Goal: Task Accomplishment & Management: Manage account settings

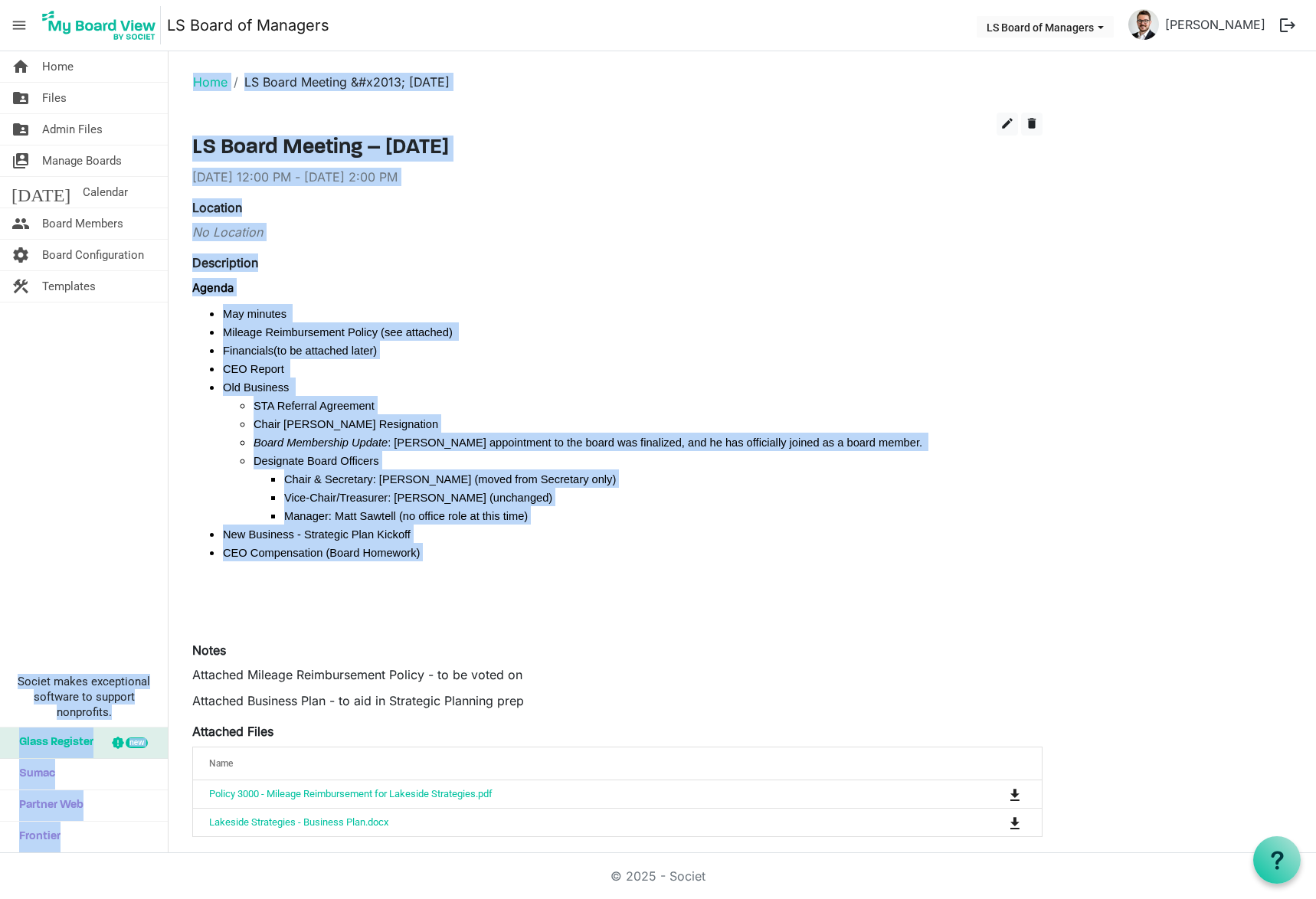
drag, startPoint x: 414, startPoint y: 554, endPoint x: 155, endPoint y: 301, distance: 362.1
click at [155, 301] on div "home Home folder_shared Files folder_shared Admin Files switch_account Manage B…" at bounding box center [658, 451] width 1316 height 802
click at [333, 444] on span "Board Membership Update" at bounding box center [321, 443] width 134 height 12
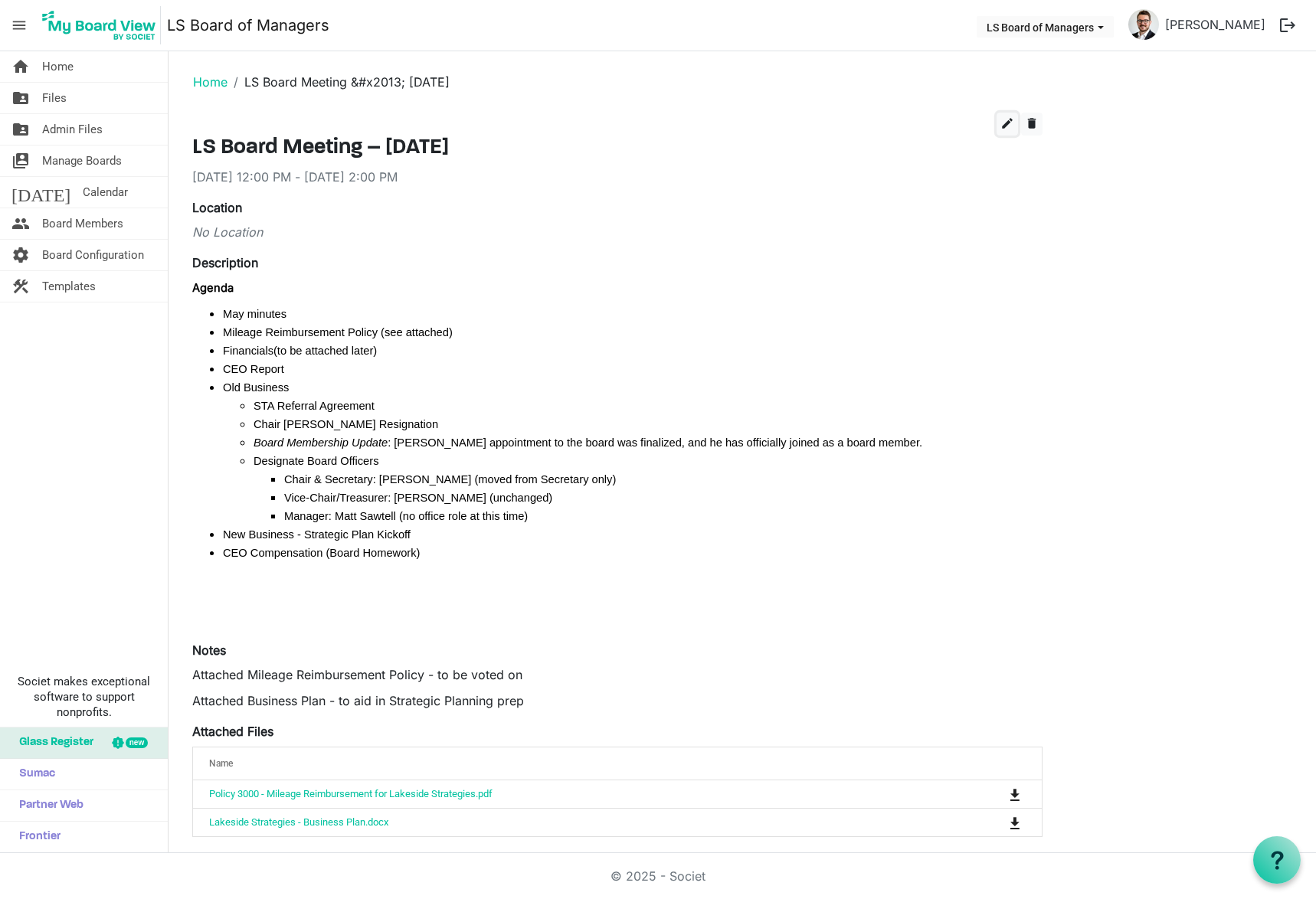
click at [1002, 124] on span "edit" at bounding box center [1008, 123] width 13 height 13
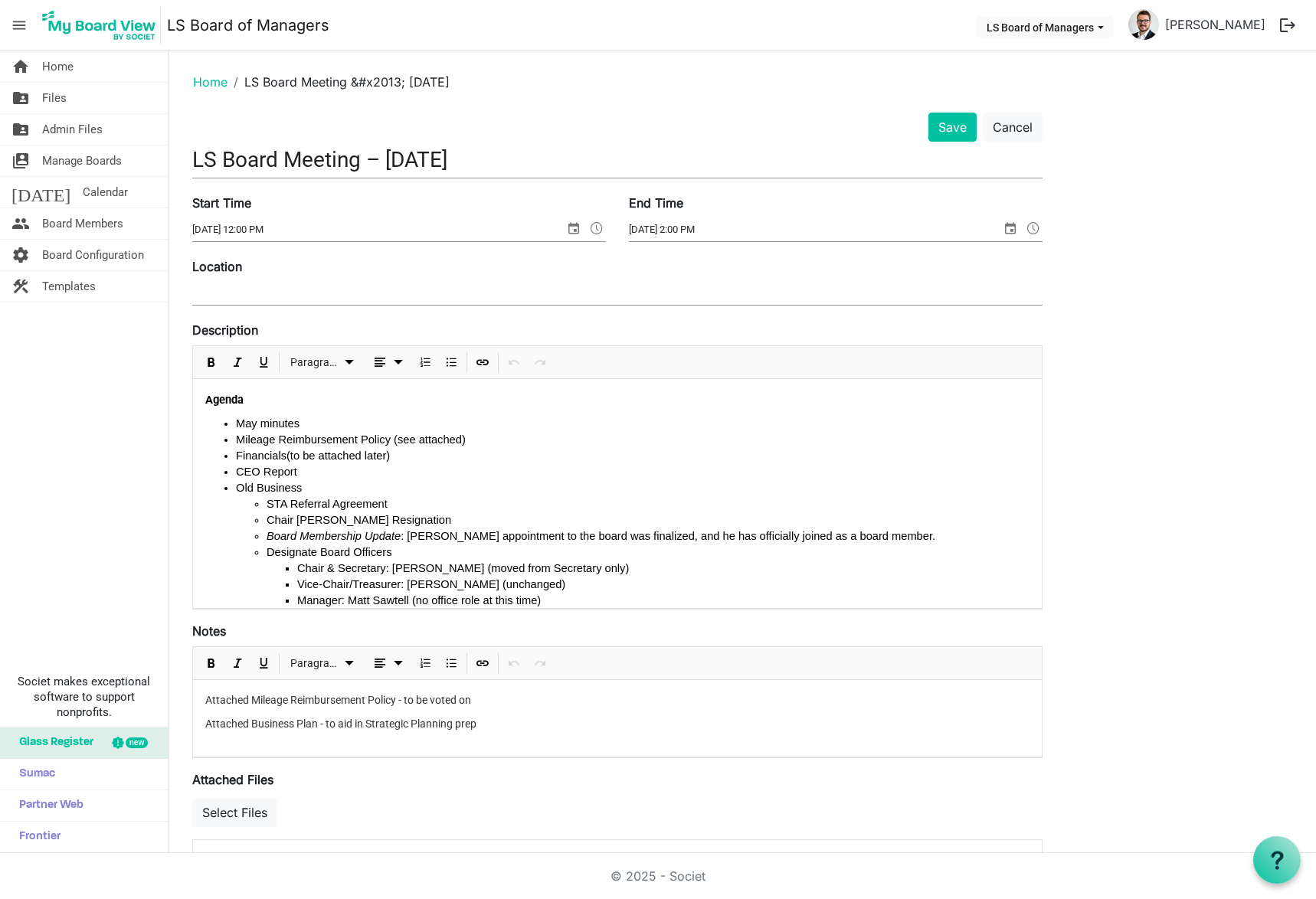
scroll to position [111, 0]
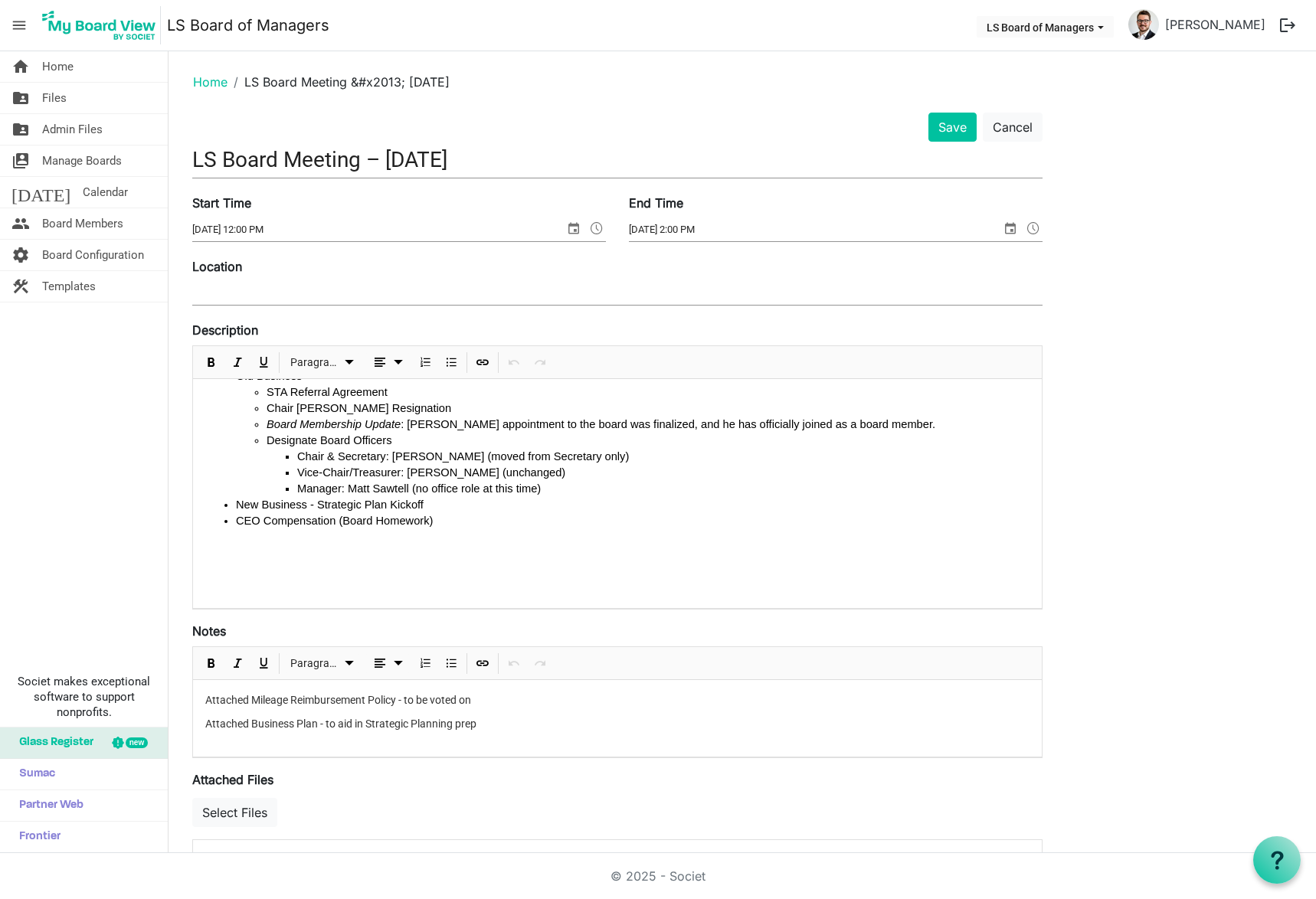
click at [432, 523] on li "CEO Compensation (Board Homework)" at bounding box center [633, 521] width 793 height 16
click at [426, 509] on li "New Business - Strategic Plan Kickoff" at bounding box center [633, 505] width 793 height 16
drag, startPoint x: 276, startPoint y: 522, endPoint x: 236, endPoint y: 526, distance: 40.2
click at [236, 526] on li "Dividends" at bounding box center [633, 521] width 793 height 16
click at [963, 125] on button "Save" at bounding box center [953, 127] width 48 height 29
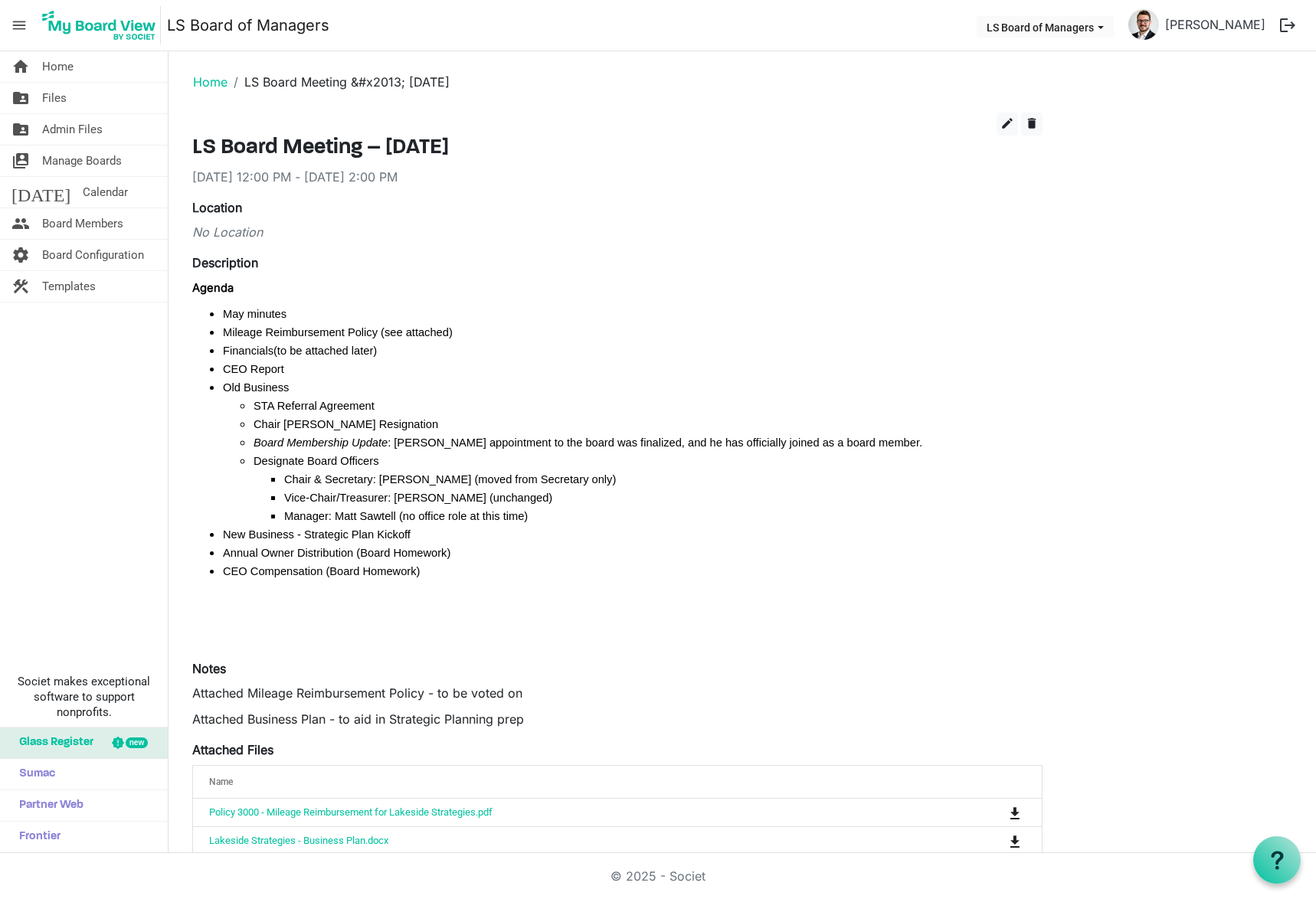
drag, startPoint x: 262, startPoint y: 350, endPoint x: 229, endPoint y: 326, distance: 40.8
click at [229, 327] on span "Mileage Reimbursement Policy (see attached)" at bounding box center [337, 332] width 230 height 12
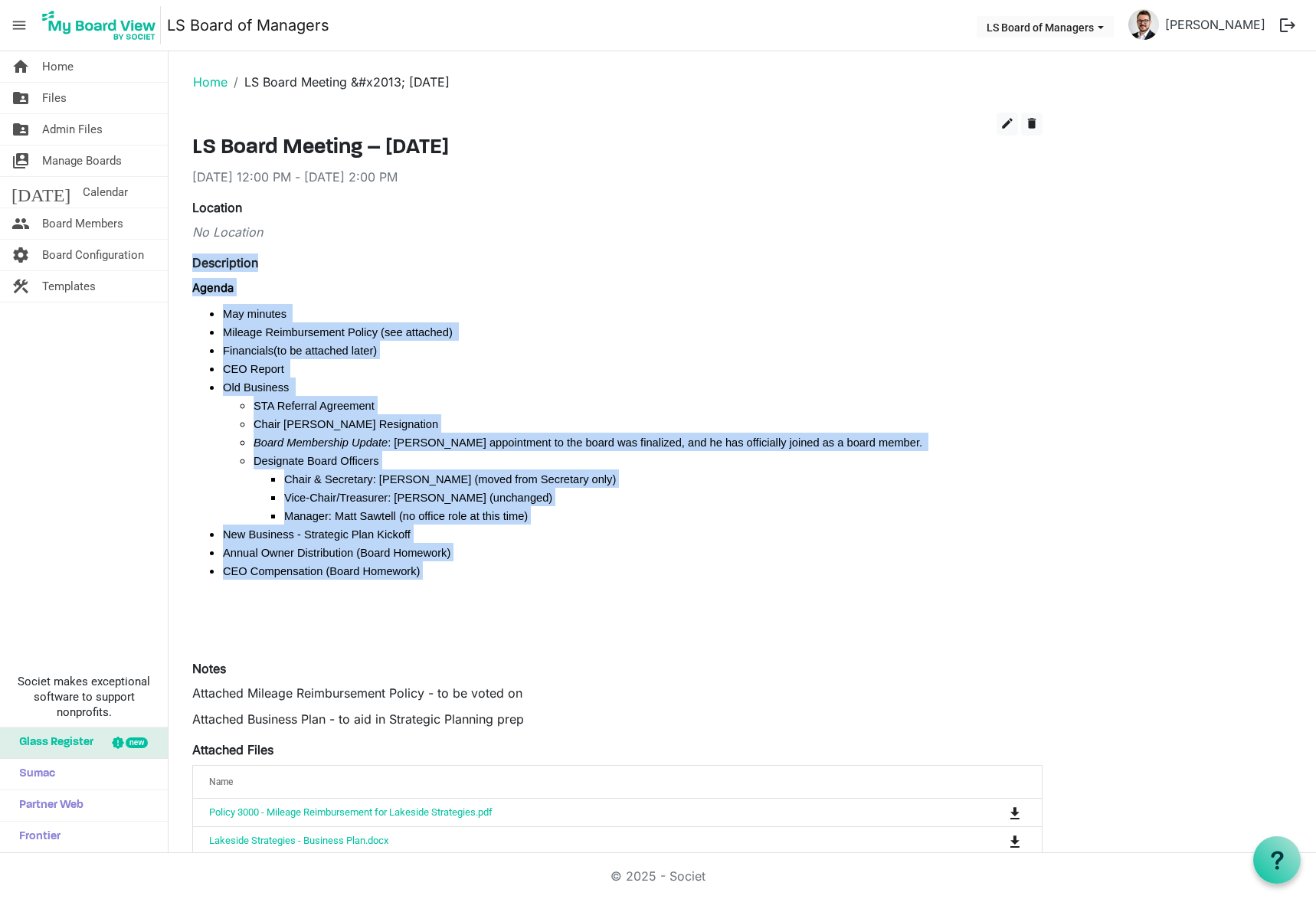
drag, startPoint x: 190, startPoint y: 255, endPoint x: 514, endPoint y: 599, distance: 472.6
click at [514, 599] on div "edit delete LS Board Meeting – September 17, 2025 9/17/2025 12:00 PM - 9/17/202…" at bounding box center [617, 558] width 873 height 892
click at [514, 599] on p at bounding box center [617, 601] width 850 height 18
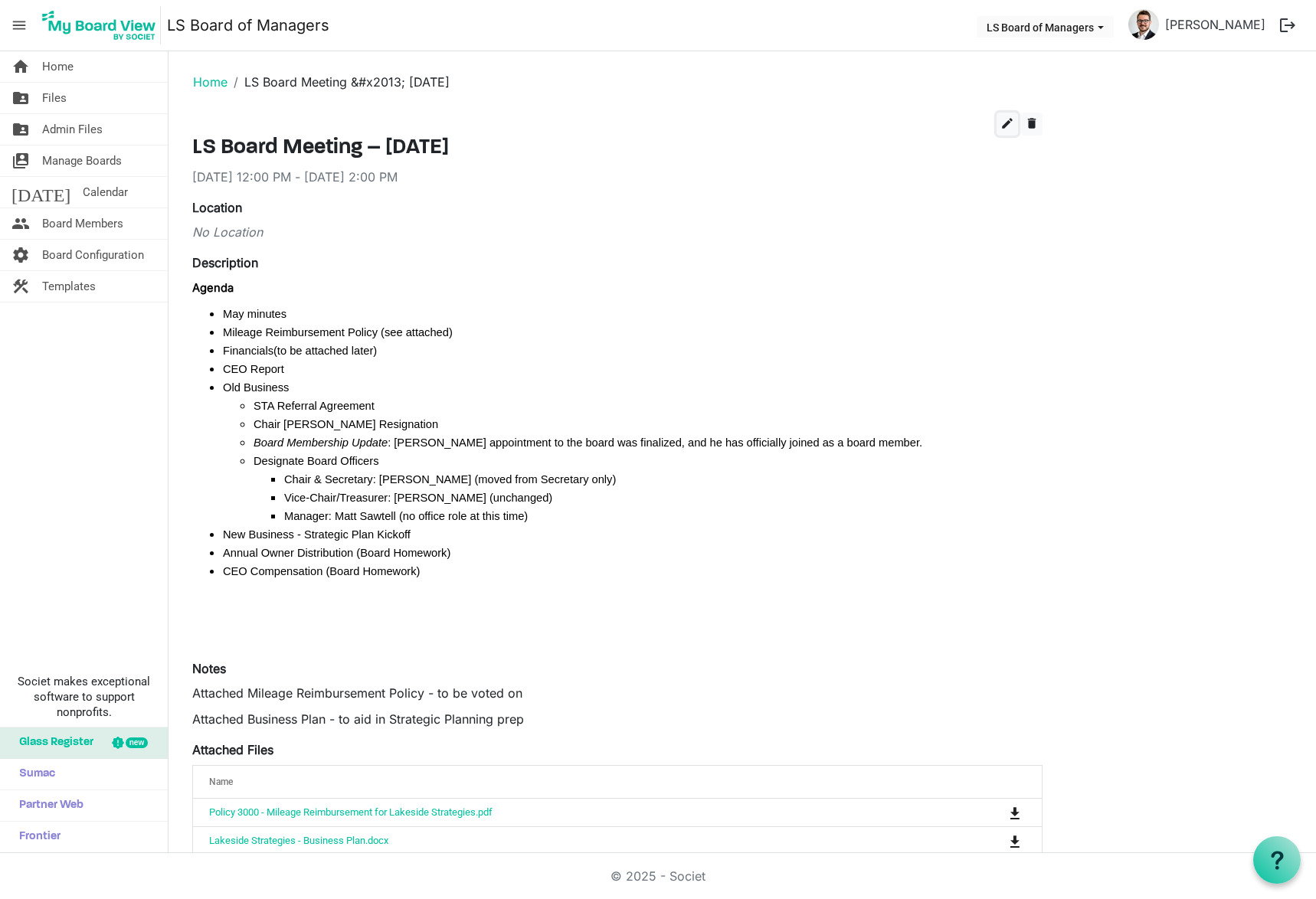
click at [1003, 129] on span "edit" at bounding box center [1008, 123] width 13 height 13
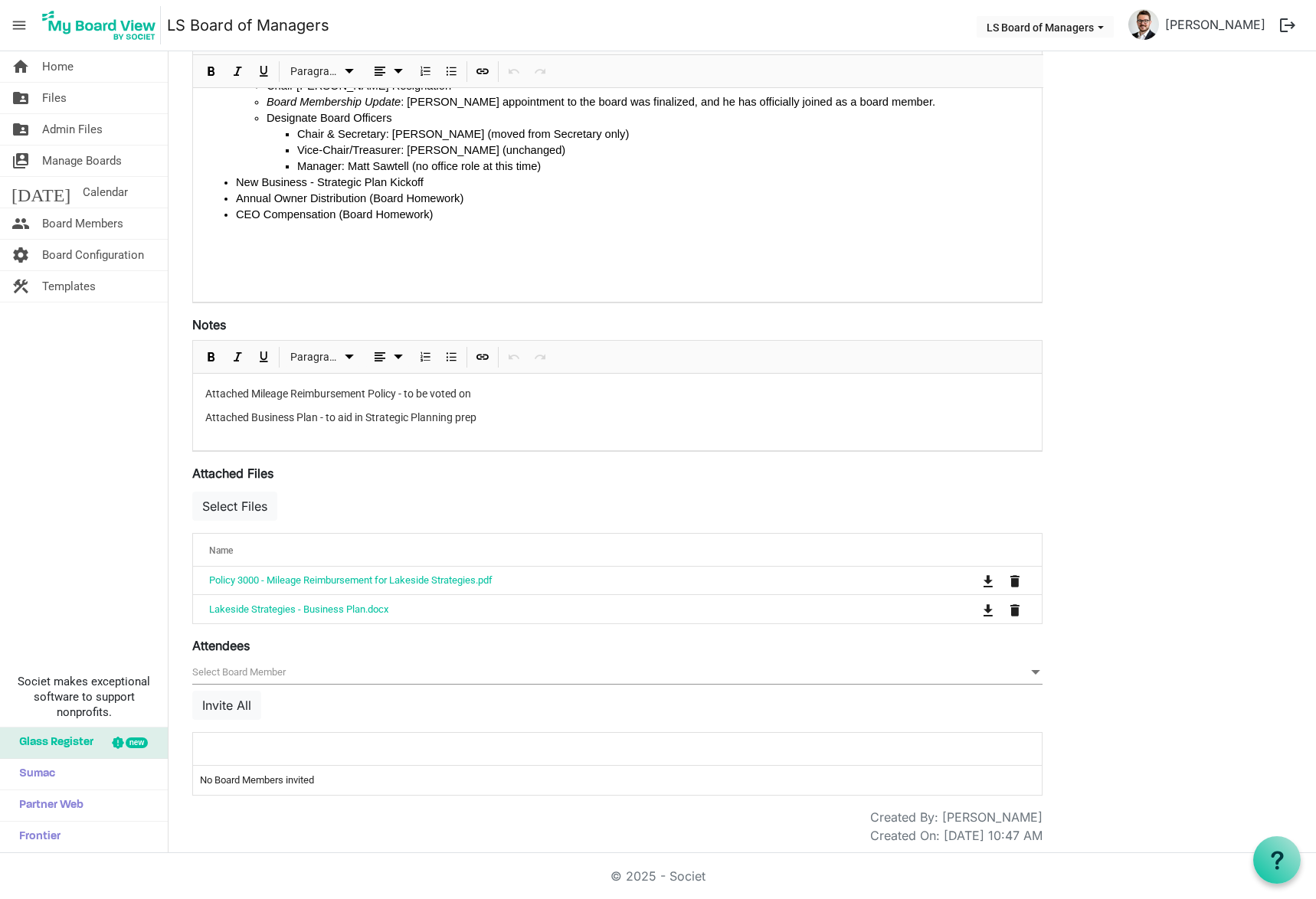
scroll to position [309, 0]
drag, startPoint x: 234, startPoint y: 706, endPoint x: 301, endPoint y: 745, distance: 77.5
click at [303, 741] on div "Attendees [] null Invite All attendeesGrid_header_table No Board Members invited" at bounding box center [617, 714] width 850 height 159
click at [296, 752] on div at bounding box center [570, 745] width 732 height 22
click at [271, 747] on div at bounding box center [570, 745] width 732 height 22
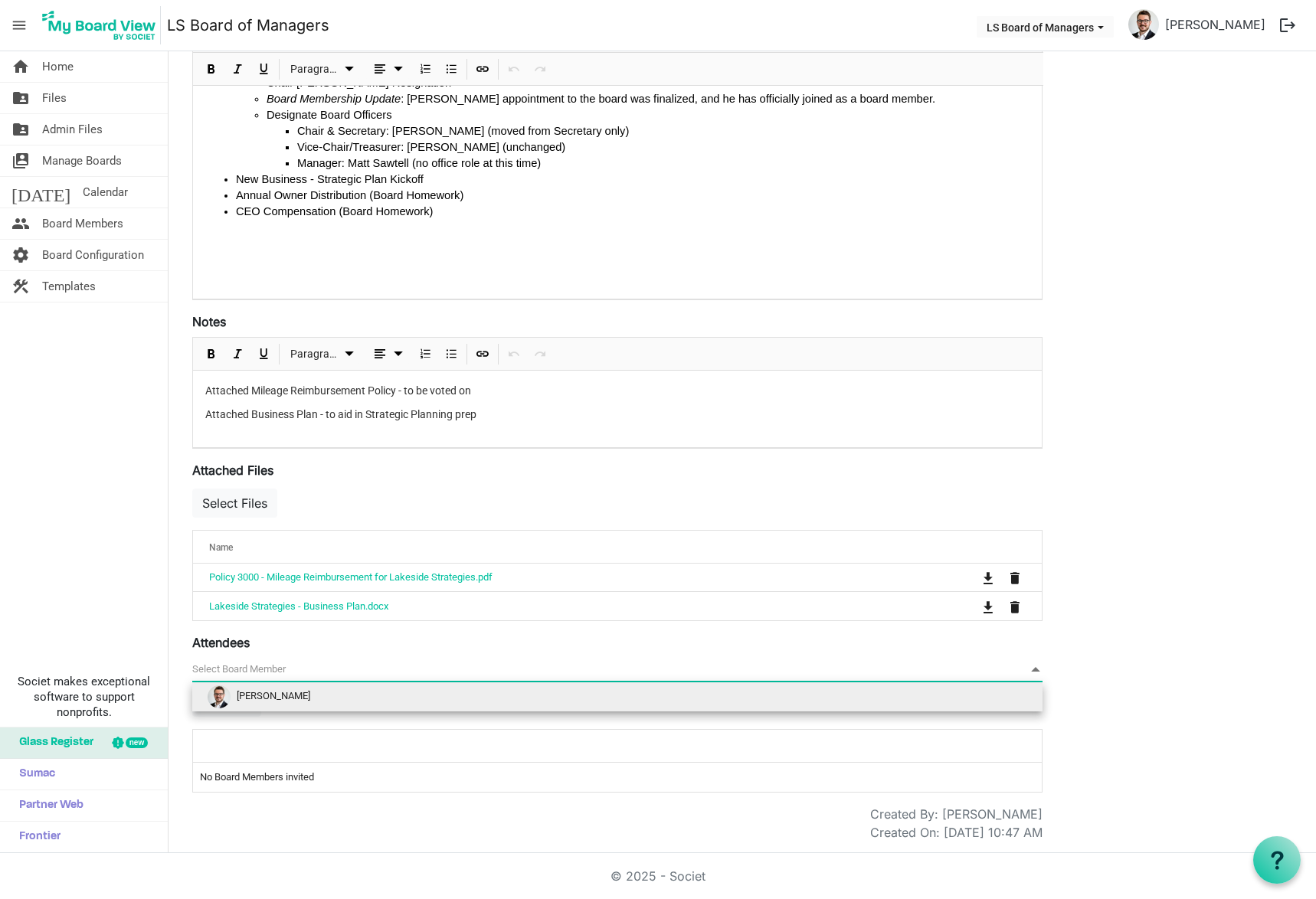
click at [253, 671] on span "null" at bounding box center [617, 669] width 850 height 24
click at [286, 698] on li "[PERSON_NAME]" at bounding box center [617, 697] width 850 height 29
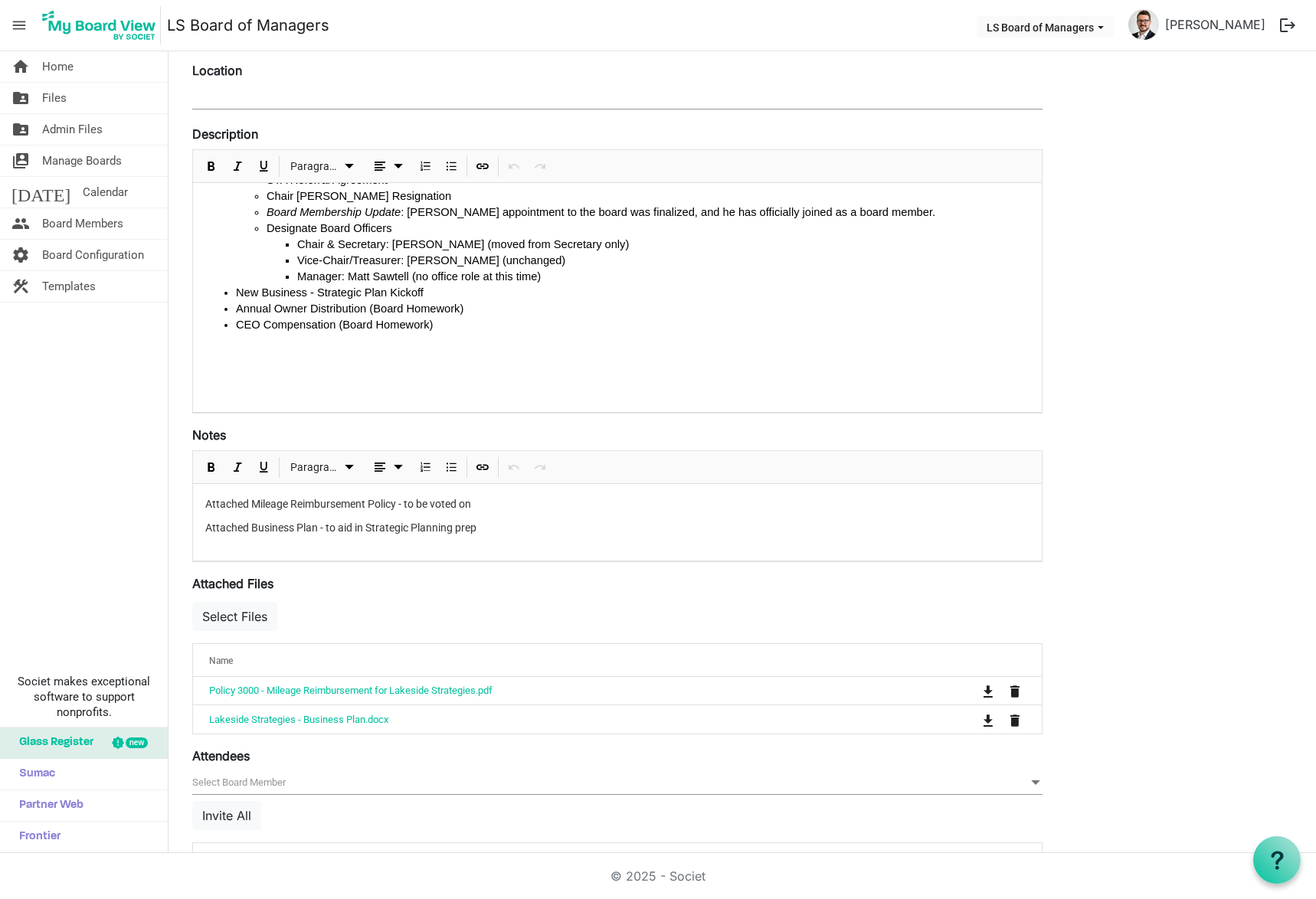
scroll to position [316, 0]
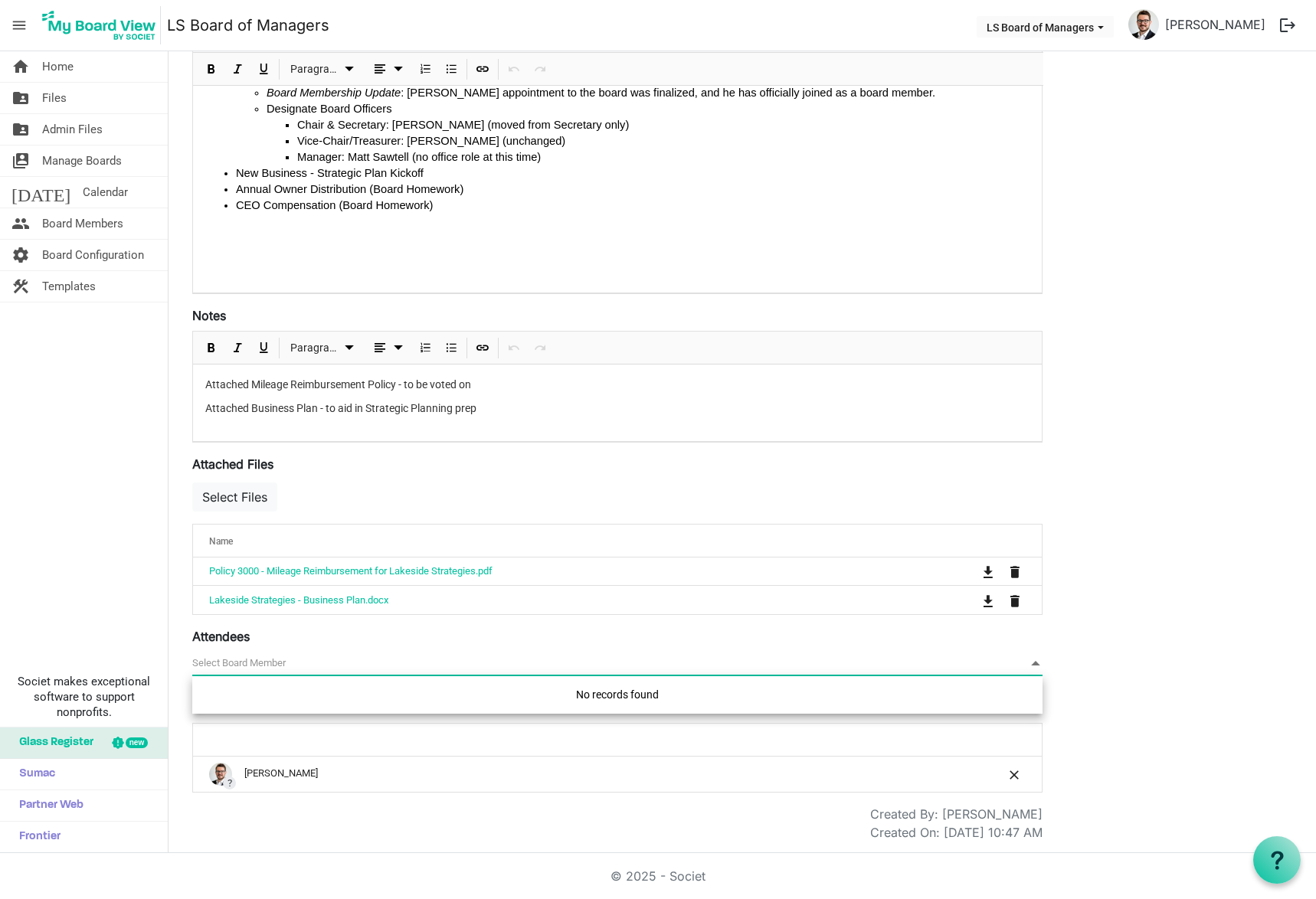
click at [278, 662] on span "null" at bounding box center [617, 664] width 850 height 24
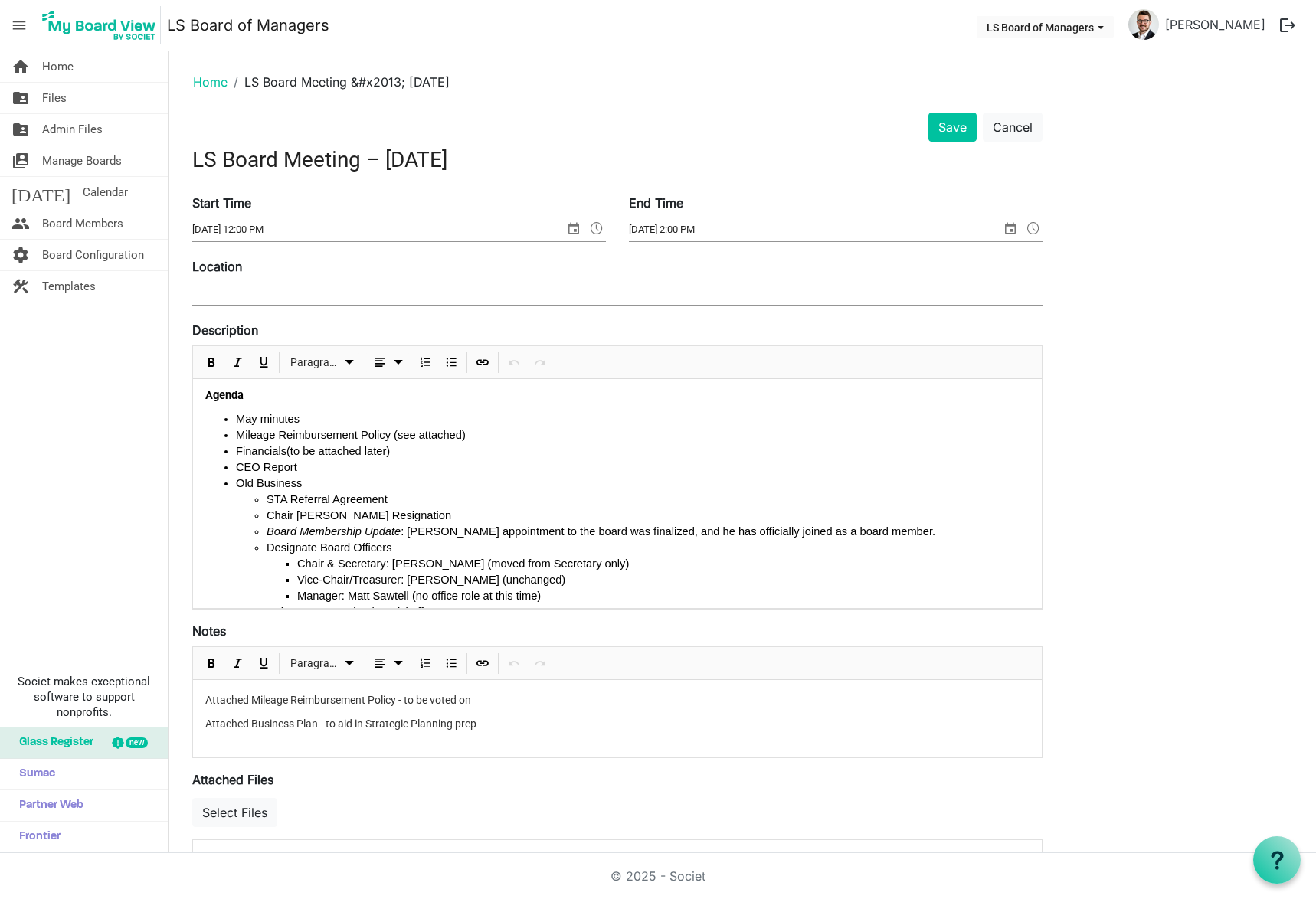
scroll to position [0, 0]
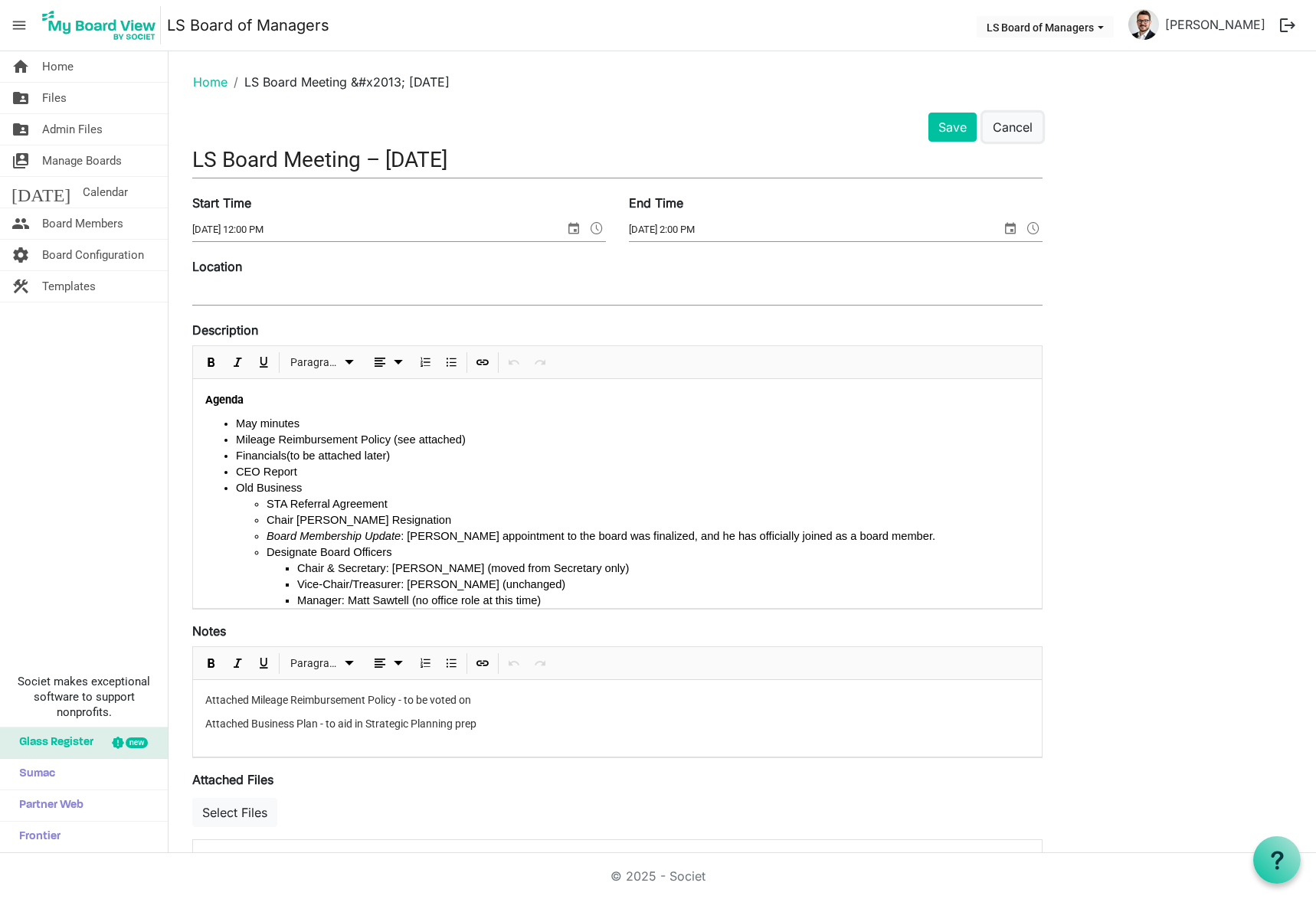
click at [1035, 141] on button "Cancel" at bounding box center [1012, 127] width 60 height 29
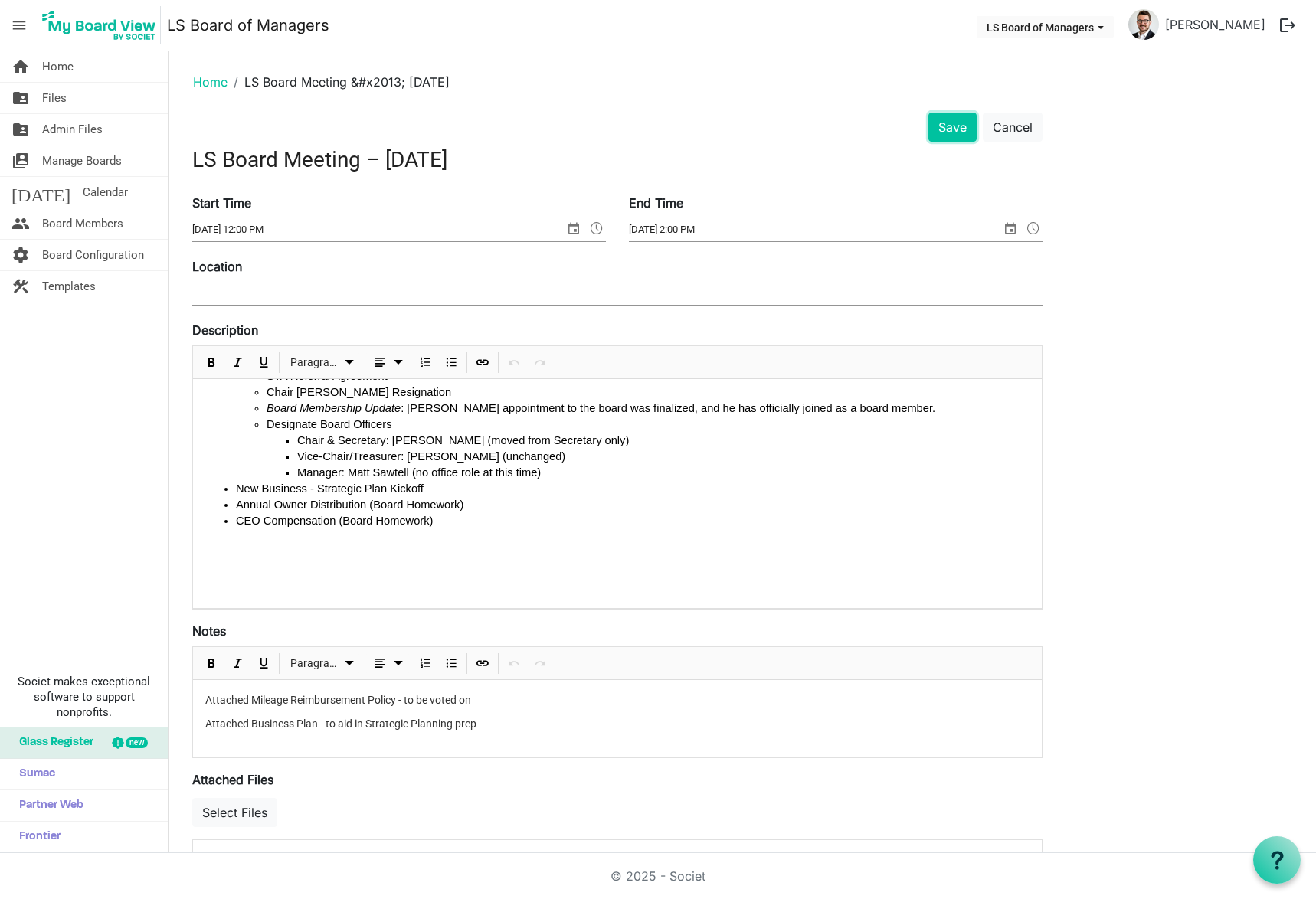
click at [963, 137] on button "Save" at bounding box center [953, 127] width 48 height 29
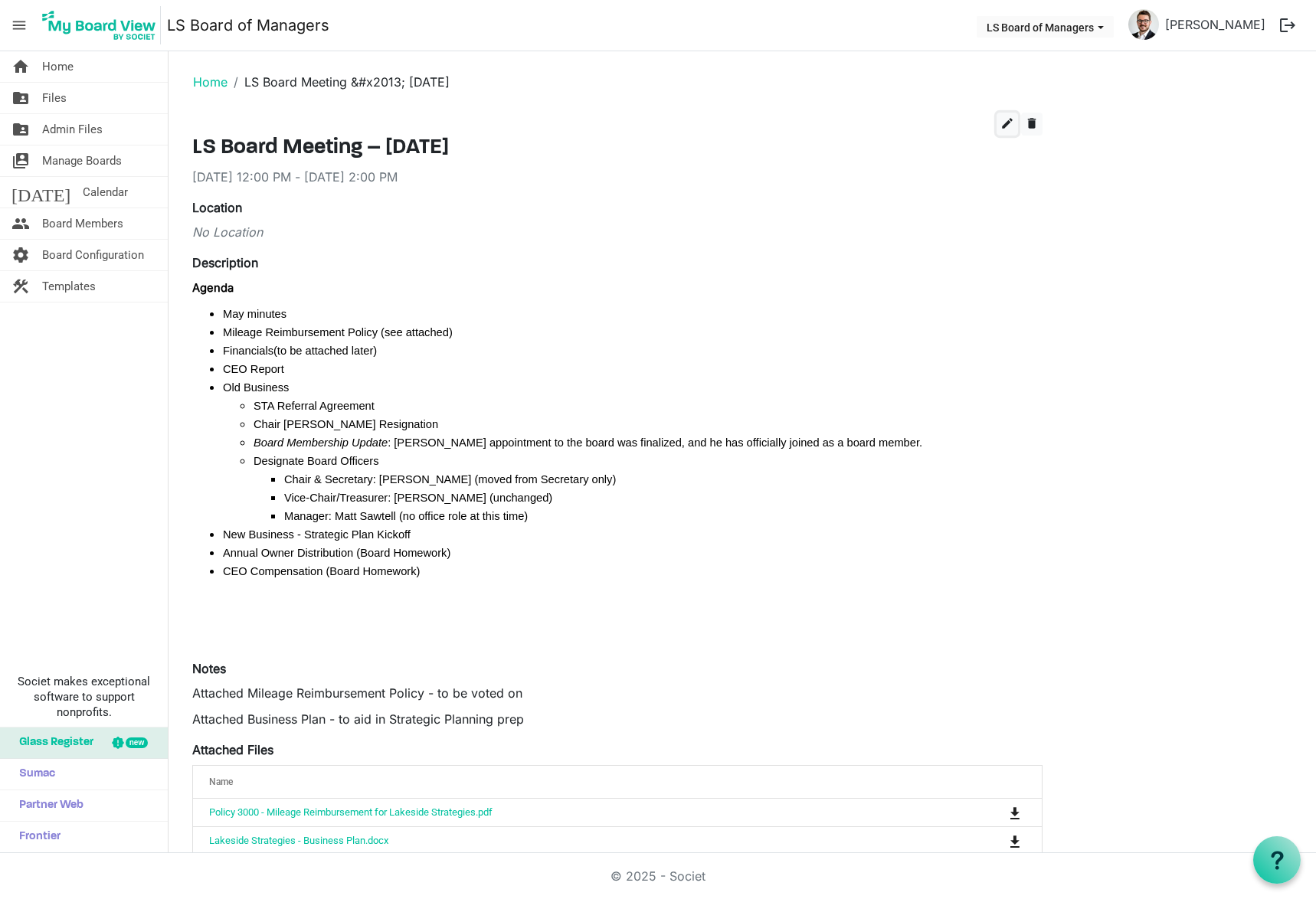
click at [1006, 121] on span "edit" at bounding box center [1008, 123] width 13 height 13
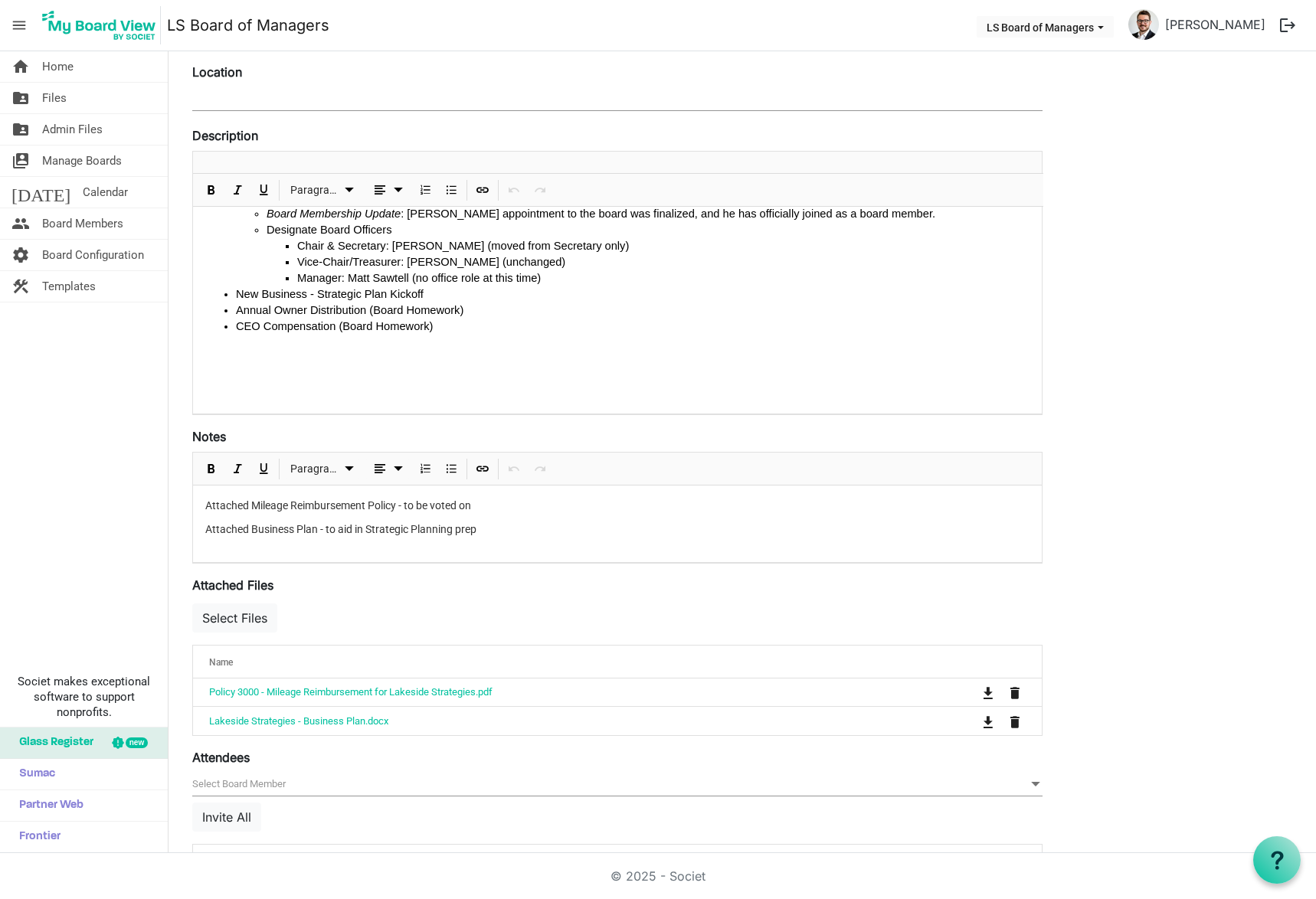
scroll to position [316, 0]
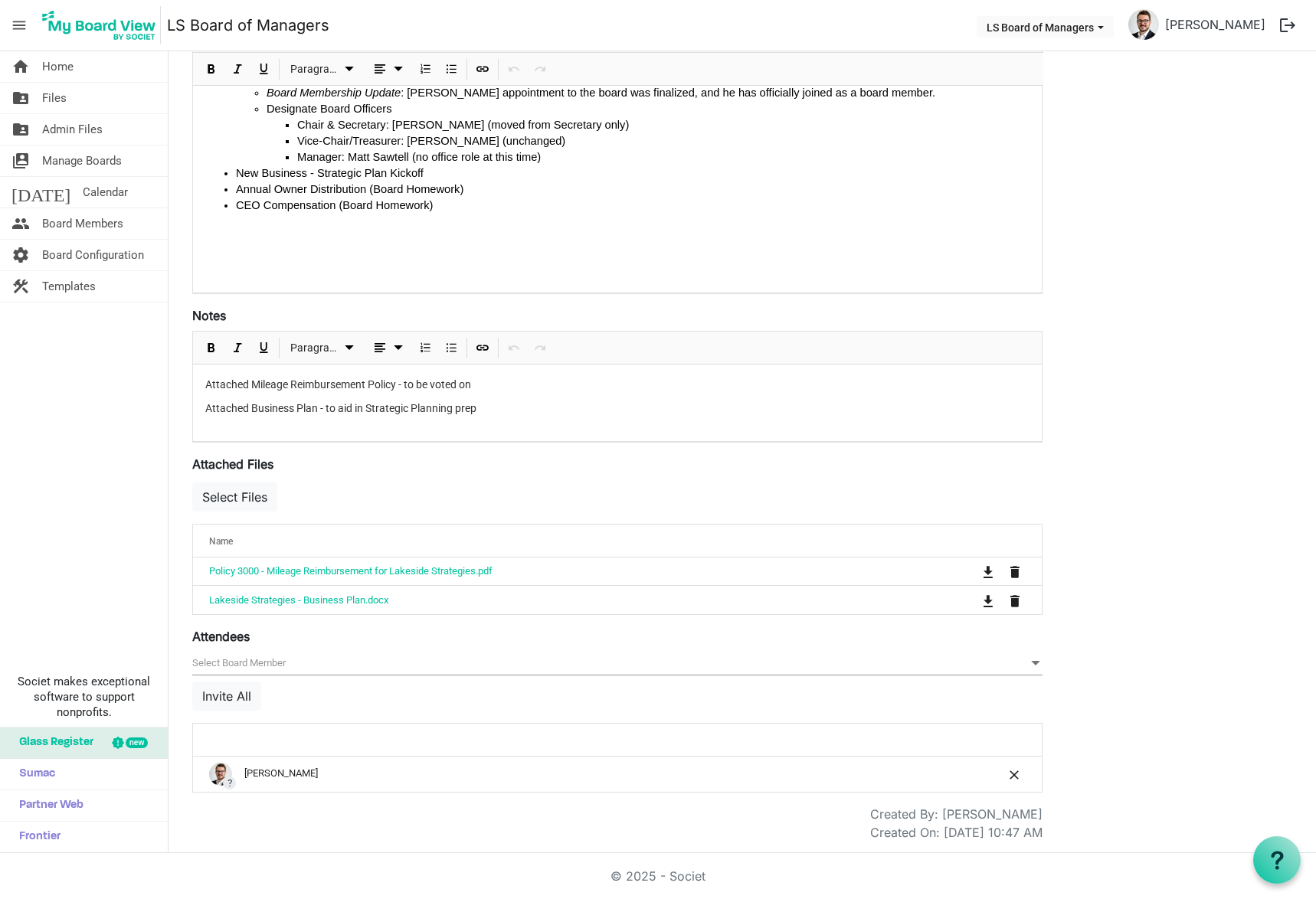
click at [411, 741] on div at bounding box center [570, 740] width 732 height 22
click at [349, 702] on div "null Invite All" at bounding box center [617, 688] width 850 height 71
click at [351, 665] on span "null" at bounding box center [617, 664] width 850 height 24
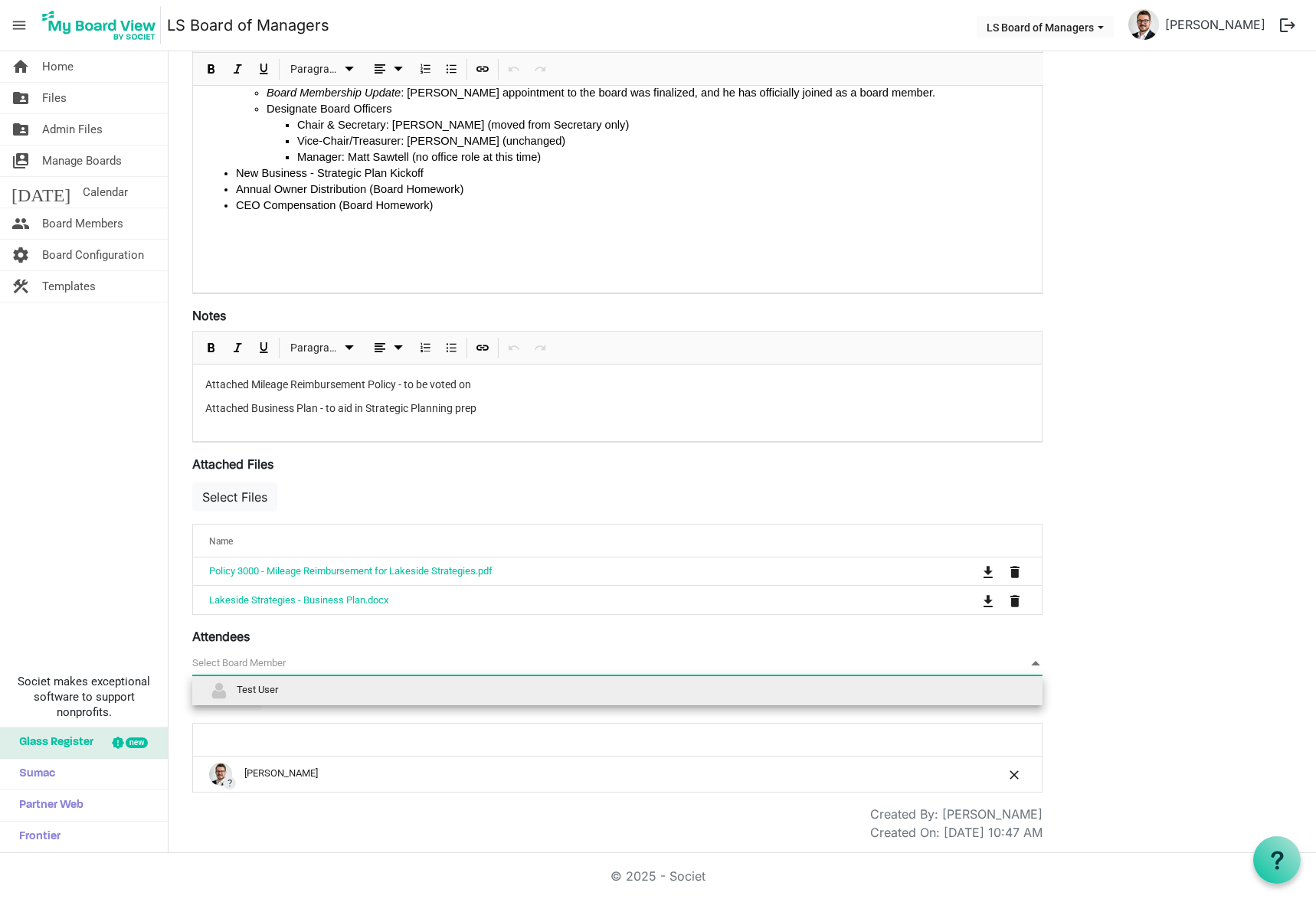
click at [298, 688] on li "Test User" at bounding box center [617, 691] width 850 height 29
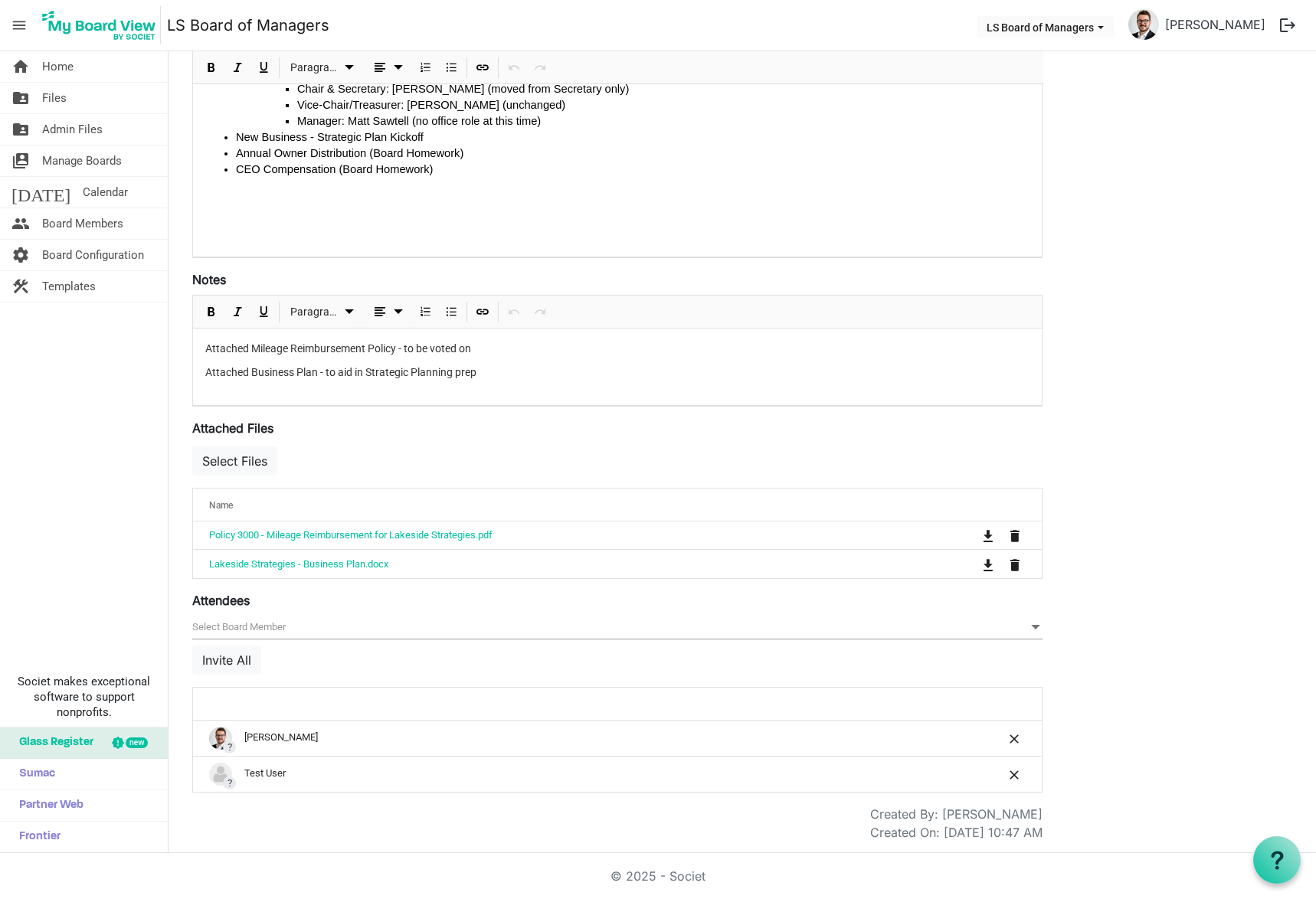
scroll to position [0, 0]
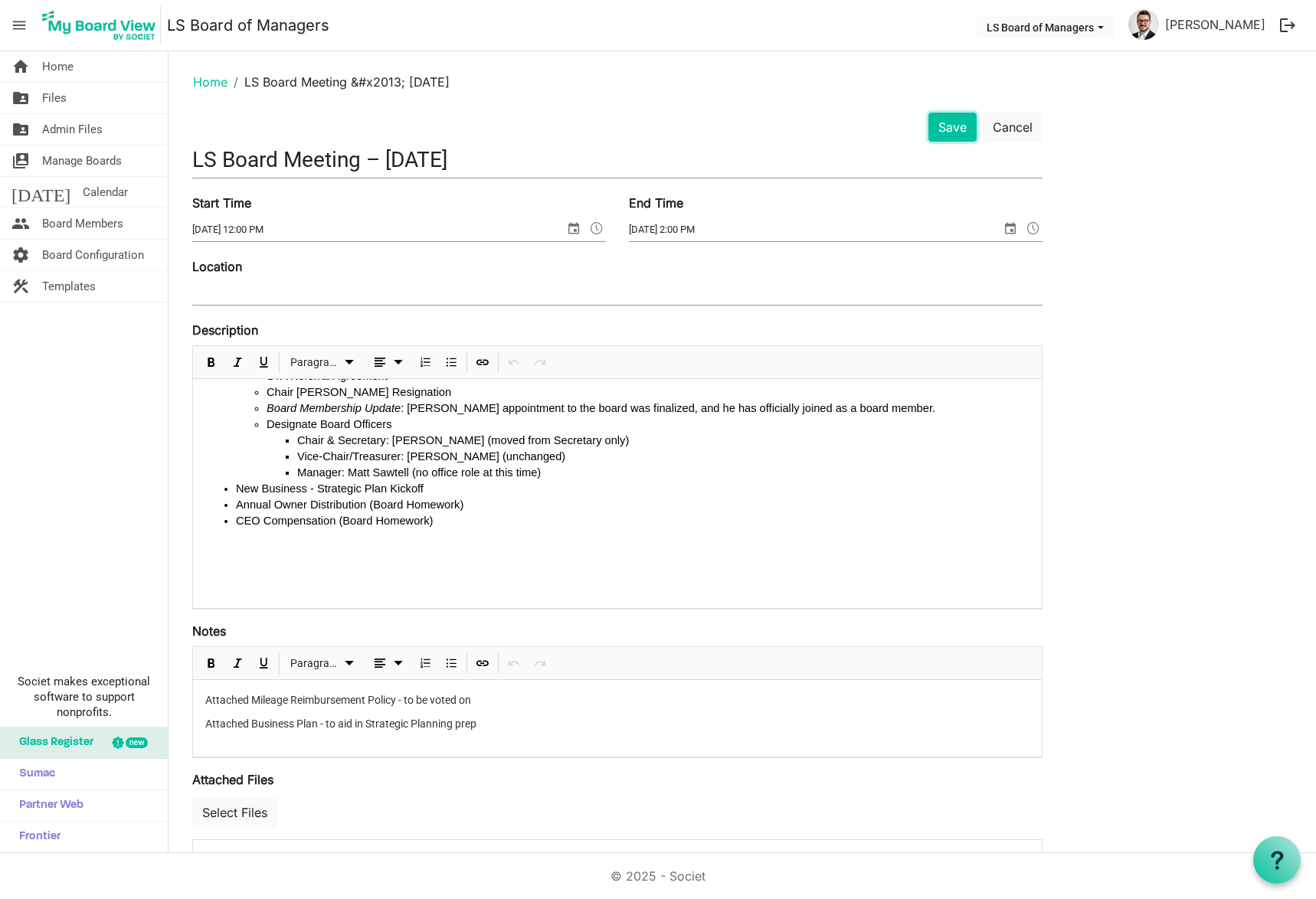
click at [935, 123] on button "Save" at bounding box center [953, 127] width 48 height 29
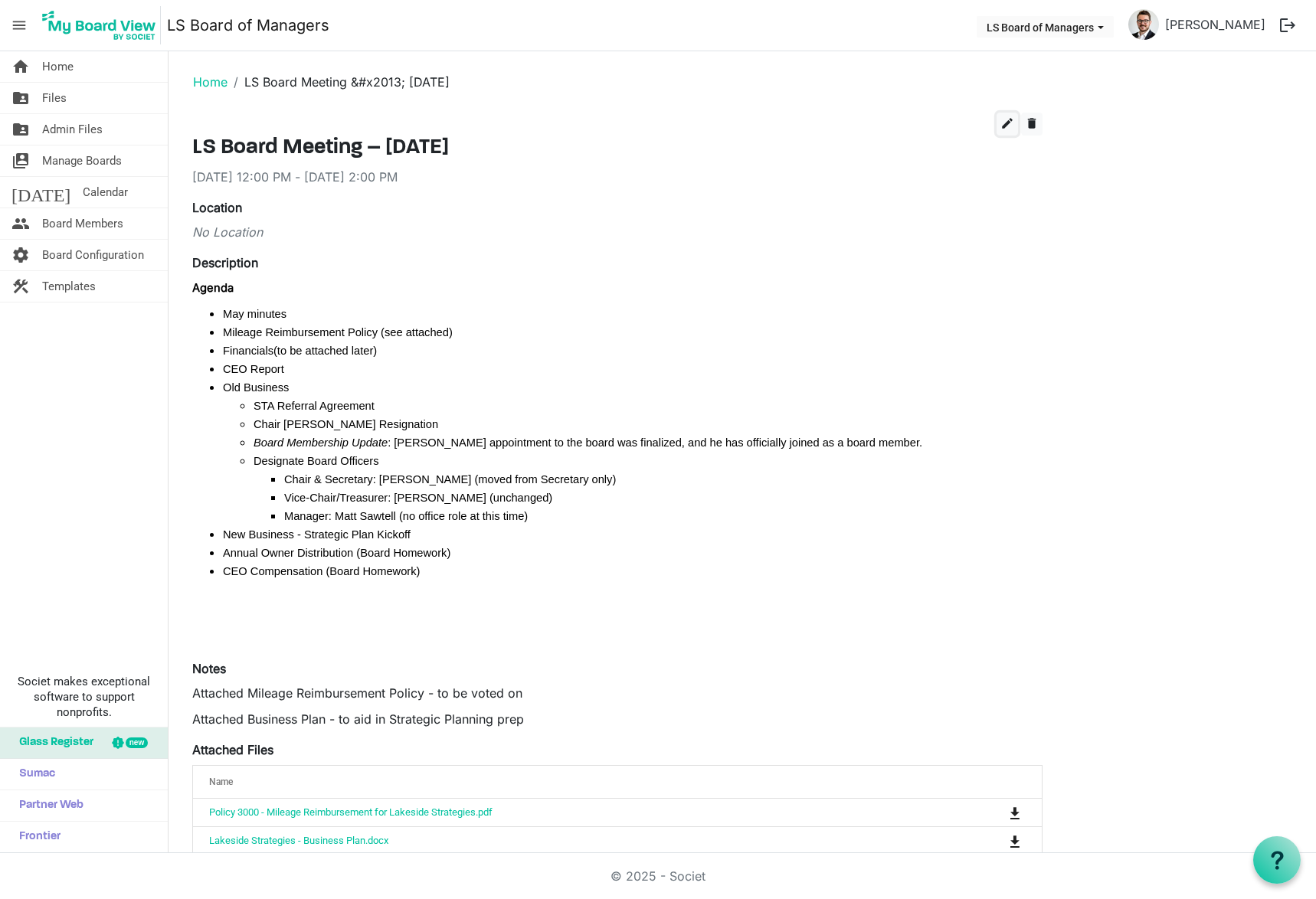
click at [1002, 120] on span "edit" at bounding box center [1008, 123] width 13 height 13
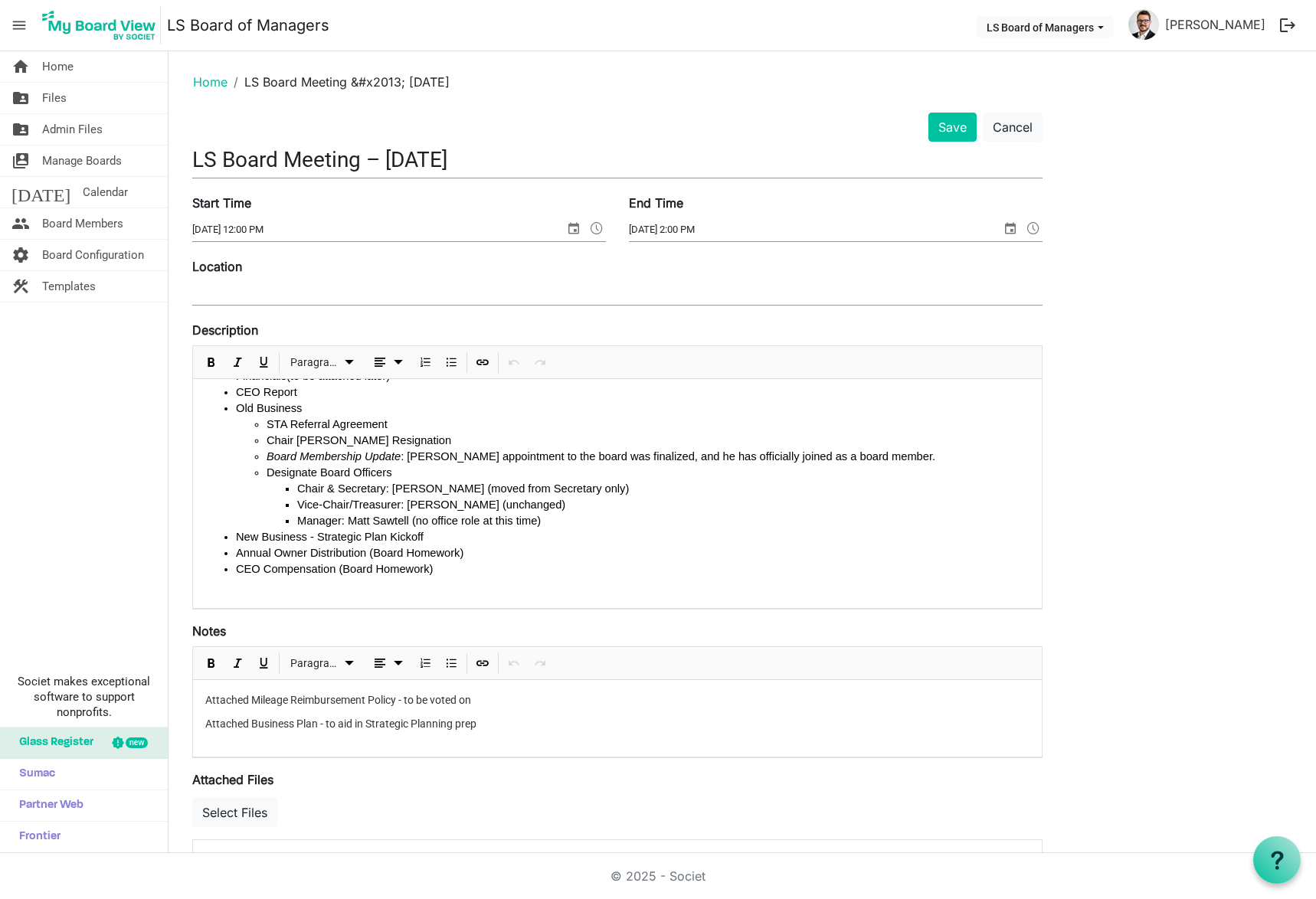
scroll to position [128, 0]
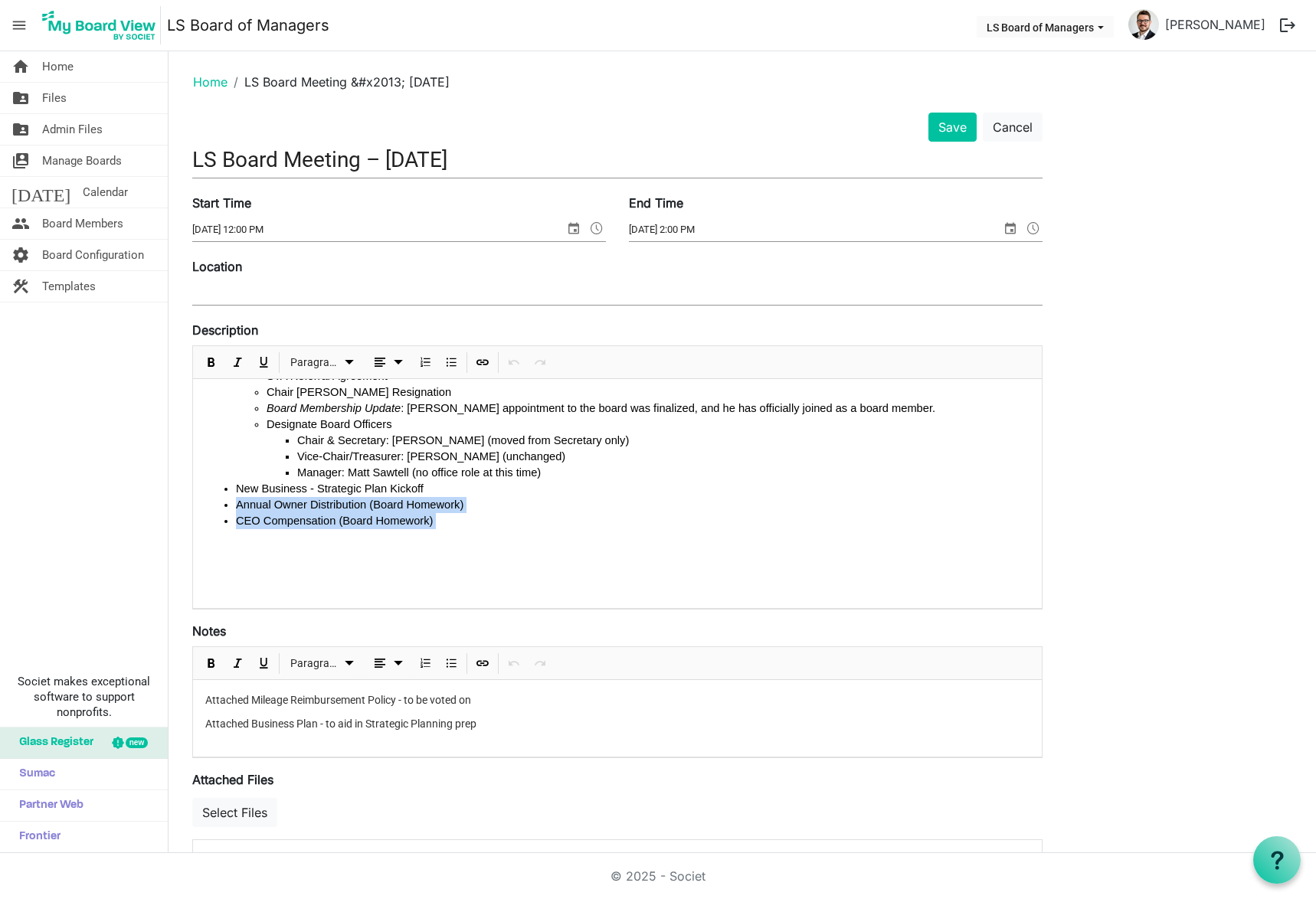
drag, startPoint x: 428, startPoint y: 526, endPoint x: 230, endPoint y: 505, distance: 199.1
click at [230, 505] on ul "May minutes Mileage Reimbursement Policy (see attached) Financials (to be attac…" at bounding box center [618, 408] width 824 height 241
copy ul "Annual Owner Distribution (Board Homework) CEO Compensation (Board Homework)"
click at [470, 501] on li "Annual Owner Distribution (Board Homework)" at bounding box center [633, 505] width 793 height 16
click at [433, 490] on li "New Business - Strategic Plan Kickoff" at bounding box center [633, 489] width 793 height 16
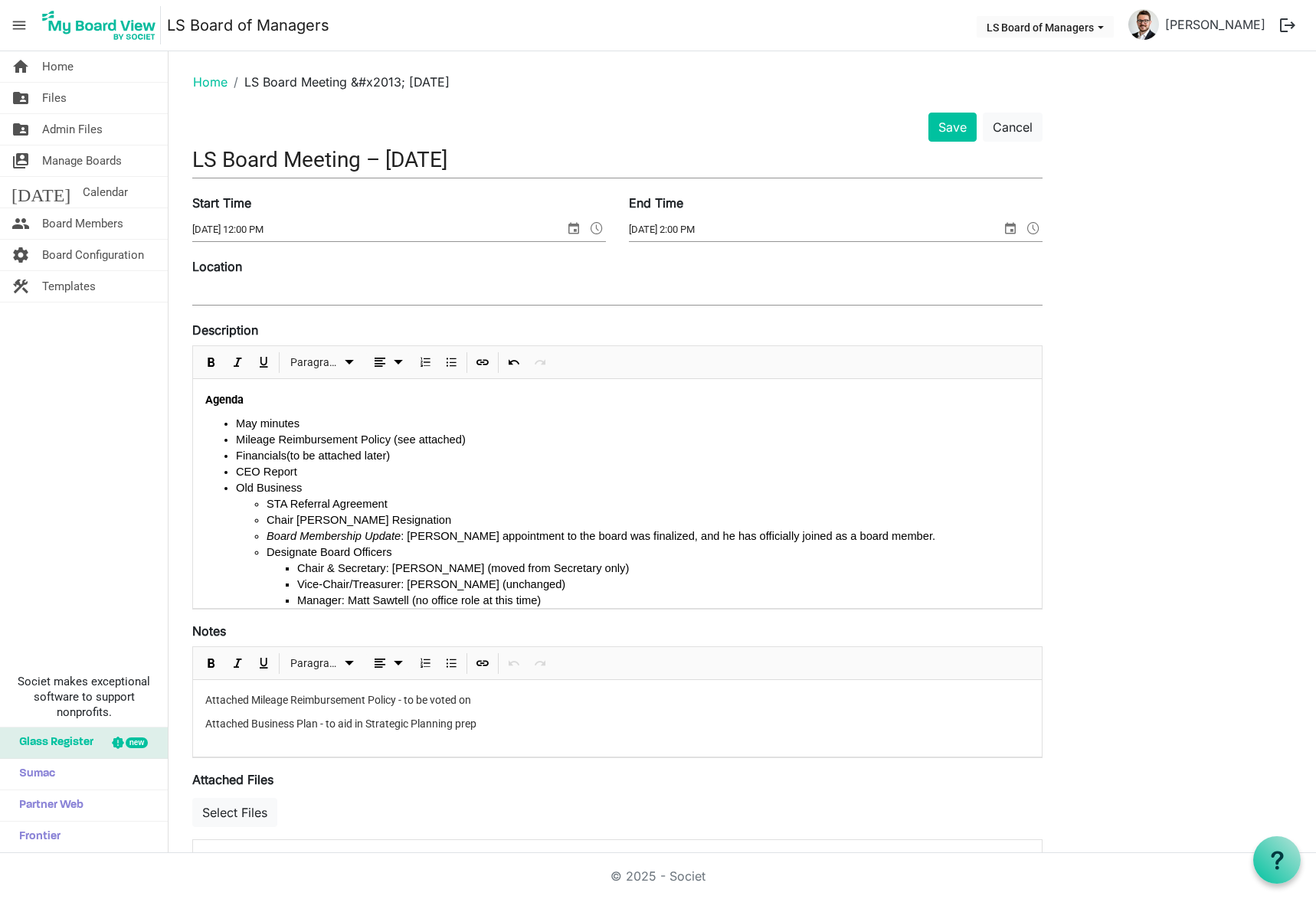
scroll to position [77, 0]
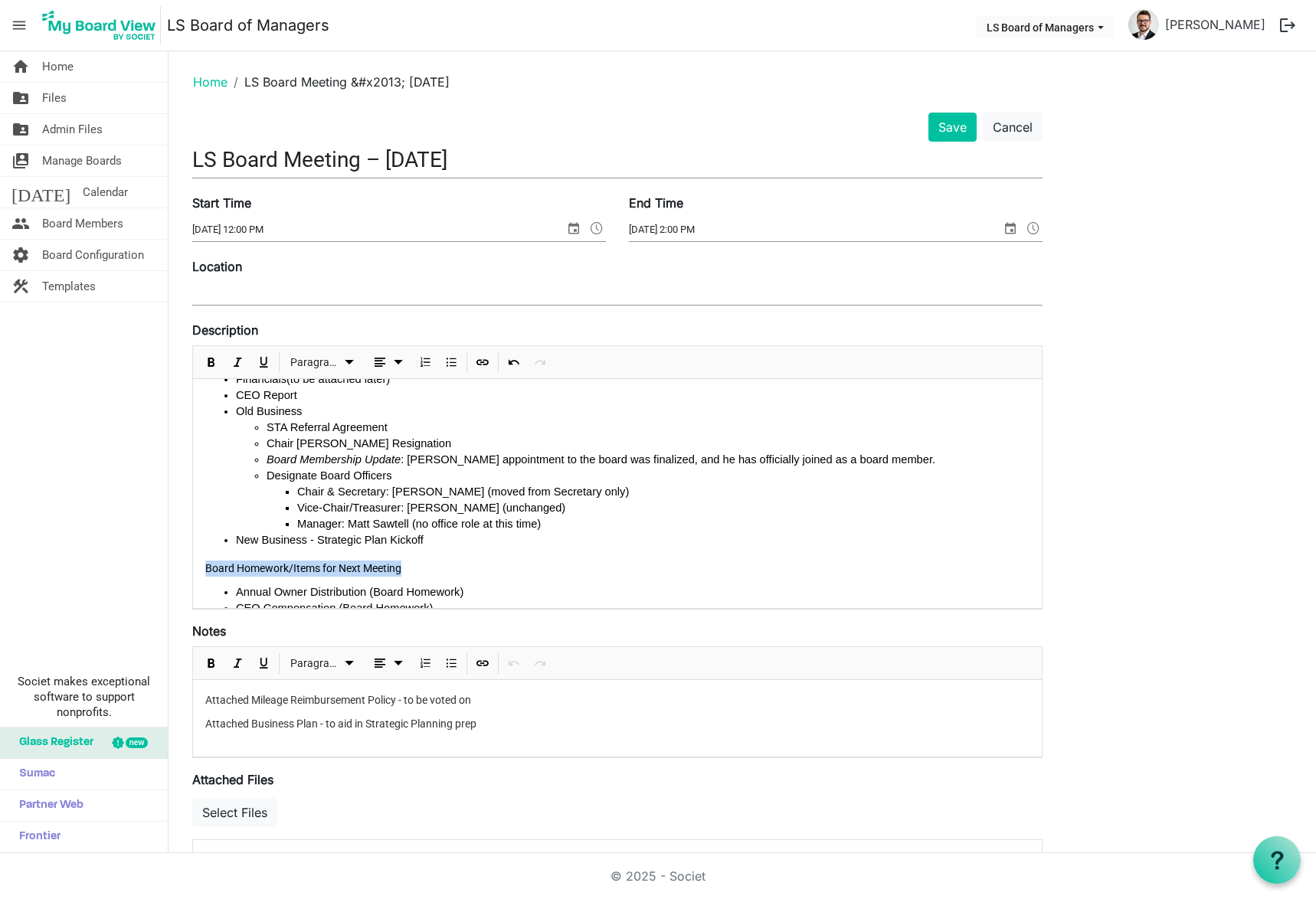
drag, startPoint x: 413, startPoint y: 568, endPoint x: 195, endPoint y: 568, distance: 218.0
click at [195, 568] on div "Agenda May minutes Mileage Reimbursement Policy (see attached) Financials (to b…" at bounding box center [618, 498] width 849 height 393
click at [216, 364] on span "Bold" at bounding box center [211, 363] width 18 height 19
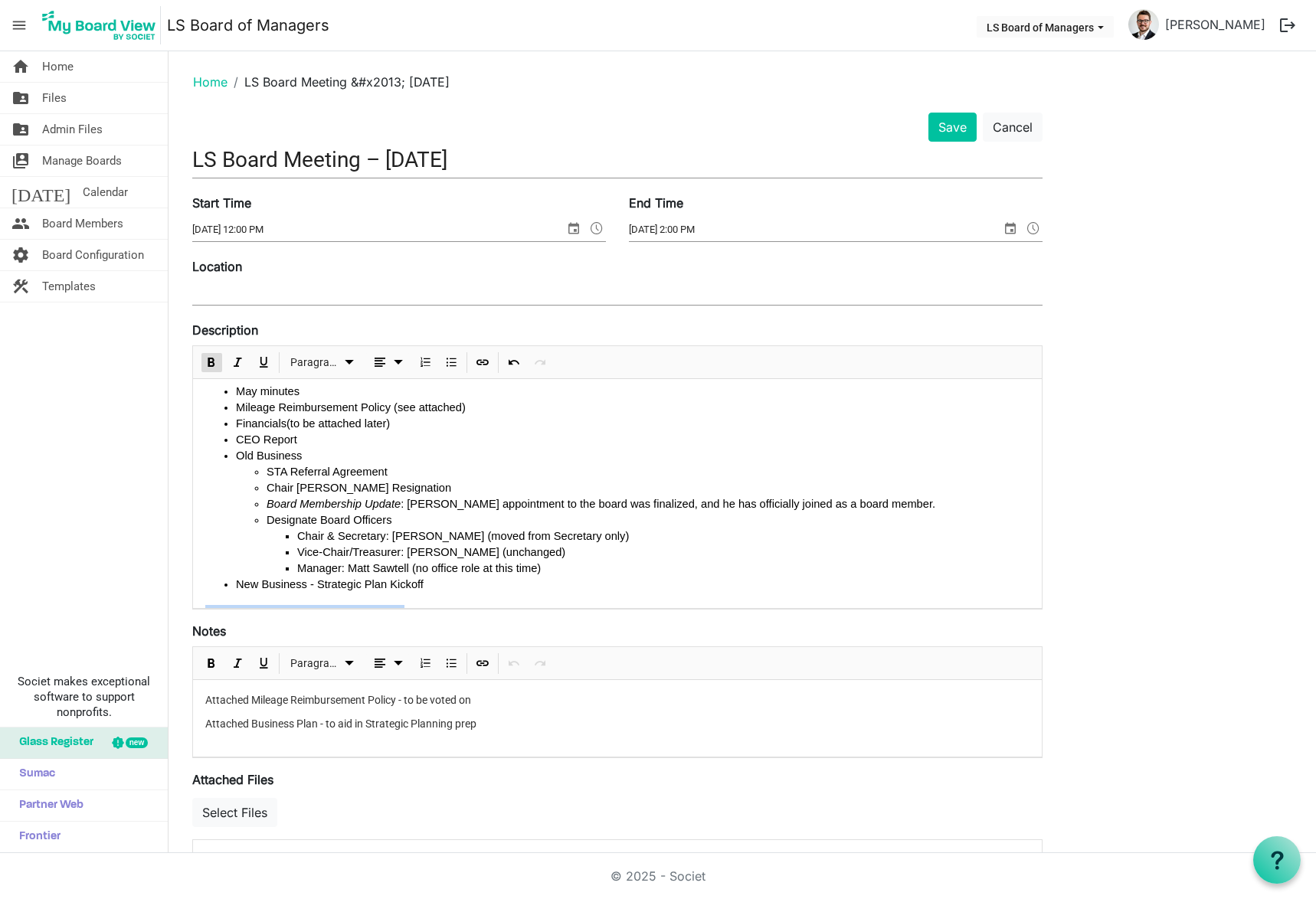
scroll to position [0, 0]
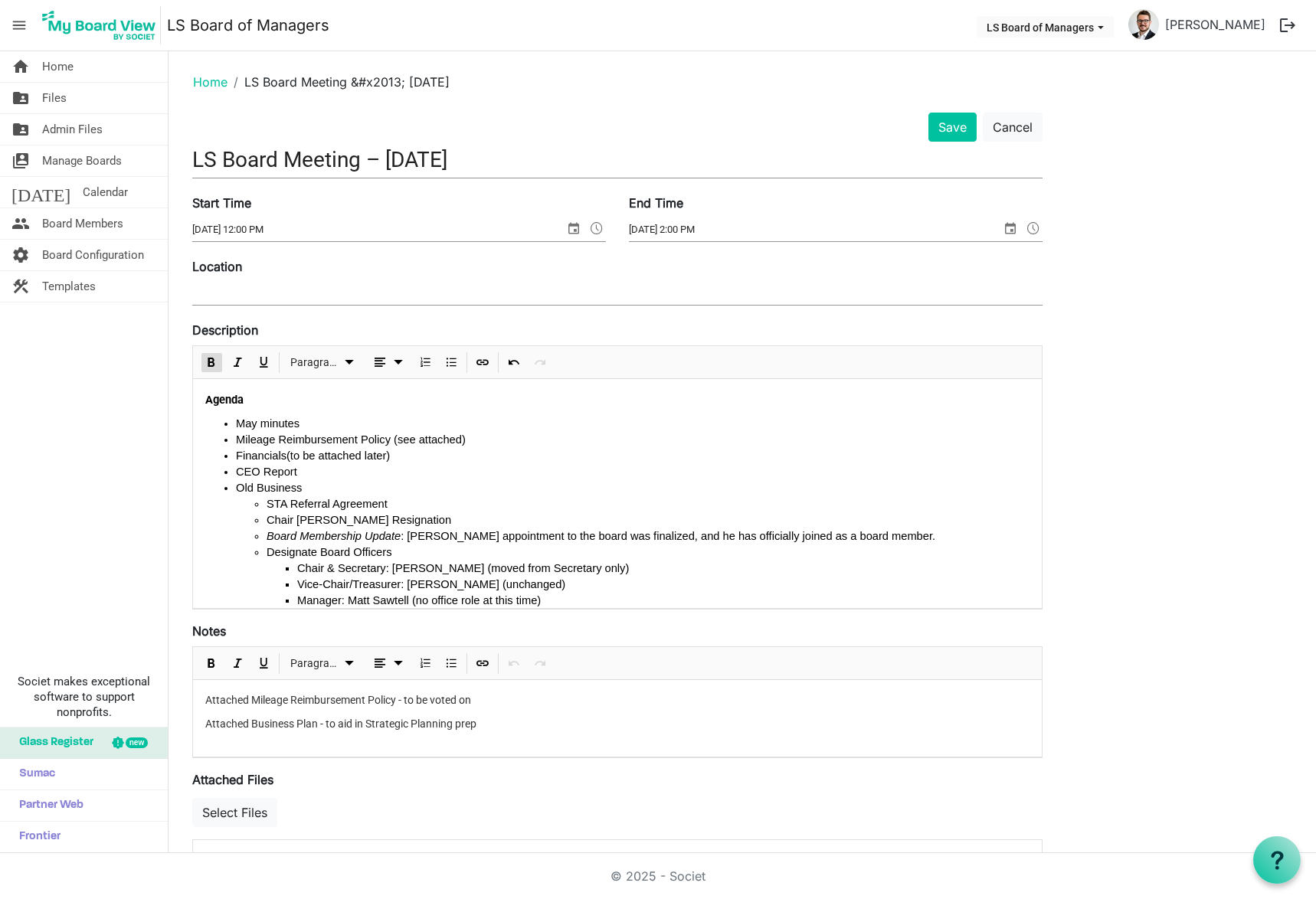
click at [508, 503] on li "STA Referral Agreement" at bounding box center [648, 504] width 763 height 16
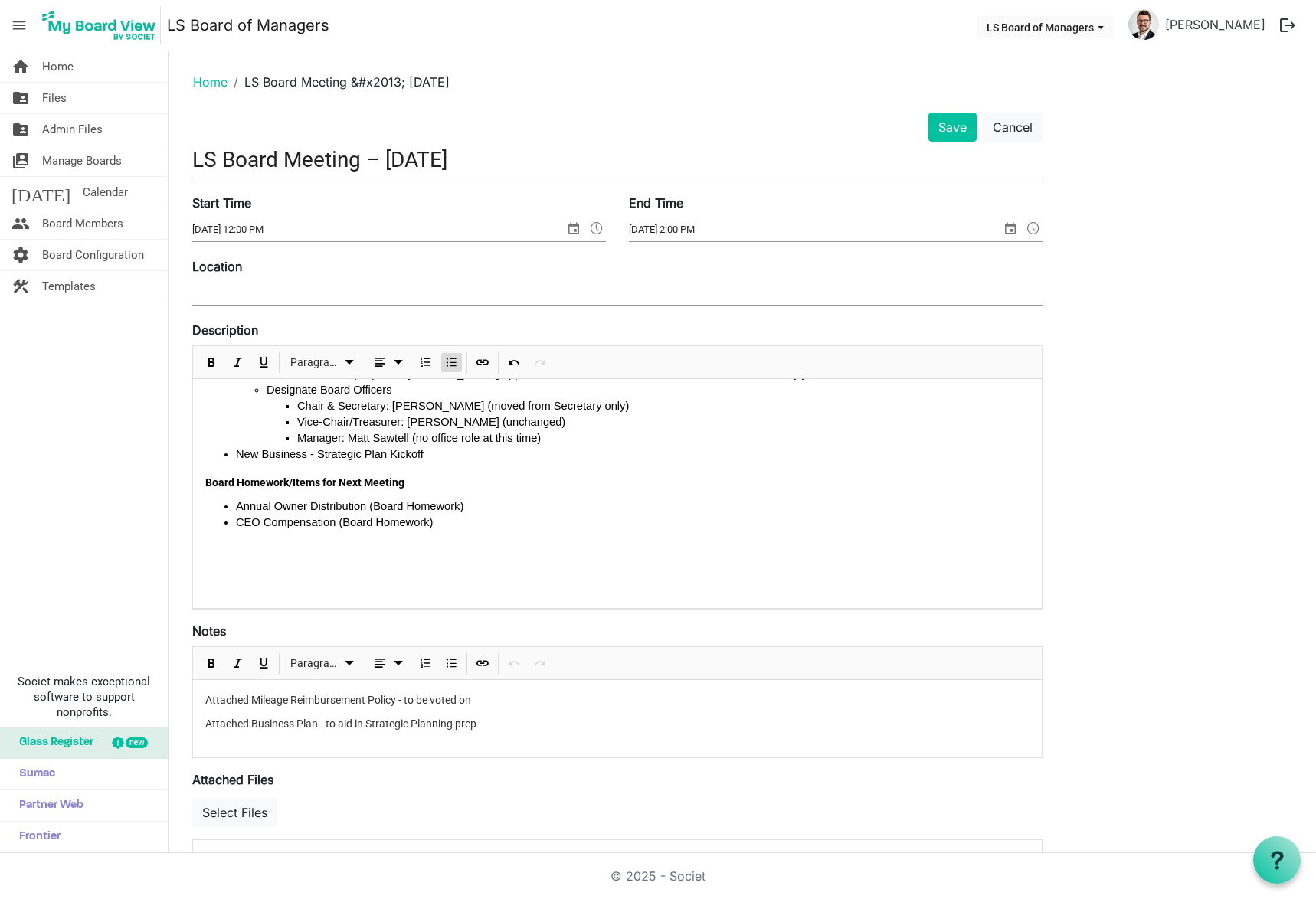
scroll to position [164, 0]
click at [969, 124] on button "Save" at bounding box center [953, 127] width 48 height 29
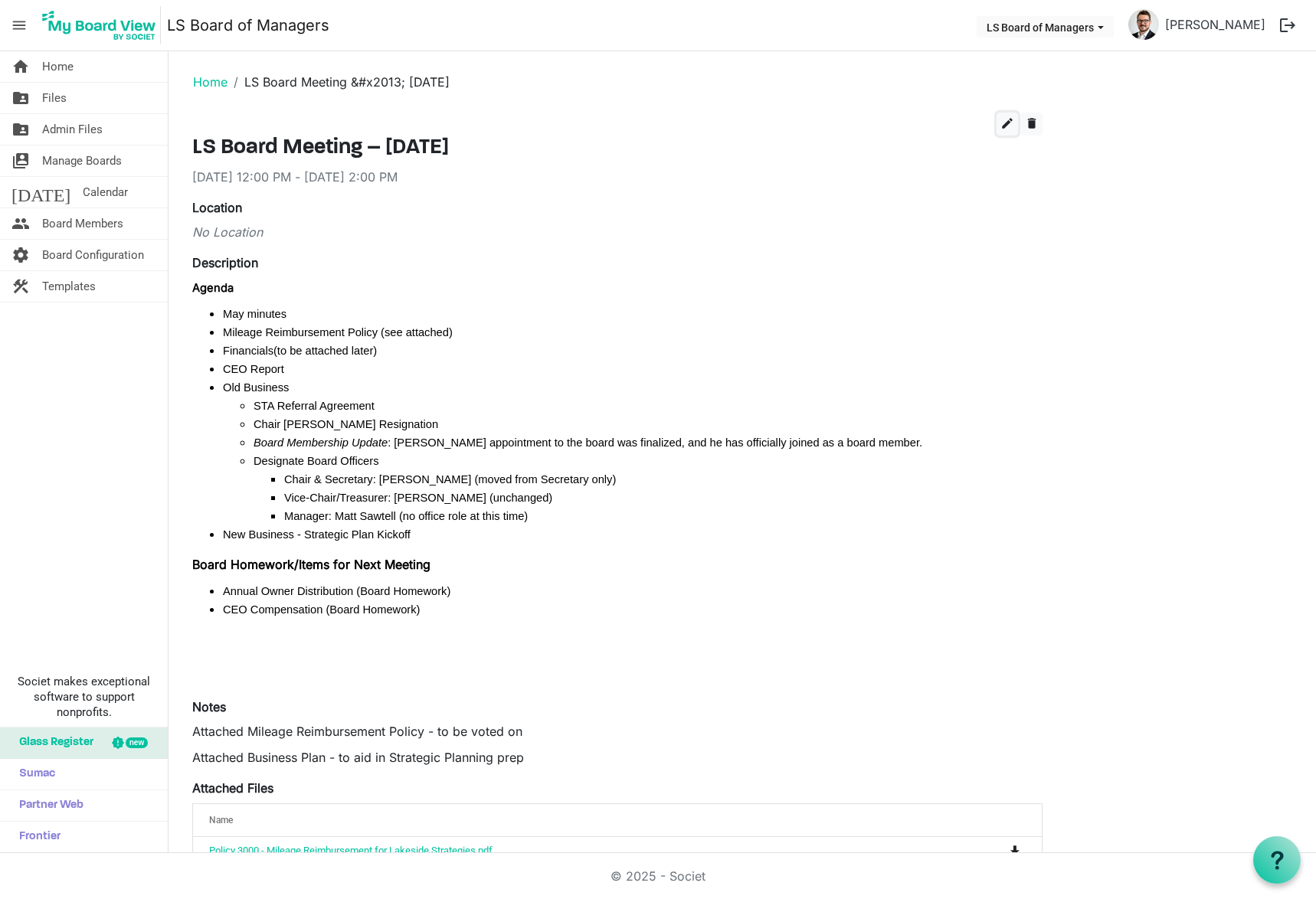
click at [1013, 123] on span "edit" at bounding box center [1008, 123] width 13 height 13
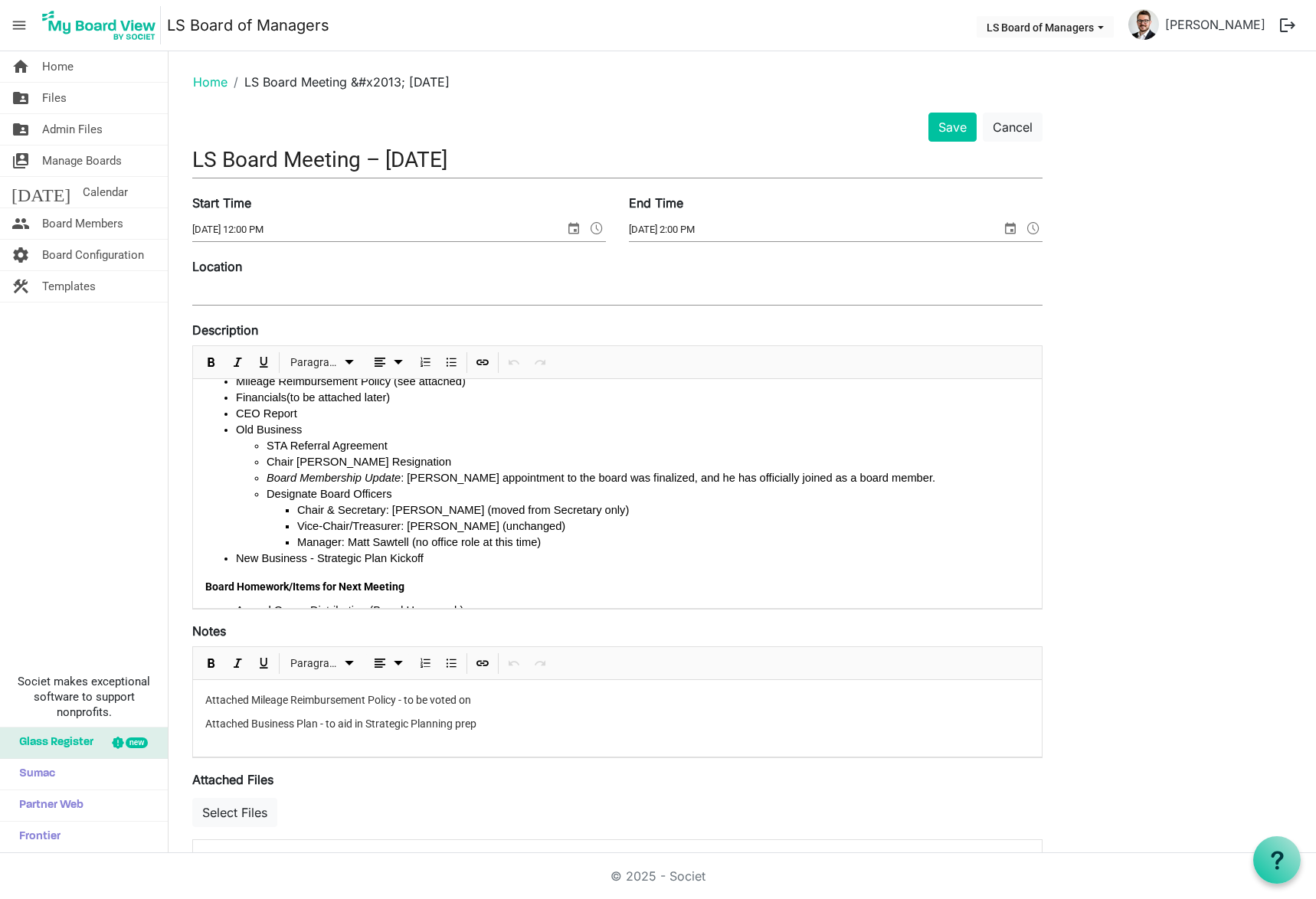
scroll to position [154, 0]
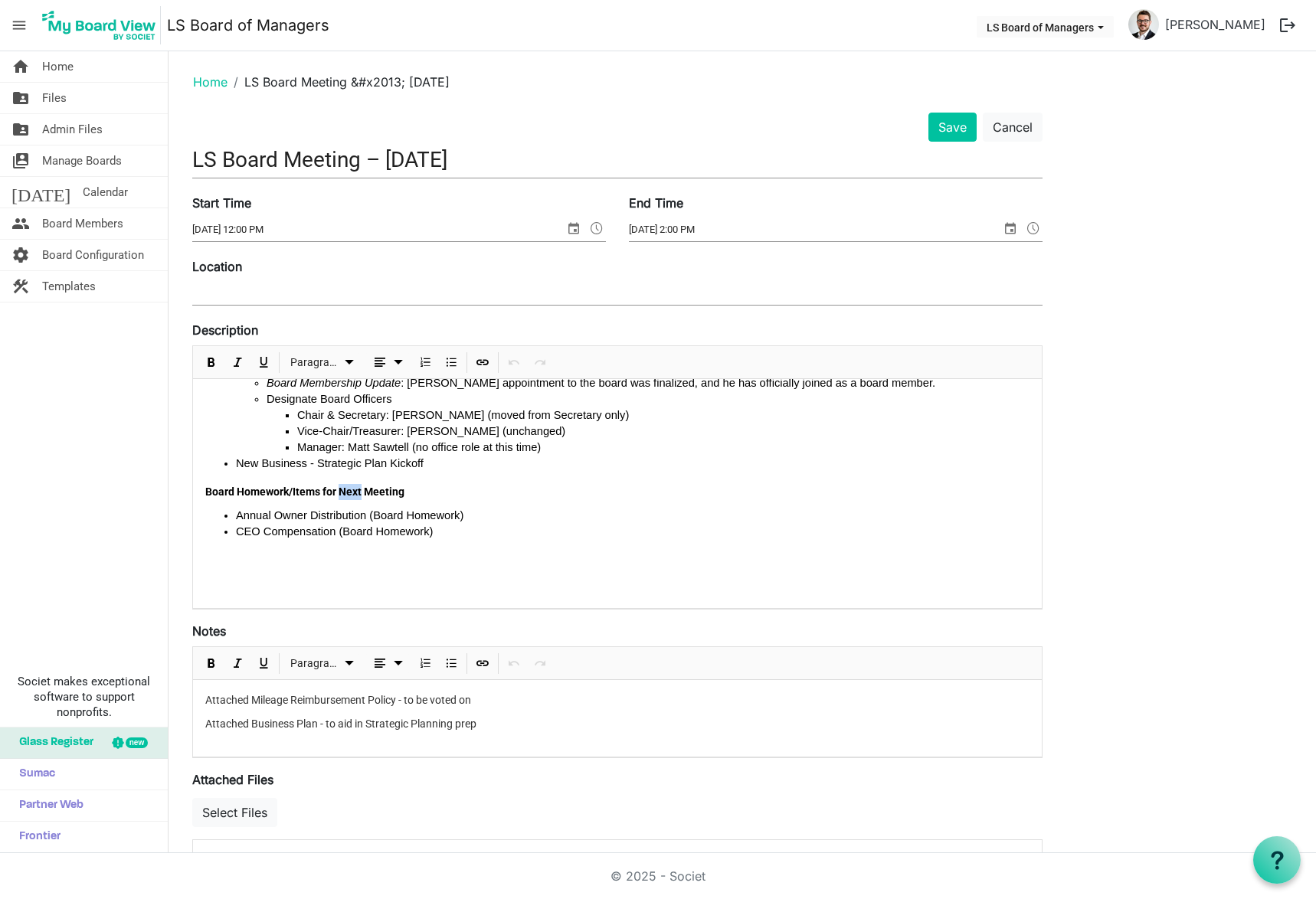
drag, startPoint x: 361, startPoint y: 490, endPoint x: 341, endPoint y: 489, distance: 20.0
click at [341, 489] on strong "Board Homework/Items for Next Meeting" at bounding box center [305, 492] width 199 height 12
click at [952, 140] on button "Save" at bounding box center [953, 127] width 48 height 29
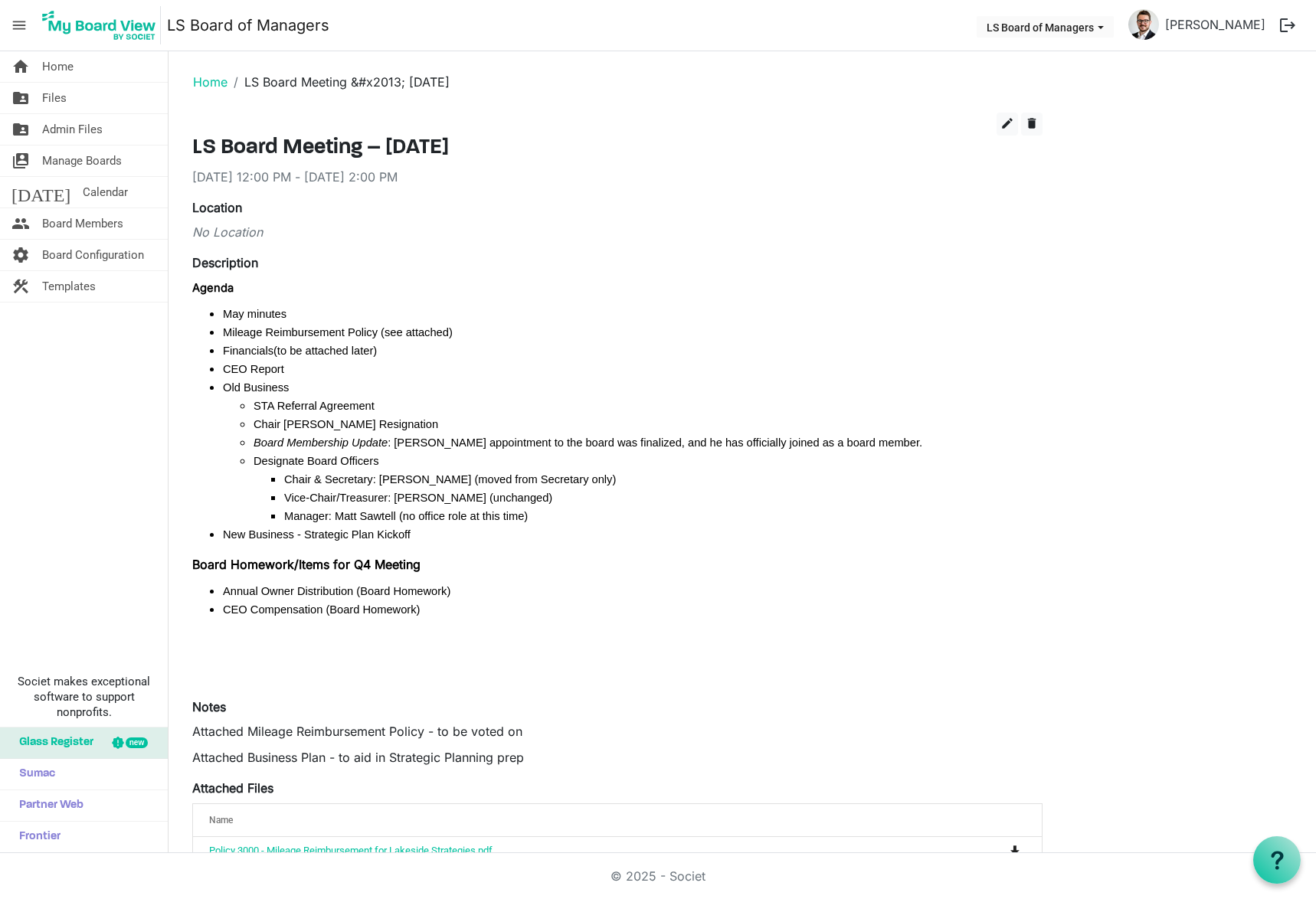
scroll to position [77, 0]
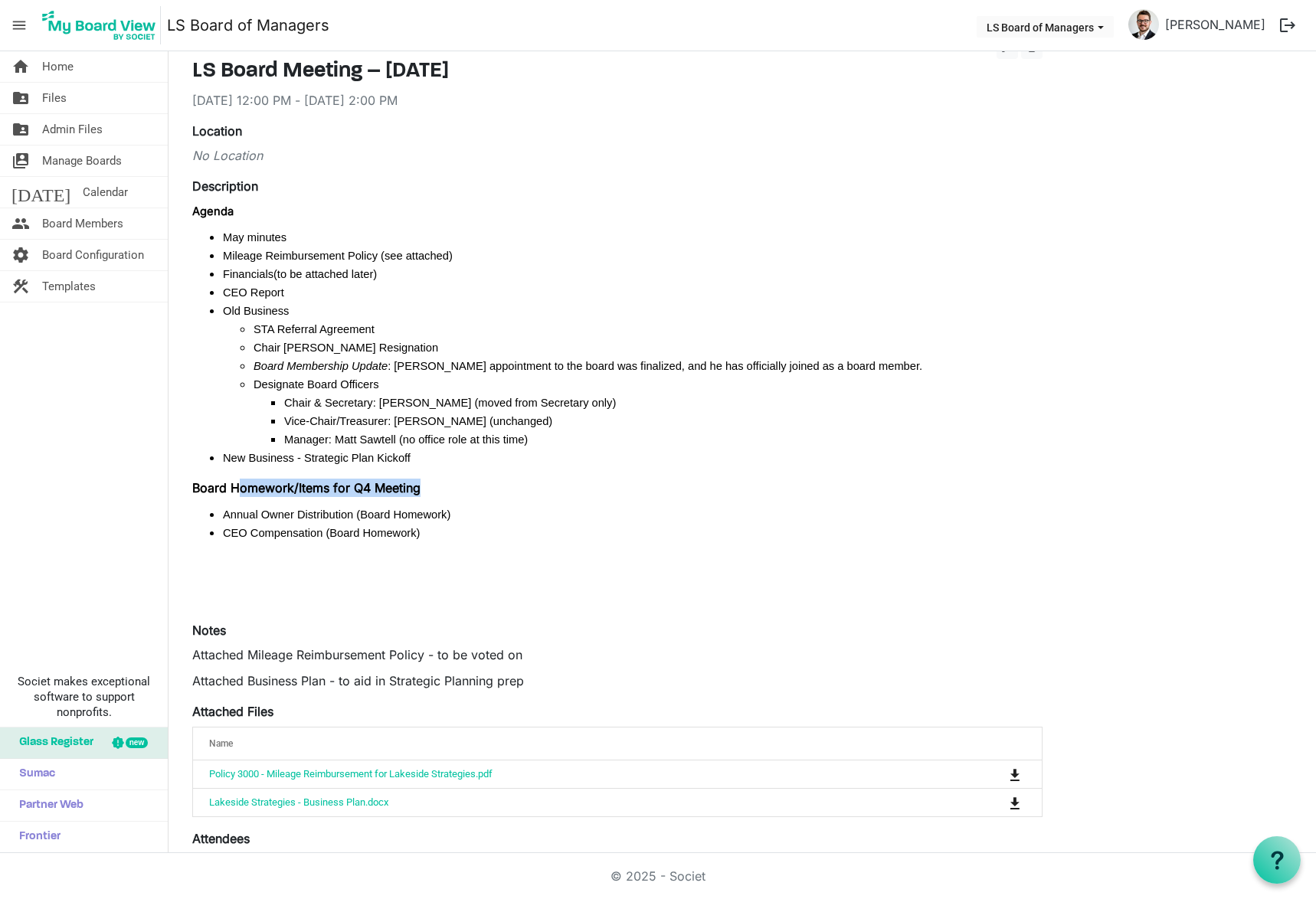
drag, startPoint x: 237, startPoint y: 489, endPoint x: 454, endPoint y: 488, distance: 217.0
click at [454, 488] on p "Board Homework/Items for Q4 Meeting" at bounding box center [617, 488] width 850 height 18
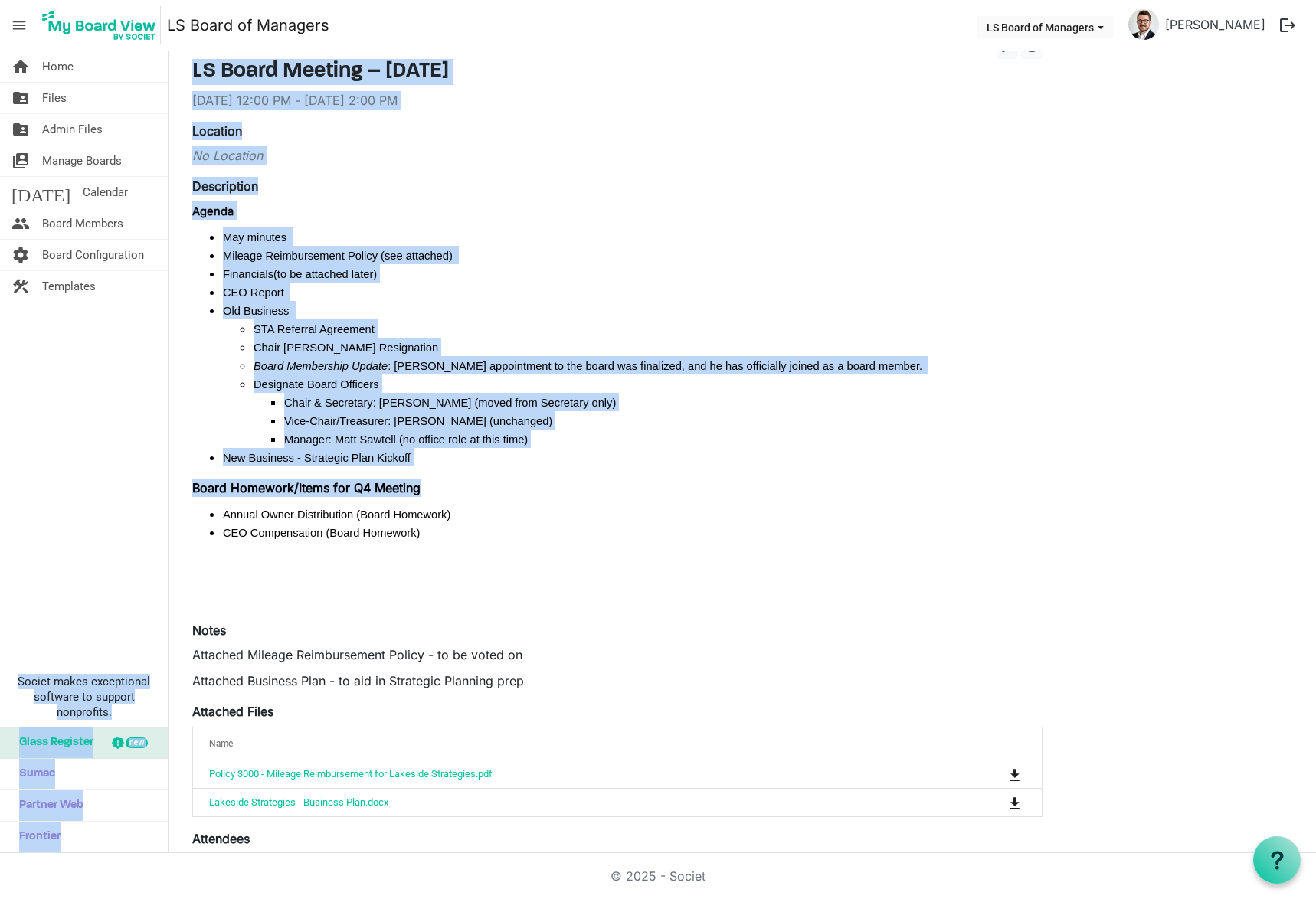
drag, startPoint x: 457, startPoint y: 489, endPoint x: 148, endPoint y: 486, distance: 309.0
click at [148, 486] on div "home Home folder_shared Files folder_shared Admin Files switch_account Manage B…" at bounding box center [658, 451] width 1316 height 802
click at [290, 481] on strong "Board Homework/Items for Q4 Meeting" at bounding box center [306, 488] width 229 height 15
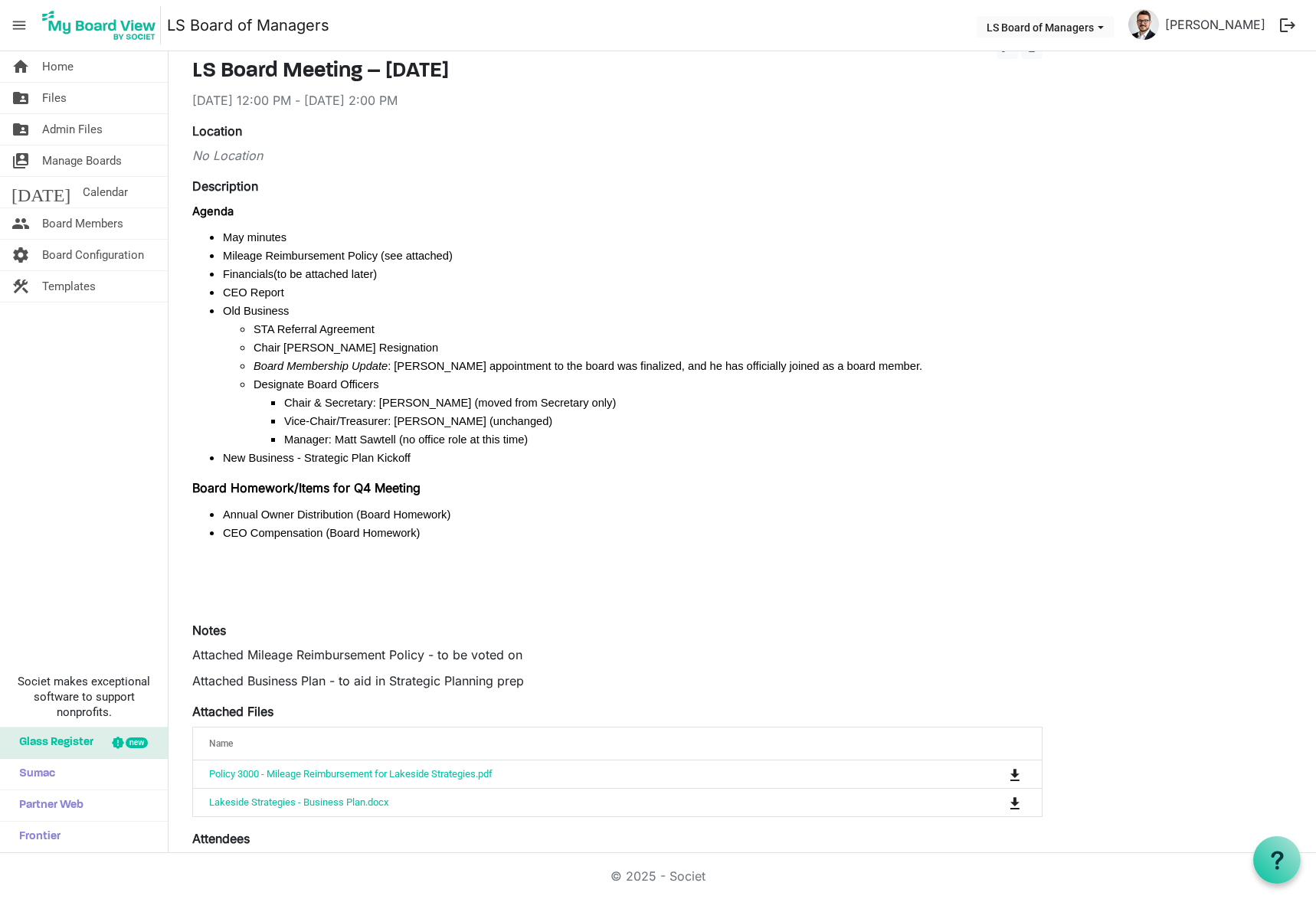
drag, startPoint x: 325, startPoint y: 498, endPoint x: 243, endPoint y: 488, distance: 82.6
click at [243, 488] on strong "Board Homework/Items for Q4 Meeting" at bounding box center [306, 488] width 229 height 15
drag, startPoint x: 209, startPoint y: 521, endPoint x: 420, endPoint y: 532, distance: 211.3
click at [420, 532] on ul "Annual Owner Distribution (Board Homework) CEO Compensation (Board Homework)" at bounding box center [617, 523] width 850 height 36
click at [420, 532] on li "CEO Compensation (Board Homework)" at bounding box center [632, 532] width 819 height 18
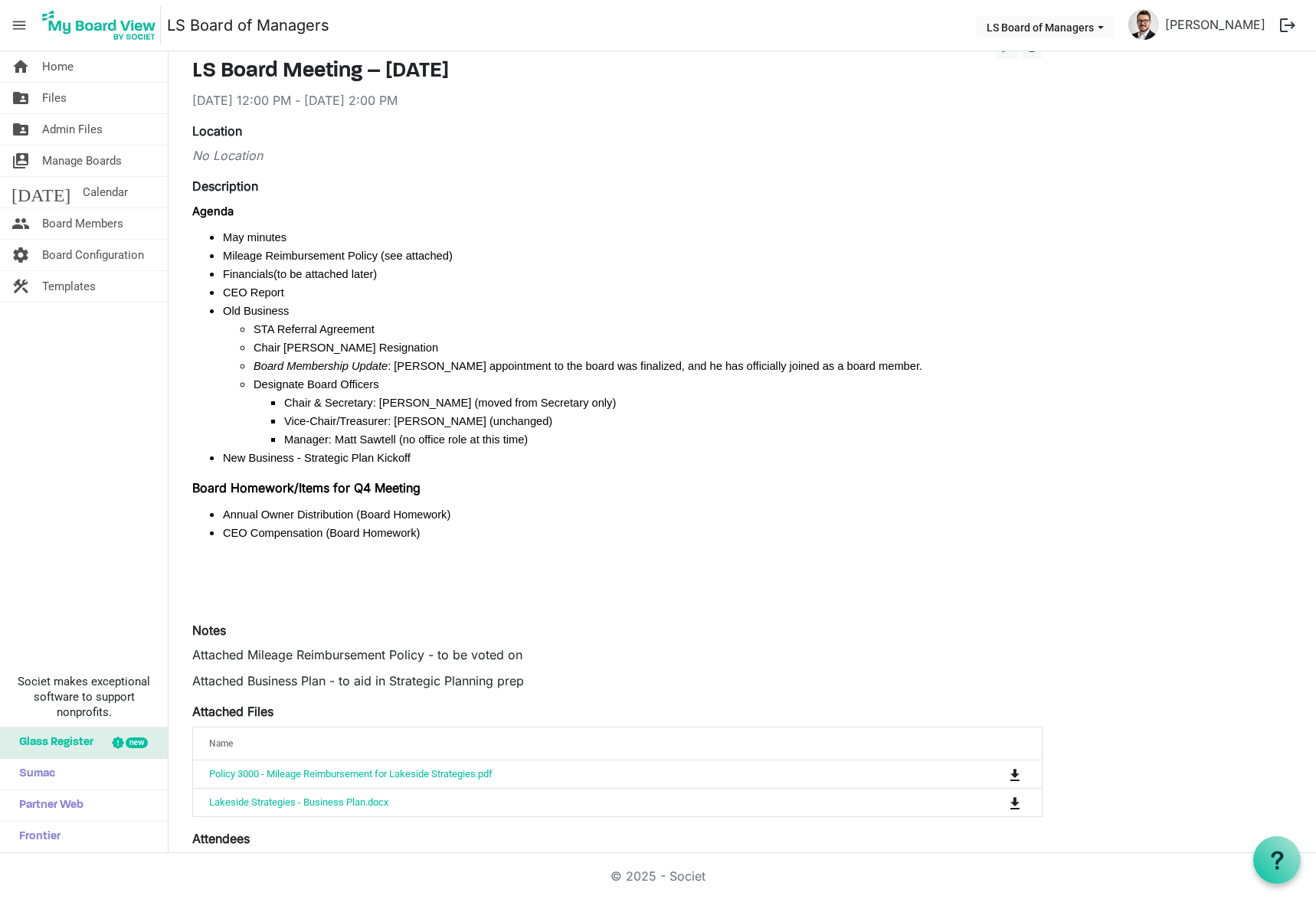
scroll to position [0, 0]
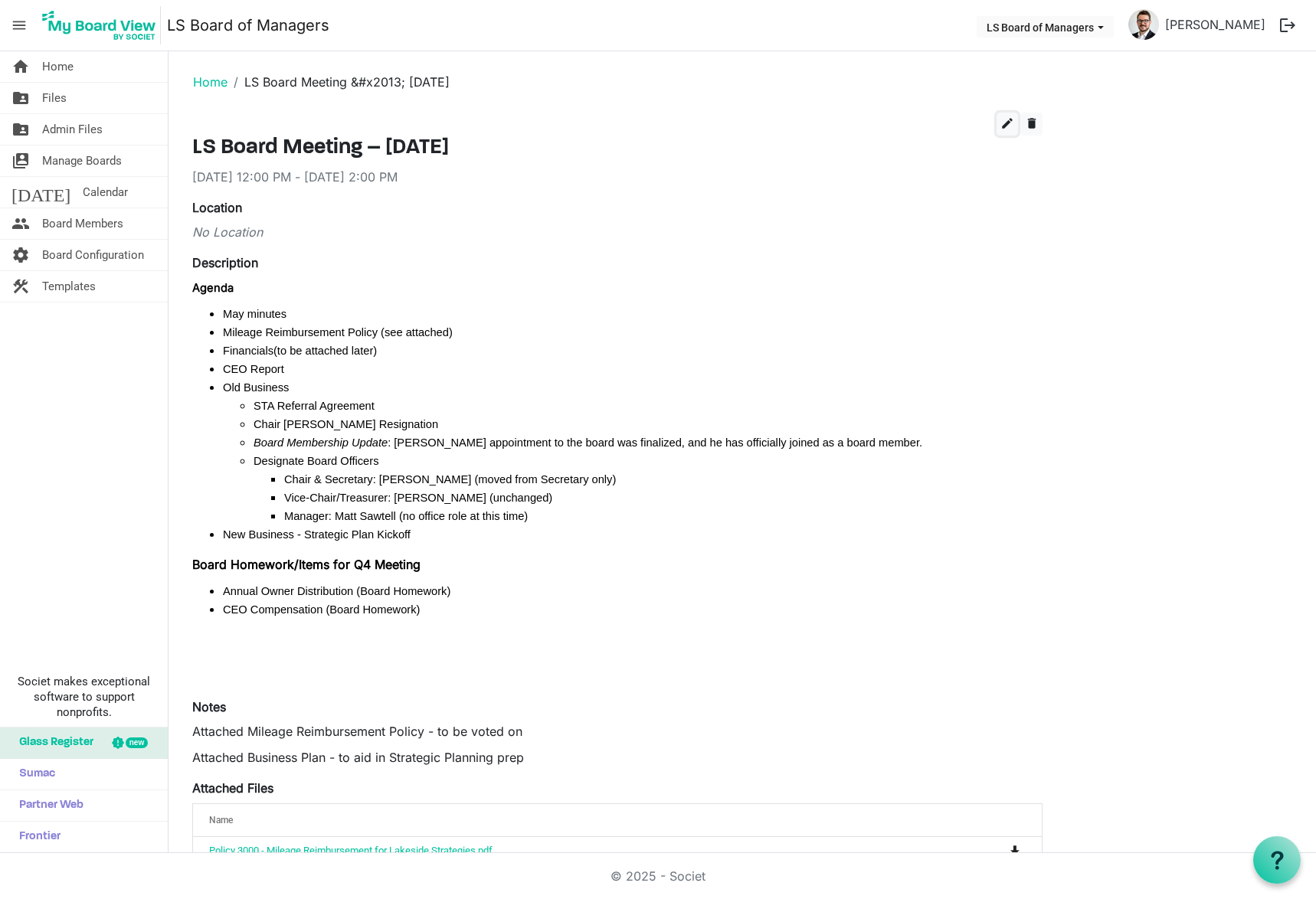
click at [1010, 129] on span "edit" at bounding box center [1008, 123] width 13 height 13
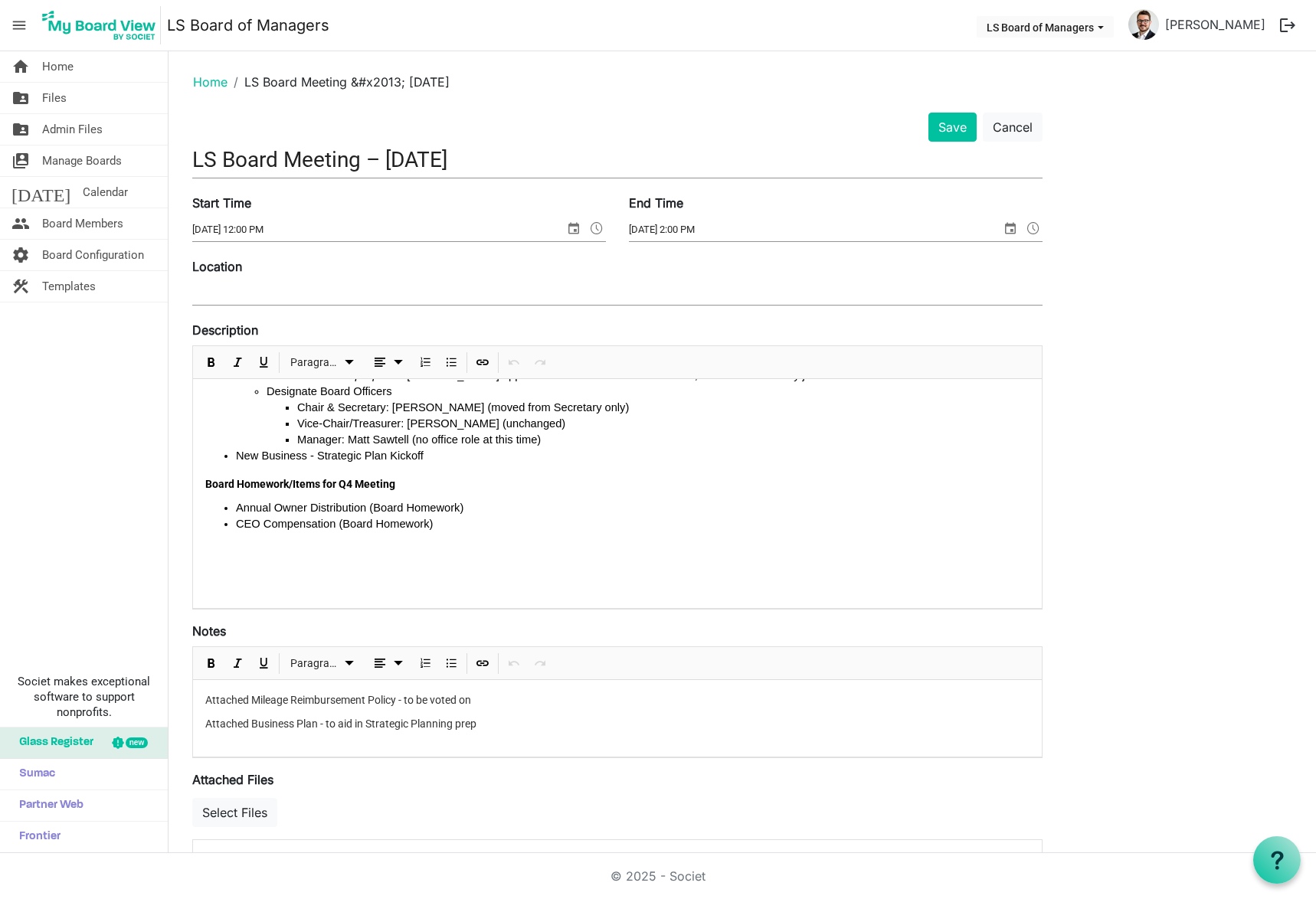
scroll to position [164, 0]
drag, startPoint x: 452, startPoint y: 498, endPoint x: 361, endPoint y: 507, distance: 91.4
click at [361, 507] on li "Annual Owner Distribution (Board Homework)" at bounding box center [633, 505] width 793 height 16
drag, startPoint x: 418, startPoint y: 521, endPoint x: 327, endPoint y: 528, distance: 91.3
click at [327, 528] on li "CEO Compensation (Board Homework)" at bounding box center [633, 521] width 793 height 16
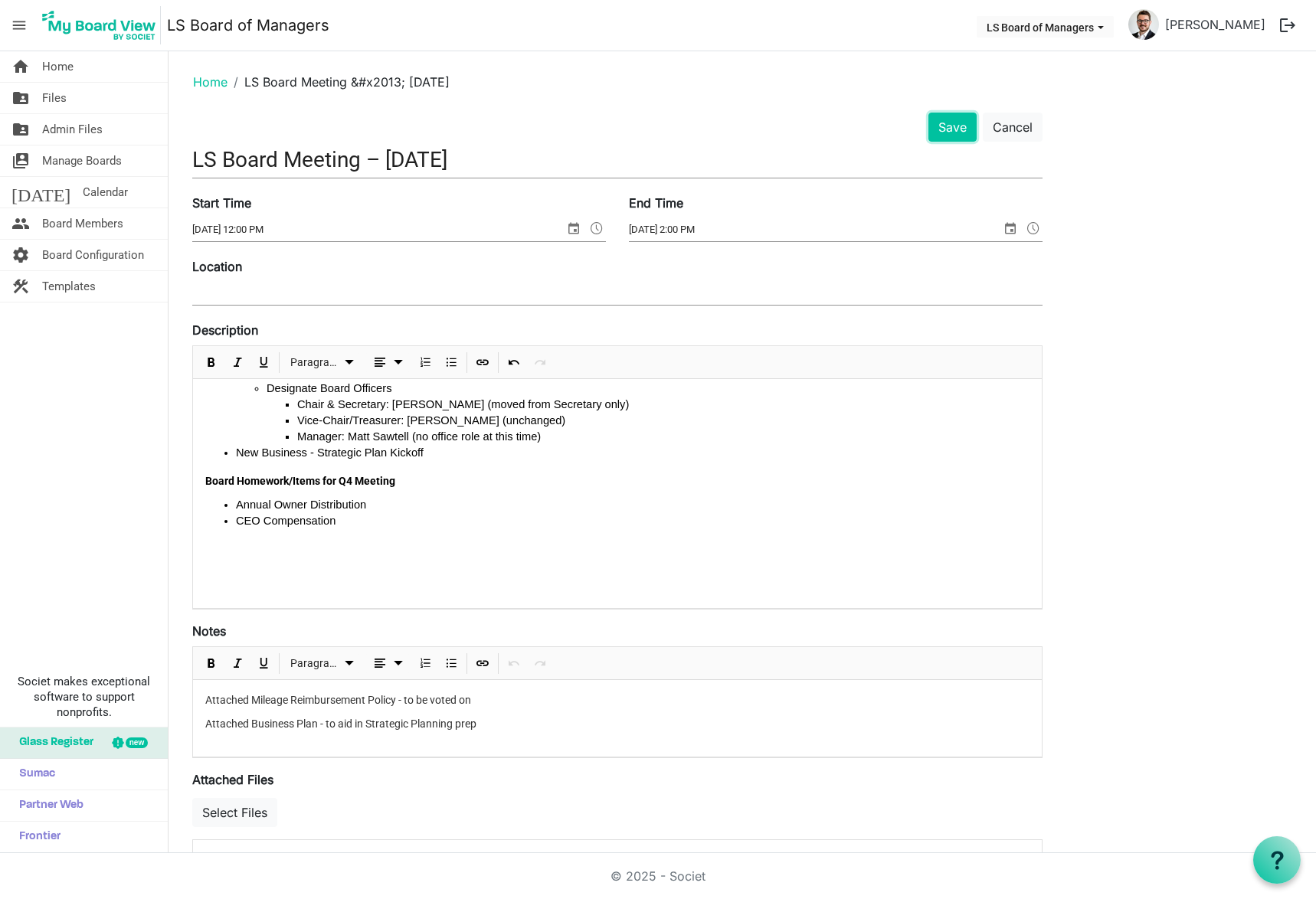
click at [941, 138] on button "Save" at bounding box center [953, 127] width 48 height 29
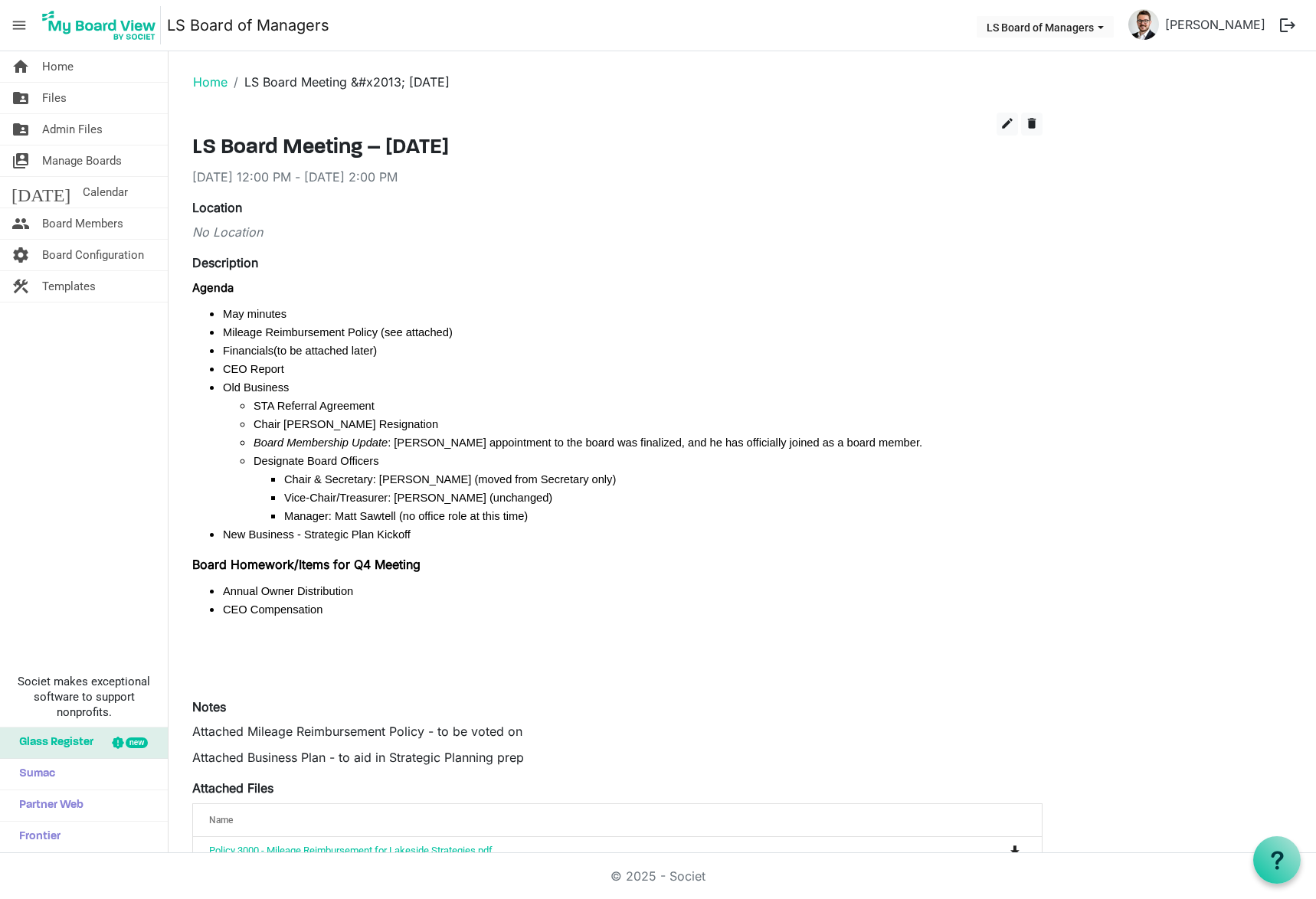
click at [65, 97] on span "Files" at bounding box center [55, 98] width 25 height 31
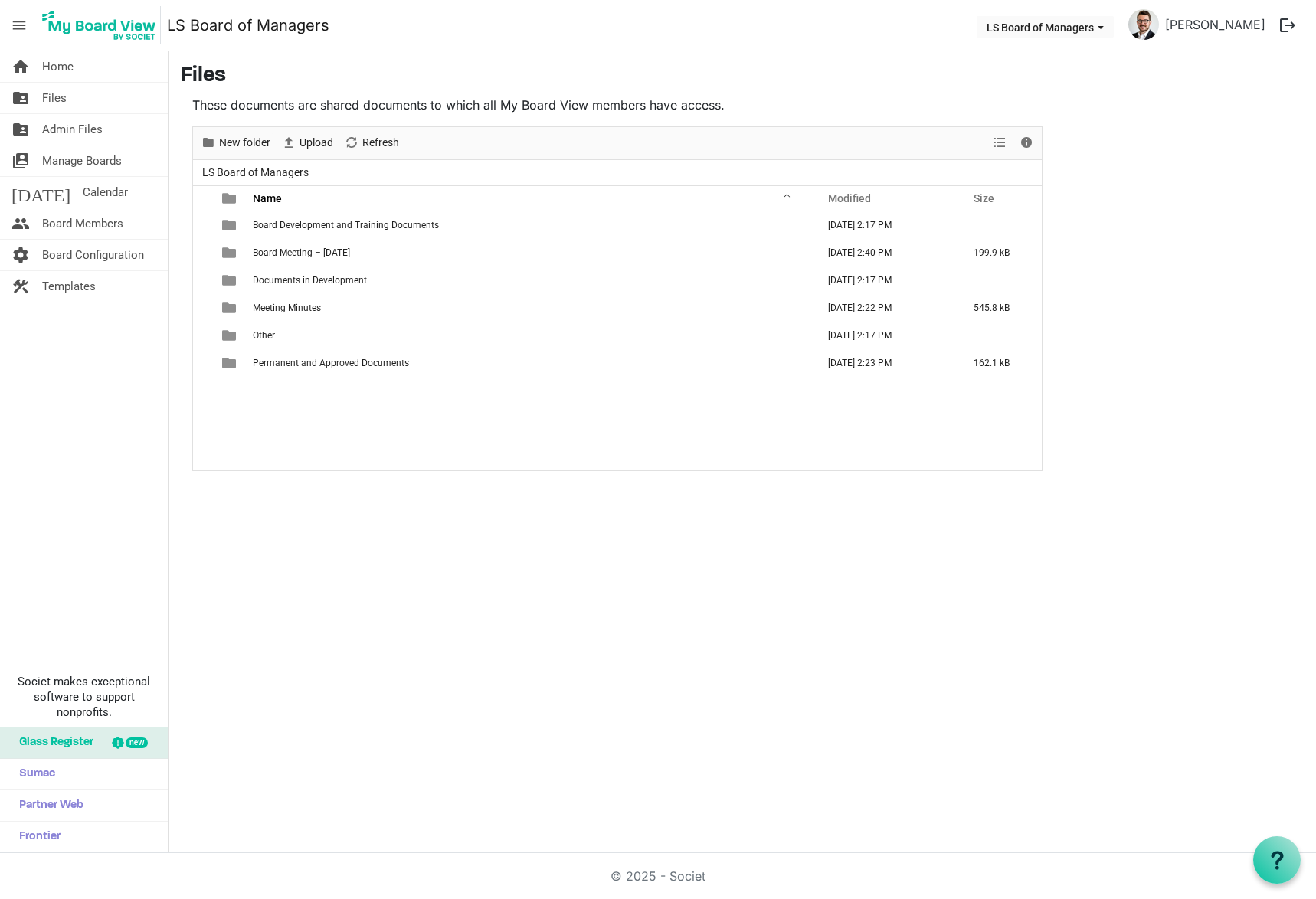
click at [204, 334] on span "checkbox" at bounding box center [207, 335] width 11 height 11
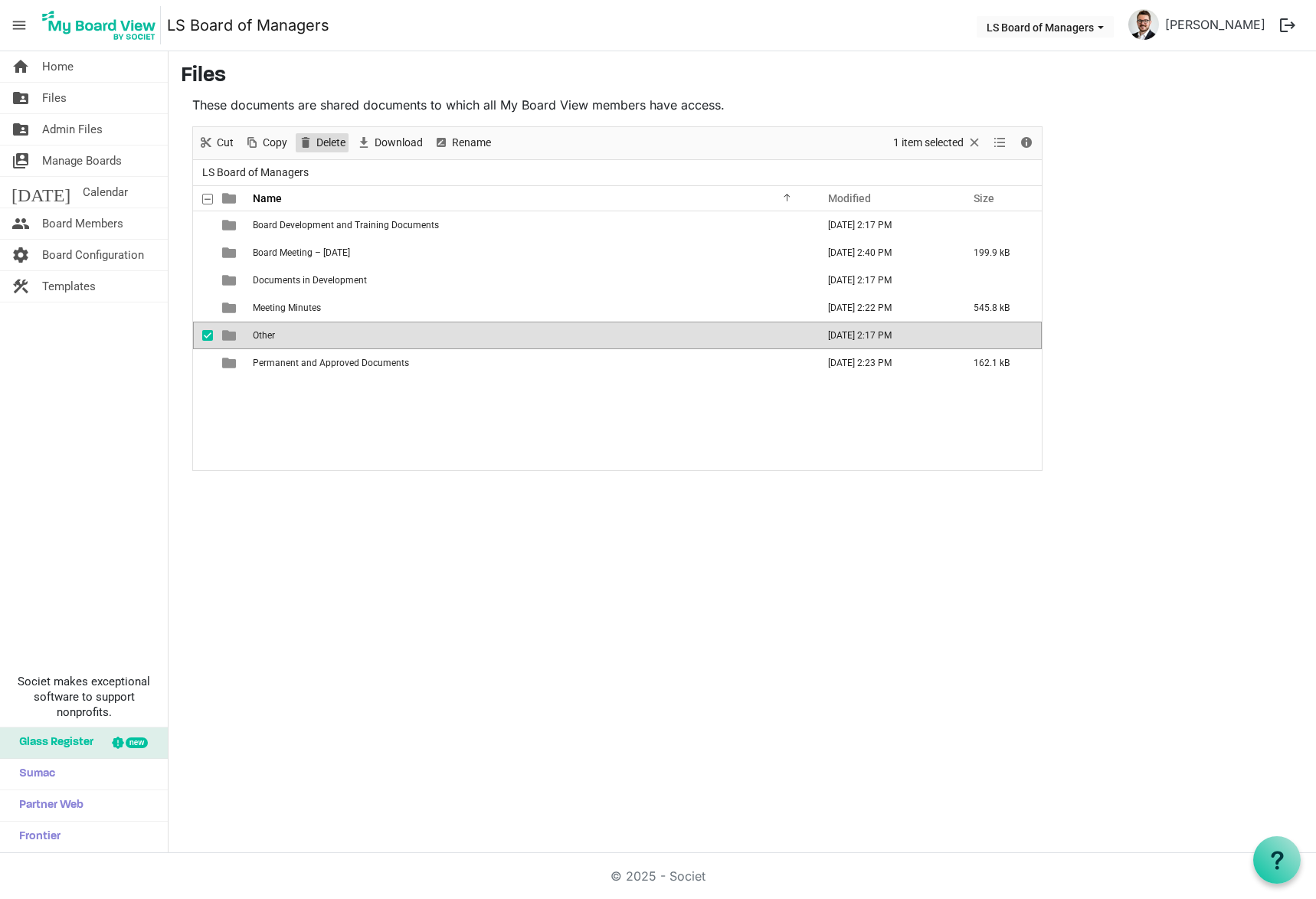
click at [329, 139] on span "Delete" at bounding box center [331, 143] width 33 height 19
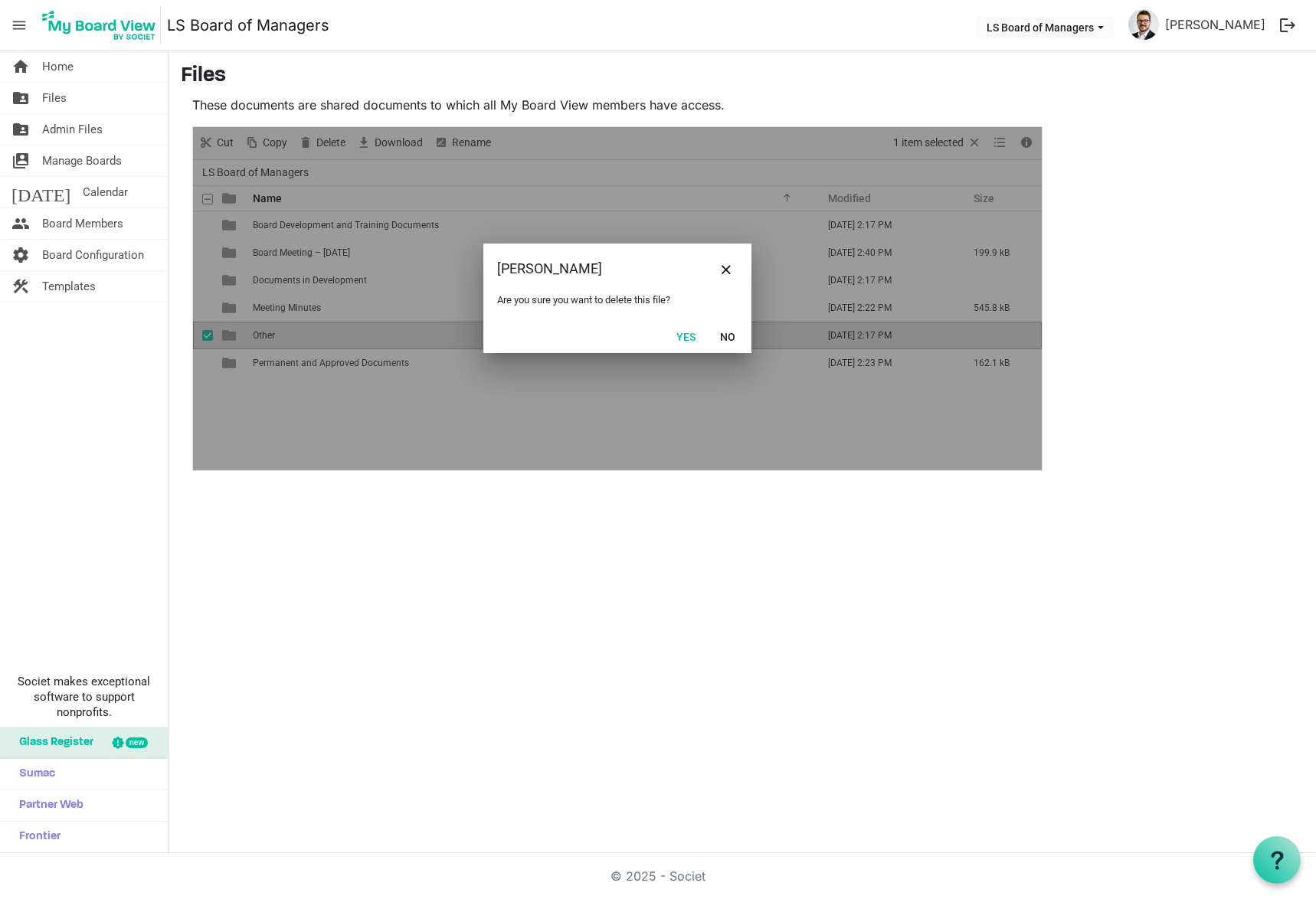
click at [695, 331] on button "Yes" at bounding box center [686, 336] width 39 height 21
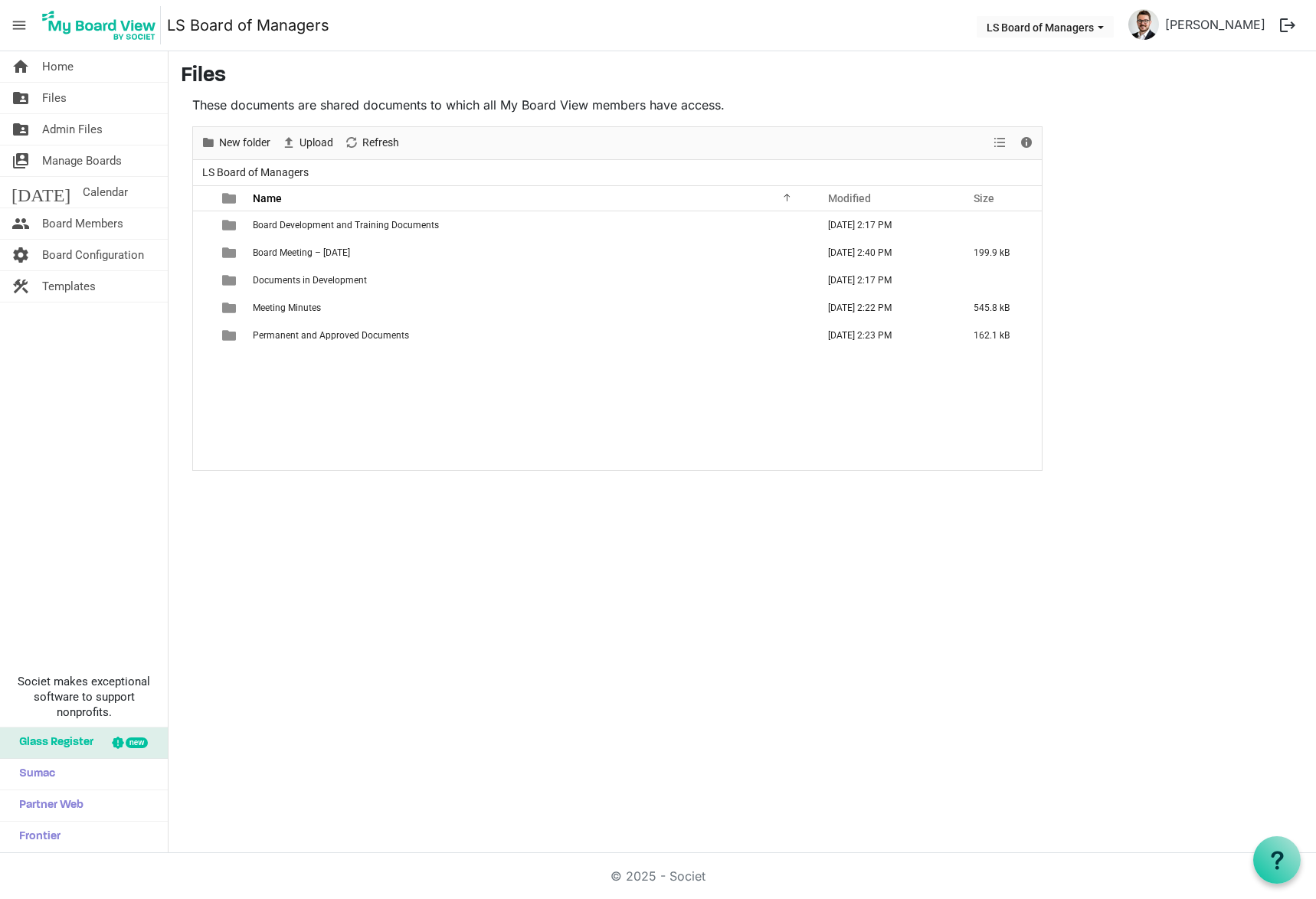
drag, startPoint x: 325, startPoint y: 284, endPoint x: 331, endPoint y: 331, distance: 47.4
click at [331, 331] on tbody "Board Development and Training Documents September 10, 2025 2:17 PM Board Meeti…" at bounding box center [618, 280] width 849 height 138
click at [207, 225] on span "checkbox" at bounding box center [207, 225] width 11 height 11
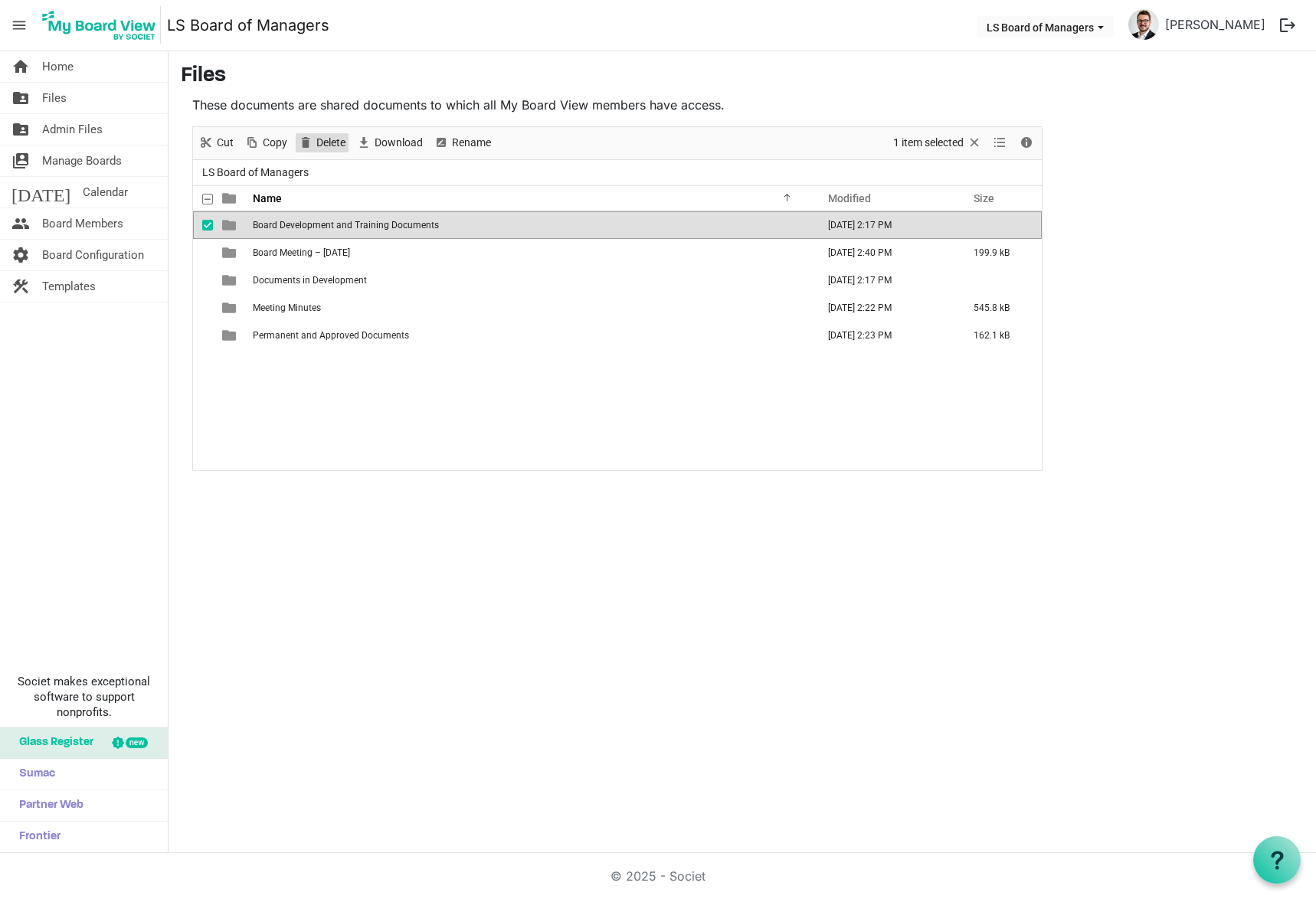
click at [340, 148] on span "Delete" at bounding box center [331, 143] width 33 height 19
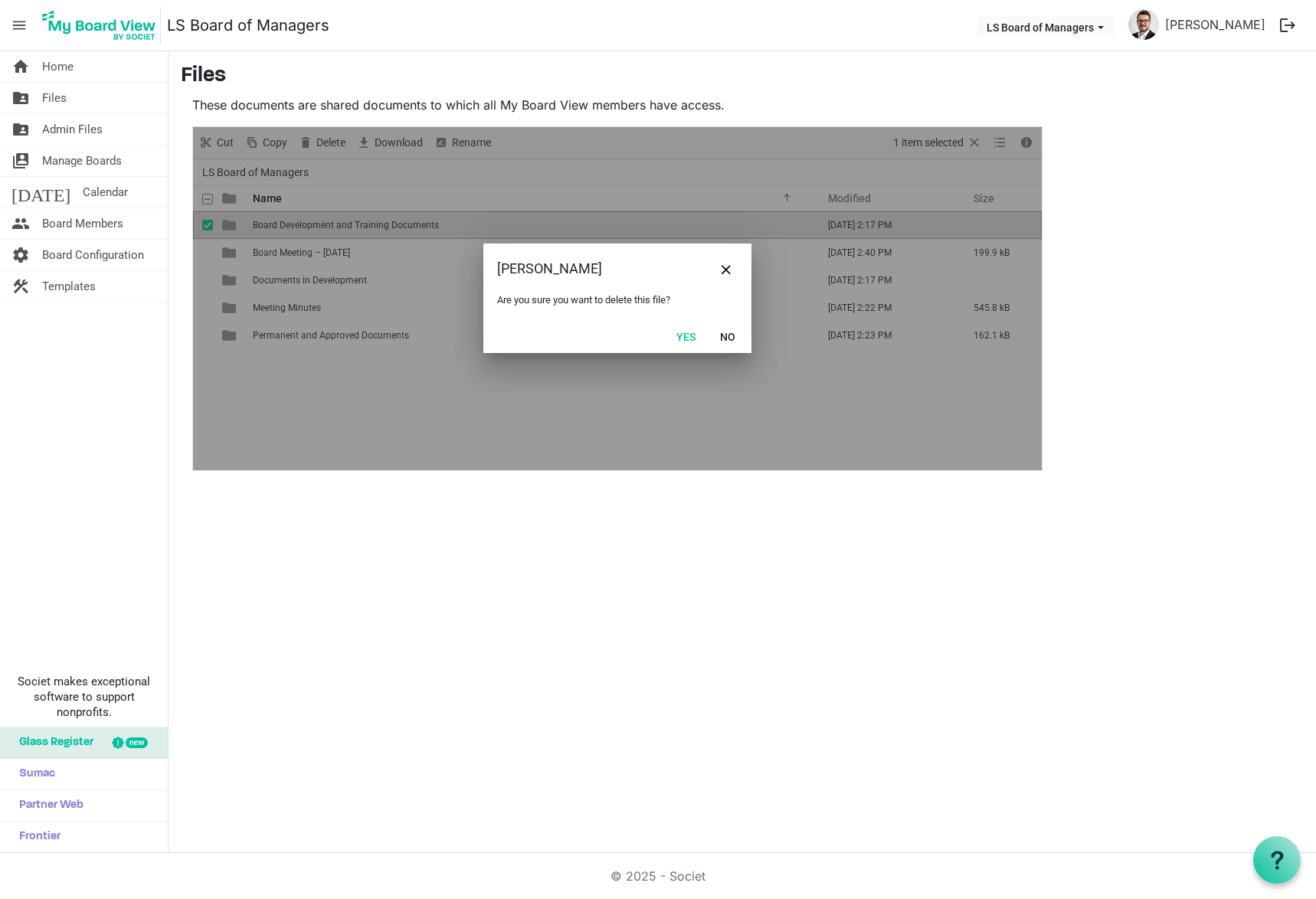
click at [671, 336] on button "Yes" at bounding box center [686, 336] width 39 height 21
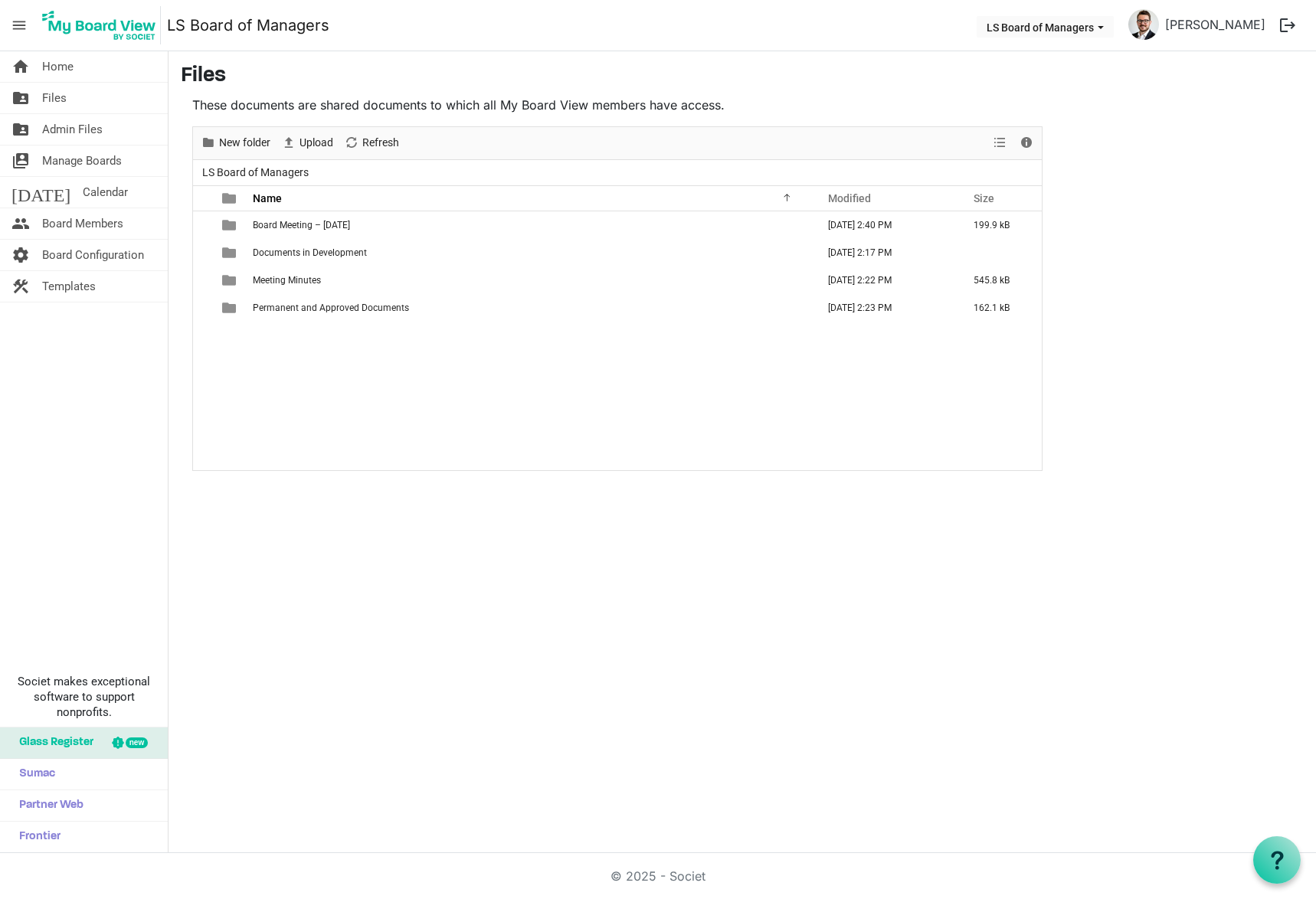
click at [259, 309] on span "Permanent and Approved Documents" at bounding box center [330, 307] width 157 height 11
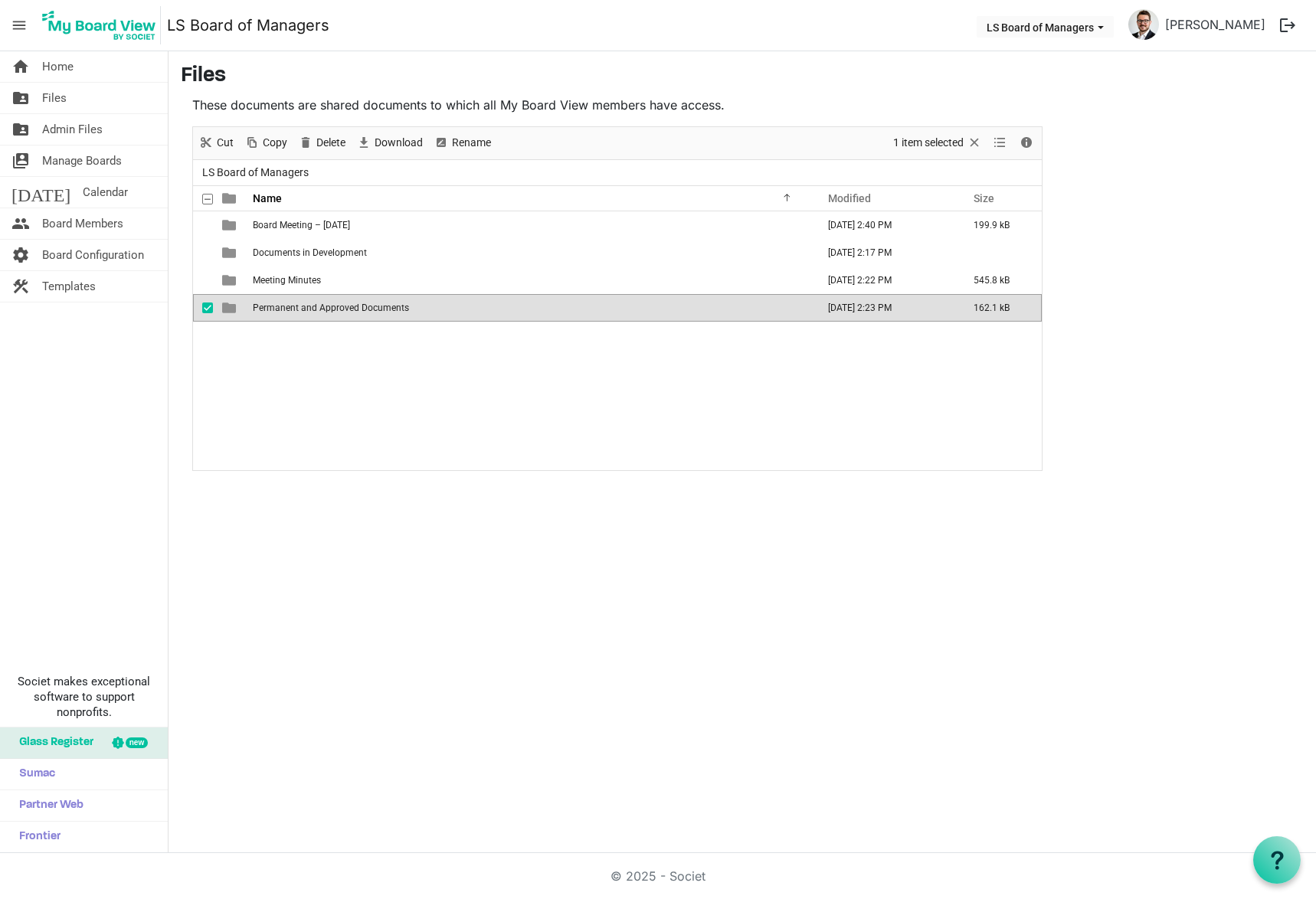
click at [259, 309] on span "Permanent and Approved Documents" at bounding box center [330, 307] width 157 height 11
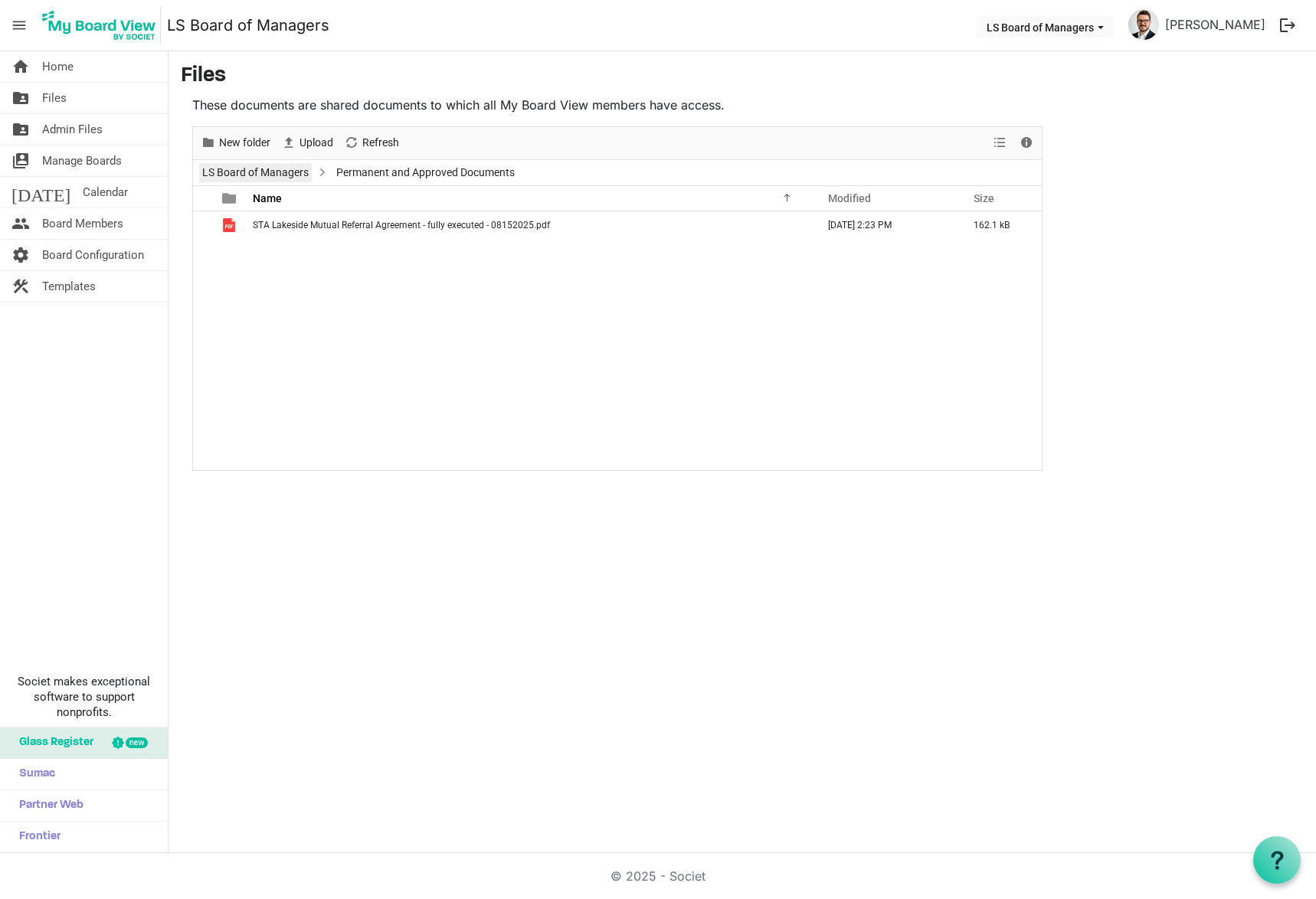
click at [263, 172] on link "LS Board of Managers" at bounding box center [255, 173] width 112 height 19
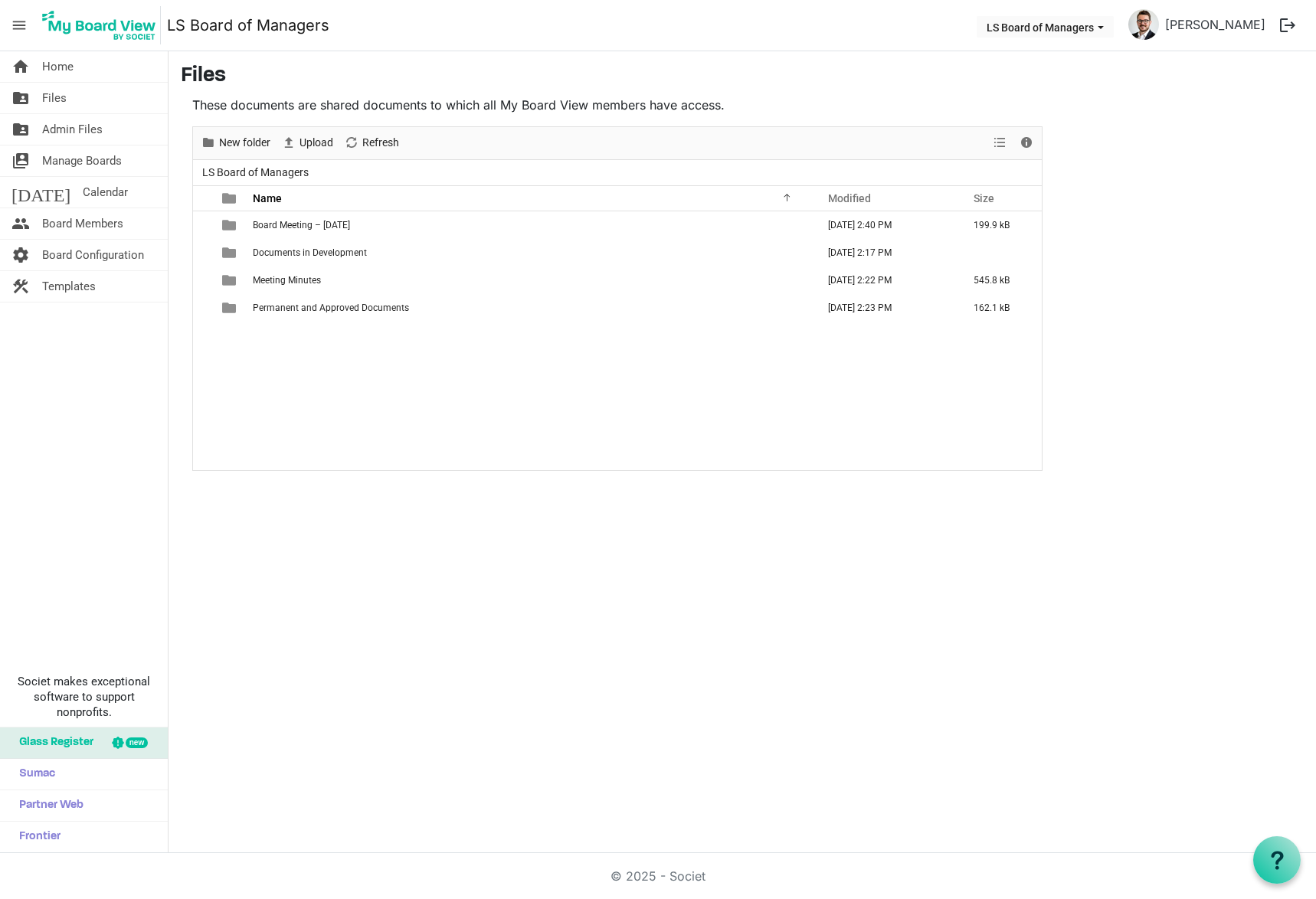
click at [209, 255] on span "checkbox" at bounding box center [207, 253] width 11 height 11
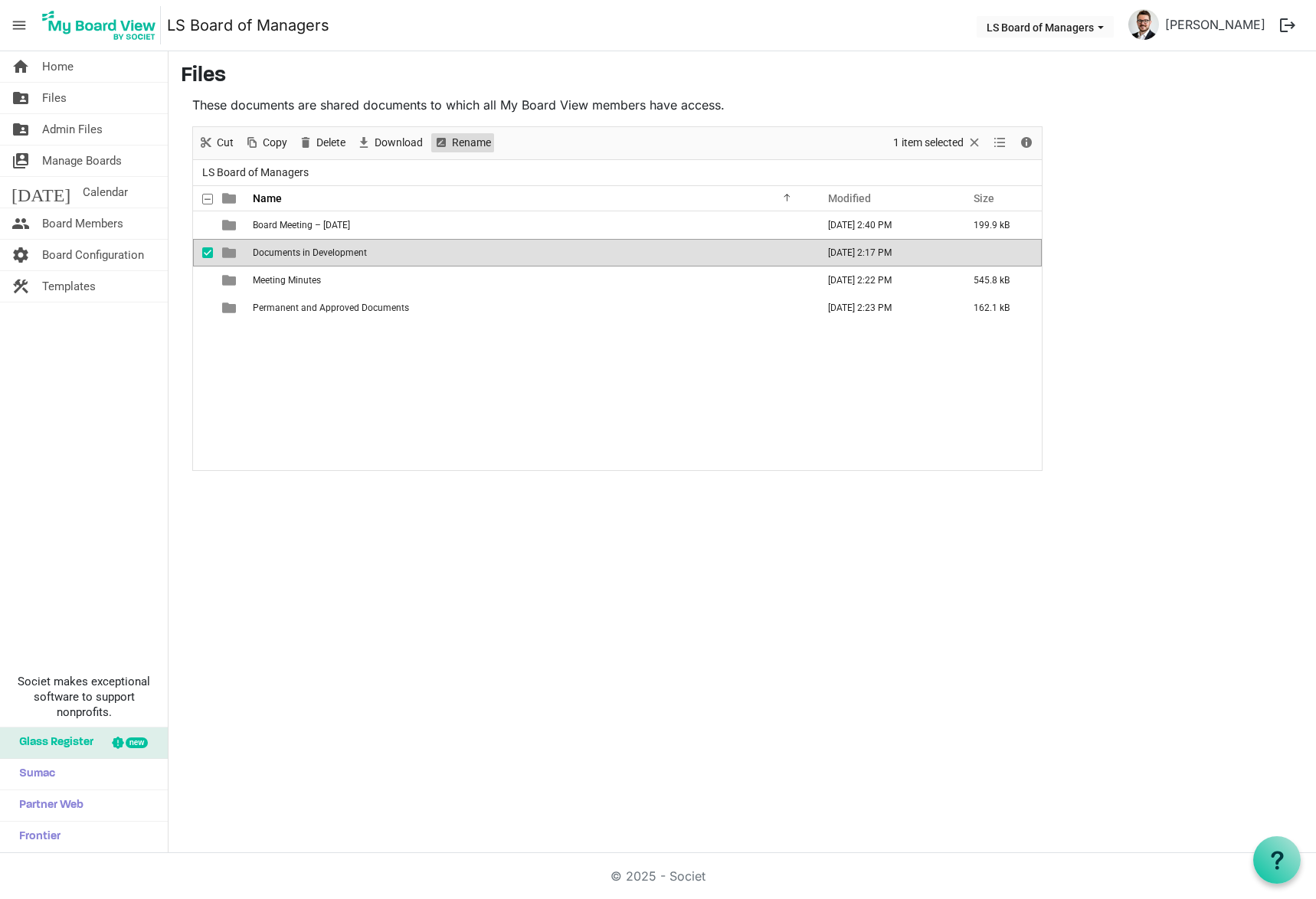
click at [487, 141] on span "Rename" at bounding box center [472, 143] width 42 height 19
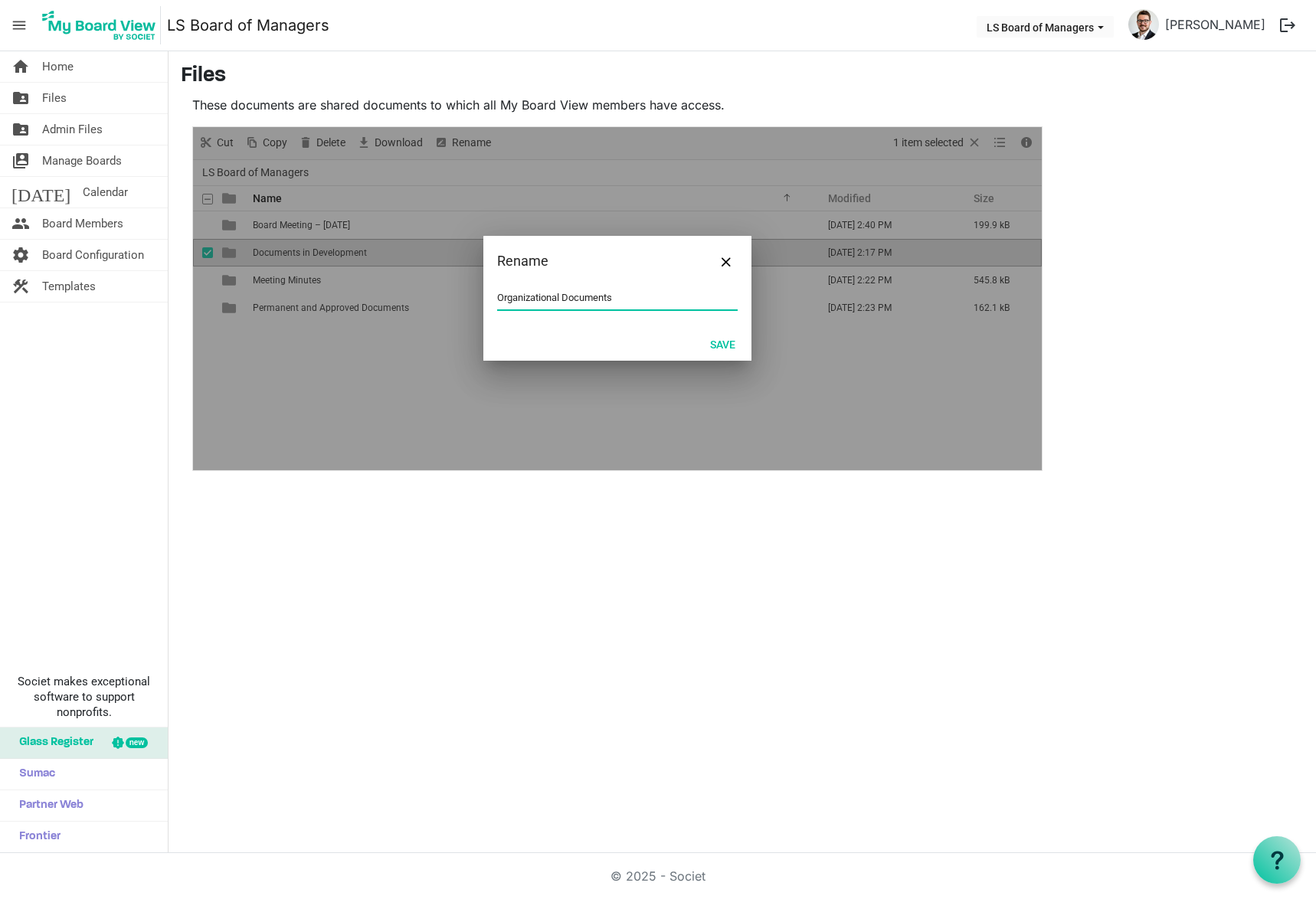
type input "Organizational Documents"
click at [721, 340] on button "Save" at bounding box center [722, 344] width 45 height 21
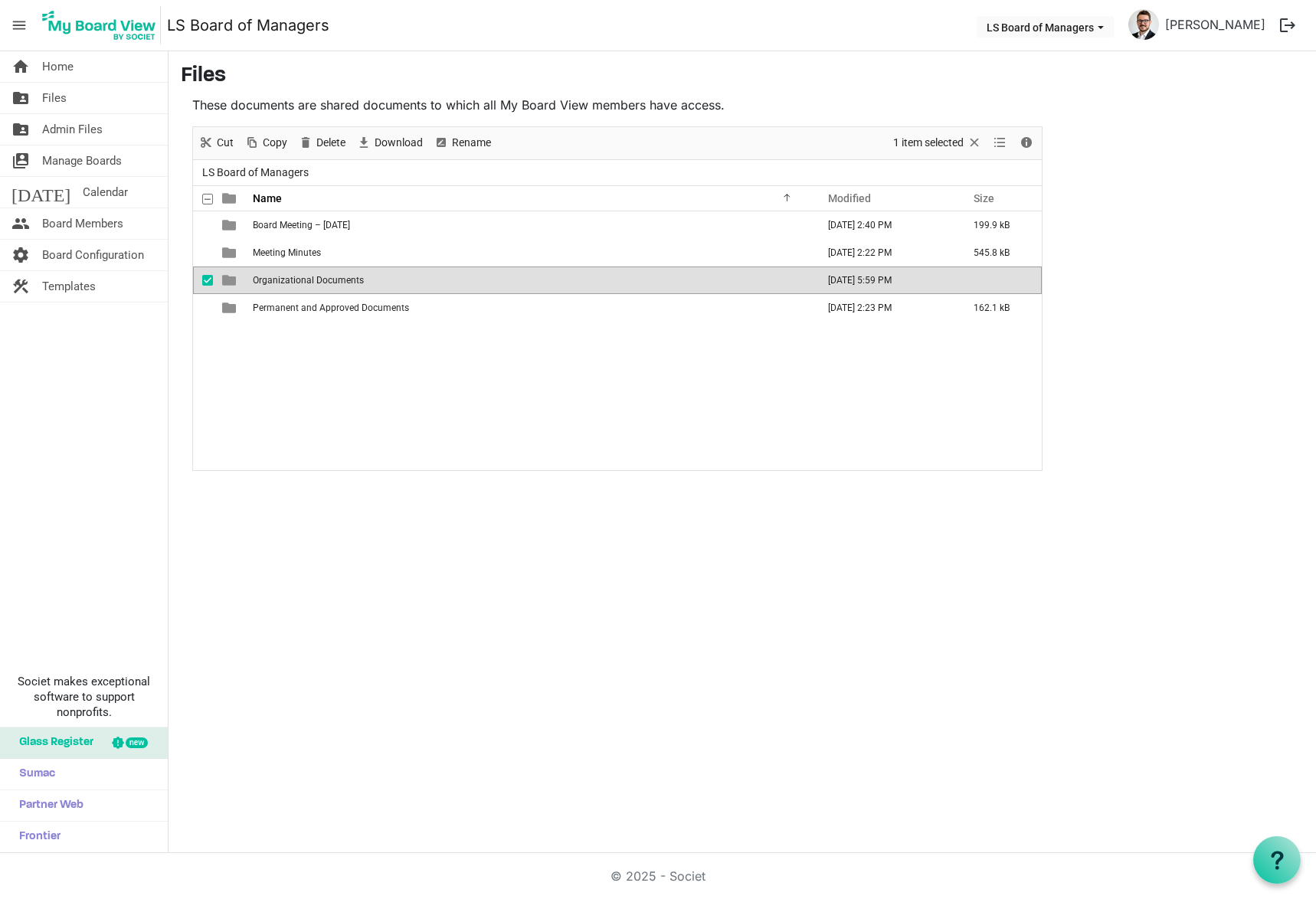
click at [665, 472] on main "Files These documents are shared documents to which all My Board View members h…" at bounding box center [742, 267] width 1148 height 432
click at [331, 287] on td "Organizational Documents" at bounding box center [529, 280] width 564 height 28
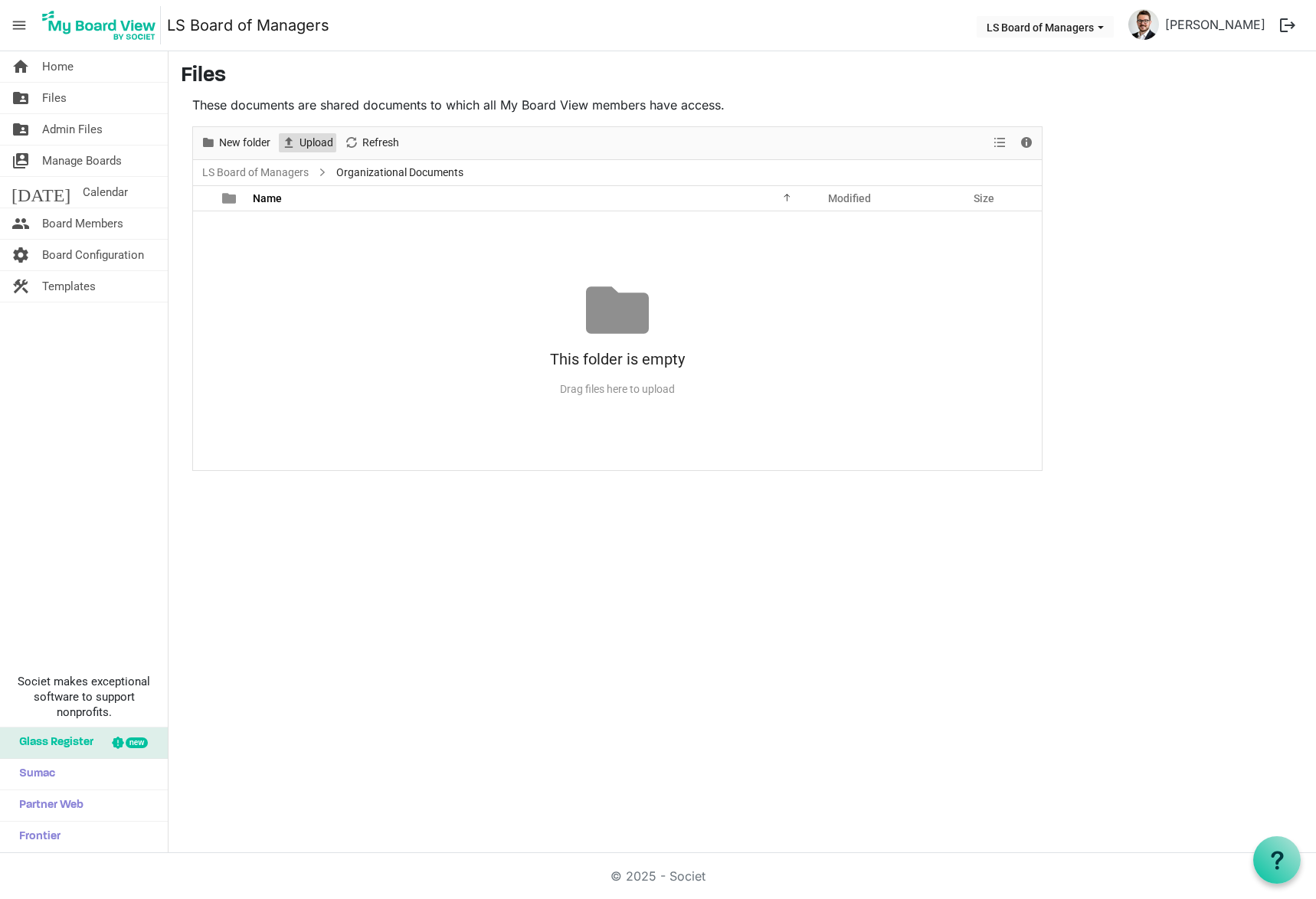
click at [305, 145] on span "Upload" at bounding box center [316, 143] width 37 height 19
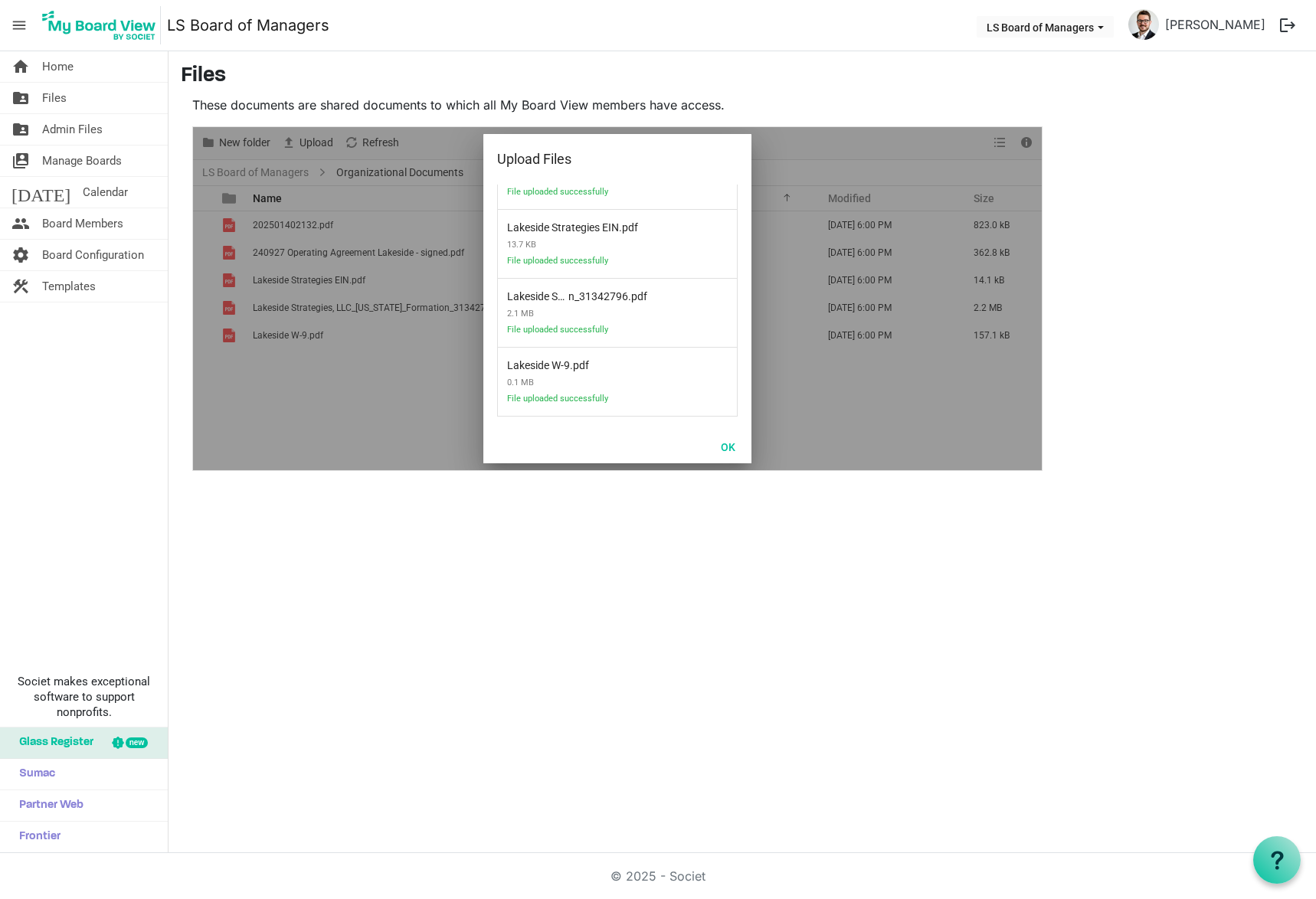
scroll to position [114, 0]
click at [727, 446] on button "OK" at bounding box center [728, 447] width 35 height 21
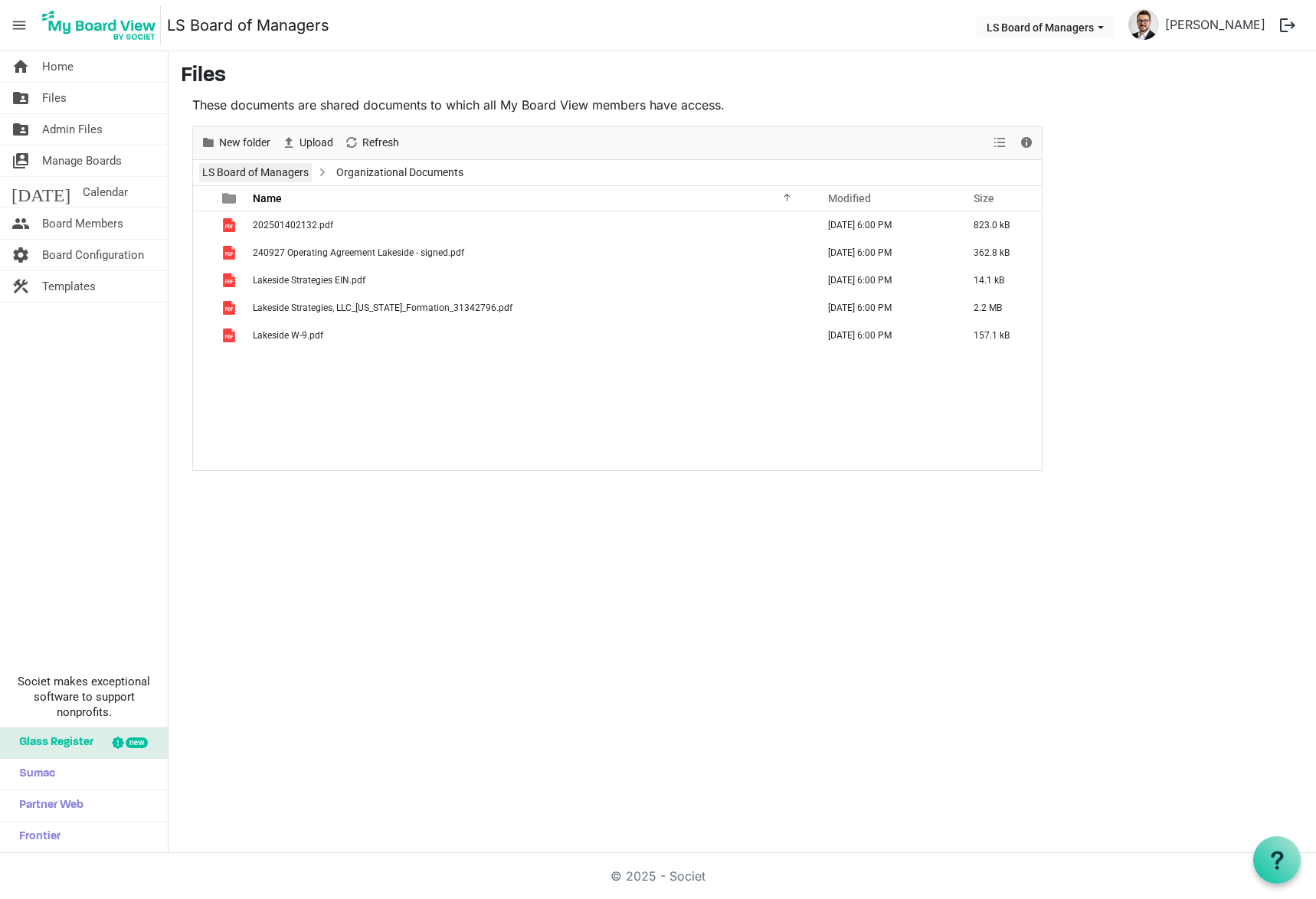
click at [300, 169] on link "LS Board of Managers" at bounding box center [255, 173] width 112 height 19
click at [256, 148] on span "New folder" at bounding box center [245, 143] width 55 height 19
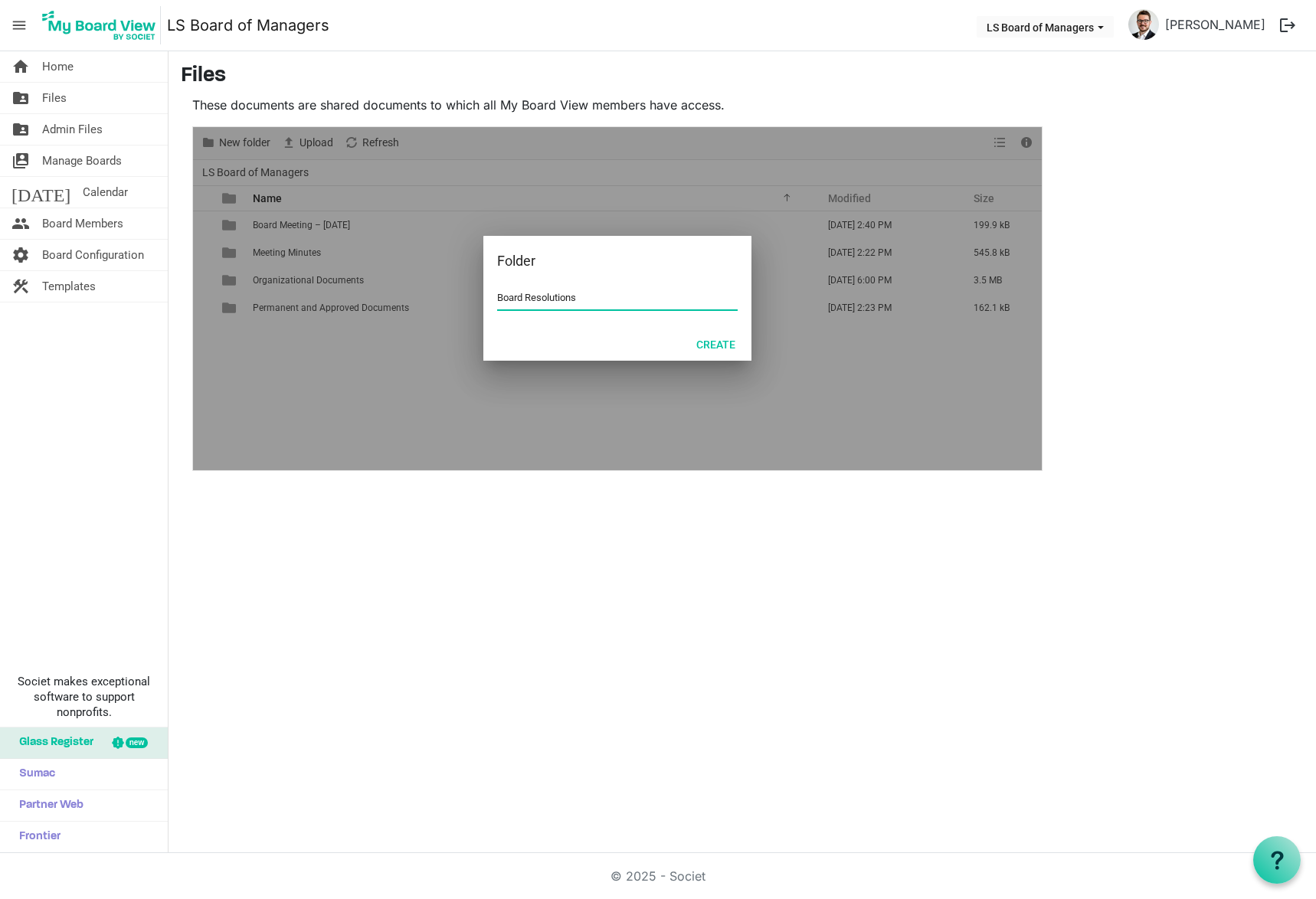
type input "Board Resolutions"
click at [735, 338] on button "Create" at bounding box center [716, 344] width 59 height 21
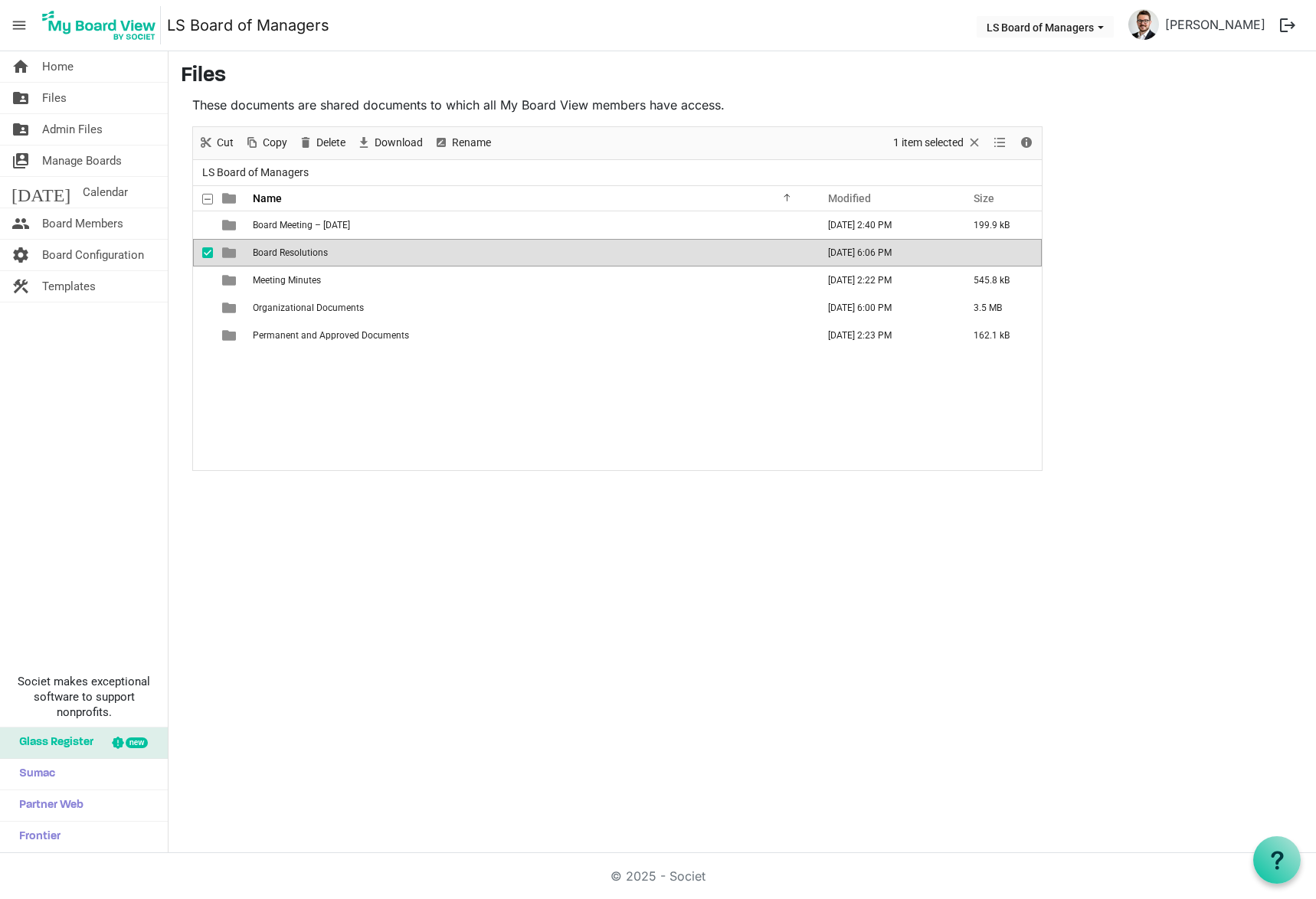
click at [255, 255] on span "Board Resolutions" at bounding box center [290, 253] width 75 height 11
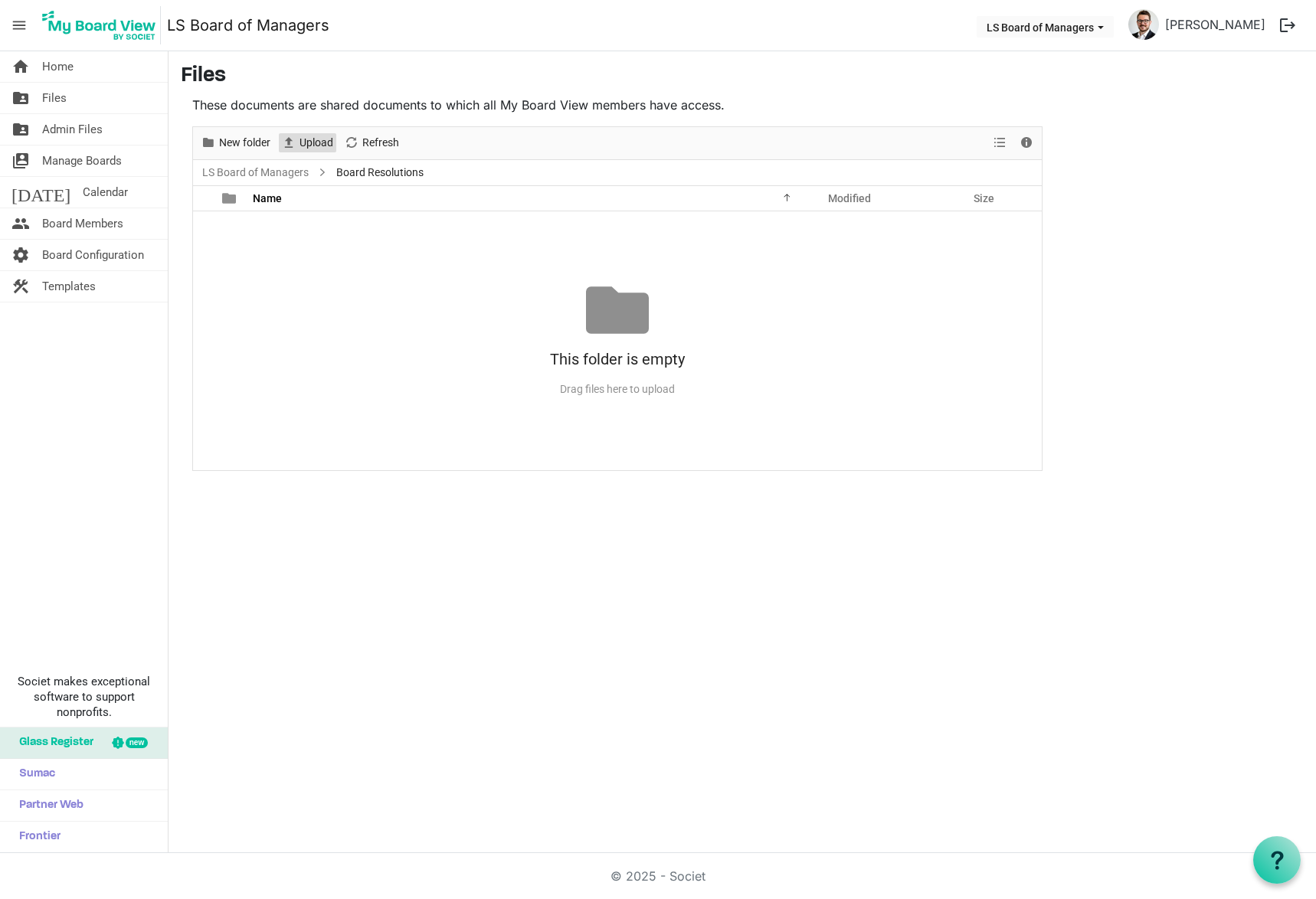
click at [304, 145] on span "Upload" at bounding box center [316, 143] width 37 height 19
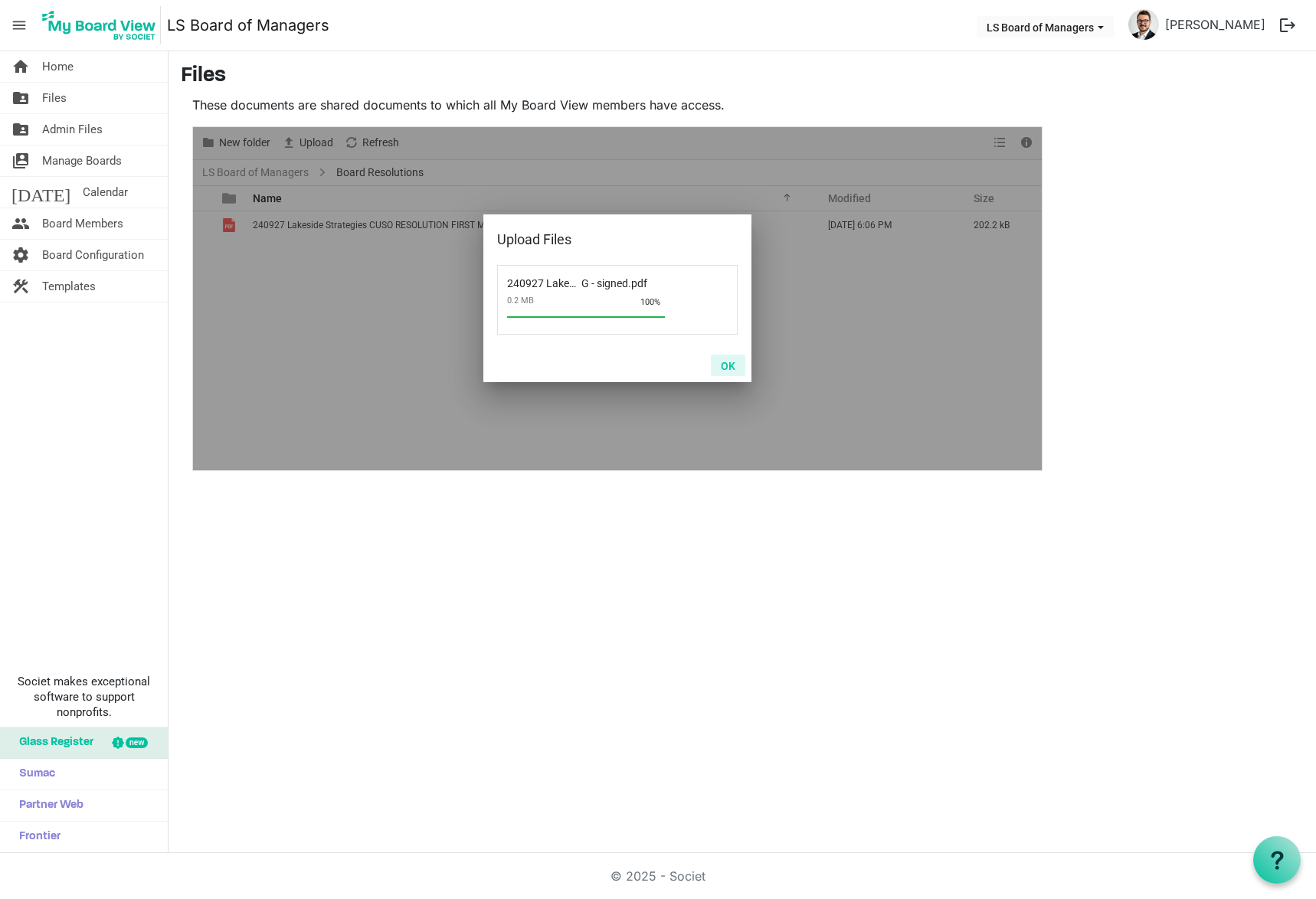
drag, startPoint x: 733, startPoint y: 375, endPoint x: 710, endPoint y: 373, distance: 23.1
click at [733, 375] on button "OK" at bounding box center [728, 365] width 35 height 21
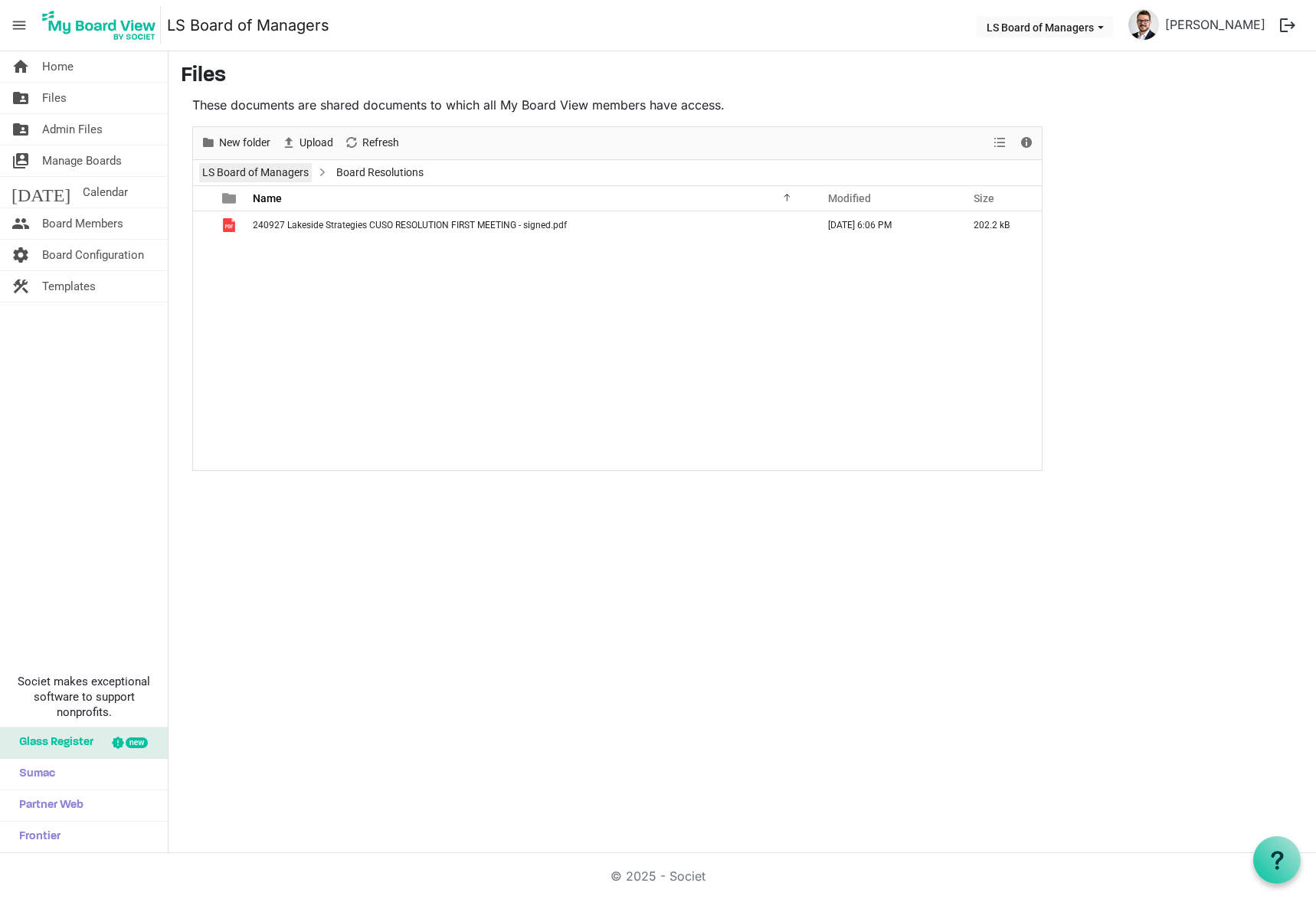
click at [246, 181] on link "LS Board of Managers" at bounding box center [255, 173] width 112 height 19
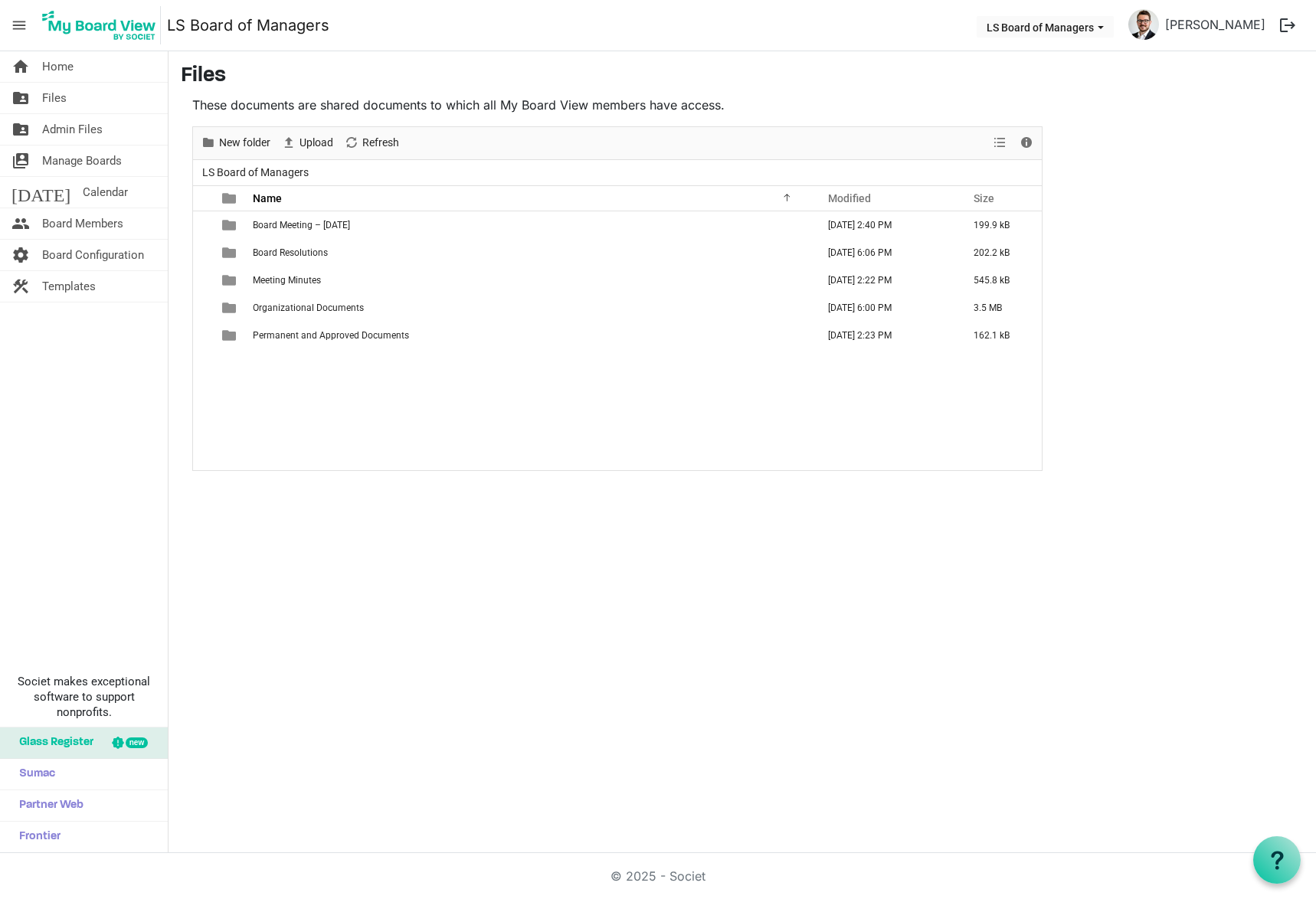
click at [351, 226] on span "Board Meeting – September 17, 2025" at bounding box center [301, 225] width 97 height 11
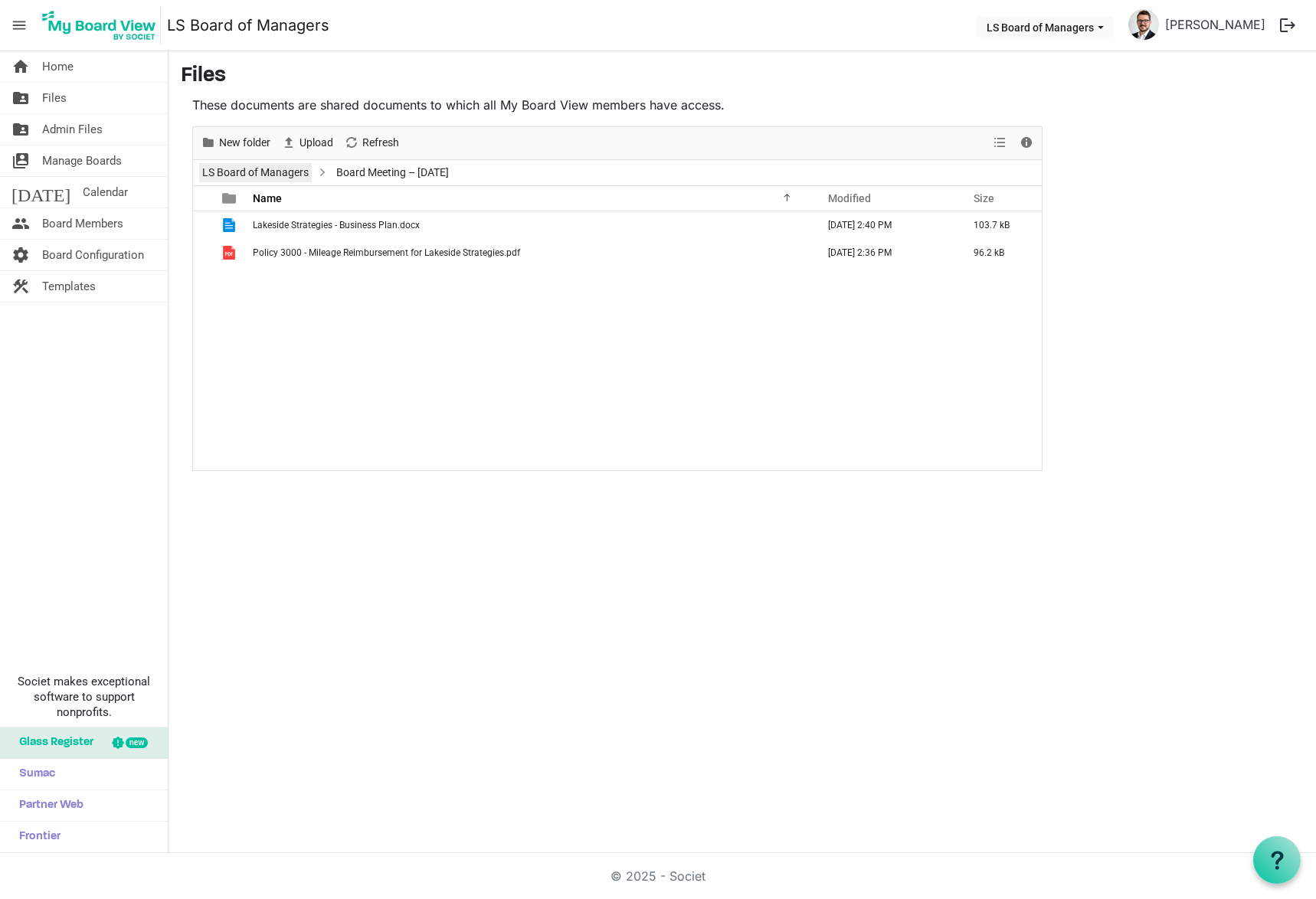
click at [258, 166] on link "LS Board of Managers" at bounding box center [255, 173] width 112 height 19
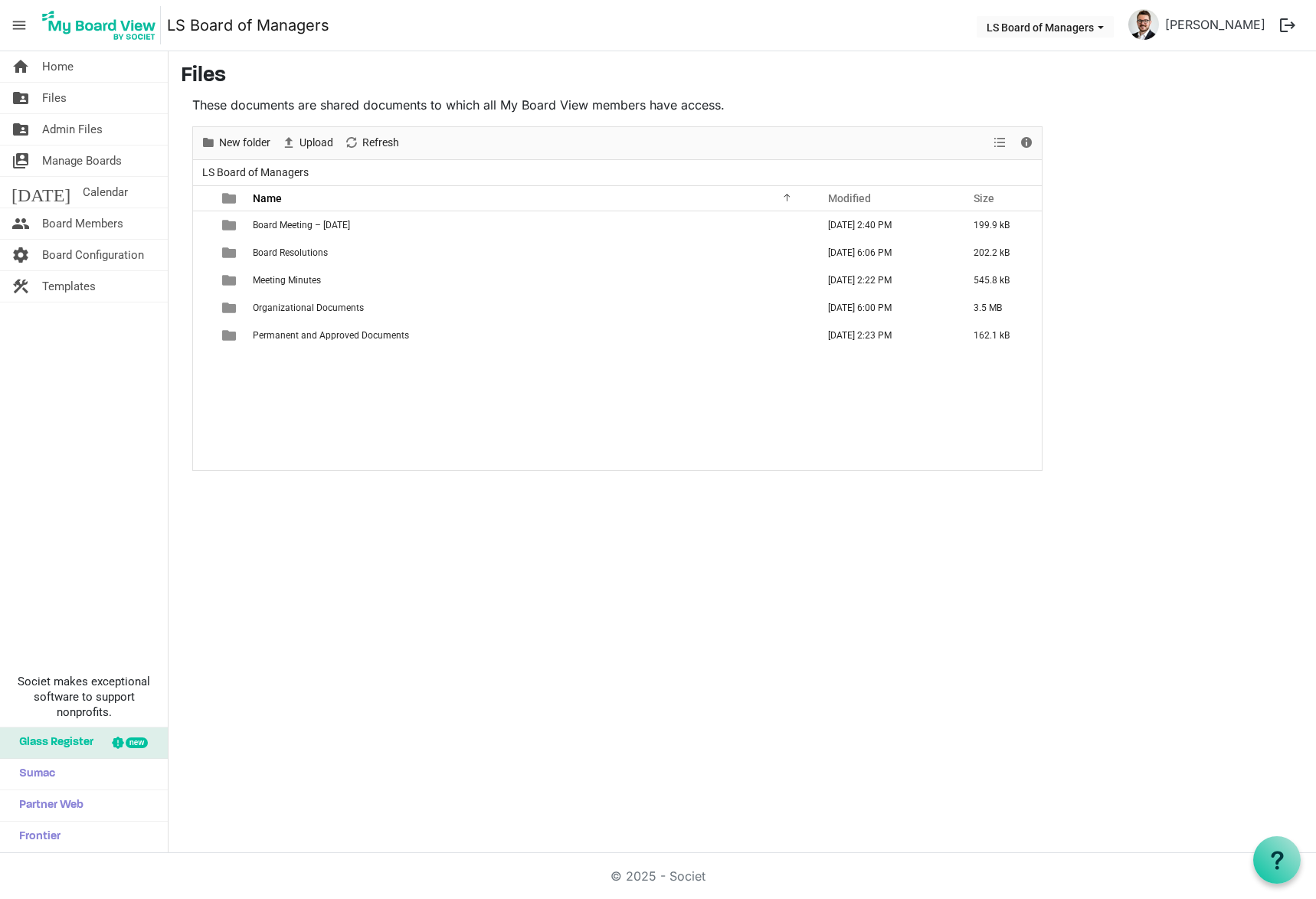
click at [268, 230] on span "Board Meeting – September 17, 2025" at bounding box center [301, 225] width 97 height 11
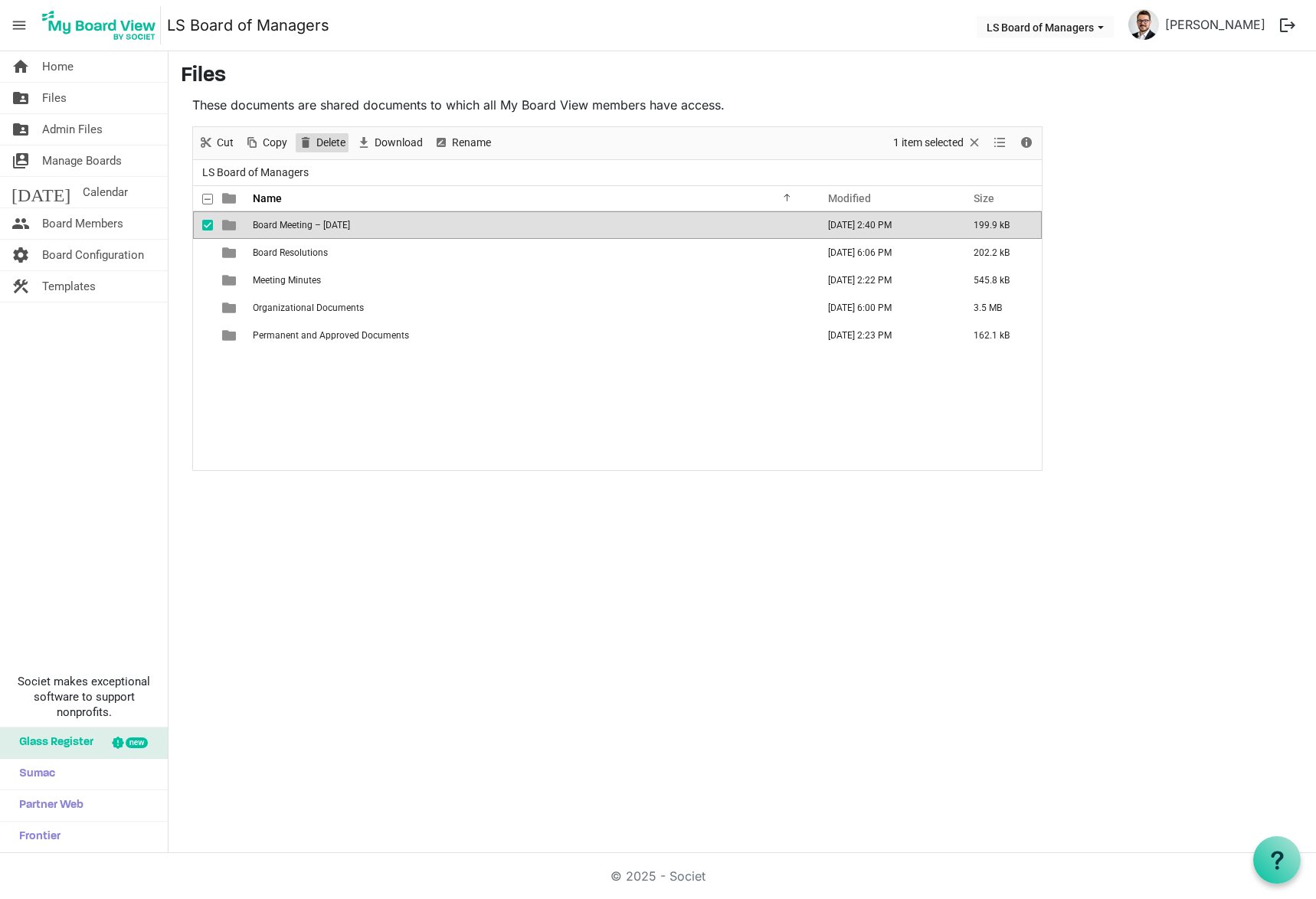
click at [309, 144] on span "Delete" at bounding box center [305, 143] width 18 height 19
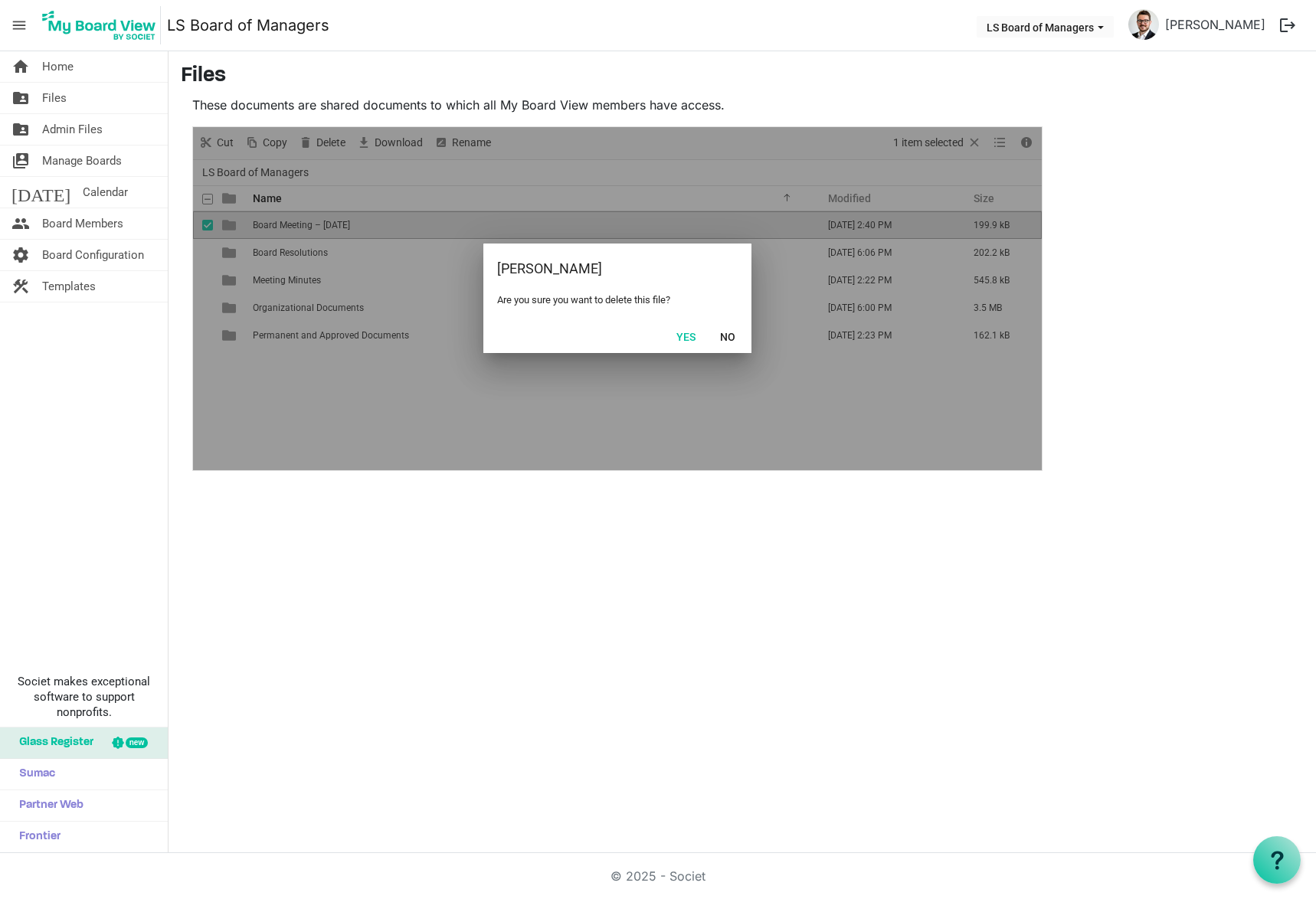
click at [672, 332] on button "Yes" at bounding box center [686, 336] width 39 height 21
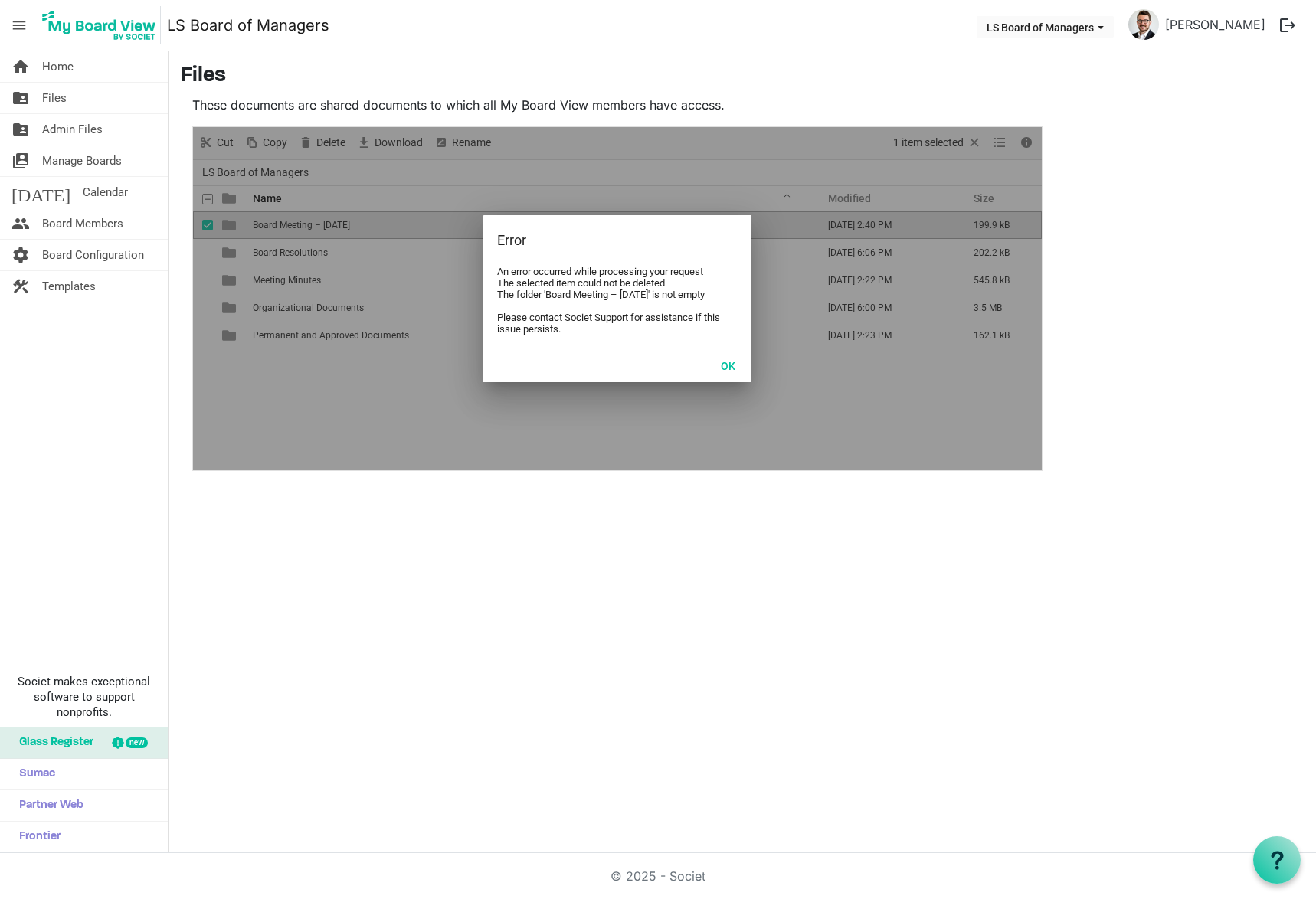
click at [733, 363] on button "OK" at bounding box center [728, 365] width 35 height 21
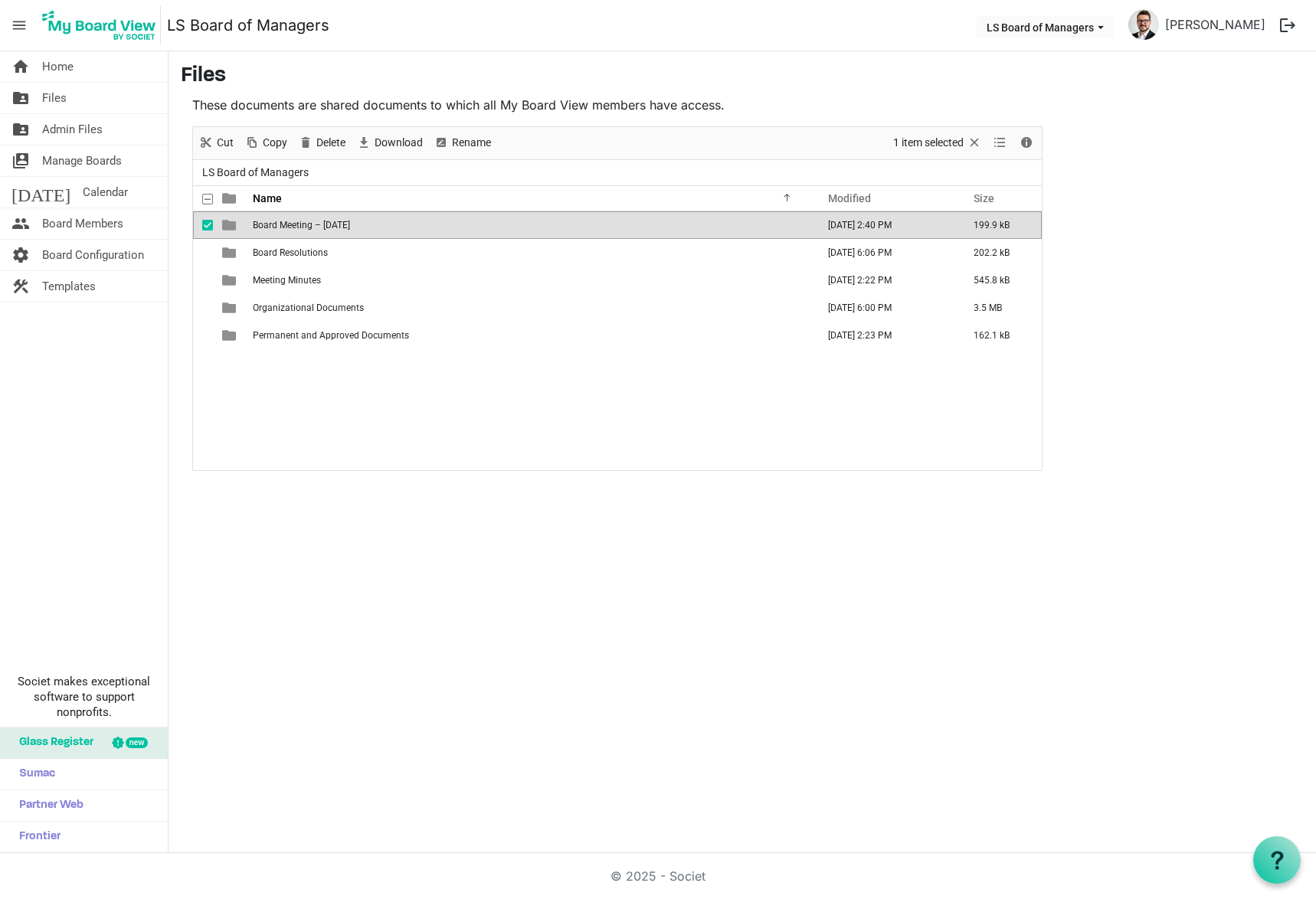
click at [241, 220] on td "is template cell column header type" at bounding box center [231, 225] width 36 height 28
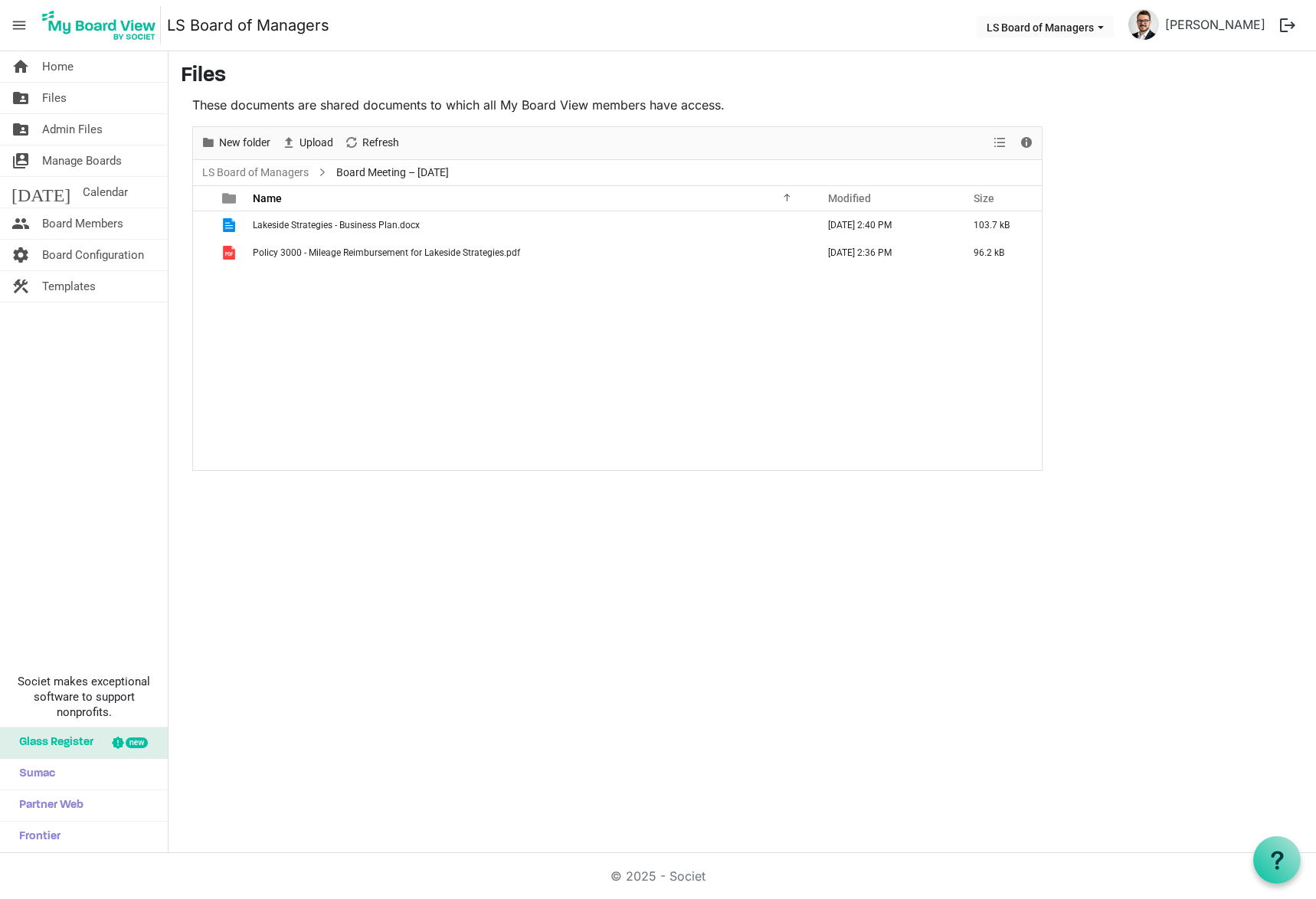
click at [207, 255] on span "checkbox" at bounding box center [207, 253] width 11 height 11
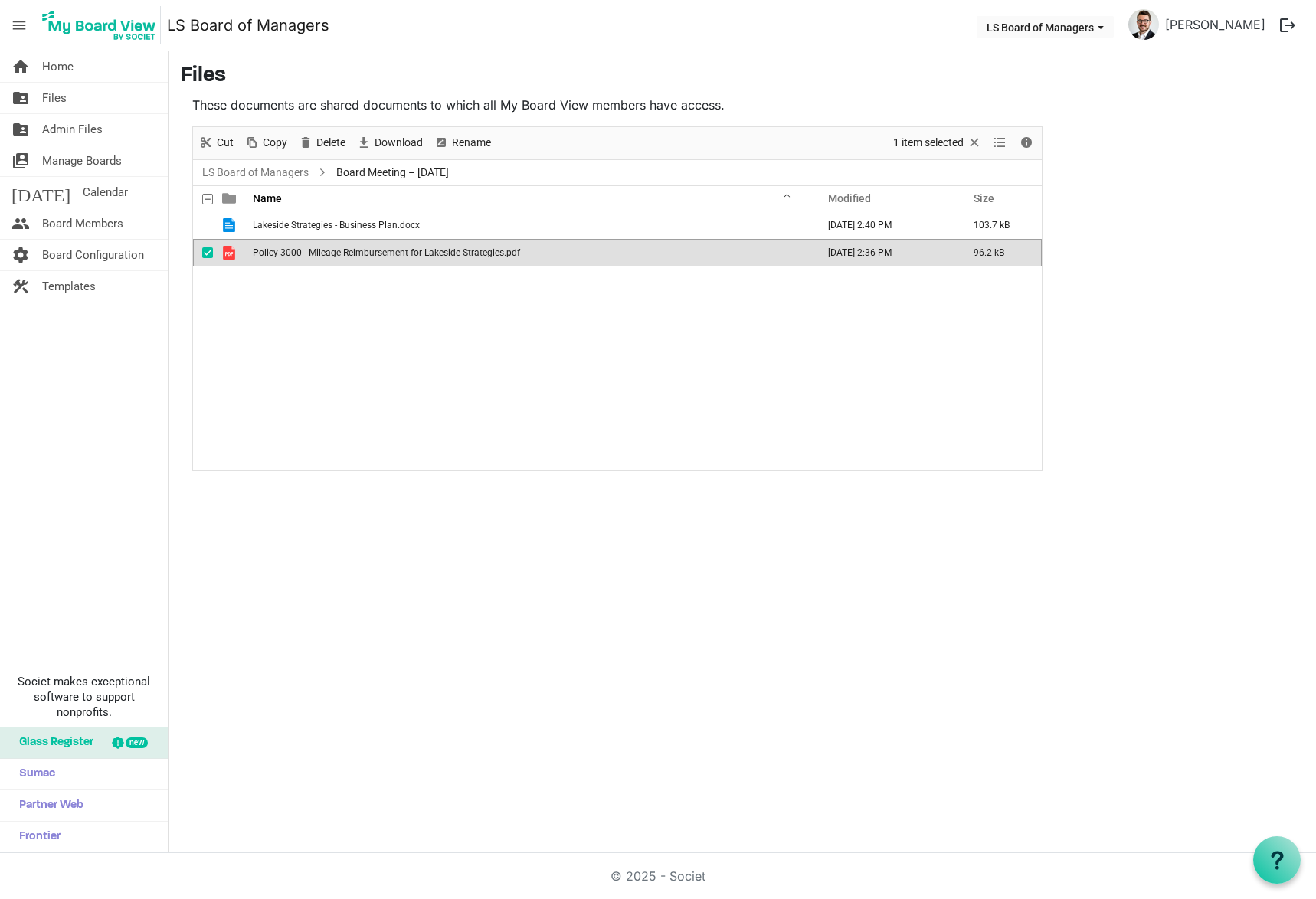
click at [207, 226] on span "checkbox" at bounding box center [207, 225] width 11 height 11
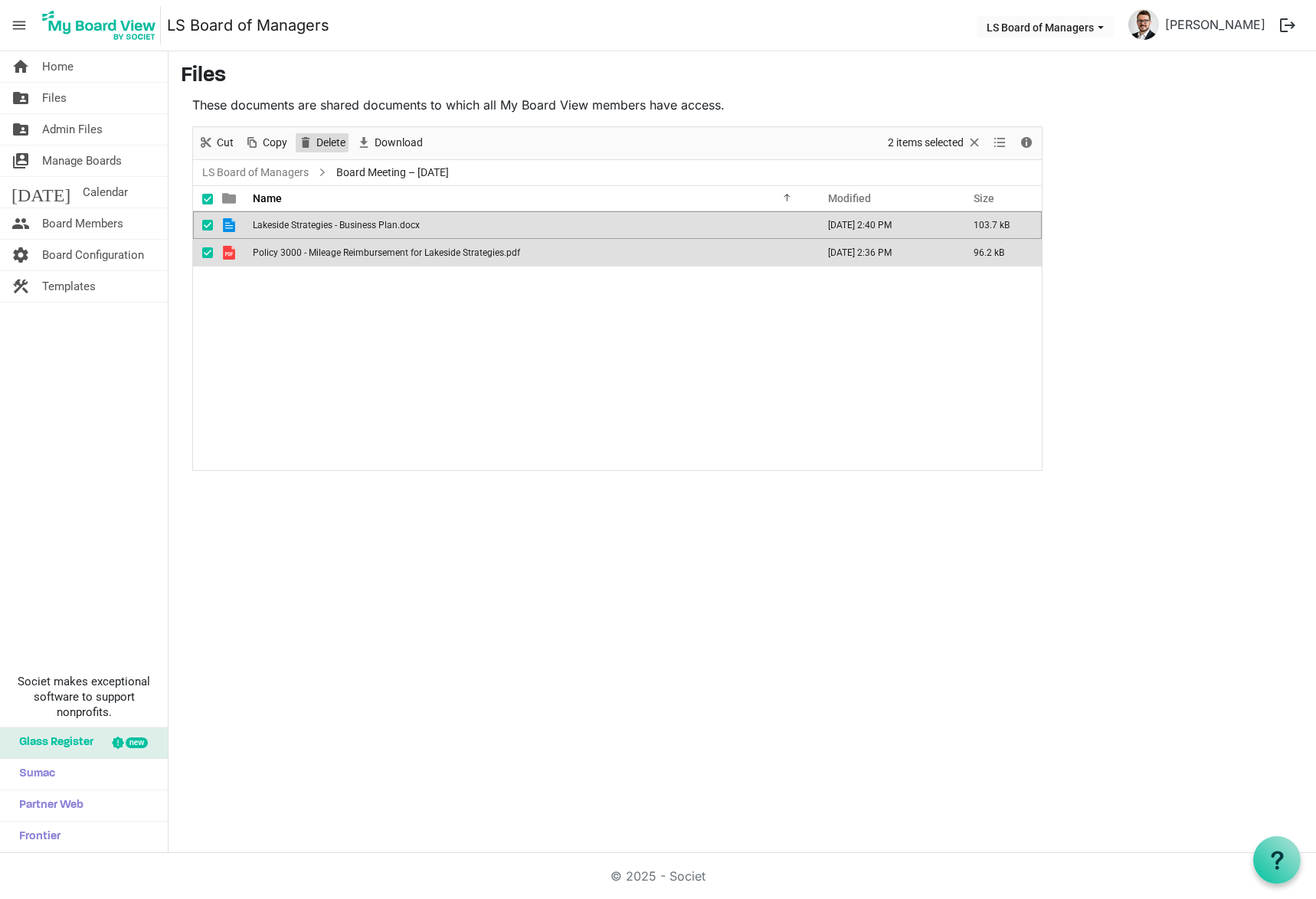
click at [316, 148] on span "Delete" at bounding box center [331, 143] width 33 height 19
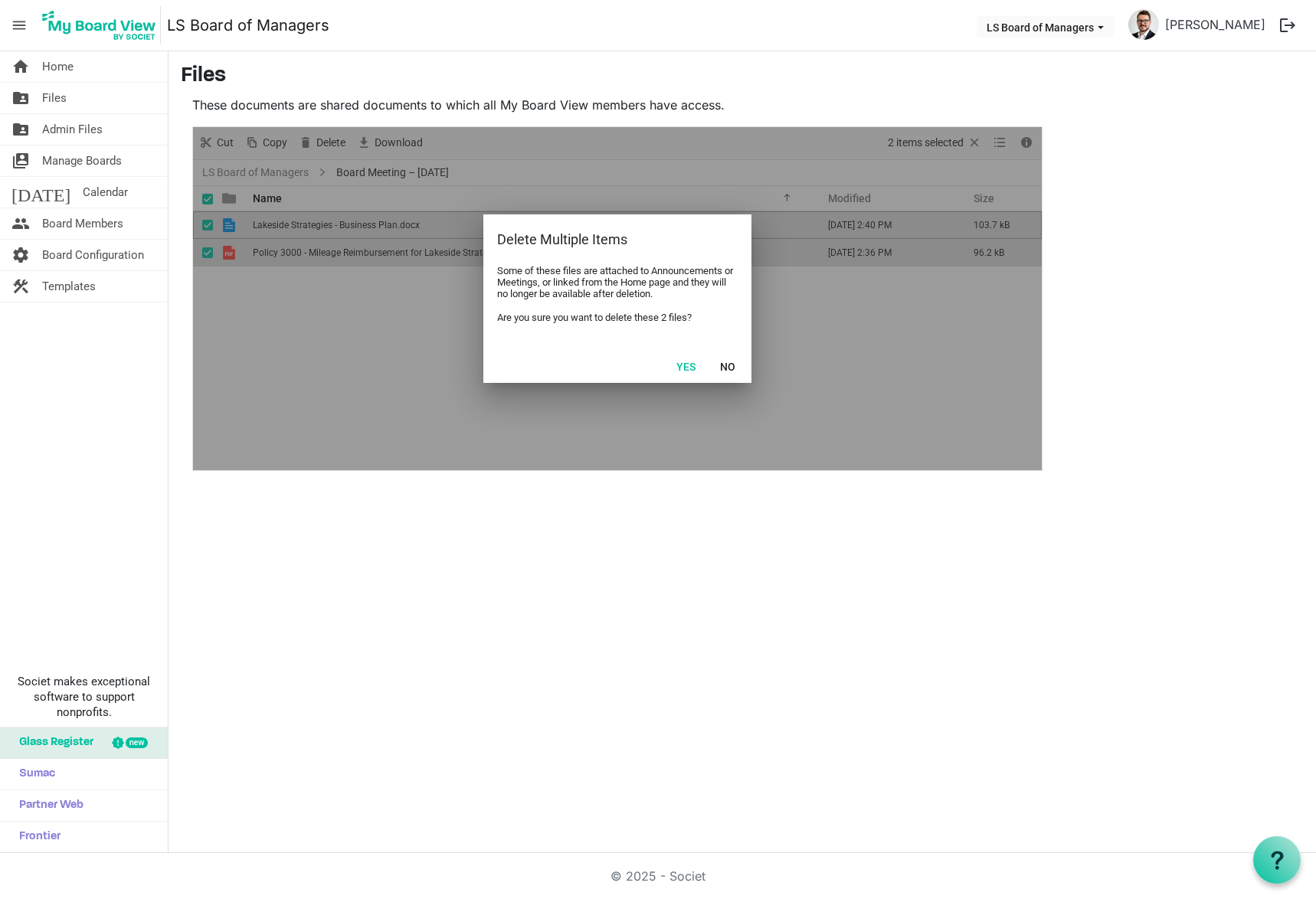
click at [678, 362] on button "Yes" at bounding box center [686, 366] width 39 height 21
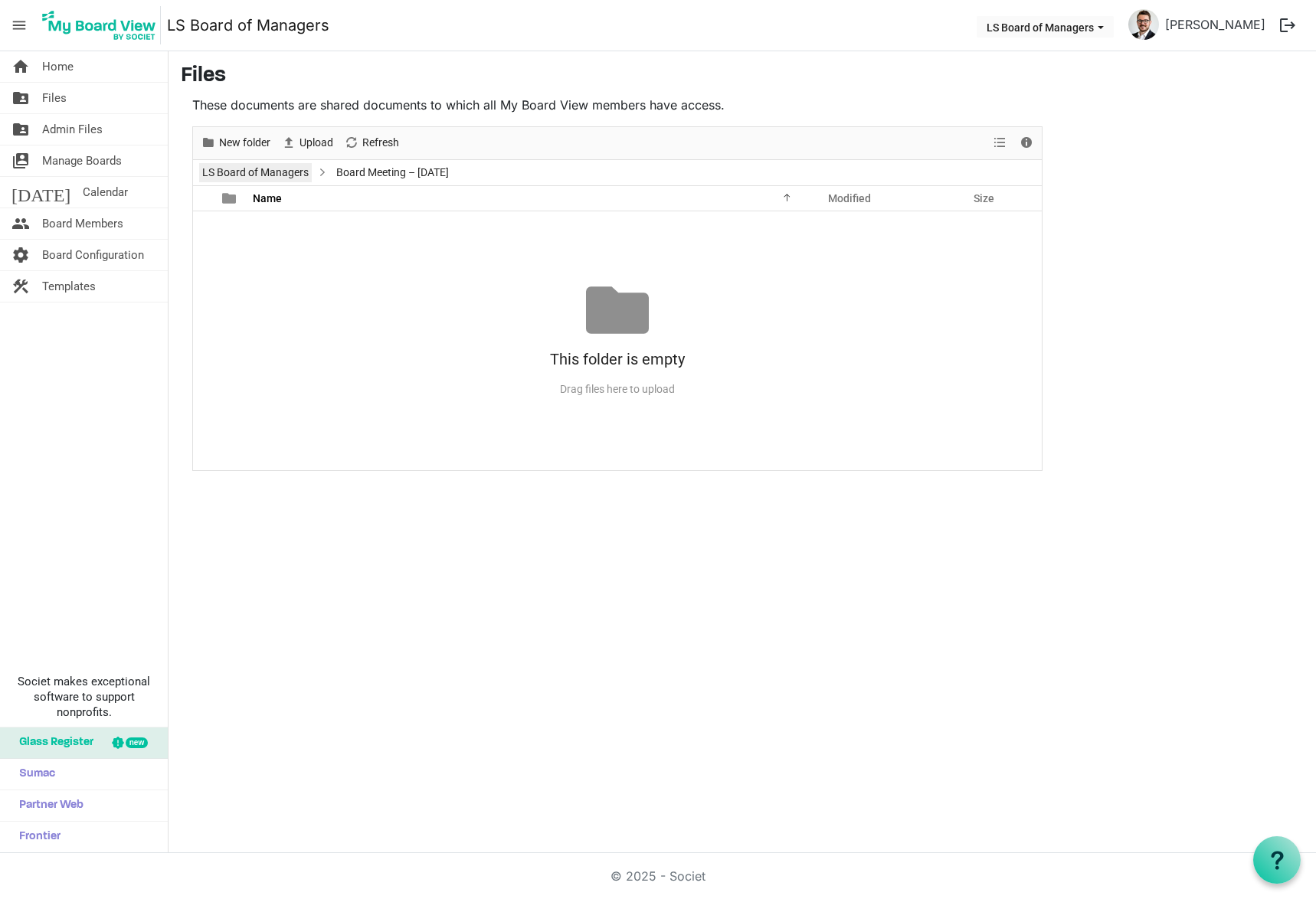
click at [261, 176] on link "LS Board of Managers" at bounding box center [255, 173] width 112 height 19
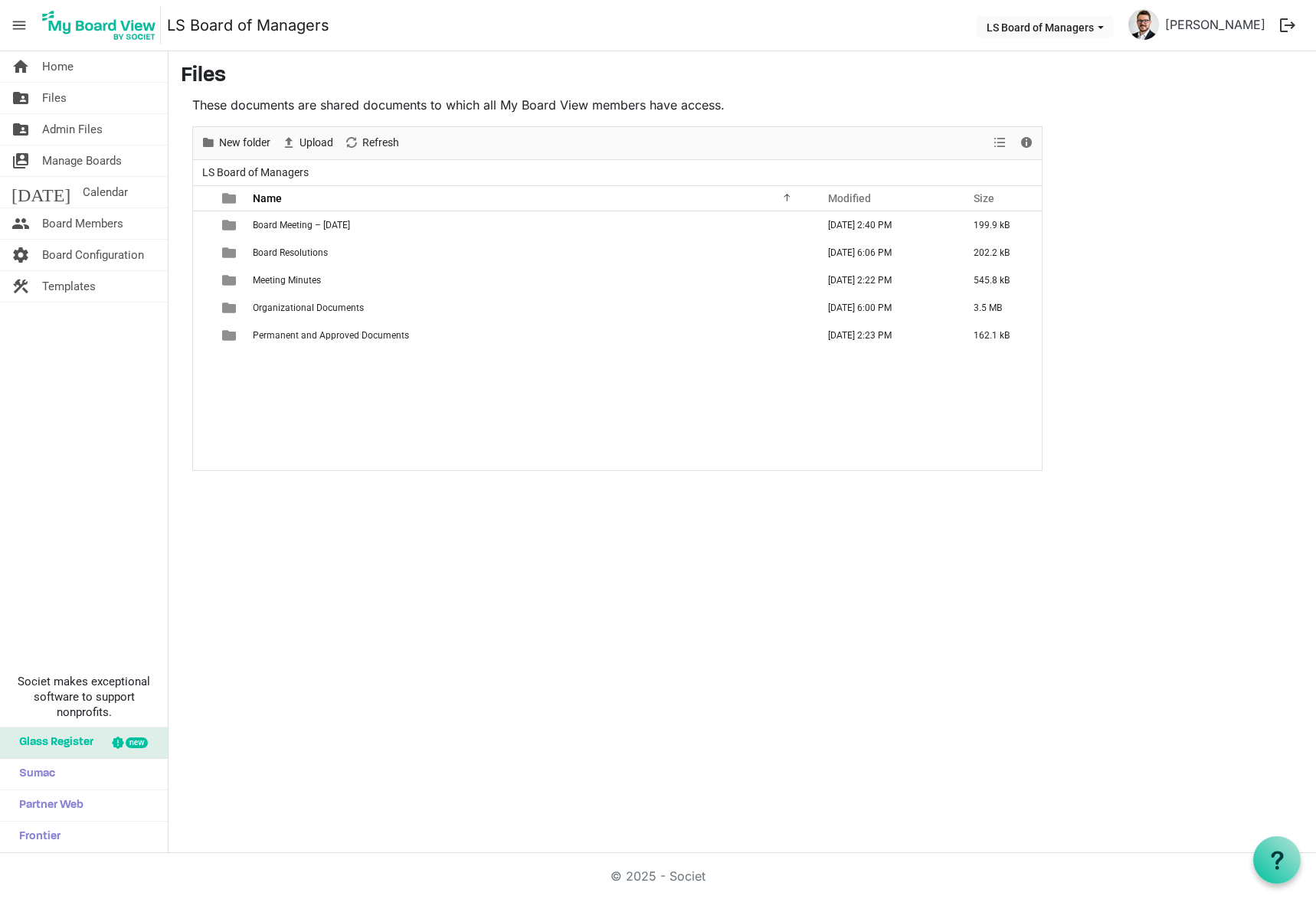
click at [289, 227] on span "Board Meeting – [DATE]" at bounding box center [301, 225] width 97 height 11
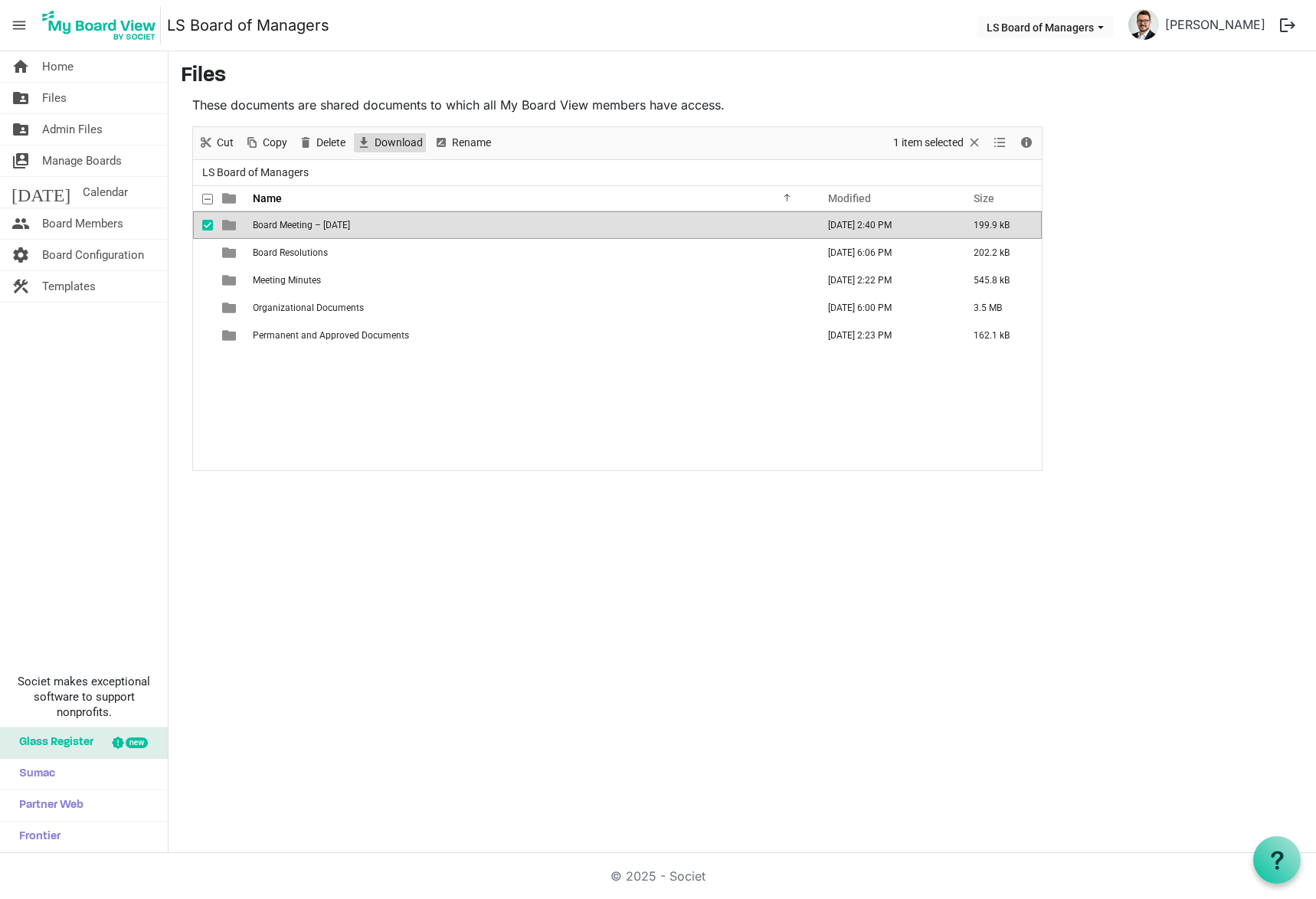
drag, startPoint x: 383, startPoint y: 142, endPoint x: 344, endPoint y: 194, distance: 65.0
click at [344, 194] on div "New folder Upload Cut Copy Paste Delete Download Rename Sort by Refresh 1 item …" at bounding box center [617, 299] width 850 height 345
click at [333, 146] on span "Delete" at bounding box center [331, 143] width 33 height 19
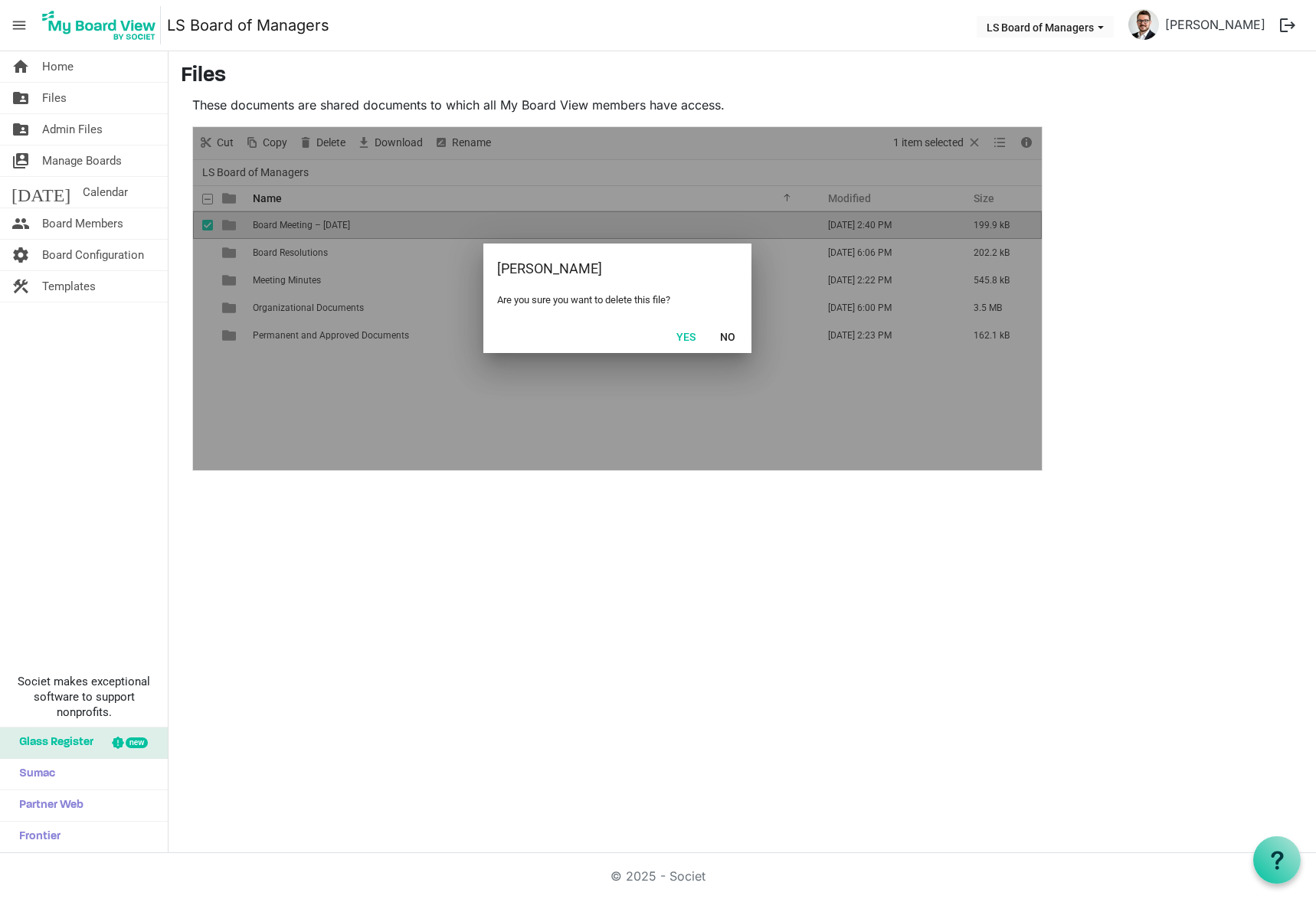
click at [684, 335] on button "Yes" at bounding box center [686, 336] width 39 height 21
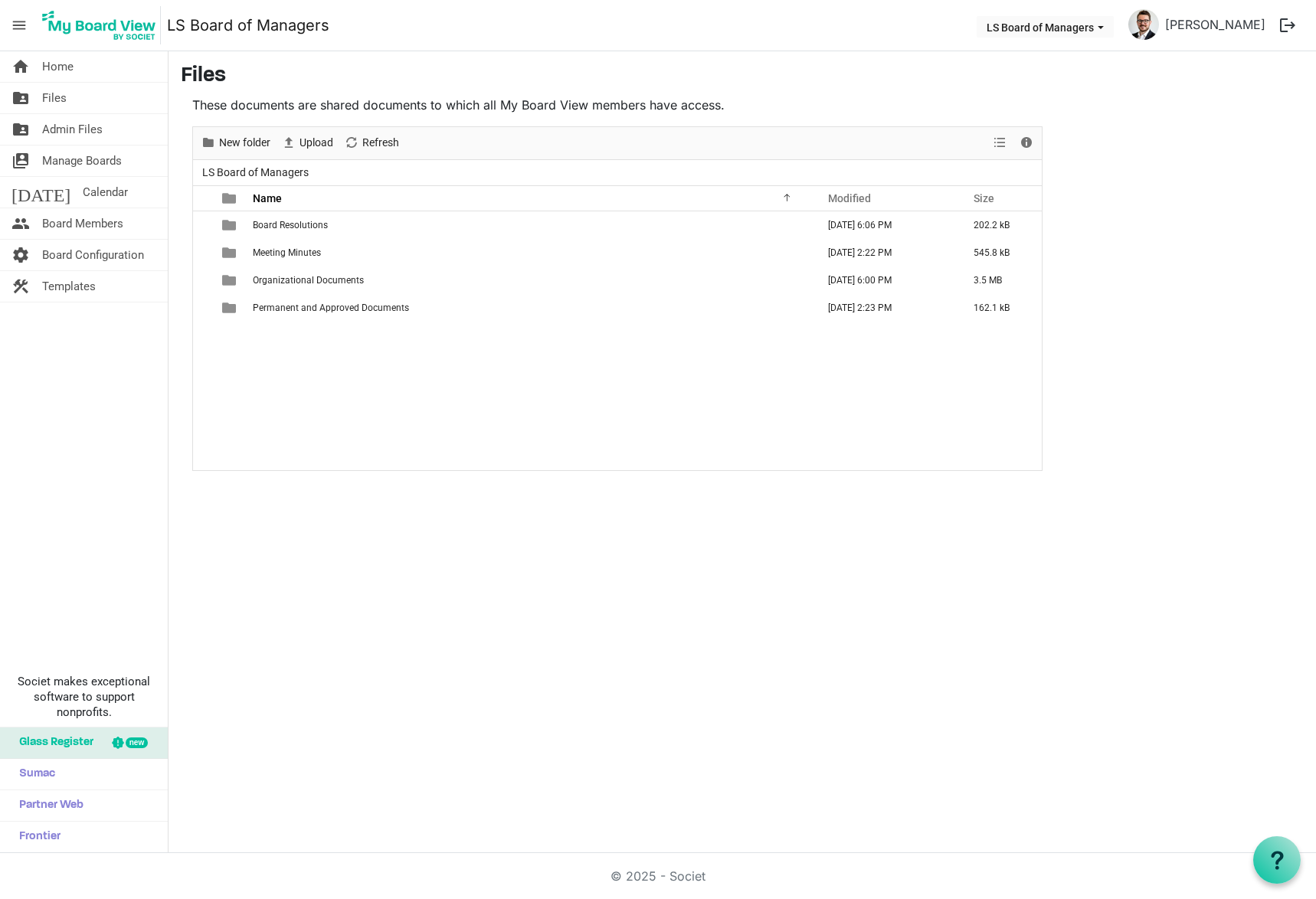
click at [387, 389] on div "Board Resolutions September 10, 2025 6:06 PM 202.2 kB Meeting Minutes September…" at bounding box center [618, 341] width 849 height 259
click at [66, 63] on span "Home" at bounding box center [58, 66] width 32 height 31
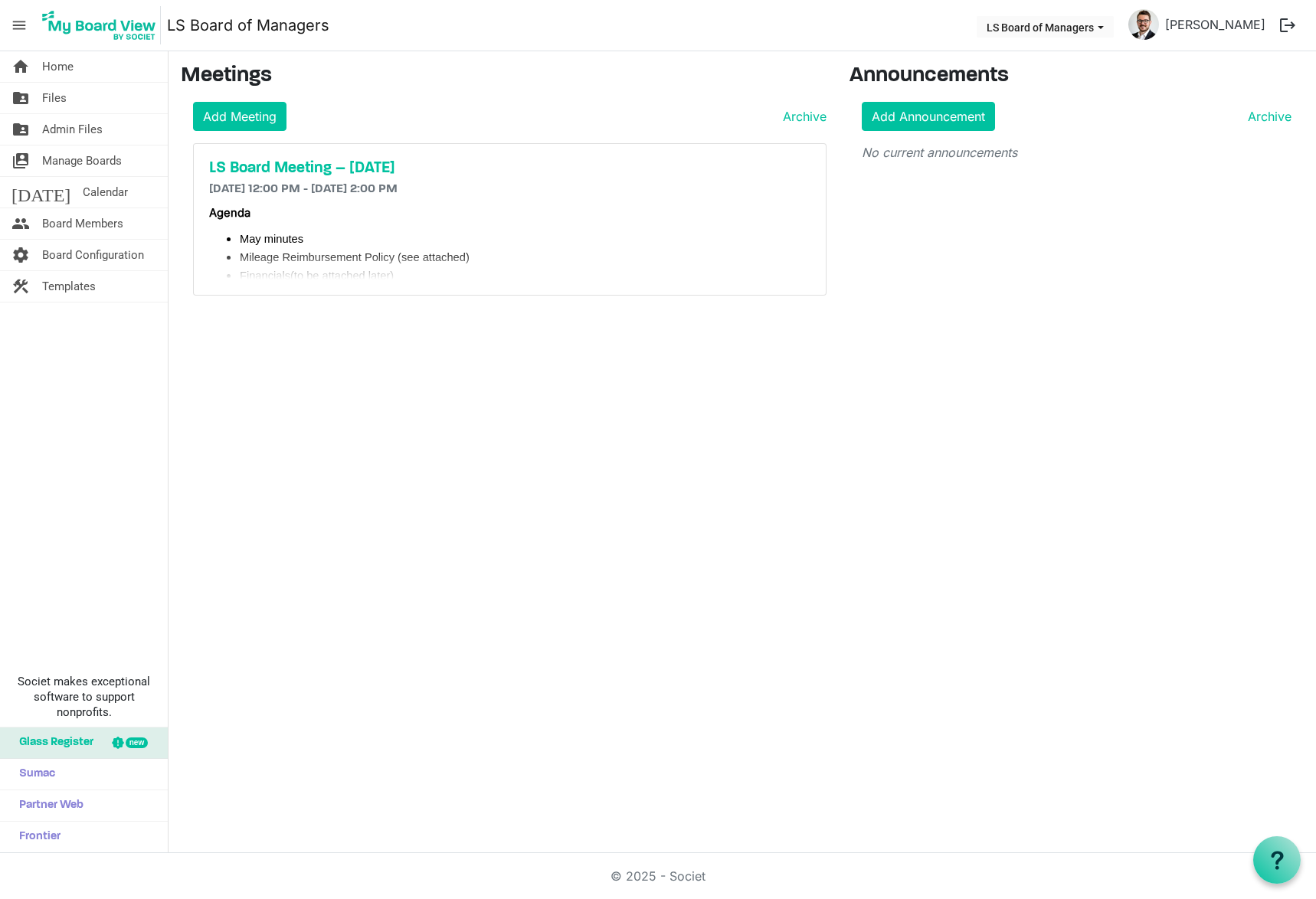
click at [292, 165] on h5 "LS Board Meeting – September 17, 2025" at bounding box center [510, 168] width 601 height 18
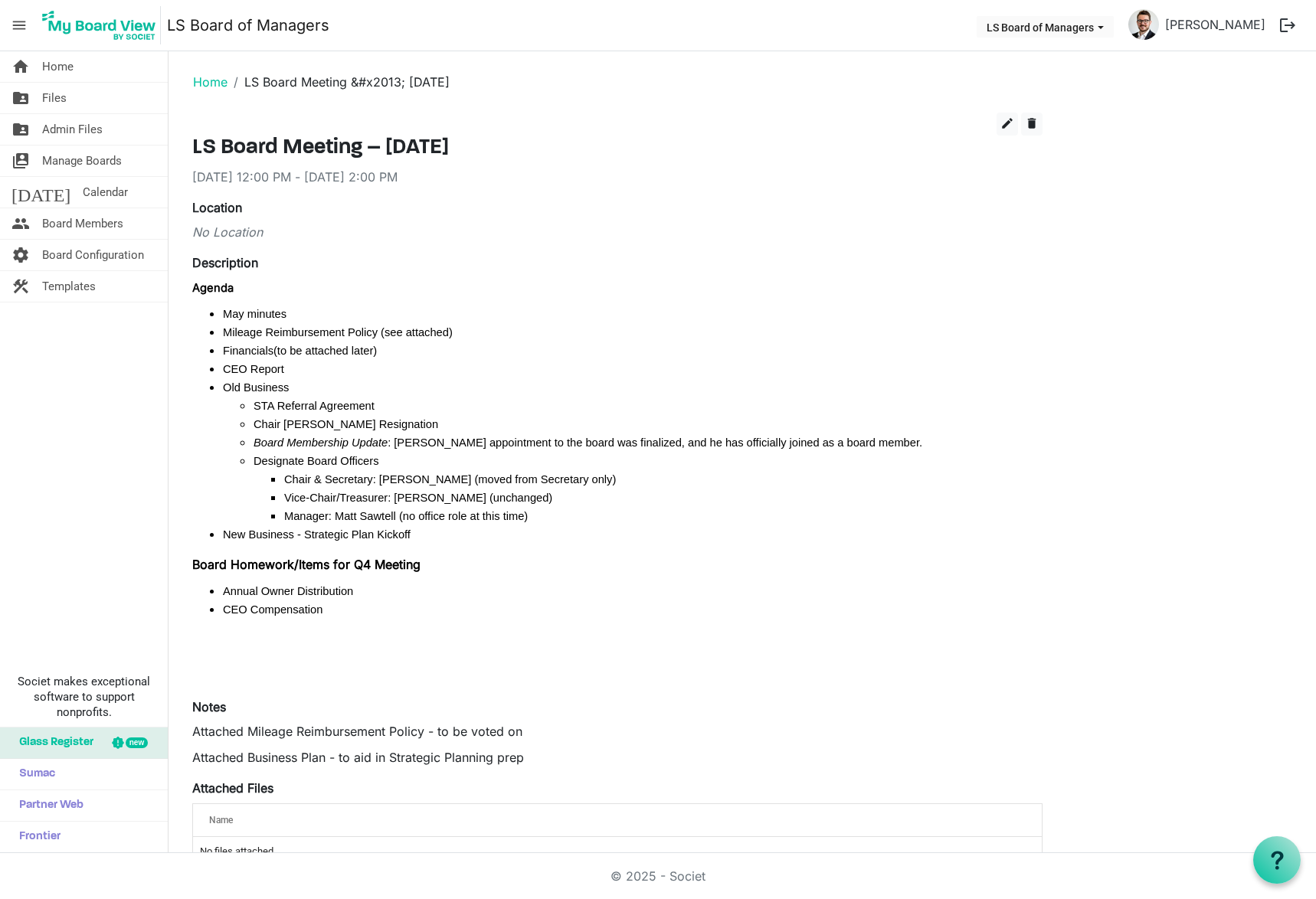
scroll to position [252, 0]
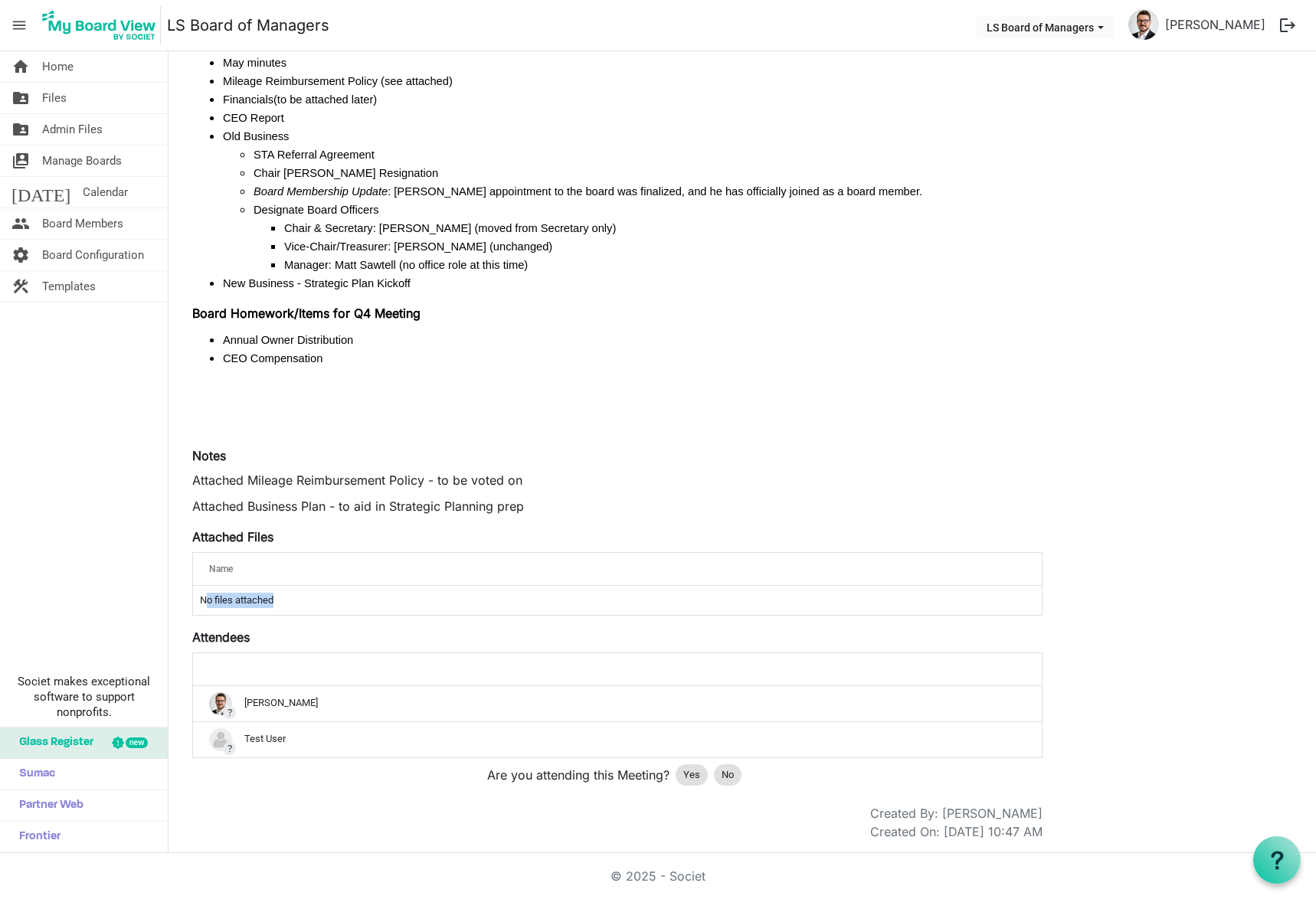
drag, startPoint x: 207, startPoint y: 606, endPoint x: 347, endPoint y: 604, distance: 140.0
click at [347, 604] on td "No files attached" at bounding box center [618, 600] width 849 height 29
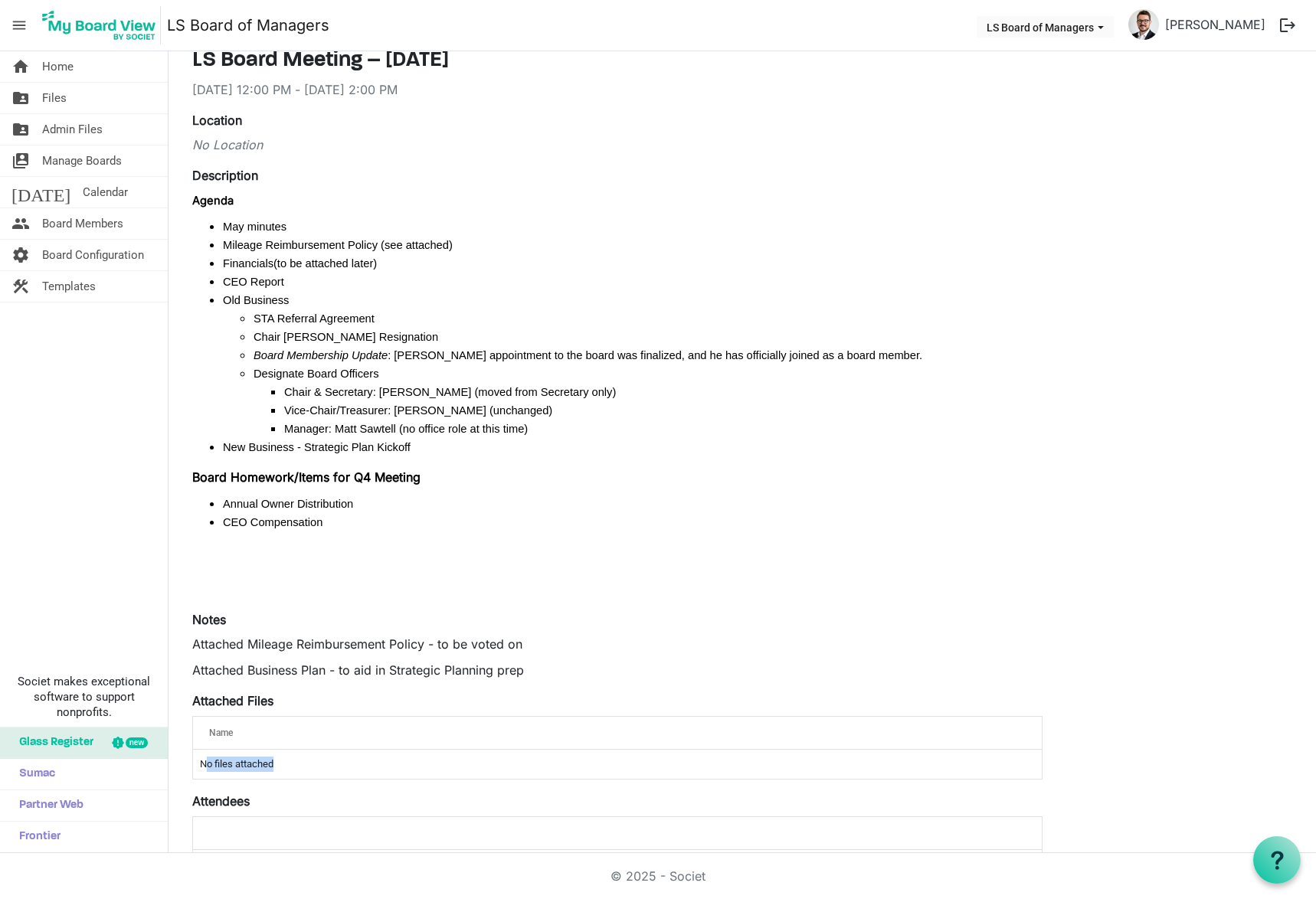
scroll to position [0, 0]
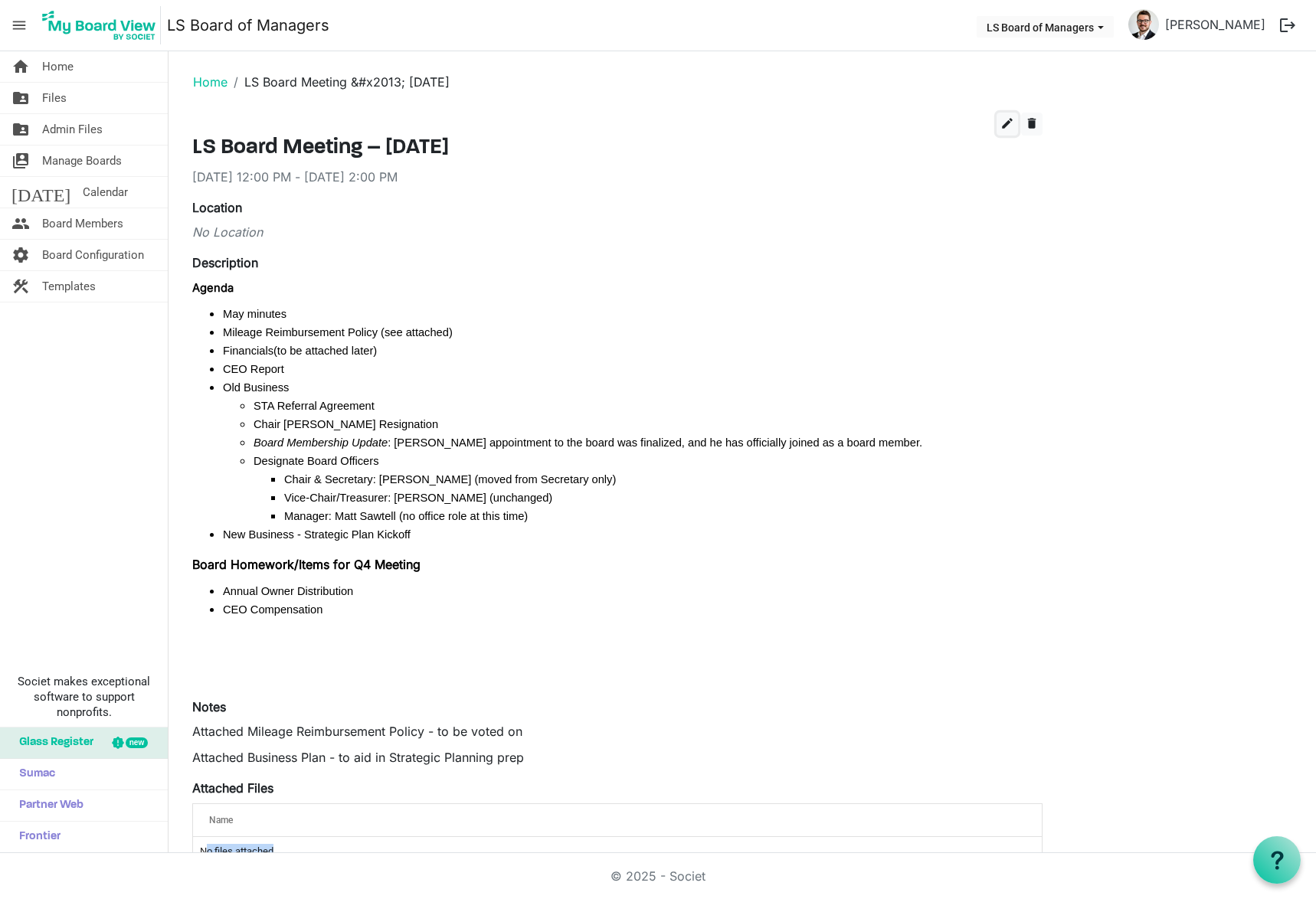
click at [1002, 121] on span "edit" at bounding box center [1008, 123] width 13 height 13
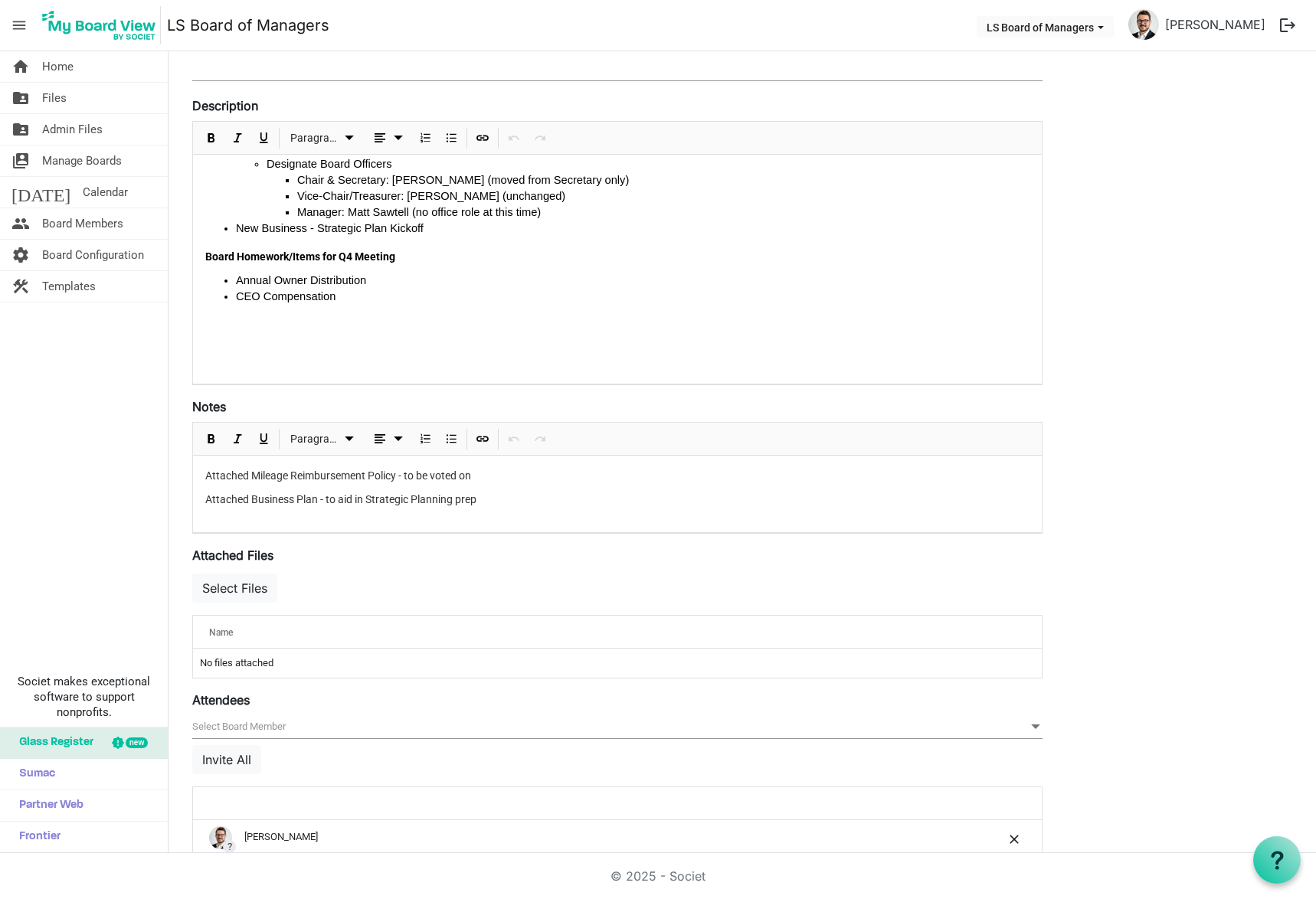
scroll to position [230, 0]
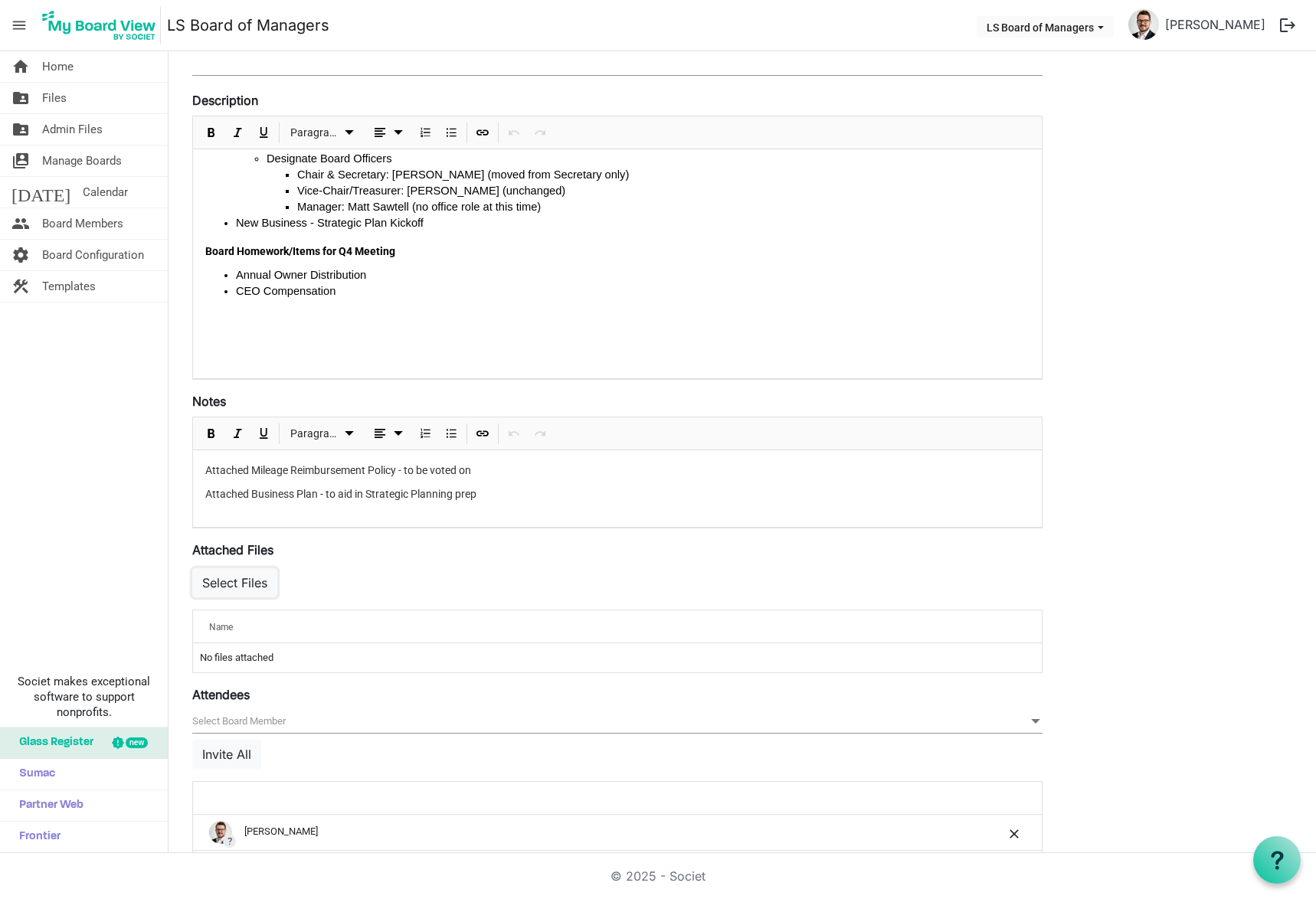
click at [243, 592] on button "Select Files" at bounding box center [234, 583] width 85 height 29
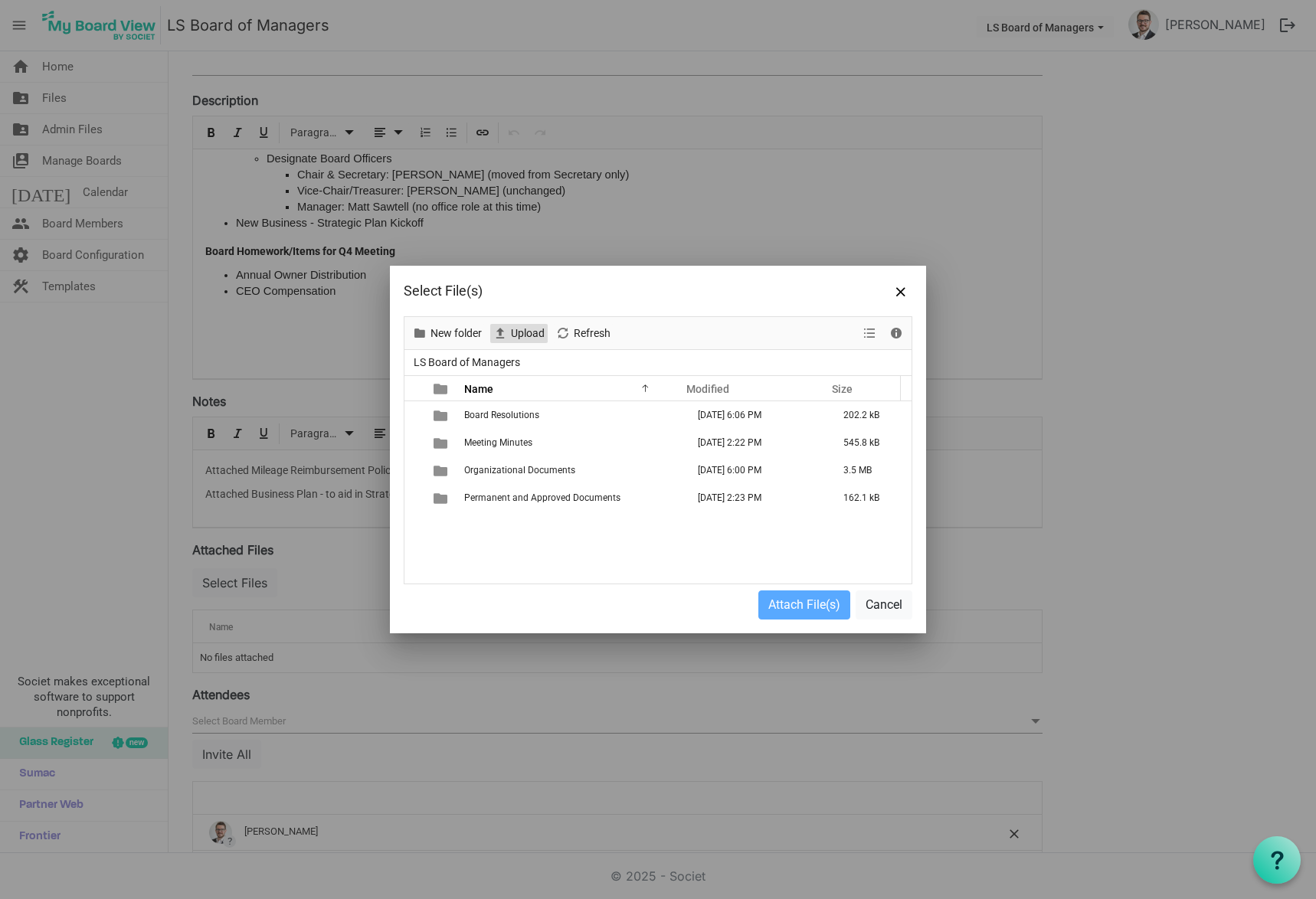
click at [504, 341] on span "Upload" at bounding box center [500, 333] width 18 height 19
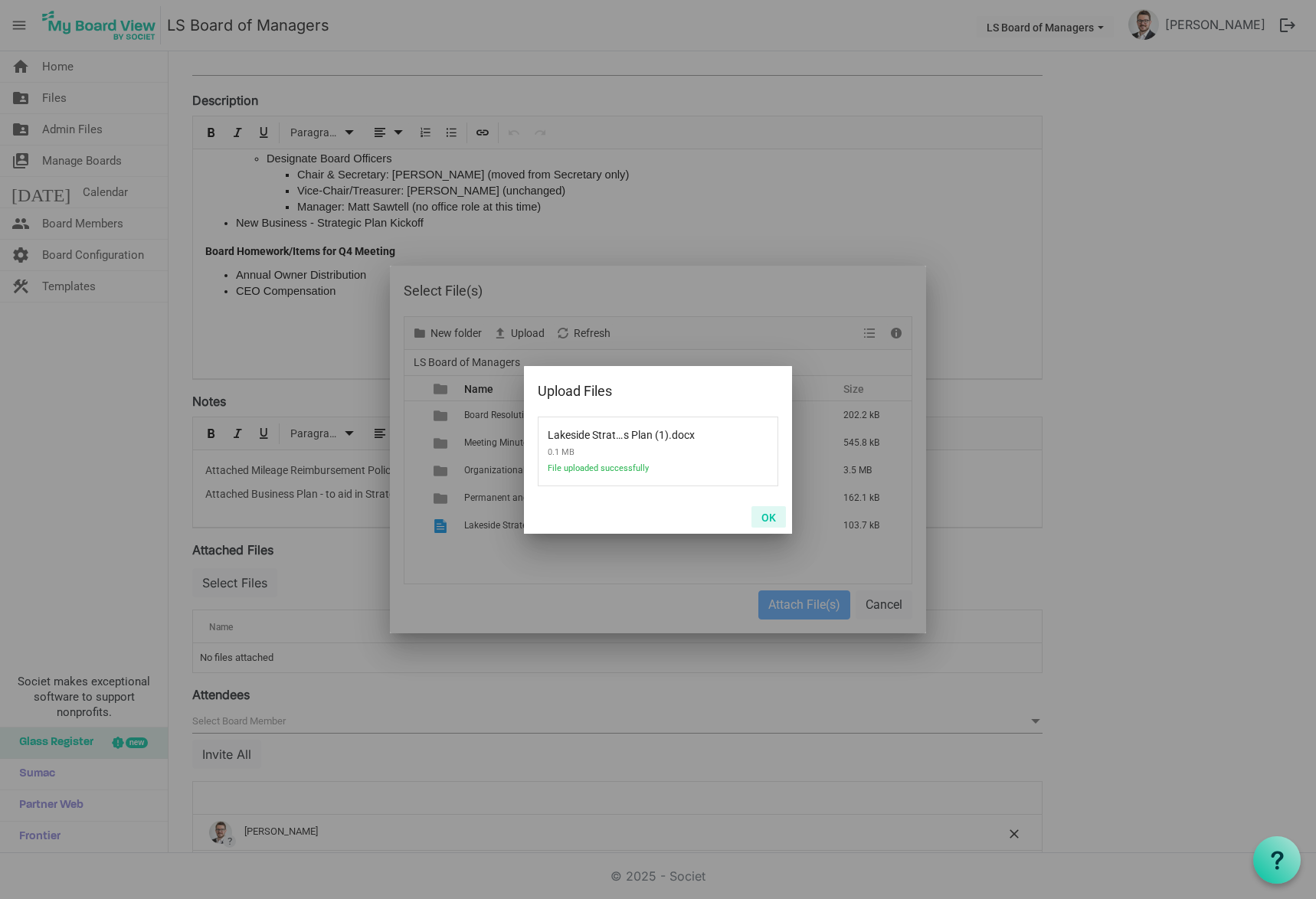
click at [764, 517] on button "OK" at bounding box center [768, 517] width 35 height 21
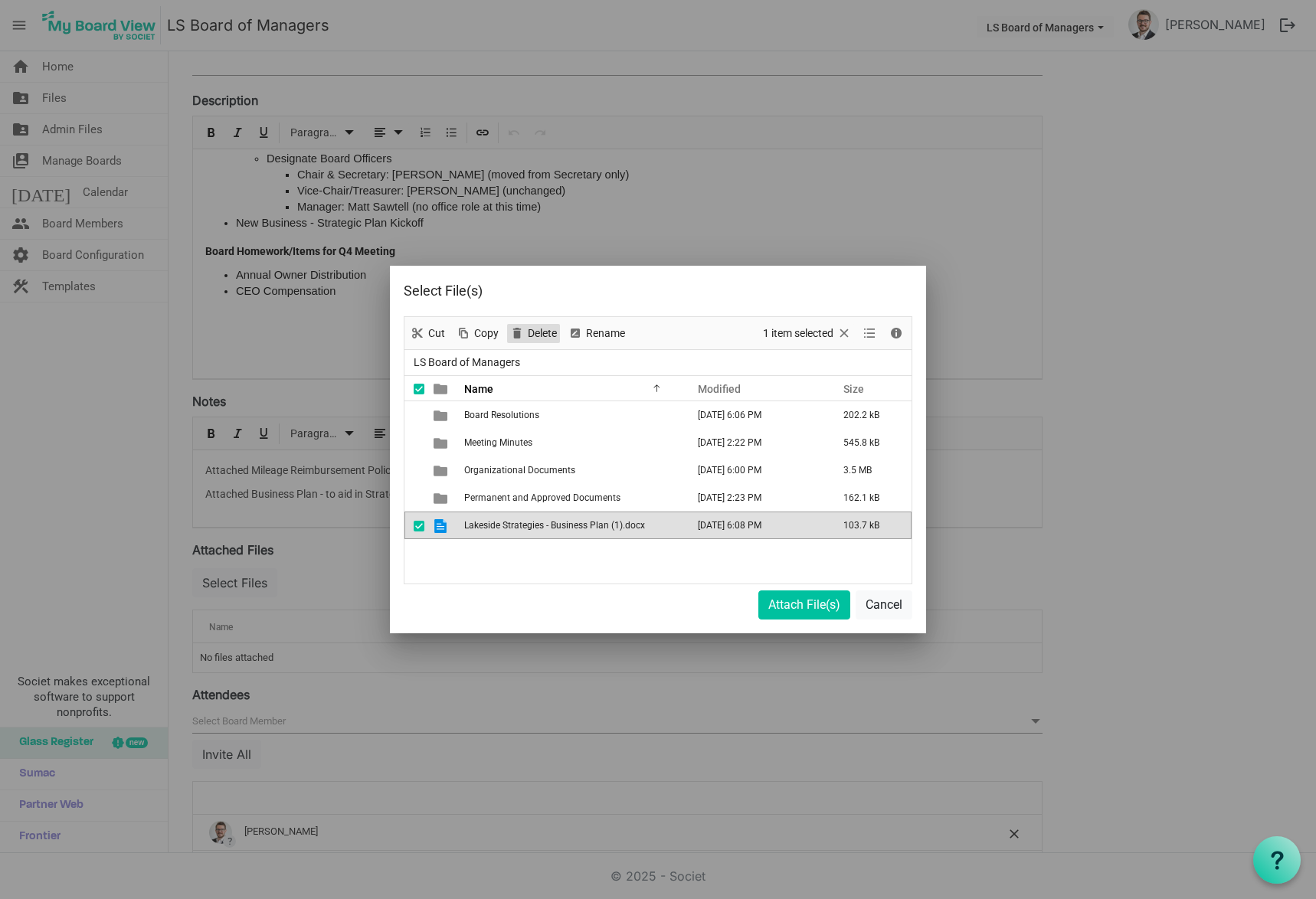
click at [554, 331] on span "Delete" at bounding box center [543, 333] width 33 height 19
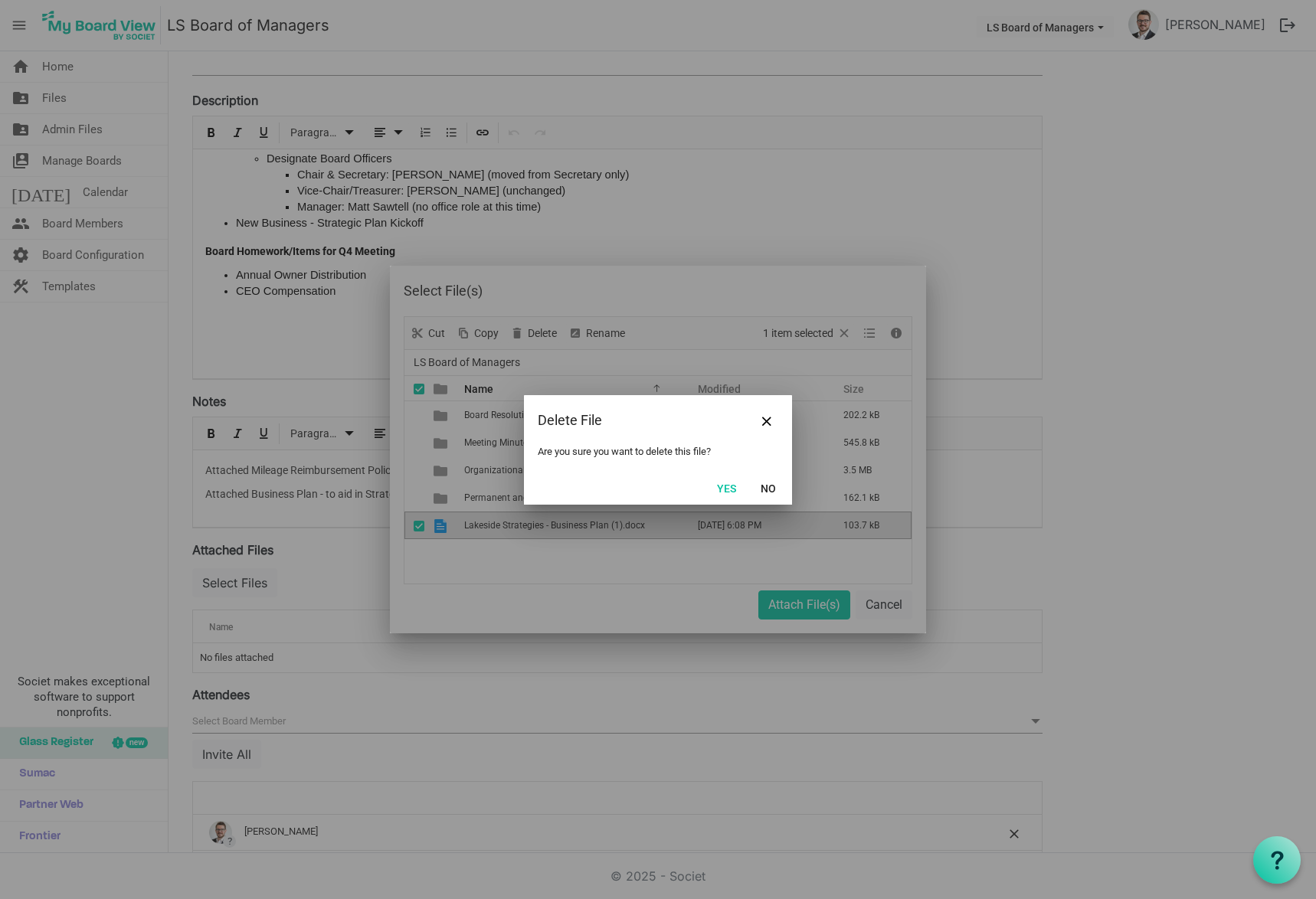
click at [733, 488] on button "Yes" at bounding box center [726, 488] width 39 height 21
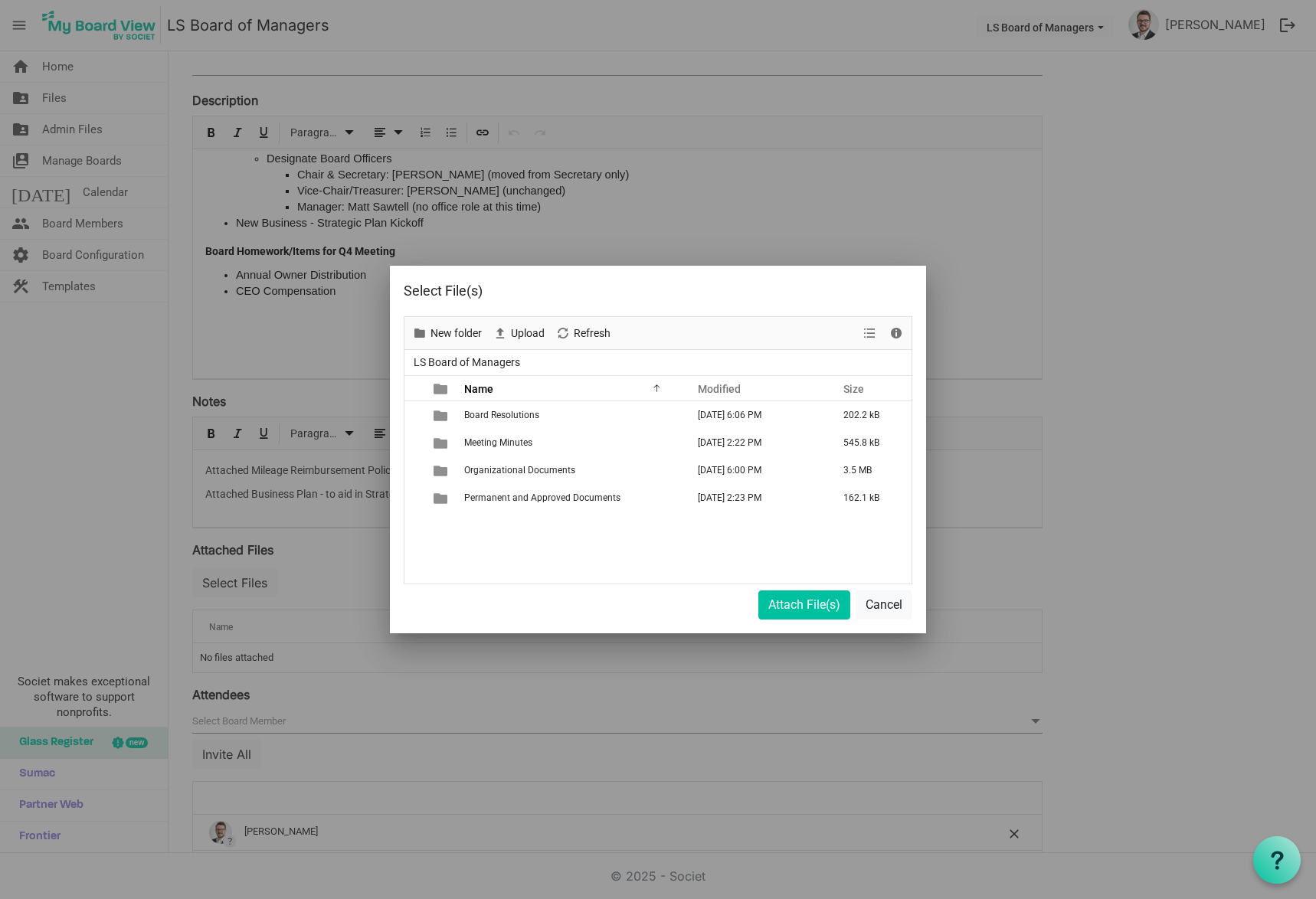
click at [881, 620] on div "New folder Upload Cut Copy Paste Delete Download Rename Sort by Refresh 1 item …" at bounding box center [658, 474] width 536 height 317
click at [882, 611] on button "Cancel" at bounding box center [884, 605] width 57 height 29
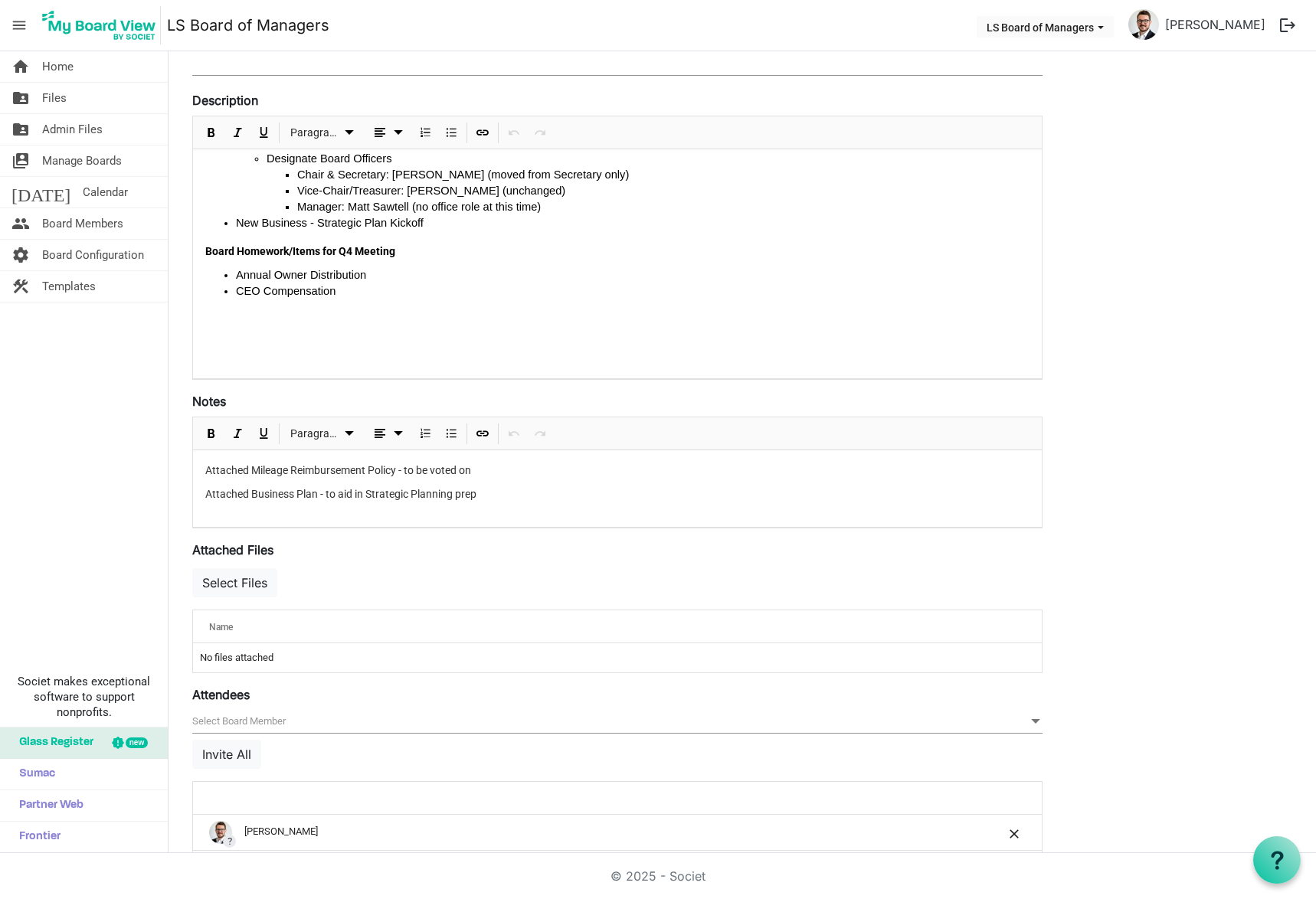
click at [54, 99] on span "Files" at bounding box center [55, 98] width 25 height 31
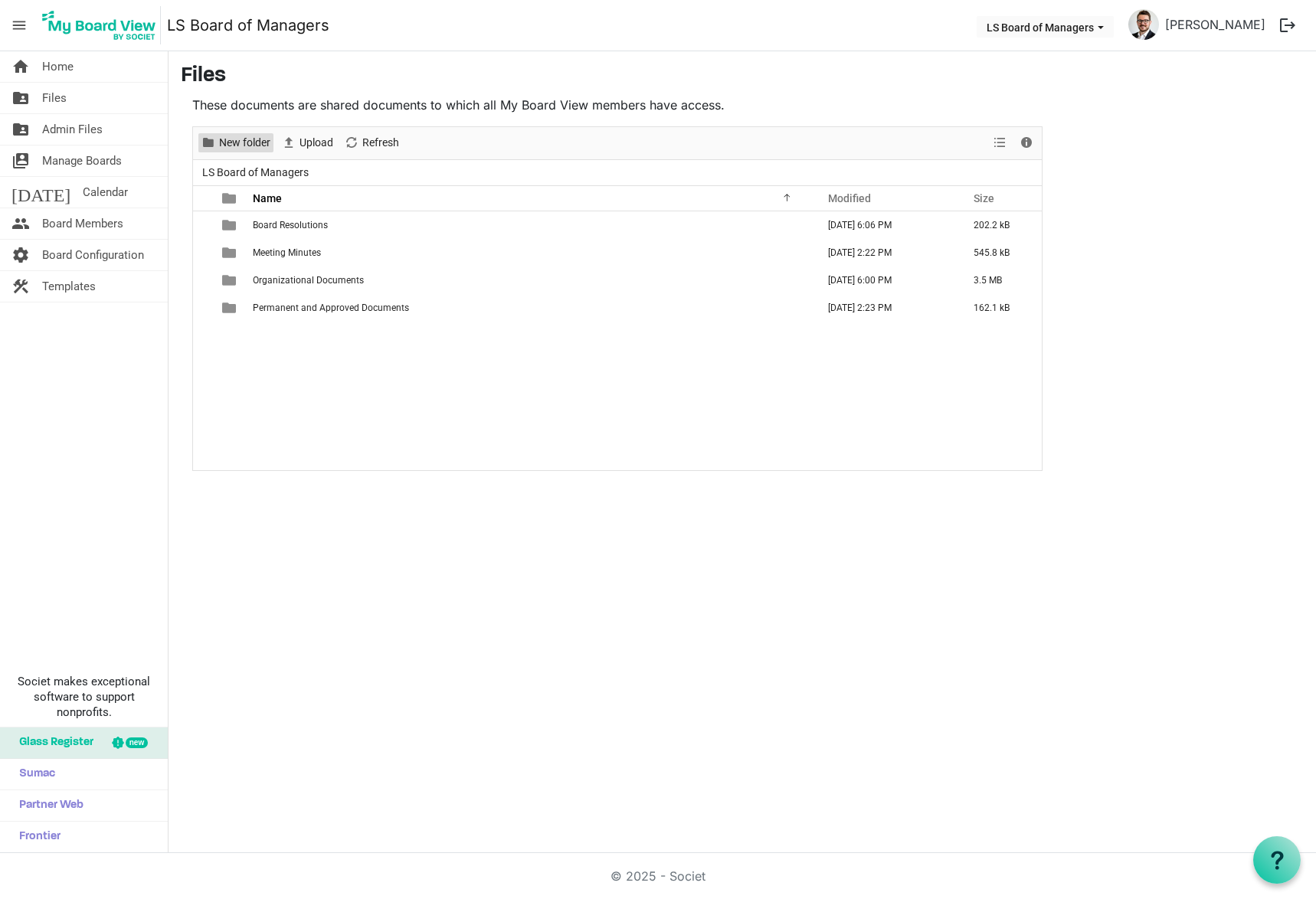
click at [259, 145] on span "New folder" at bounding box center [245, 143] width 55 height 19
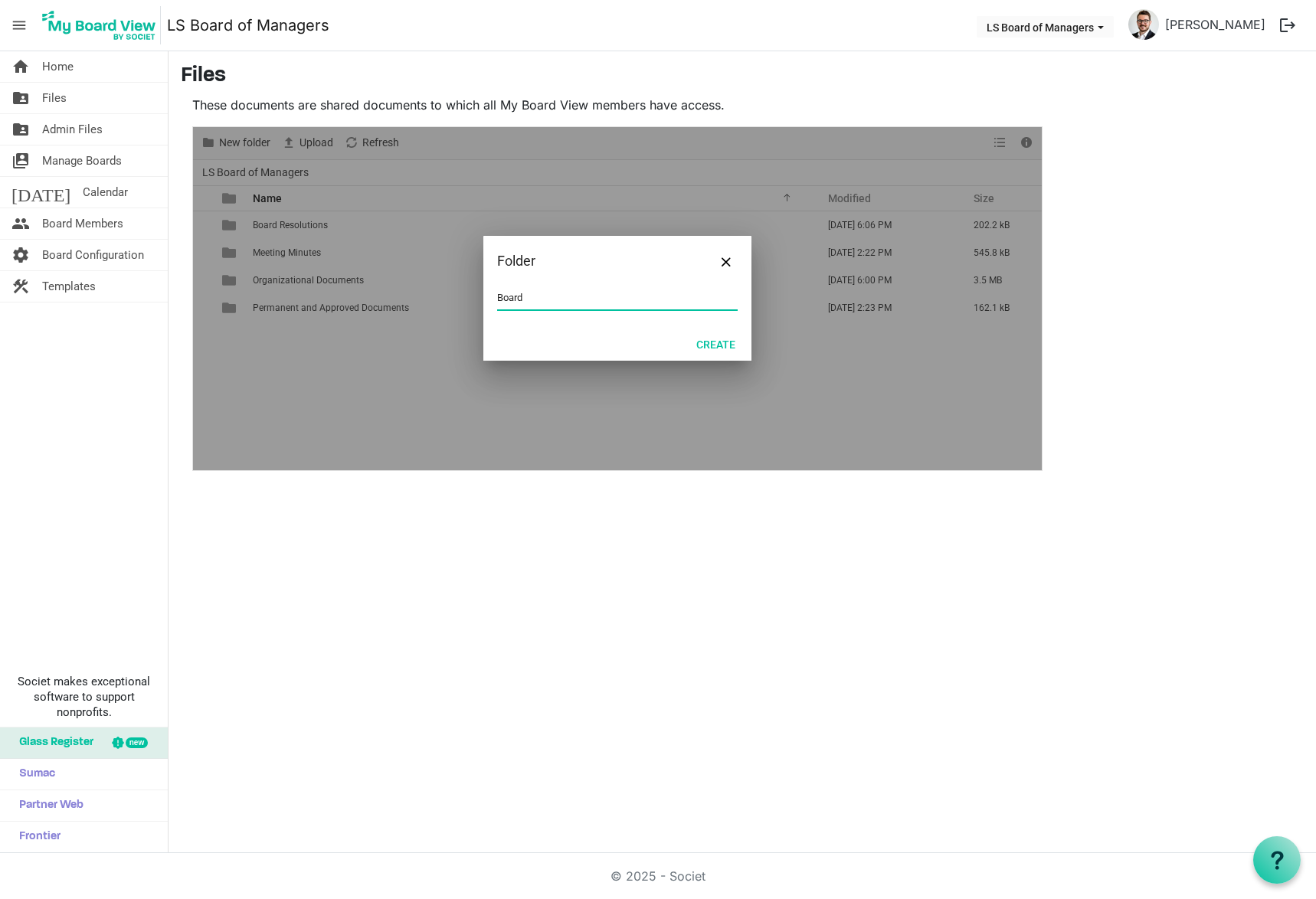
type input "Board Meeting – [DATE]"
click at [698, 341] on button "Create" at bounding box center [716, 344] width 59 height 21
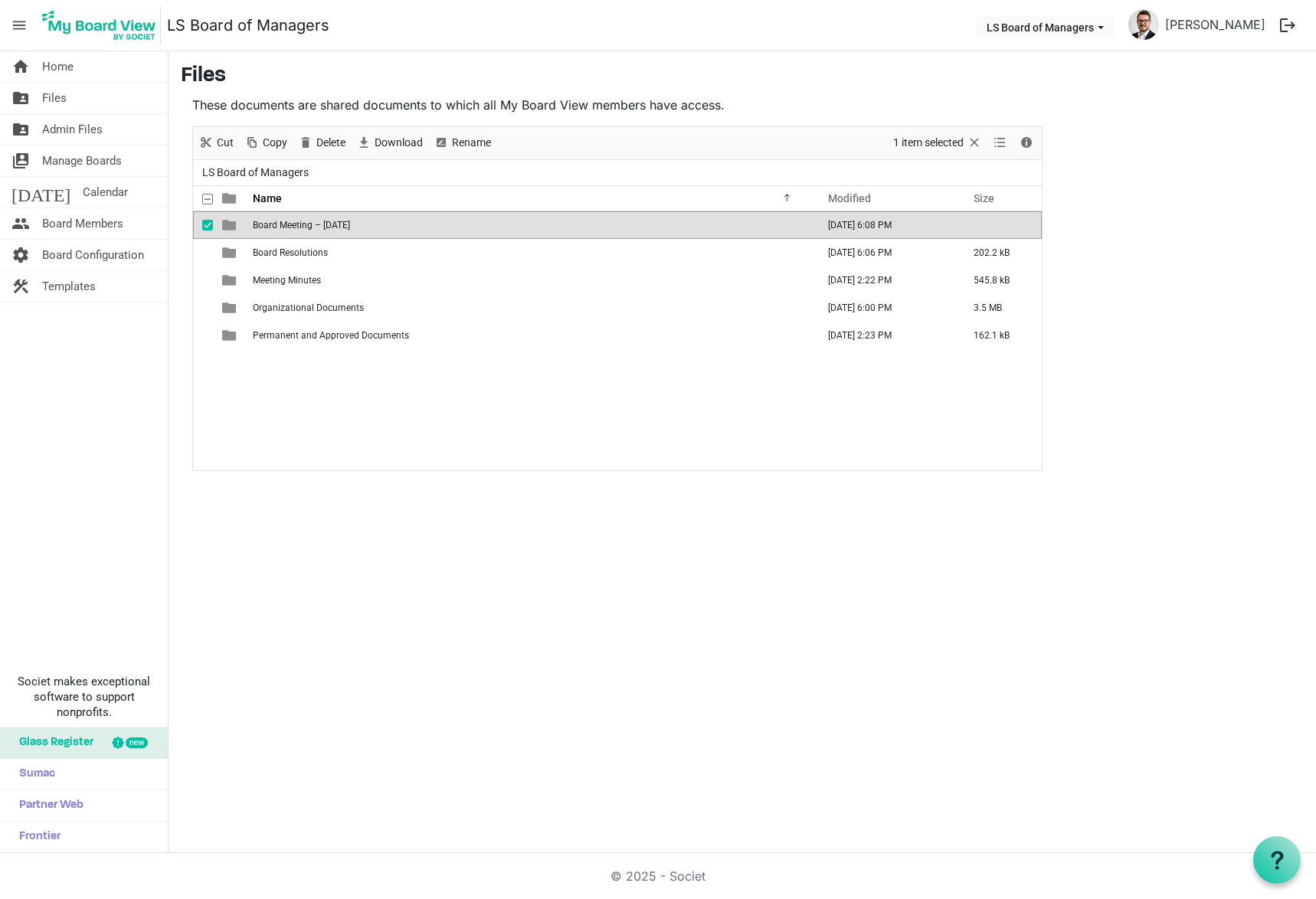
click at [324, 226] on span "Board Meeting – [DATE]" at bounding box center [301, 225] width 97 height 11
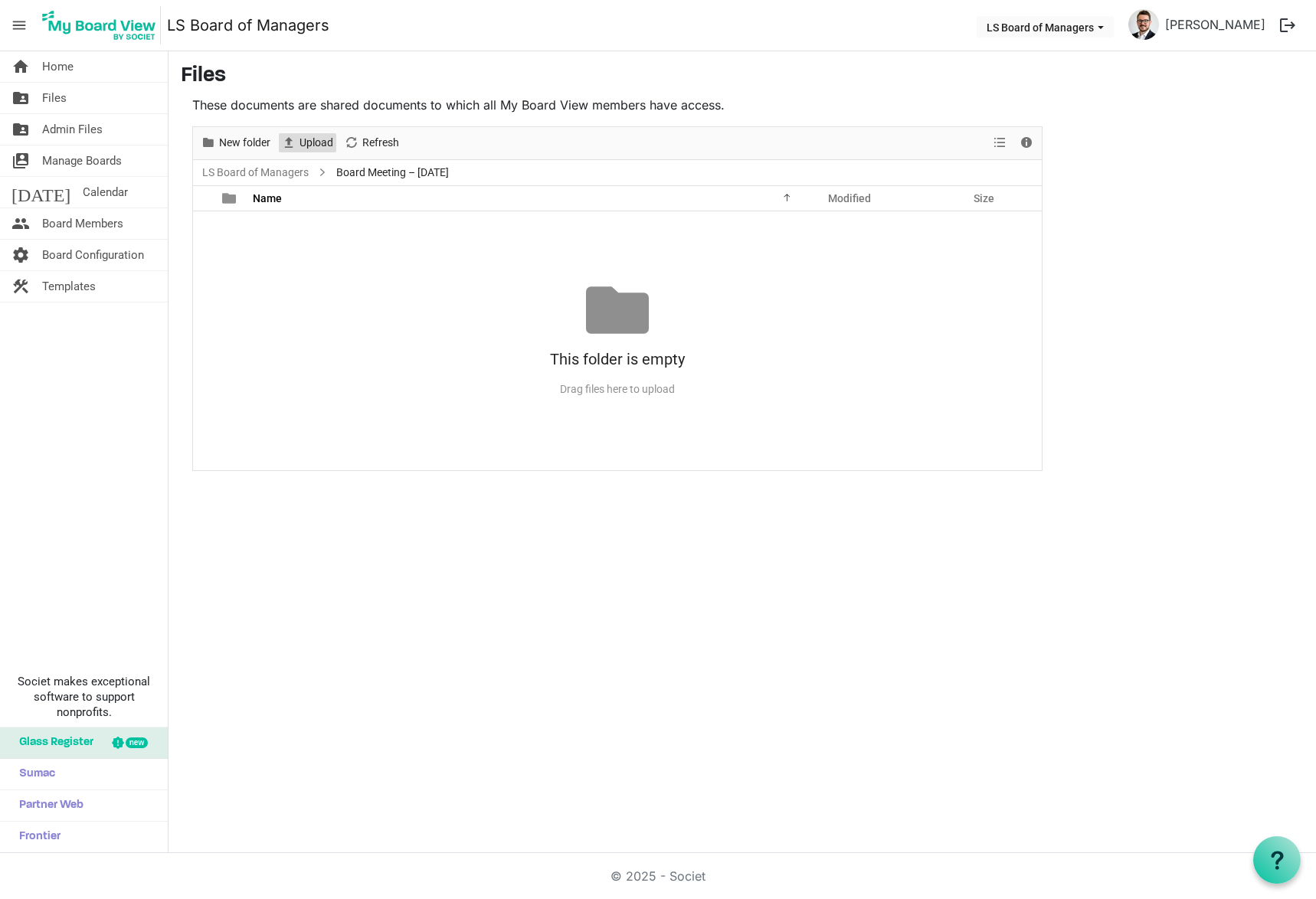
click at [294, 147] on span "Upload" at bounding box center [288, 143] width 18 height 19
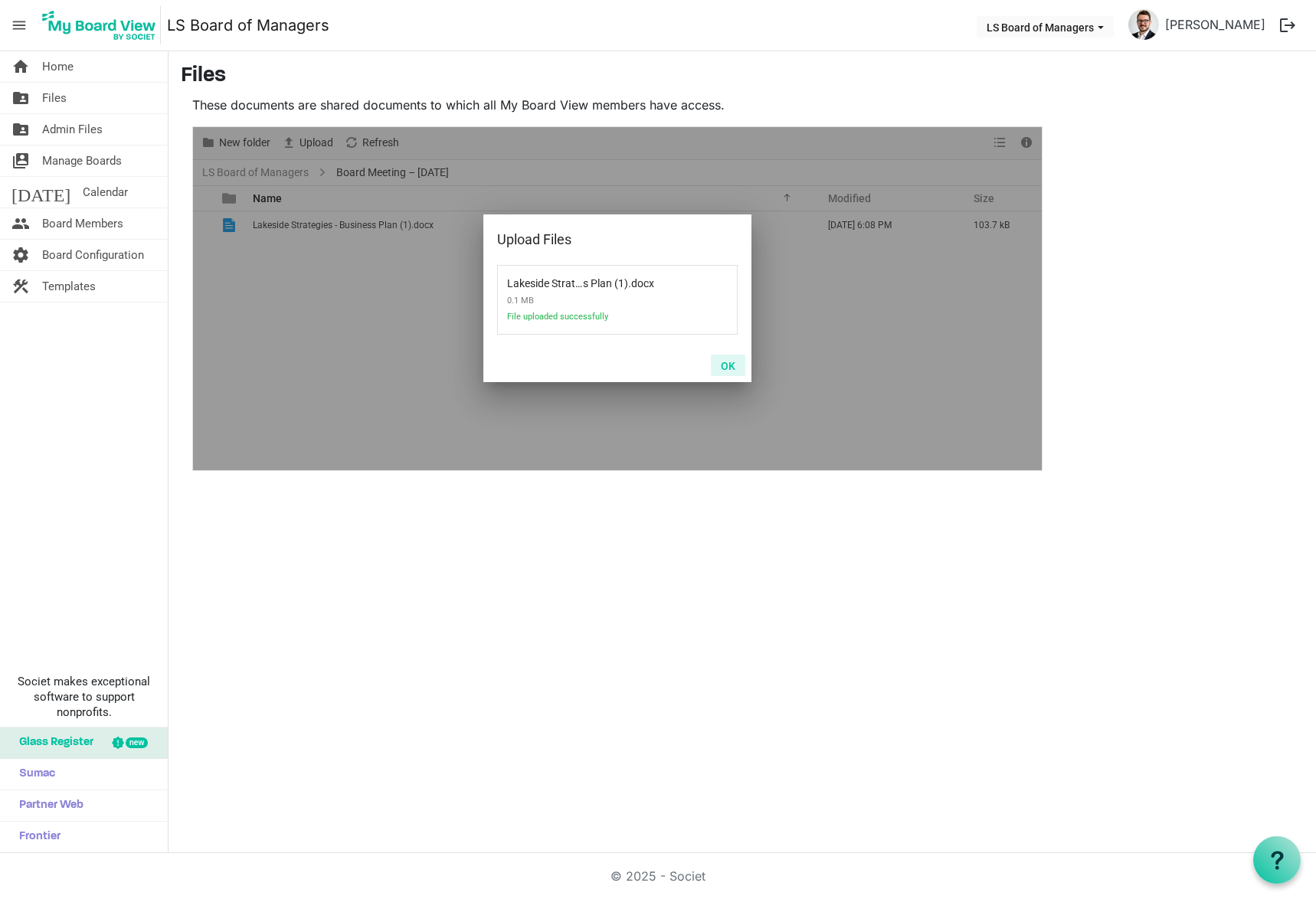
click at [727, 367] on button "OK" at bounding box center [728, 365] width 35 height 21
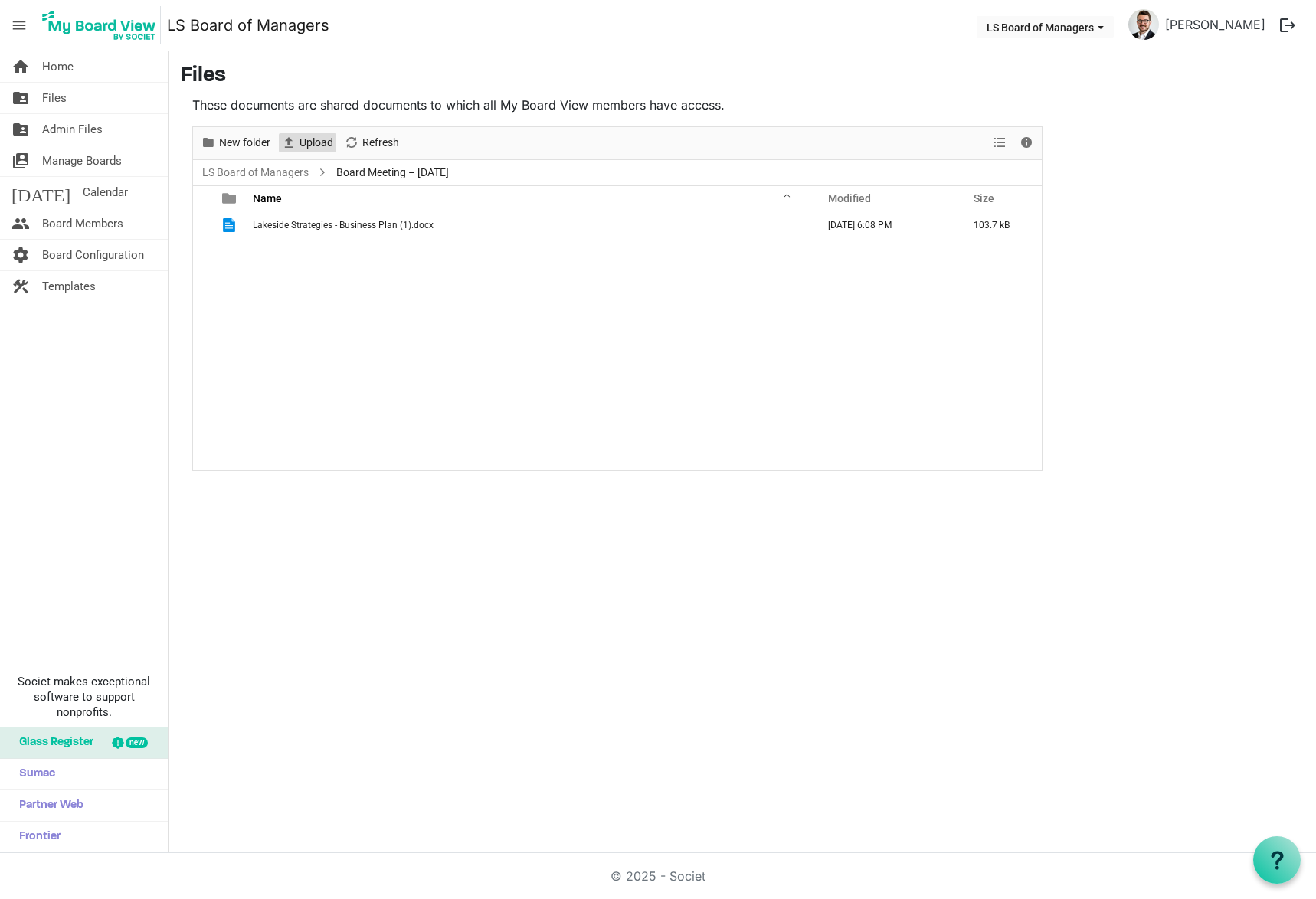
click at [316, 143] on span "Upload" at bounding box center [316, 143] width 37 height 19
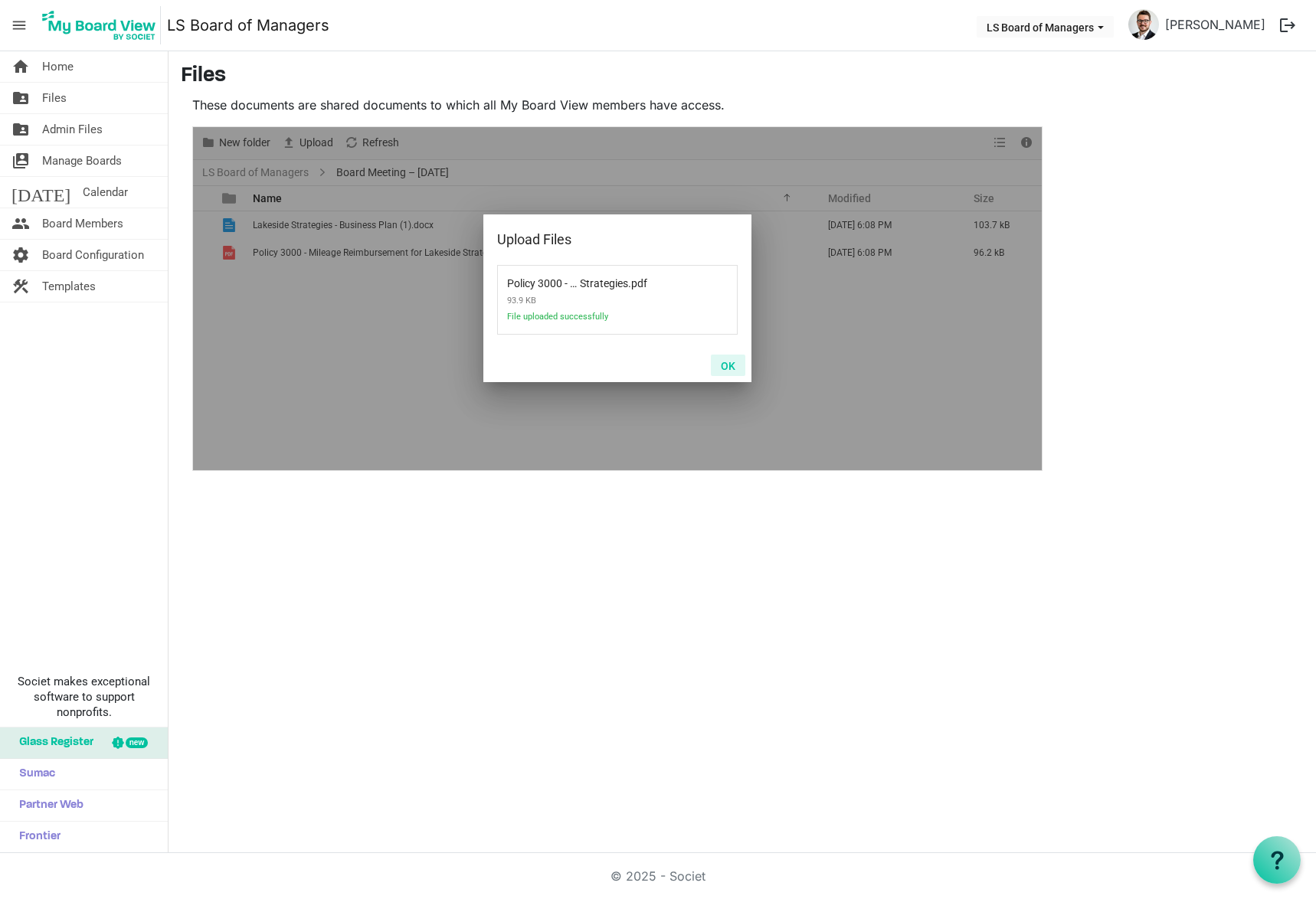
click at [729, 373] on button "OK" at bounding box center [728, 365] width 35 height 21
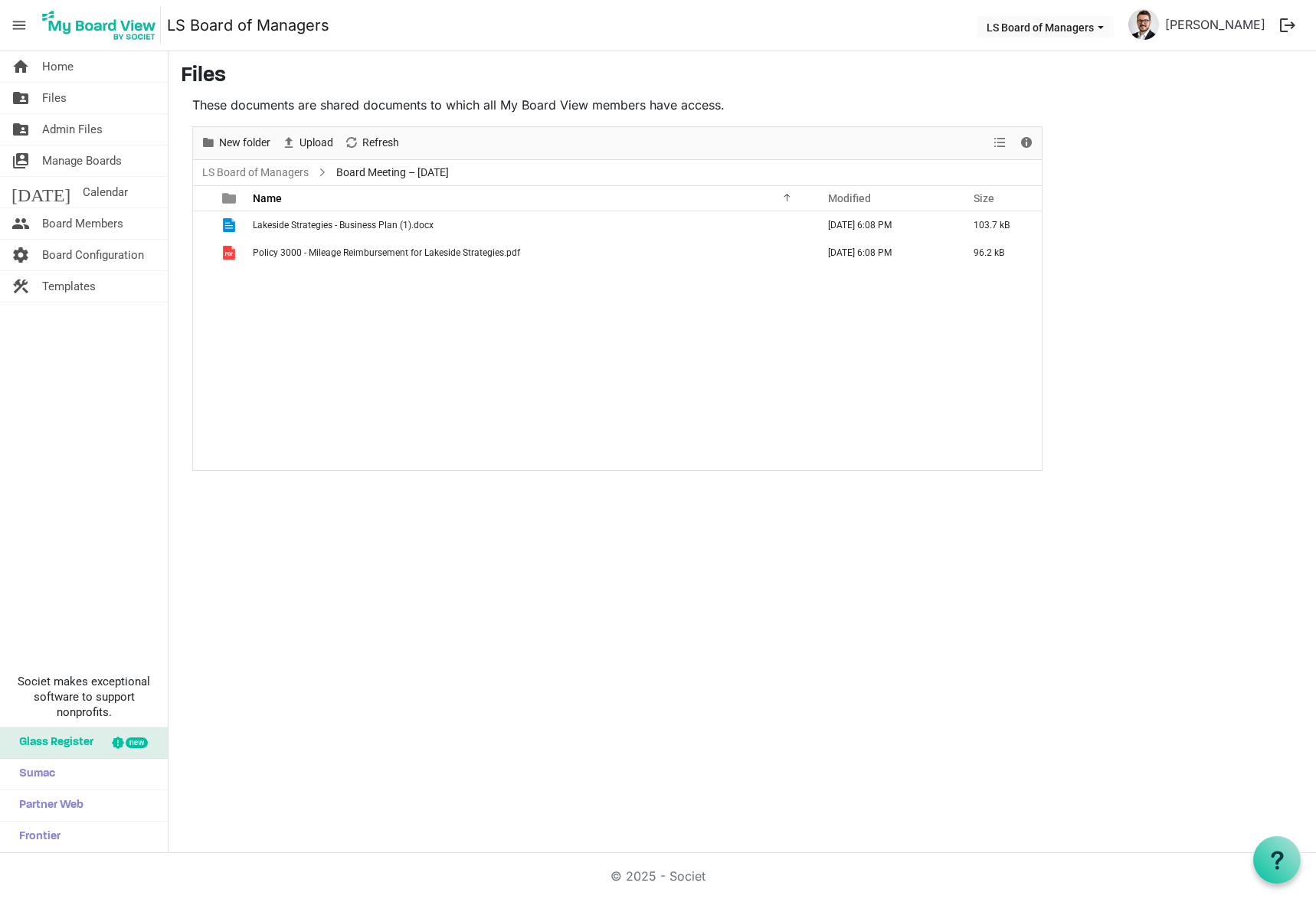
click at [401, 222] on span "Lakeside Strategies - Business Plan (1).docx" at bounding box center [343, 225] width 181 height 11
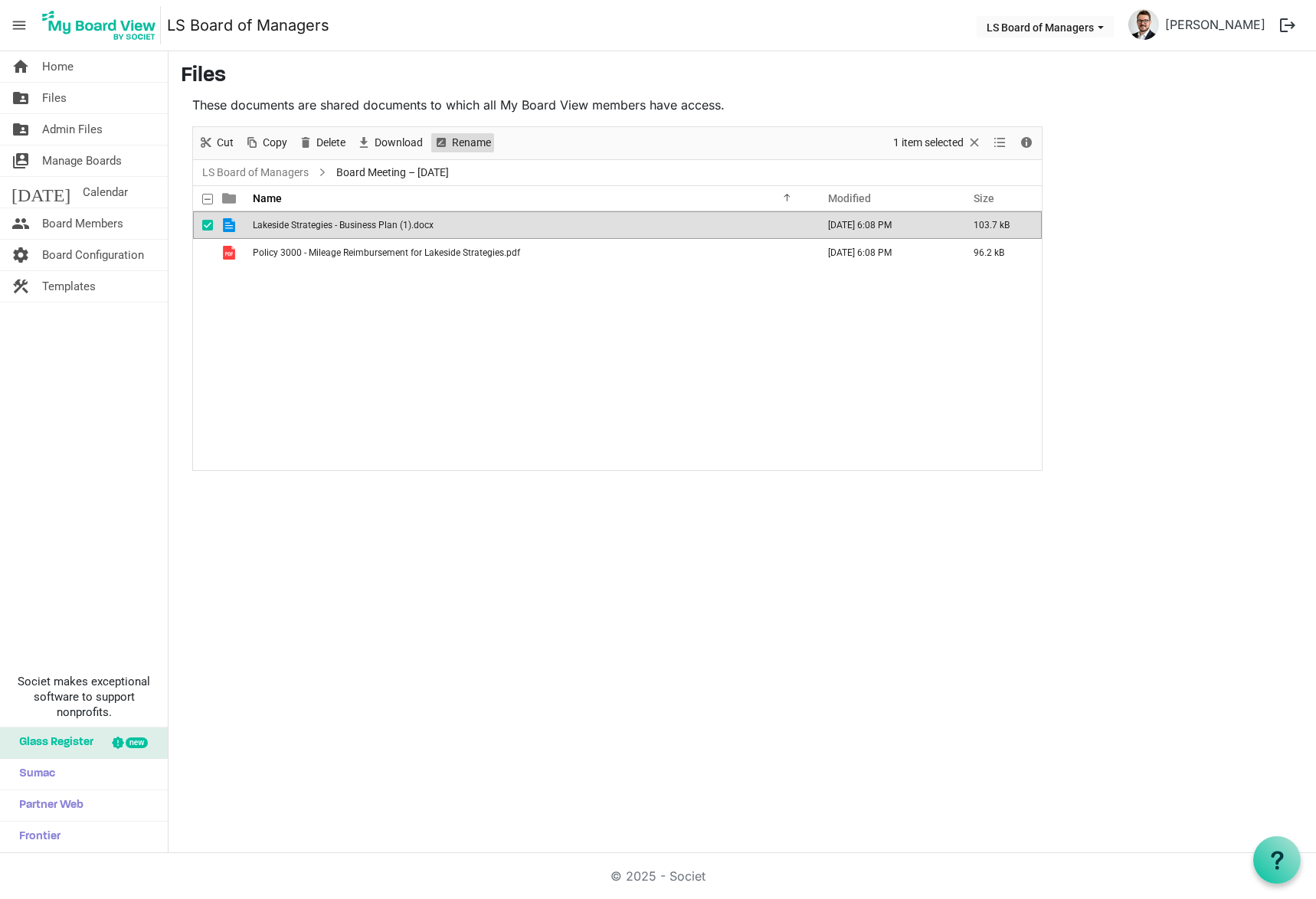
click at [464, 140] on span "Rename" at bounding box center [472, 143] width 42 height 19
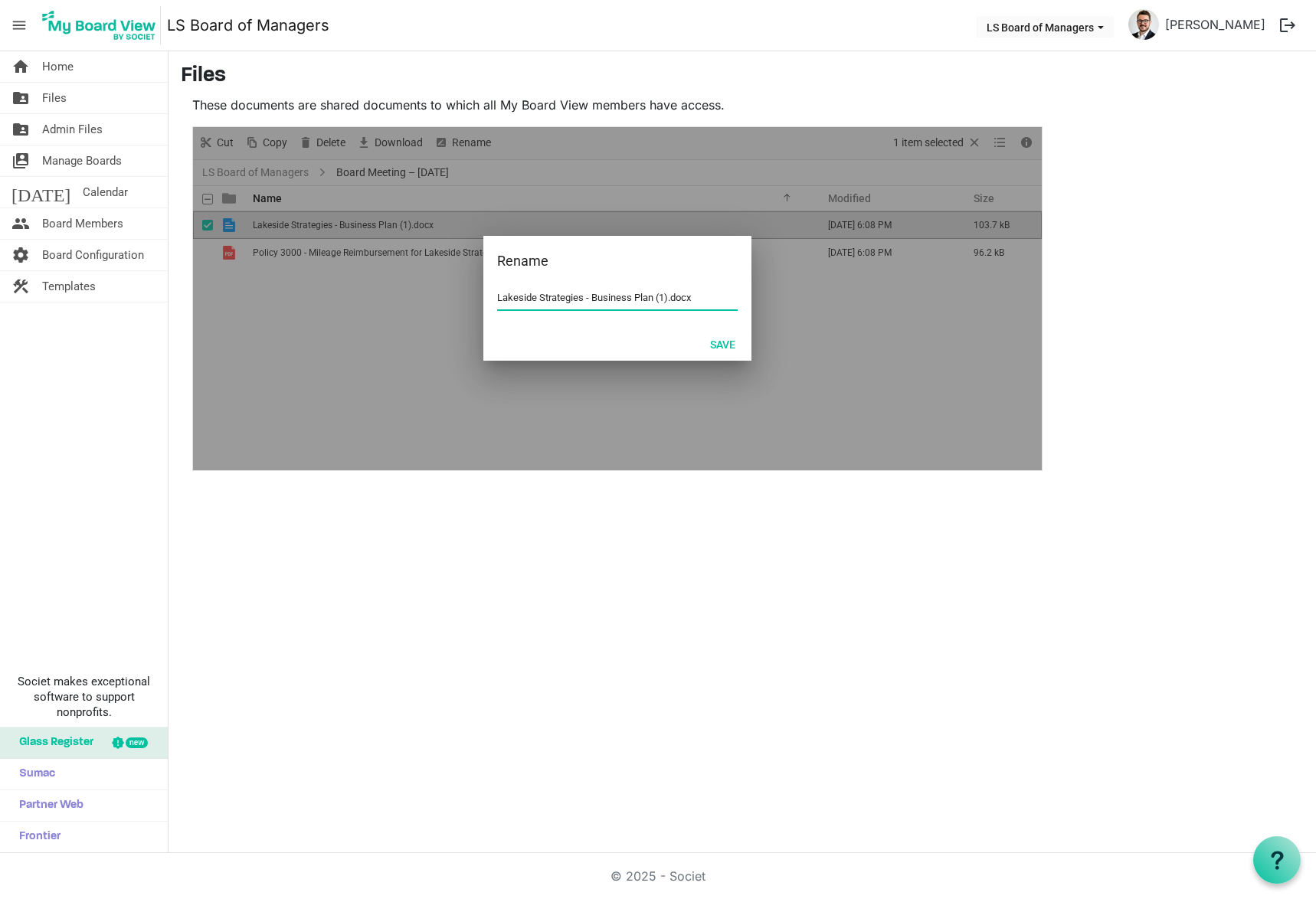
click at [669, 297] on input "Lakeside Strategies - Business Plan (1).docx" at bounding box center [618, 298] width 240 height 23
type input "Lakeside Strategies - Business Plan.docx"
click at [719, 338] on button "Save" at bounding box center [722, 344] width 45 height 21
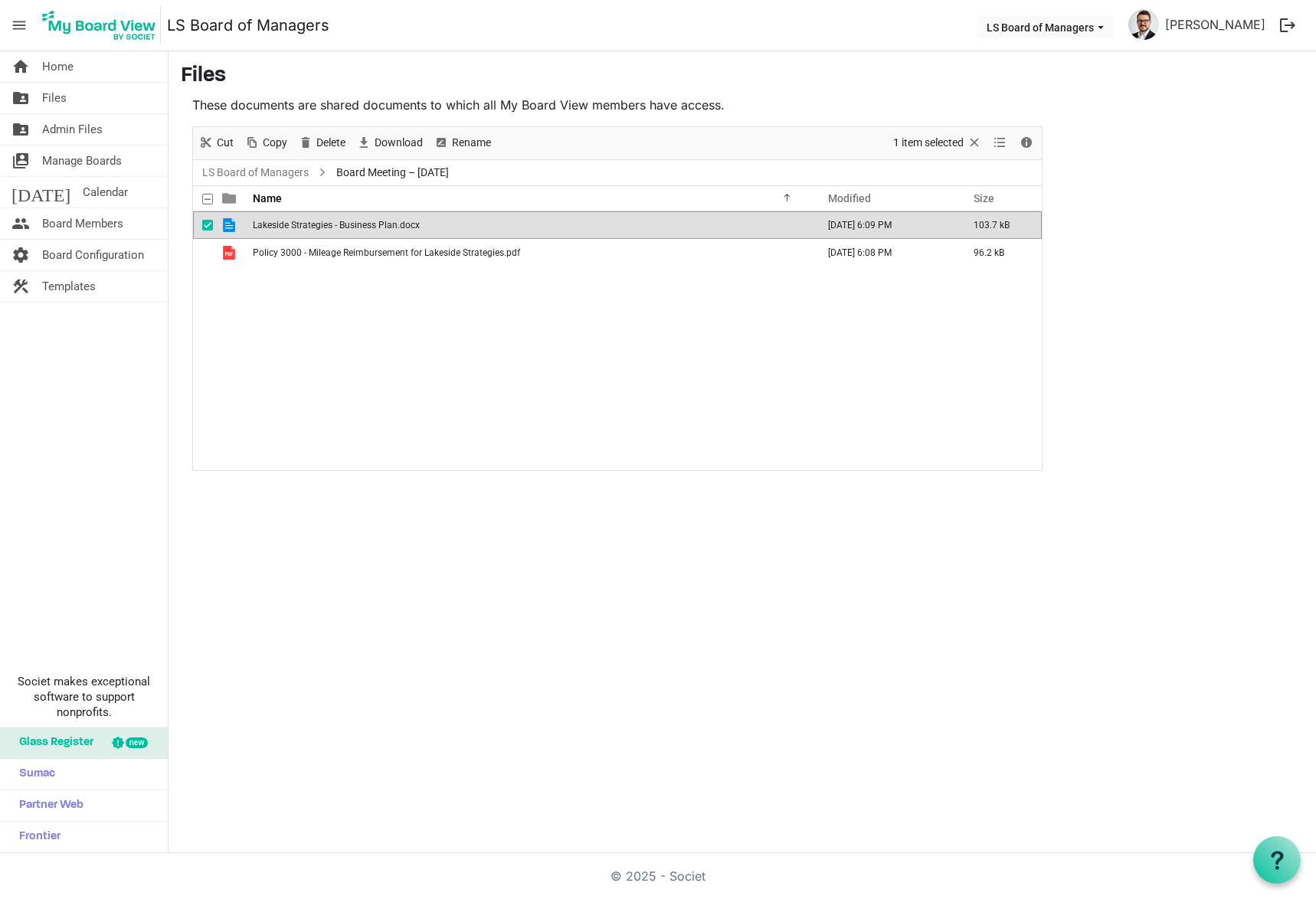
click at [62, 62] on span "Home" at bounding box center [58, 66] width 32 height 31
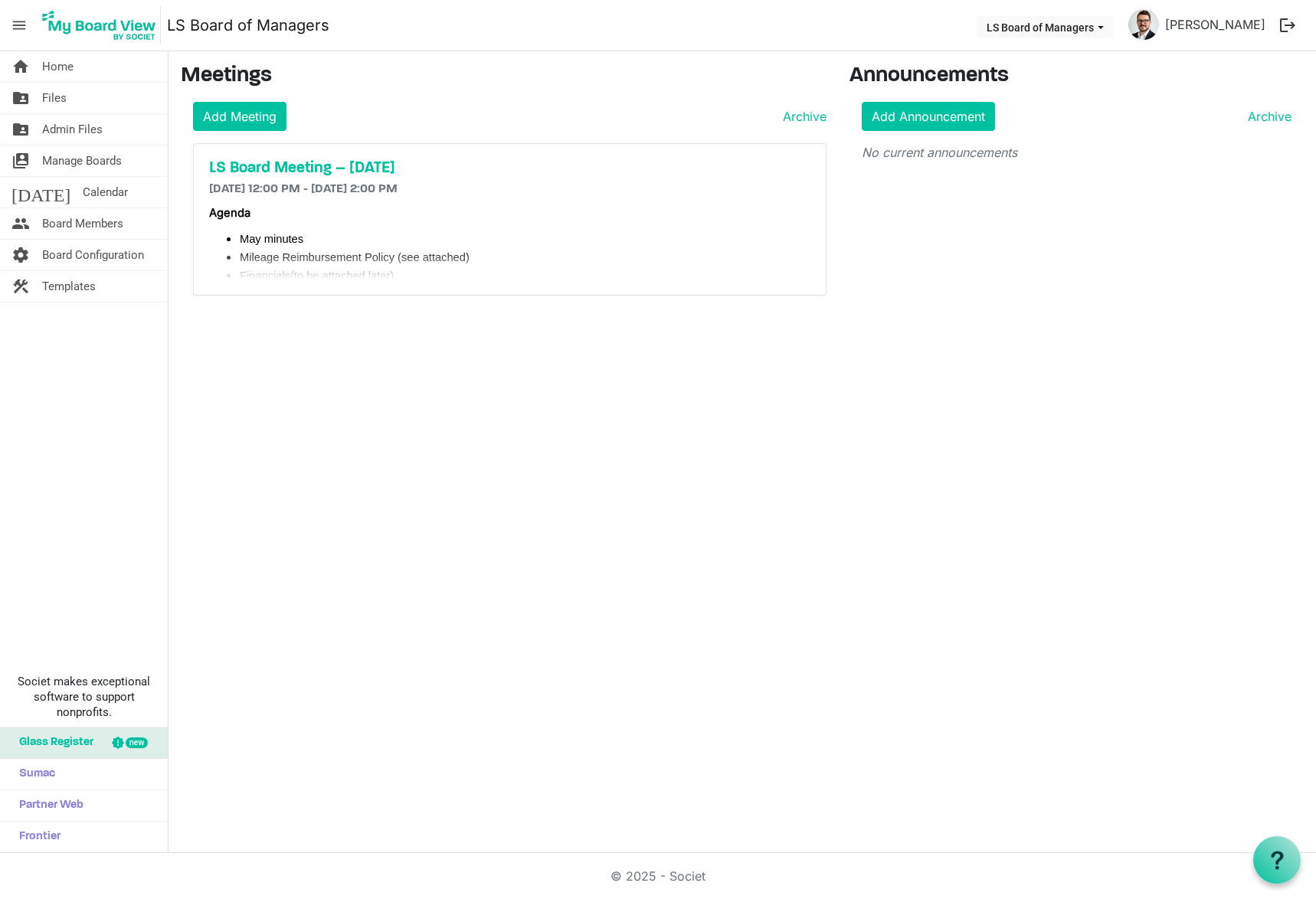
click at [442, 180] on div "LS Board Meeting – [DATE] [DATE] 12:00 PM - [DATE] 2:00 PM Agenda May minutes M…" at bounding box center [510, 219] width 632 height 151
click at [440, 161] on h5 "LS Board Meeting – [DATE]" at bounding box center [510, 168] width 601 height 18
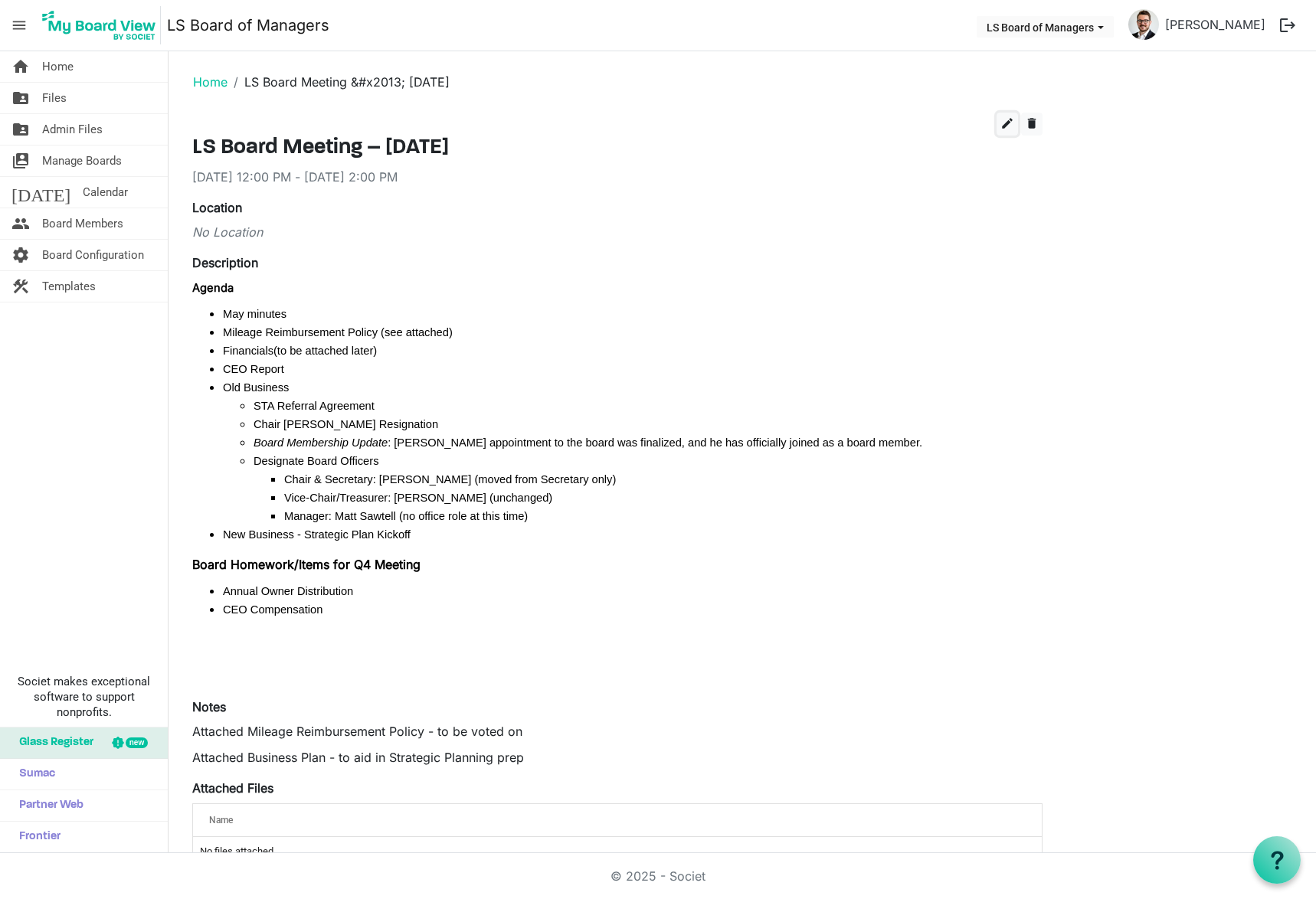
click at [1005, 124] on span "edit" at bounding box center [1008, 123] width 13 height 13
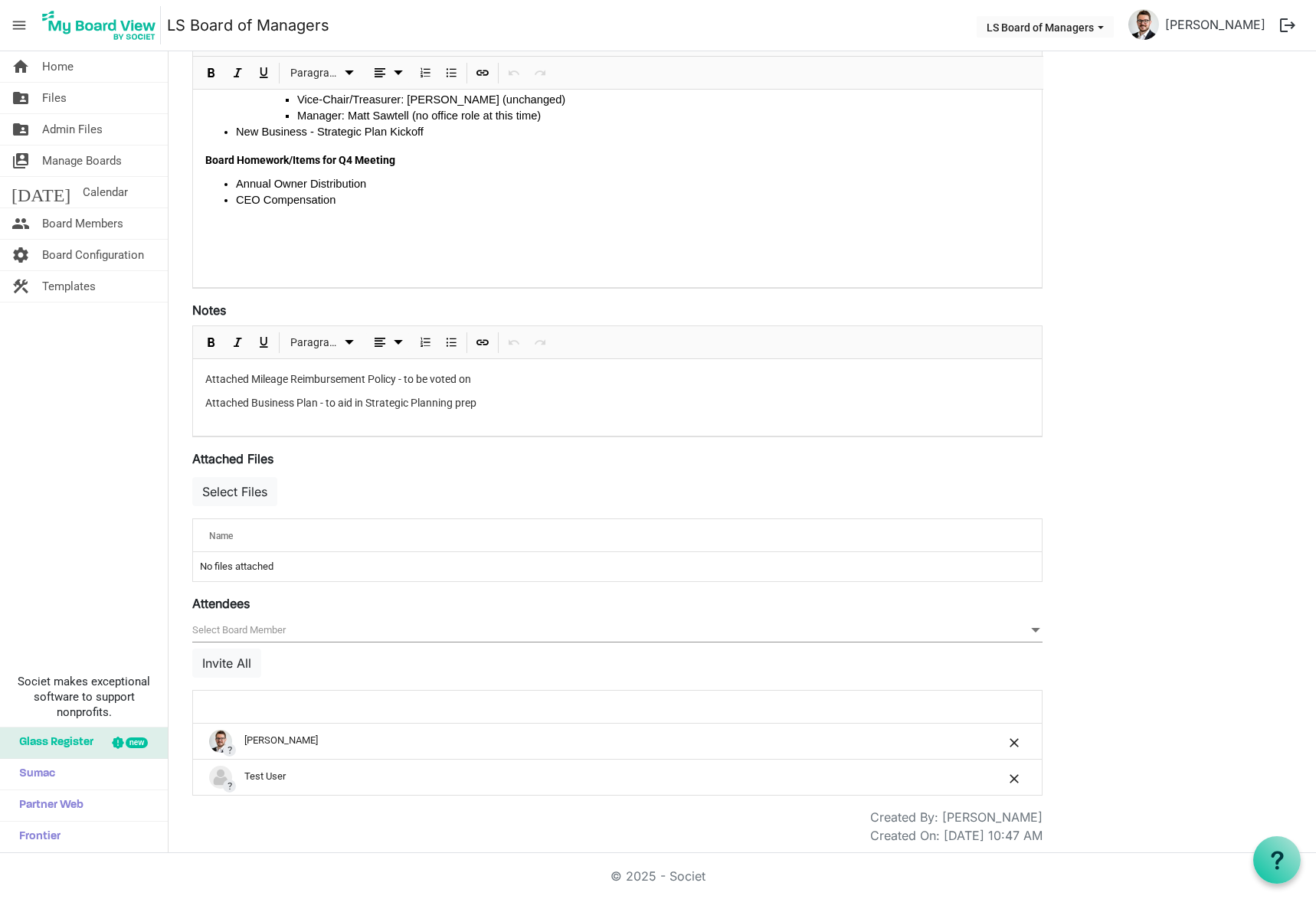
scroll to position [325, 0]
click at [240, 484] on button "Select Files" at bounding box center [234, 488] width 85 height 29
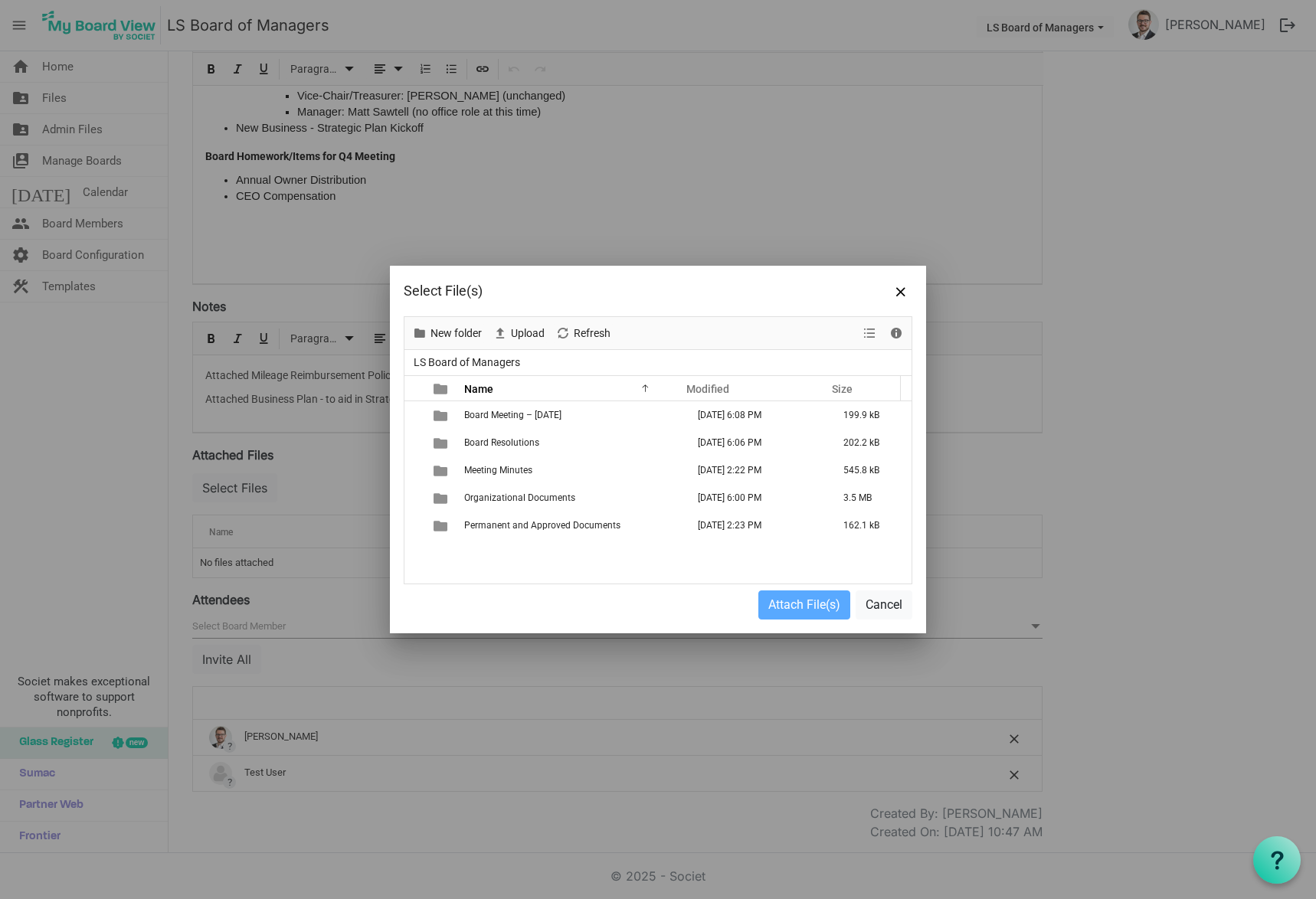
click at [517, 420] on span "Board Meeting – [DATE]" at bounding box center [512, 415] width 97 height 11
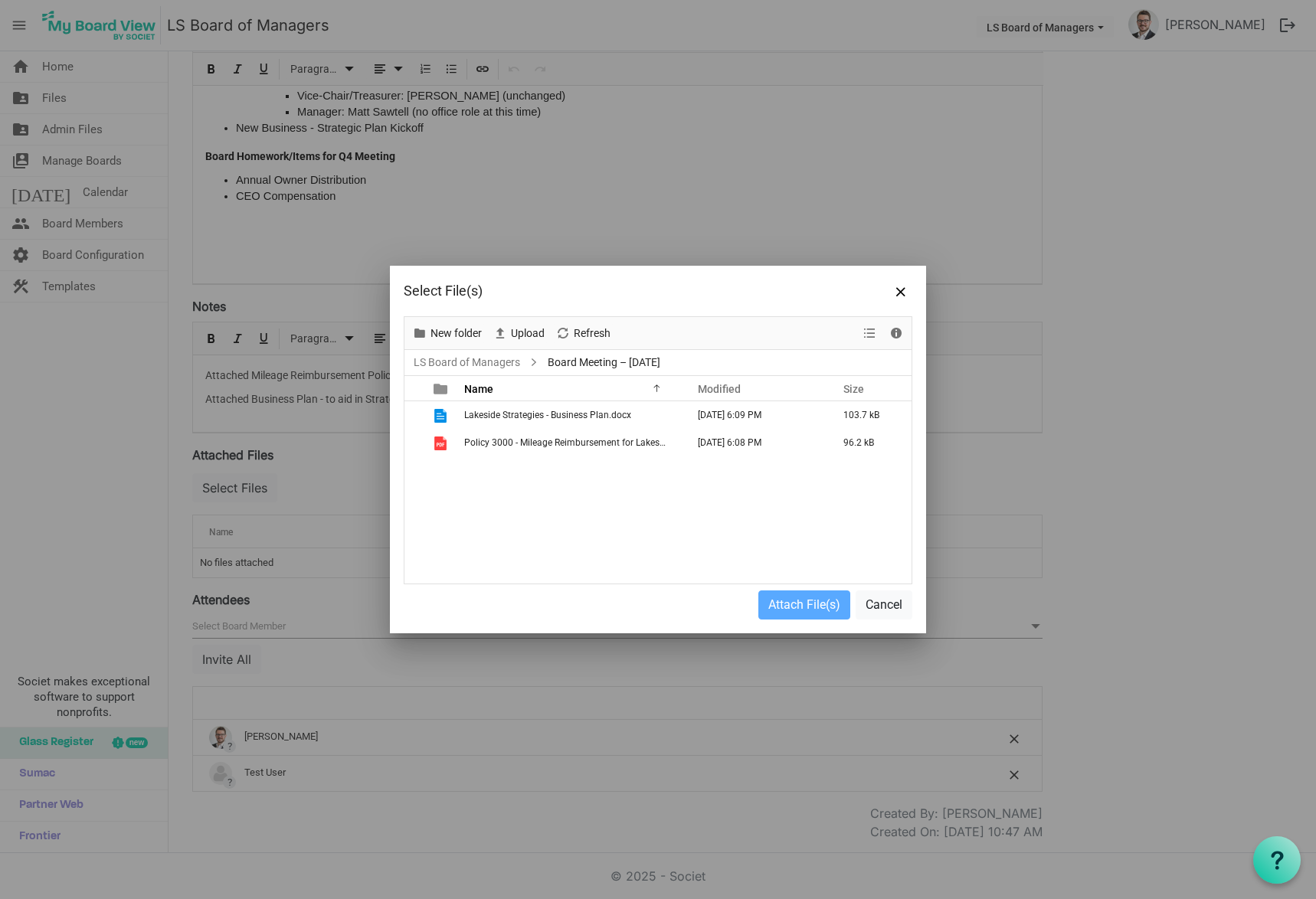
click at [422, 441] on span "checkbox" at bounding box center [419, 443] width 11 height 11
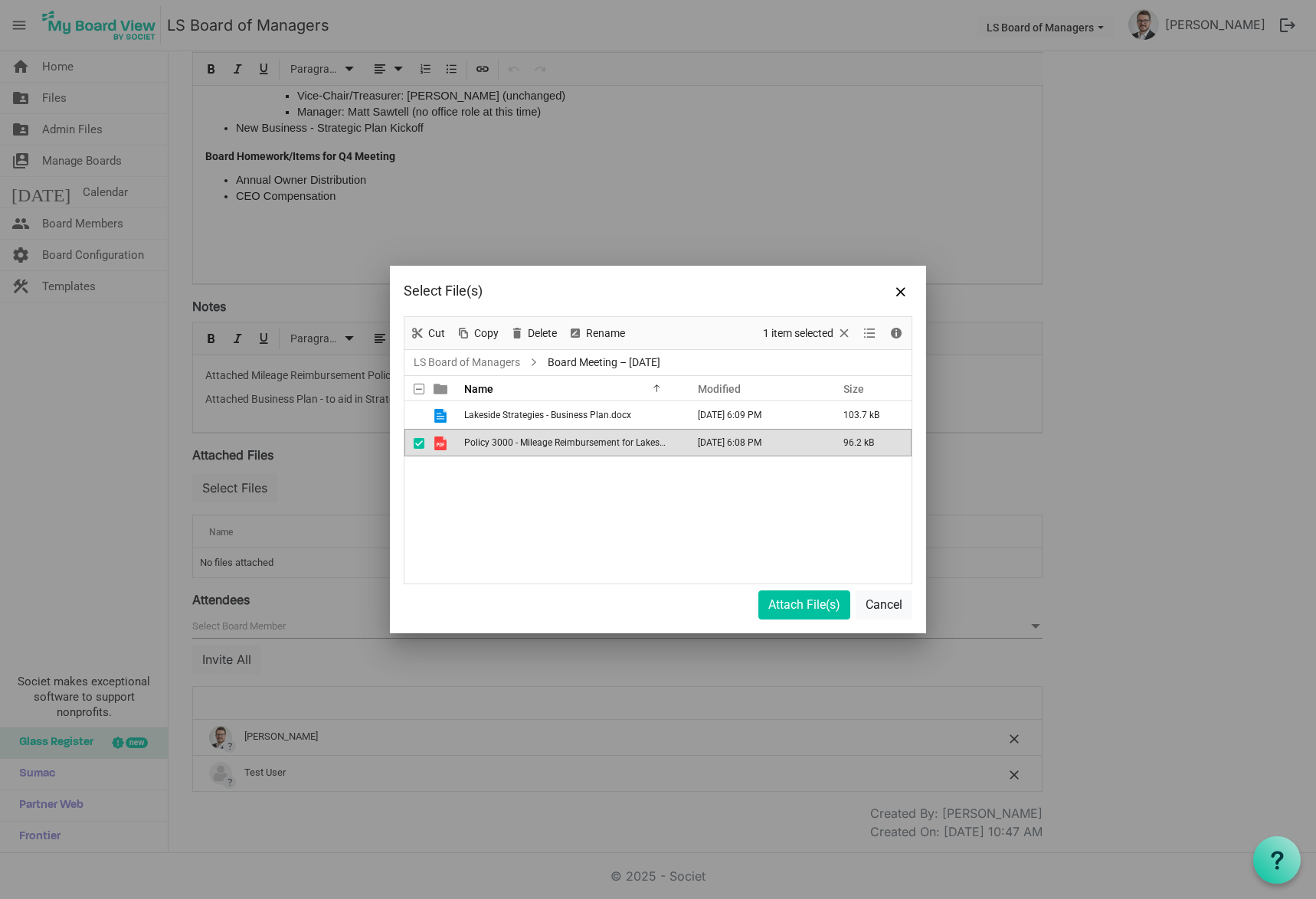
click at [419, 414] on span "checkbox" at bounding box center [419, 416] width 11 height 11
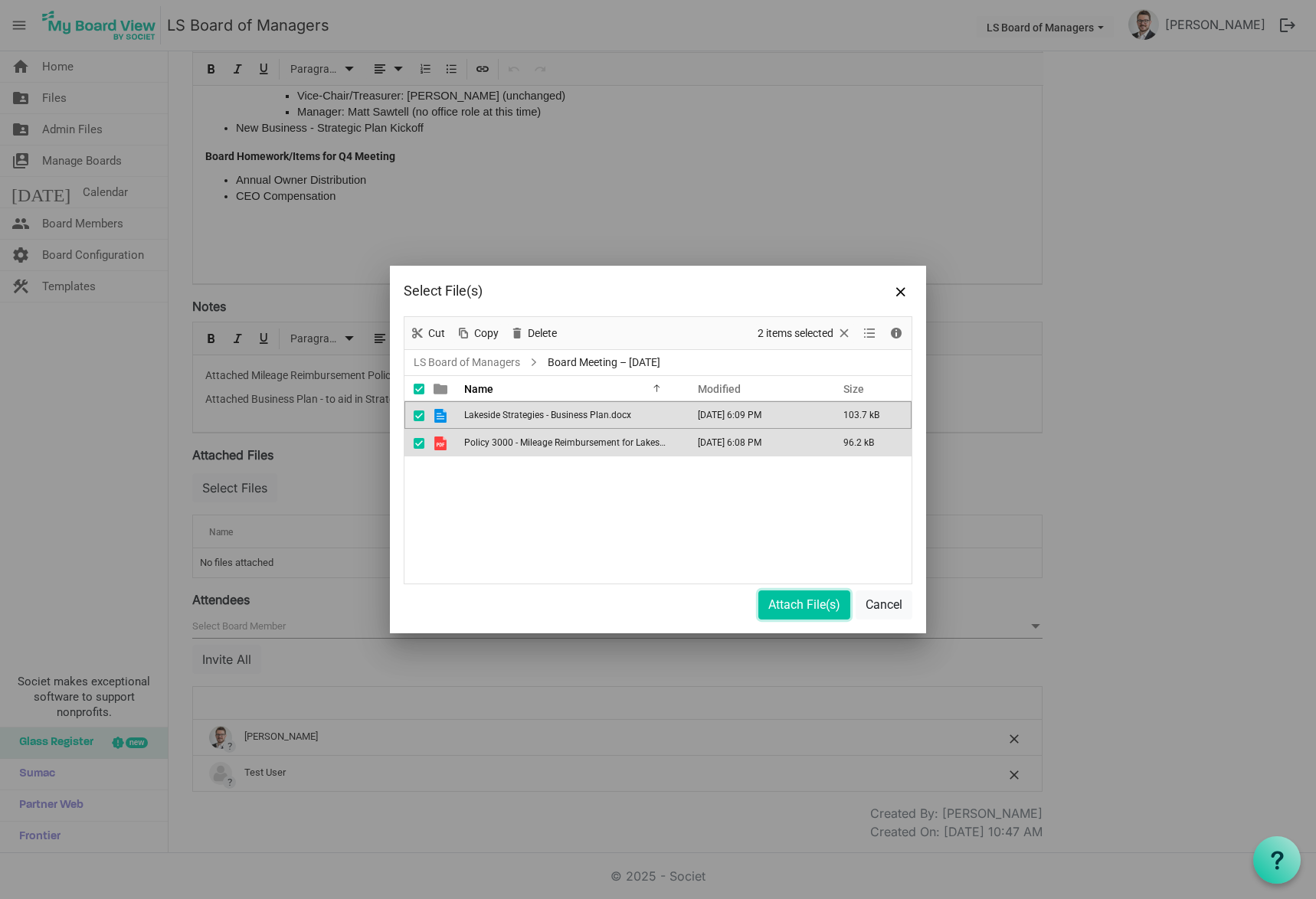
click at [827, 608] on button "Attach File(s)" at bounding box center [805, 605] width 92 height 29
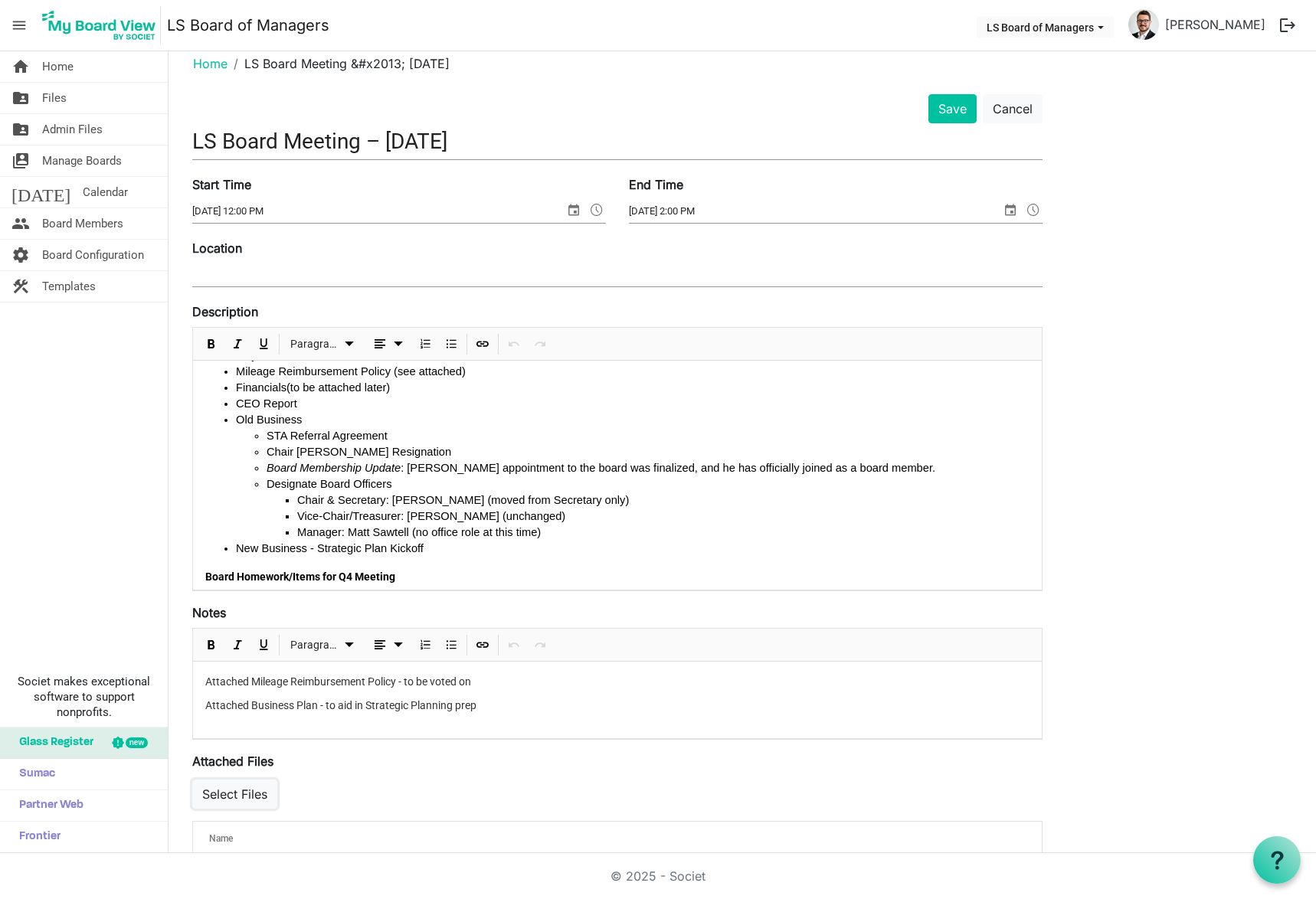
scroll to position [0, 0]
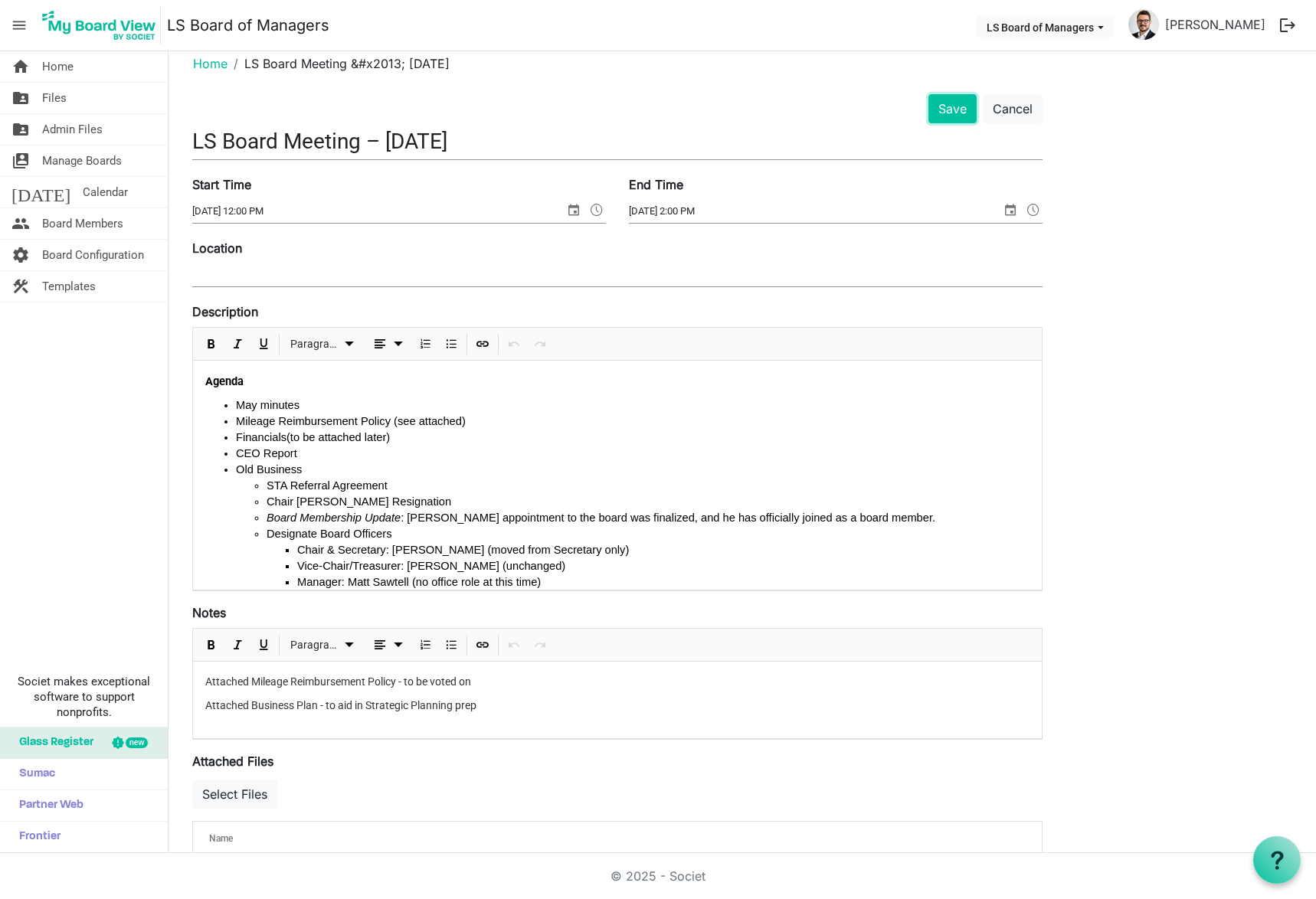
click at [952, 123] on button "Save" at bounding box center [953, 109] width 48 height 29
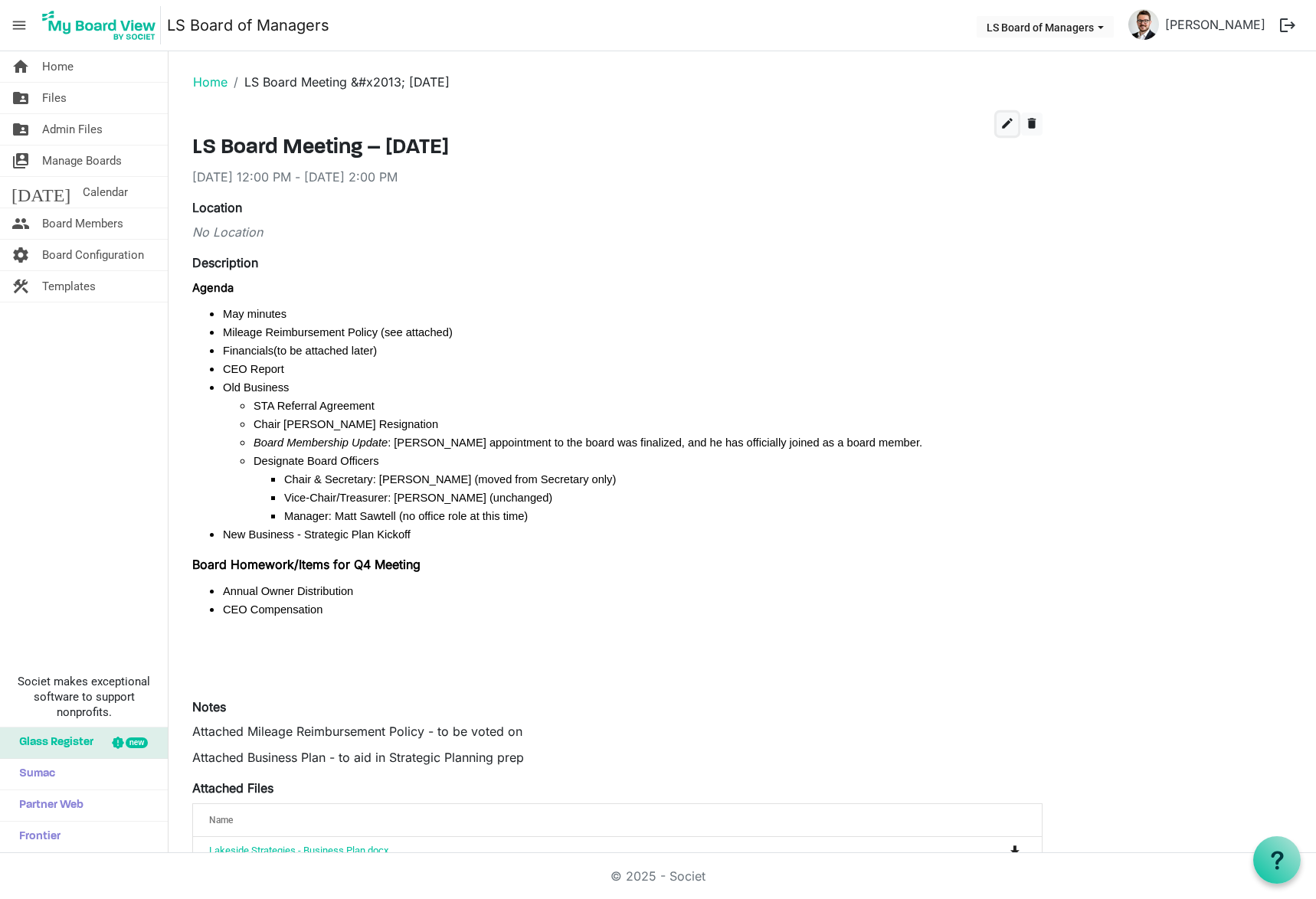
click at [1015, 118] on button "edit" at bounding box center [1008, 124] width 21 height 23
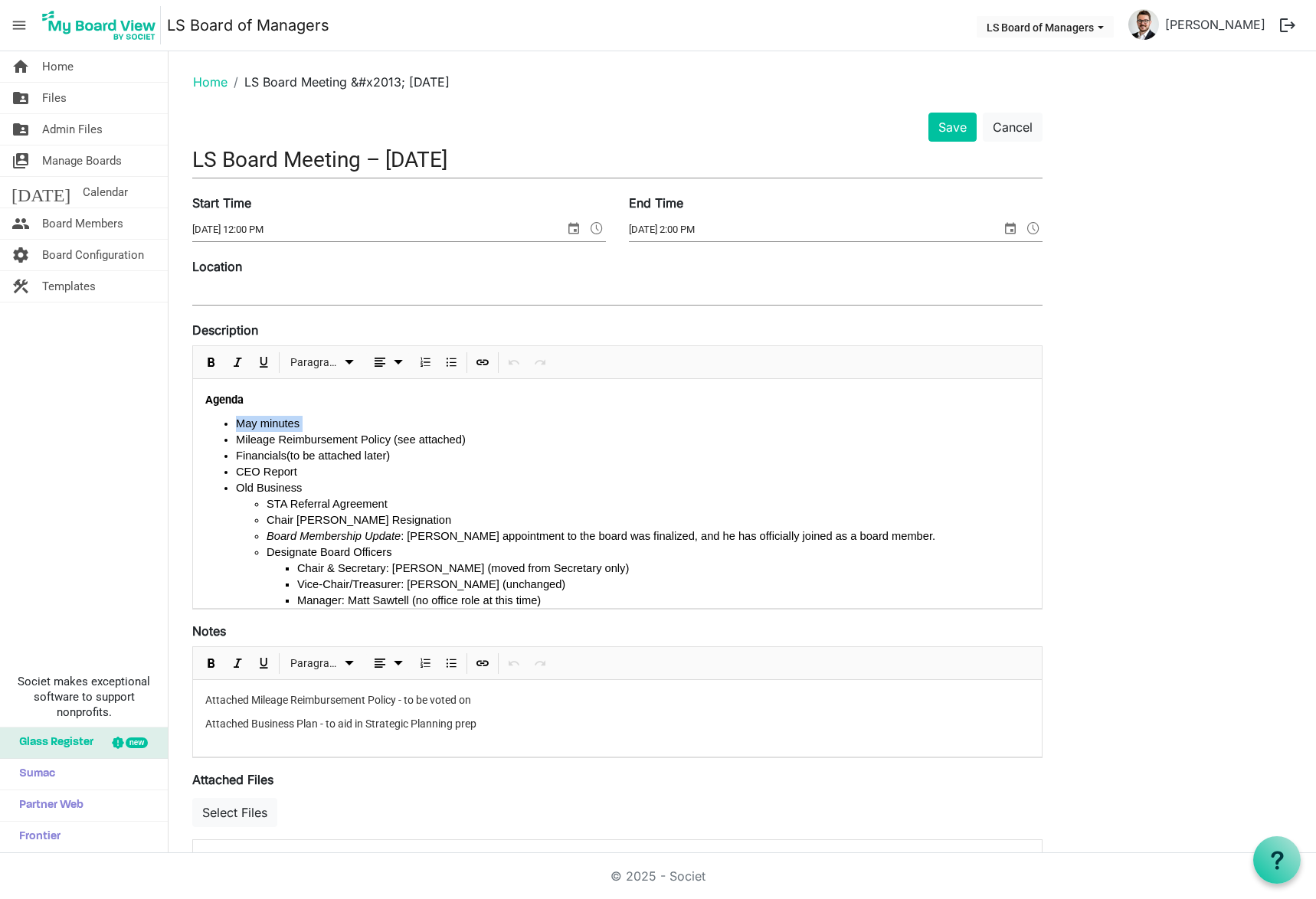
drag, startPoint x: 302, startPoint y: 424, endPoint x: 237, endPoint y: 425, distance: 65.0
click at [237, 425] on li "May minutes" at bounding box center [633, 424] width 793 height 16
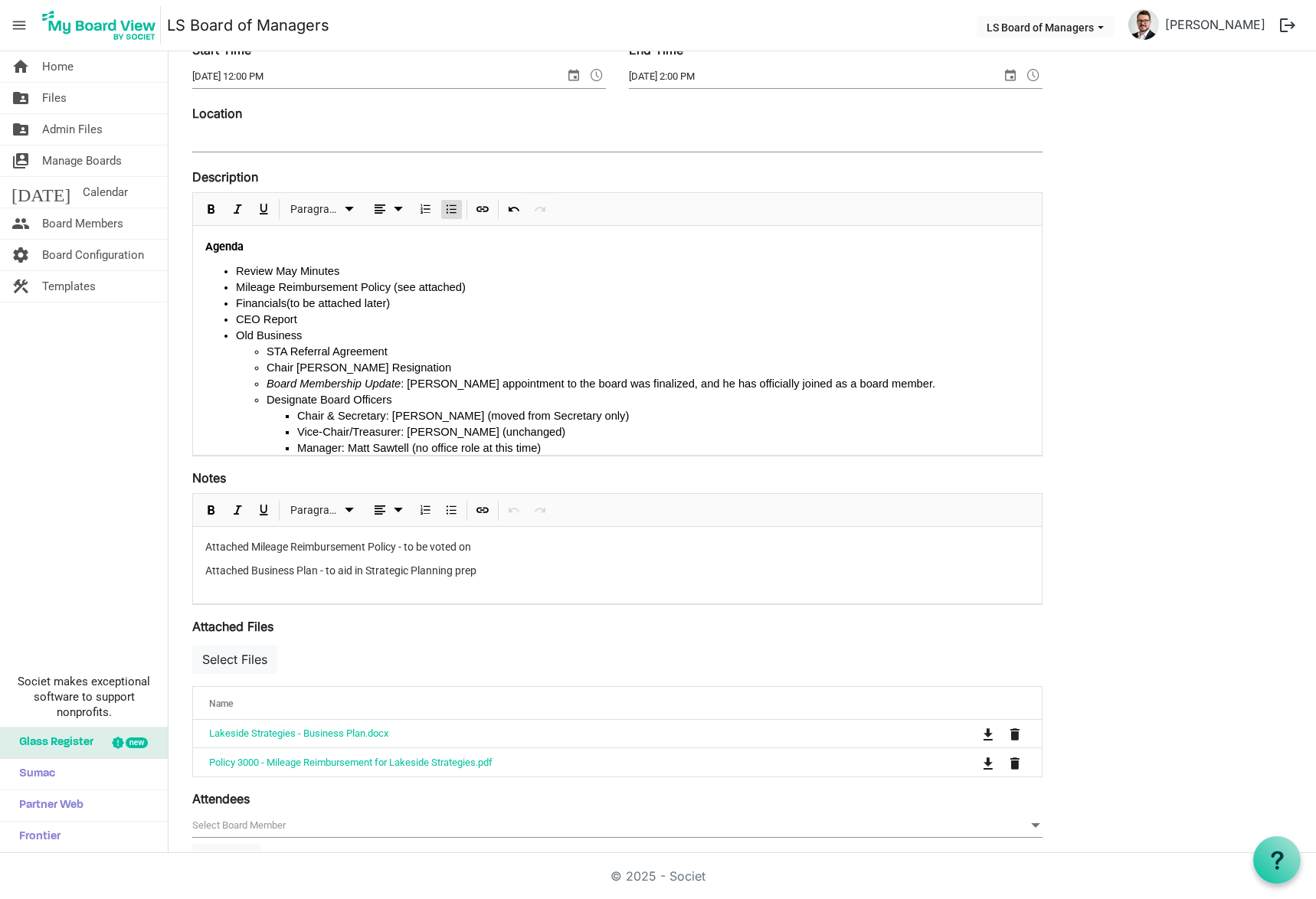
scroll to position [230, 0]
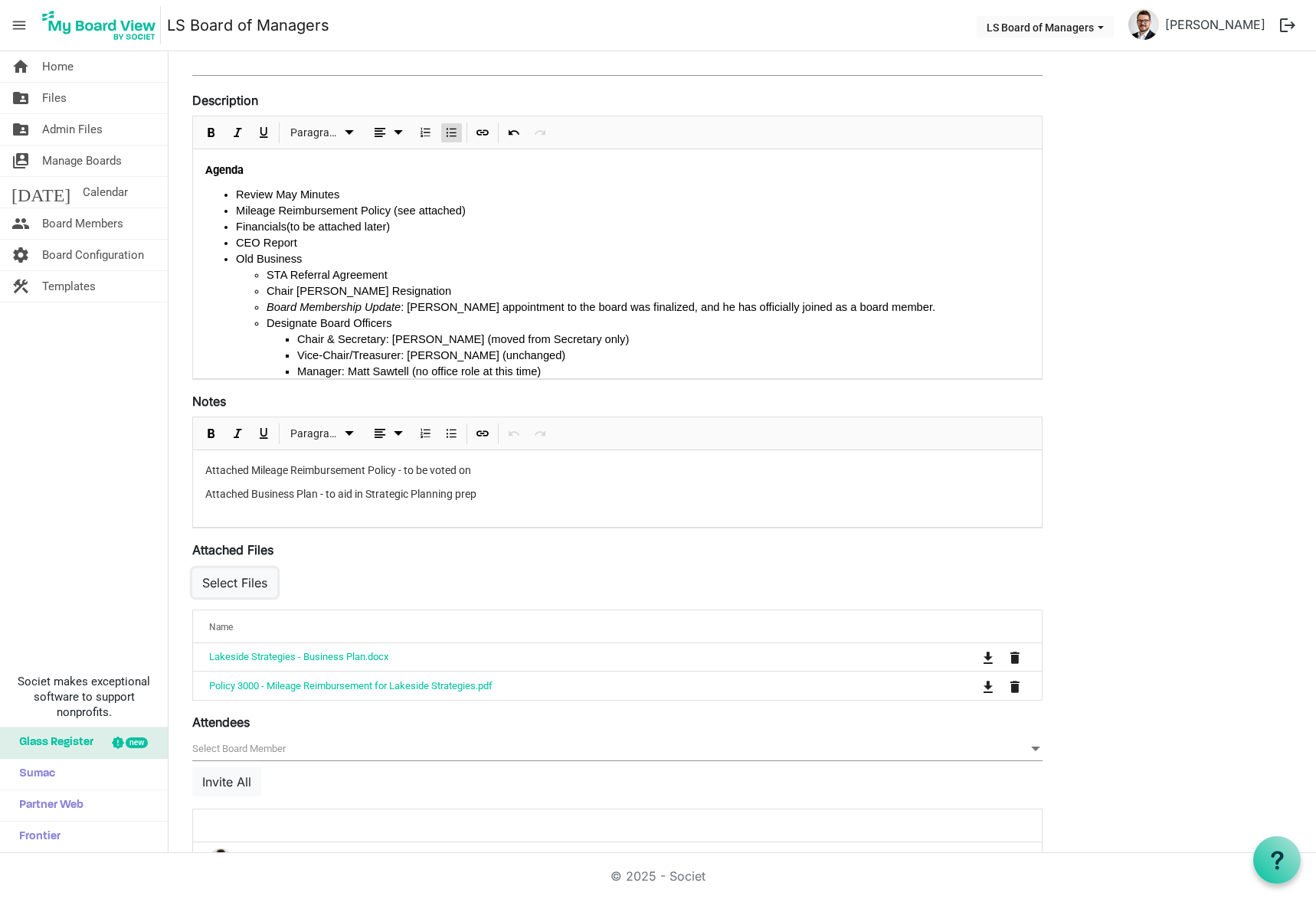
click at [238, 581] on button "Select Files" at bounding box center [234, 583] width 85 height 29
click at [260, 580] on button "Select Files" at bounding box center [234, 583] width 85 height 29
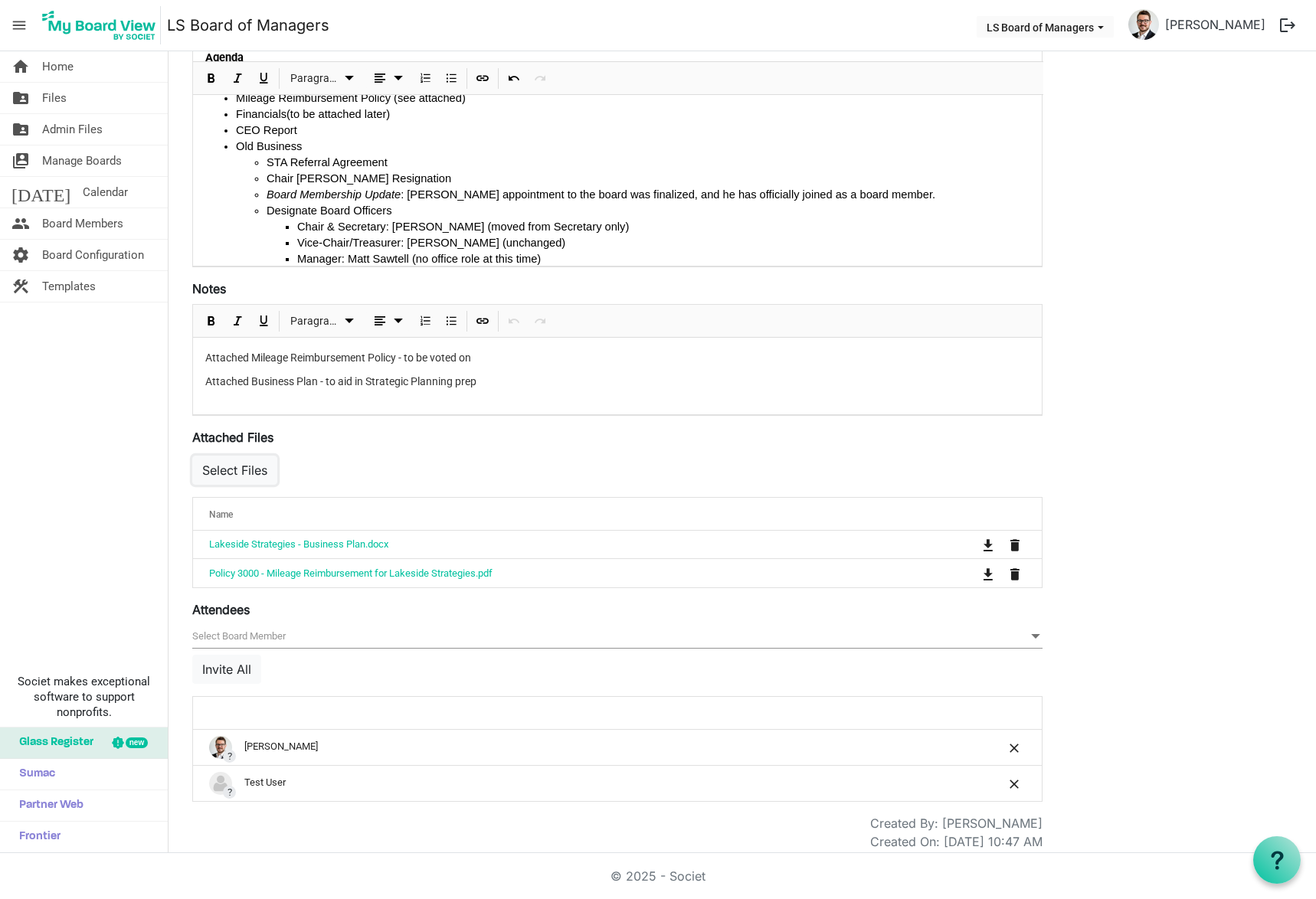
scroll to position [352, 0]
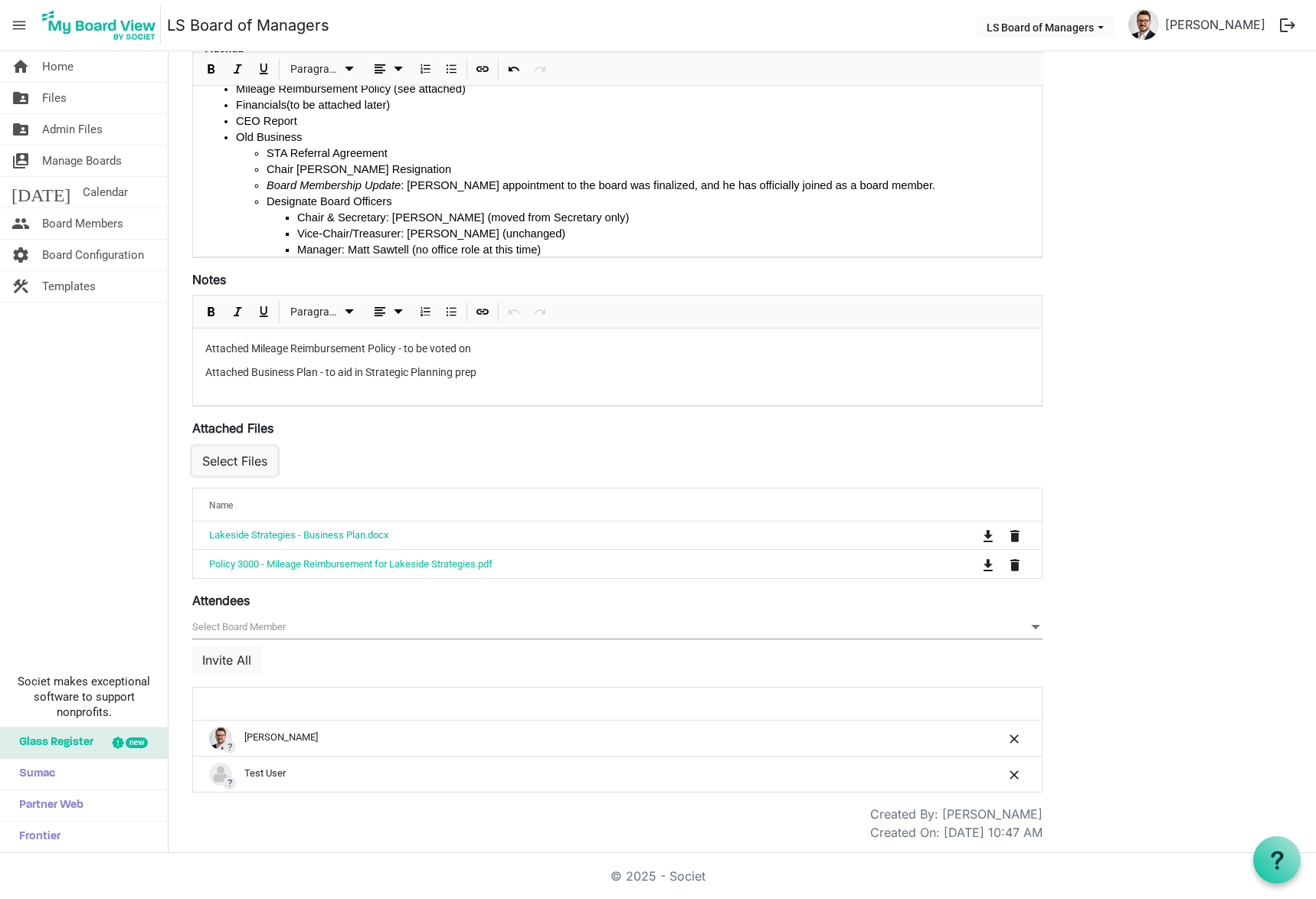
click at [250, 466] on button "Select Files" at bounding box center [234, 461] width 85 height 29
click at [312, 604] on div "Attendees [{"BoardMemberId":6474,"ProfilePicture":"https://cf.silentpartnersoft…" at bounding box center [617, 692] width 850 height 202
click at [229, 456] on button "Select Files" at bounding box center [234, 461] width 85 height 29
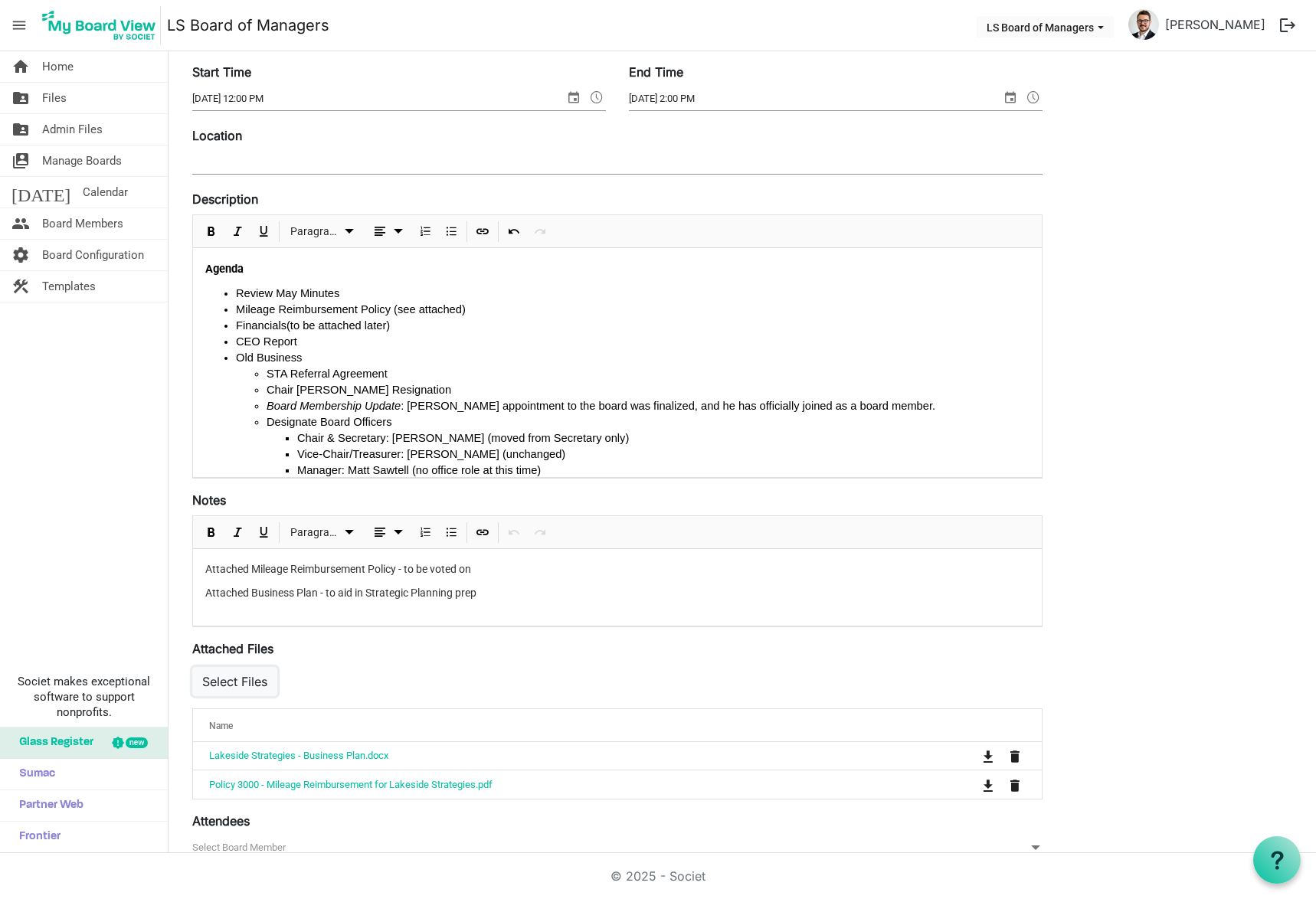
scroll to position [0, 0]
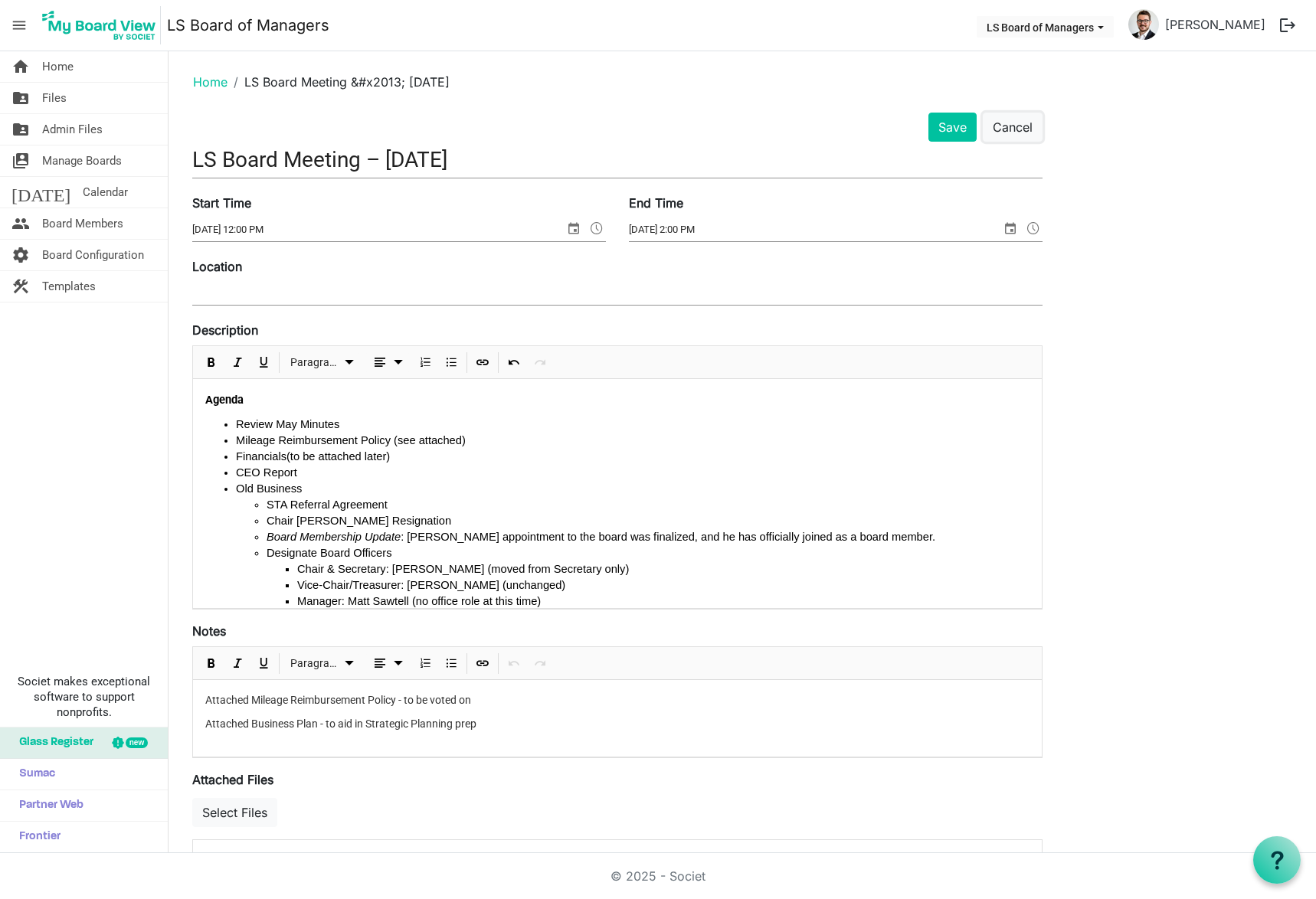
click at [1003, 127] on button "Cancel" at bounding box center [1012, 127] width 60 height 29
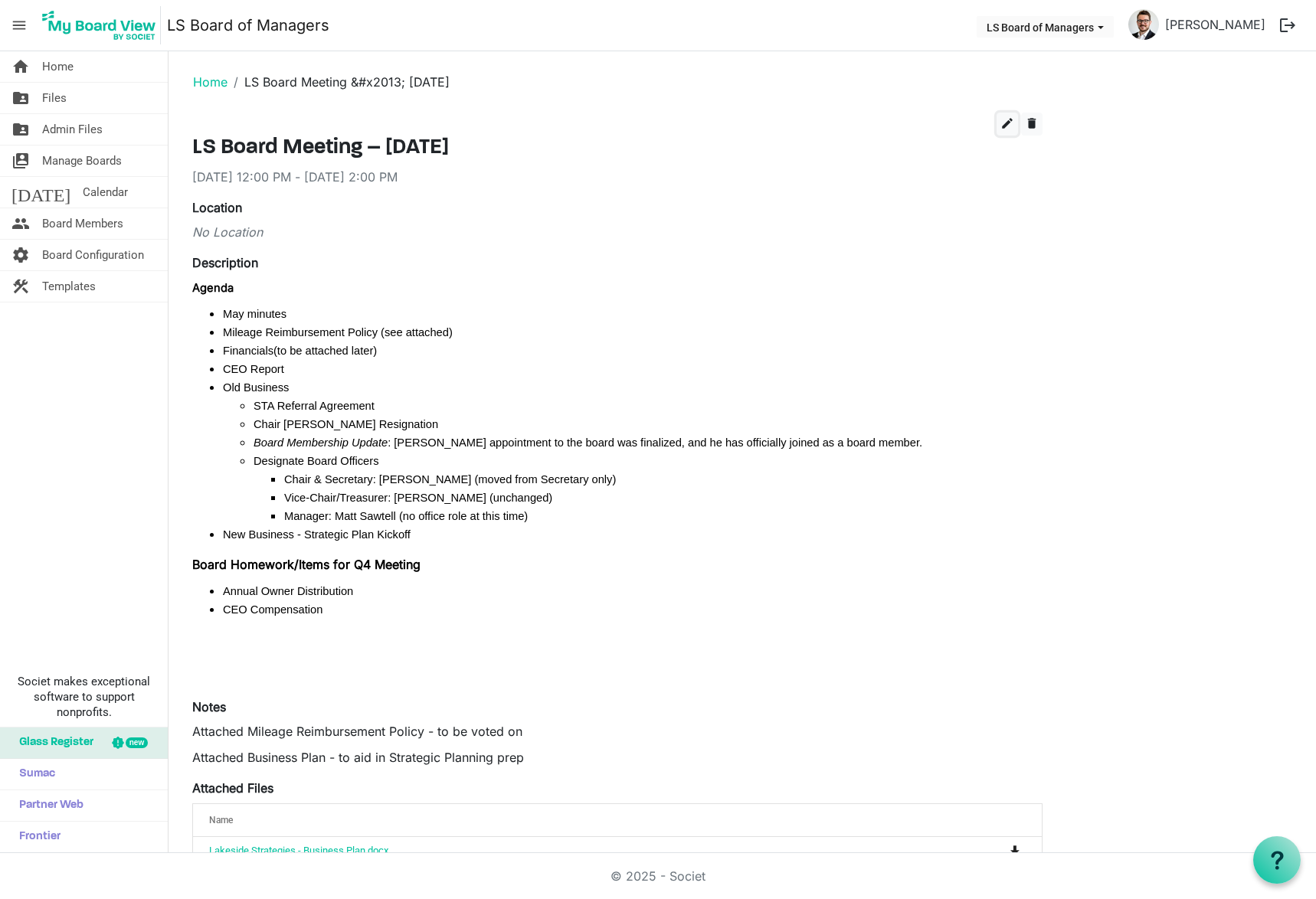
click at [1013, 128] on span "edit" at bounding box center [1008, 123] width 13 height 13
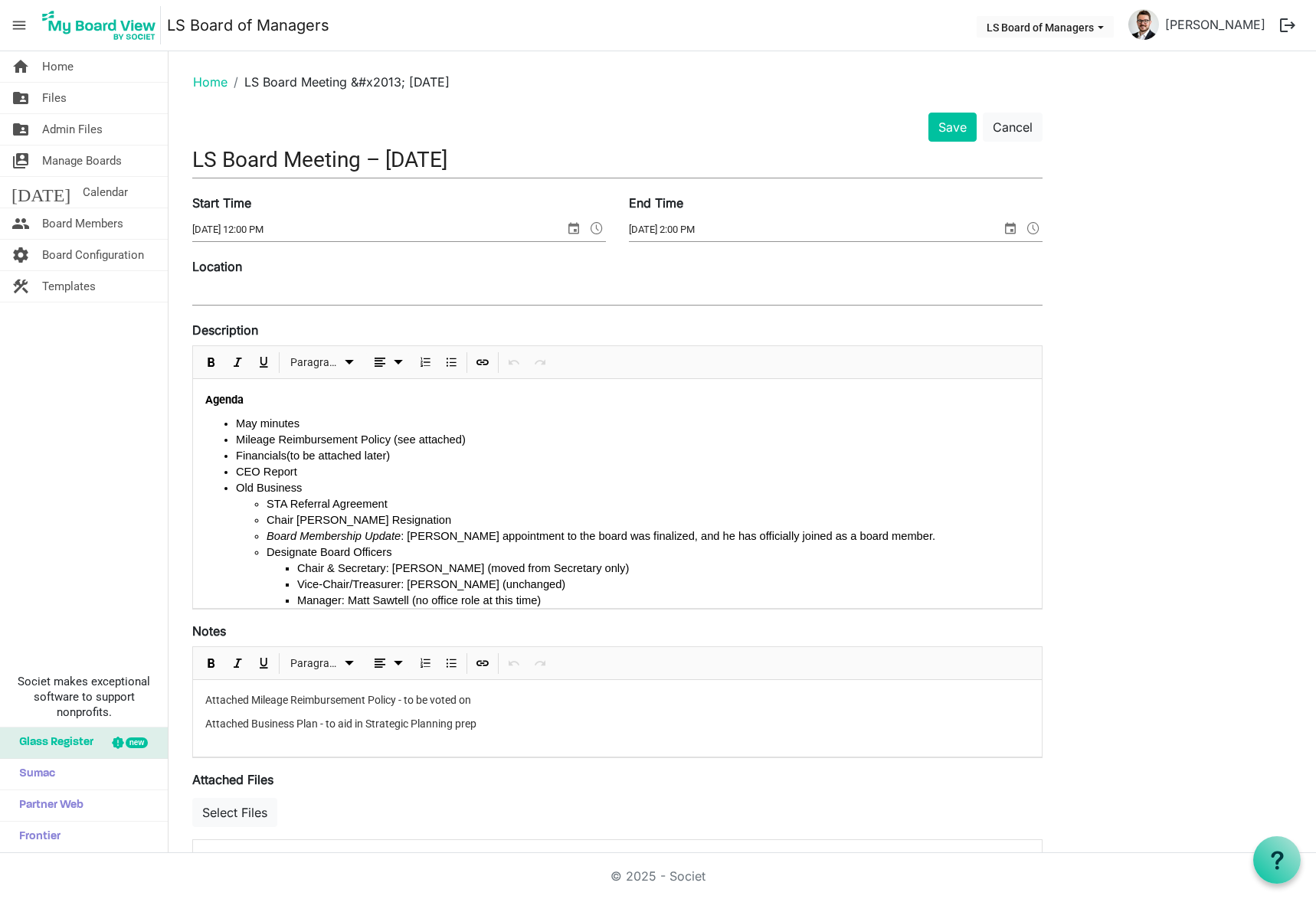
scroll to position [164, 0]
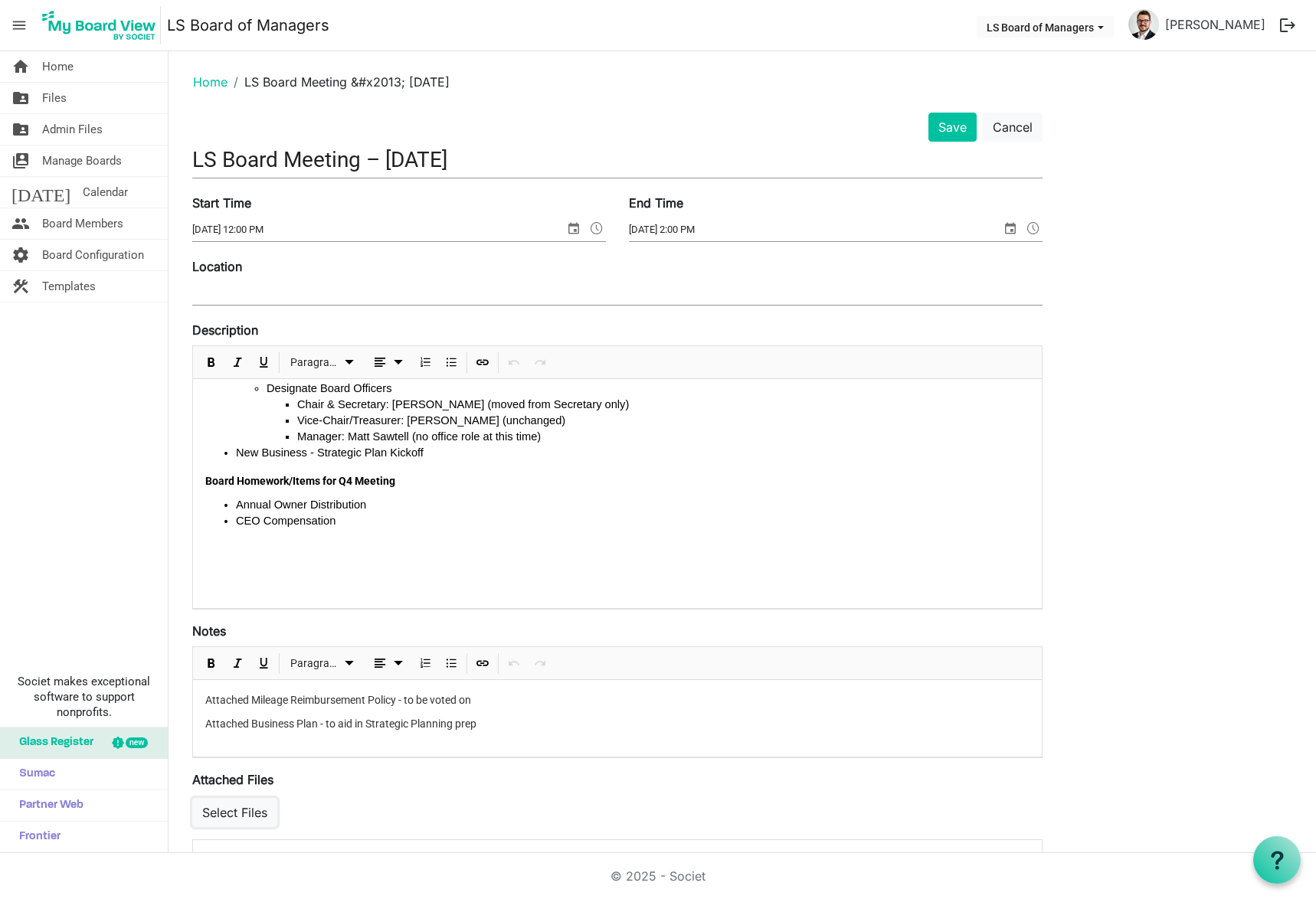
click at [244, 813] on button "Select Files" at bounding box center [234, 813] width 85 height 29
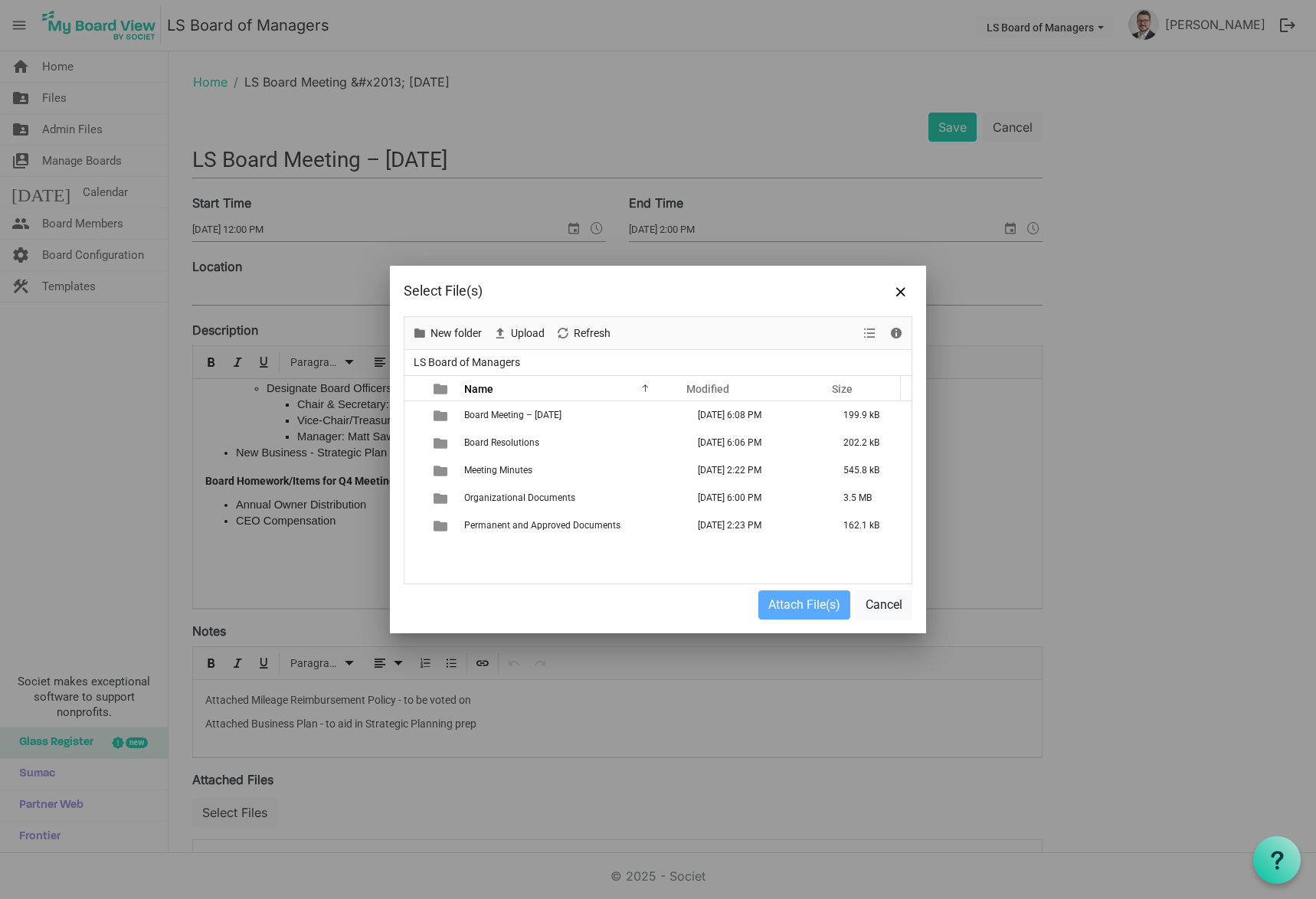
click at [505, 472] on span "Meeting Minutes" at bounding box center [498, 470] width 68 height 11
click at [507, 502] on span "250516 Lakeside Strategies Board Minutes - signed.pdf" at bounding box center [577, 498] width 227 height 11
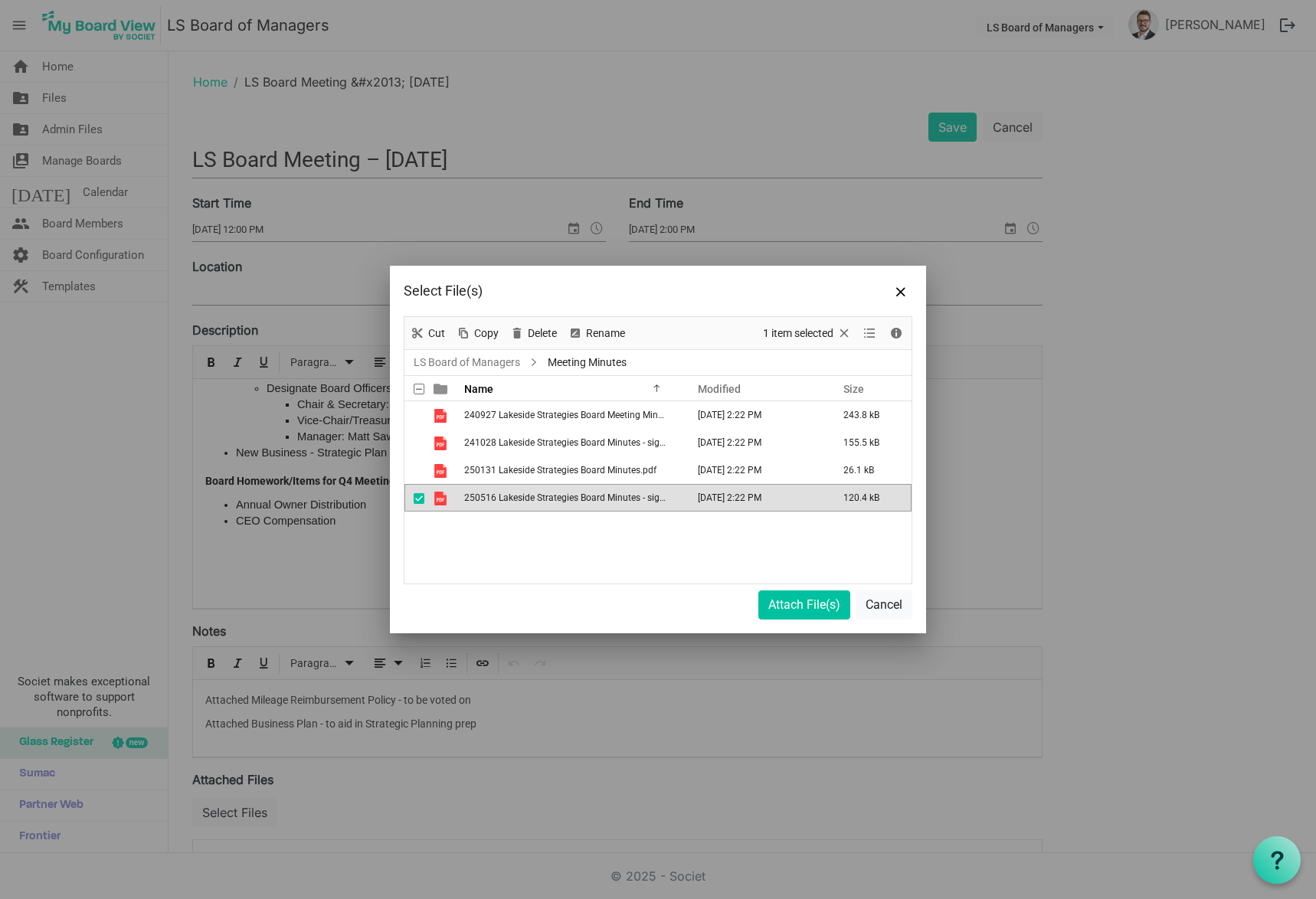
click at [507, 502] on span "250516 Lakeside Strategies Board Minutes - signed.pdf" at bounding box center [577, 498] width 227 height 11
click at [796, 599] on button "Attach File(s)" at bounding box center [805, 605] width 92 height 29
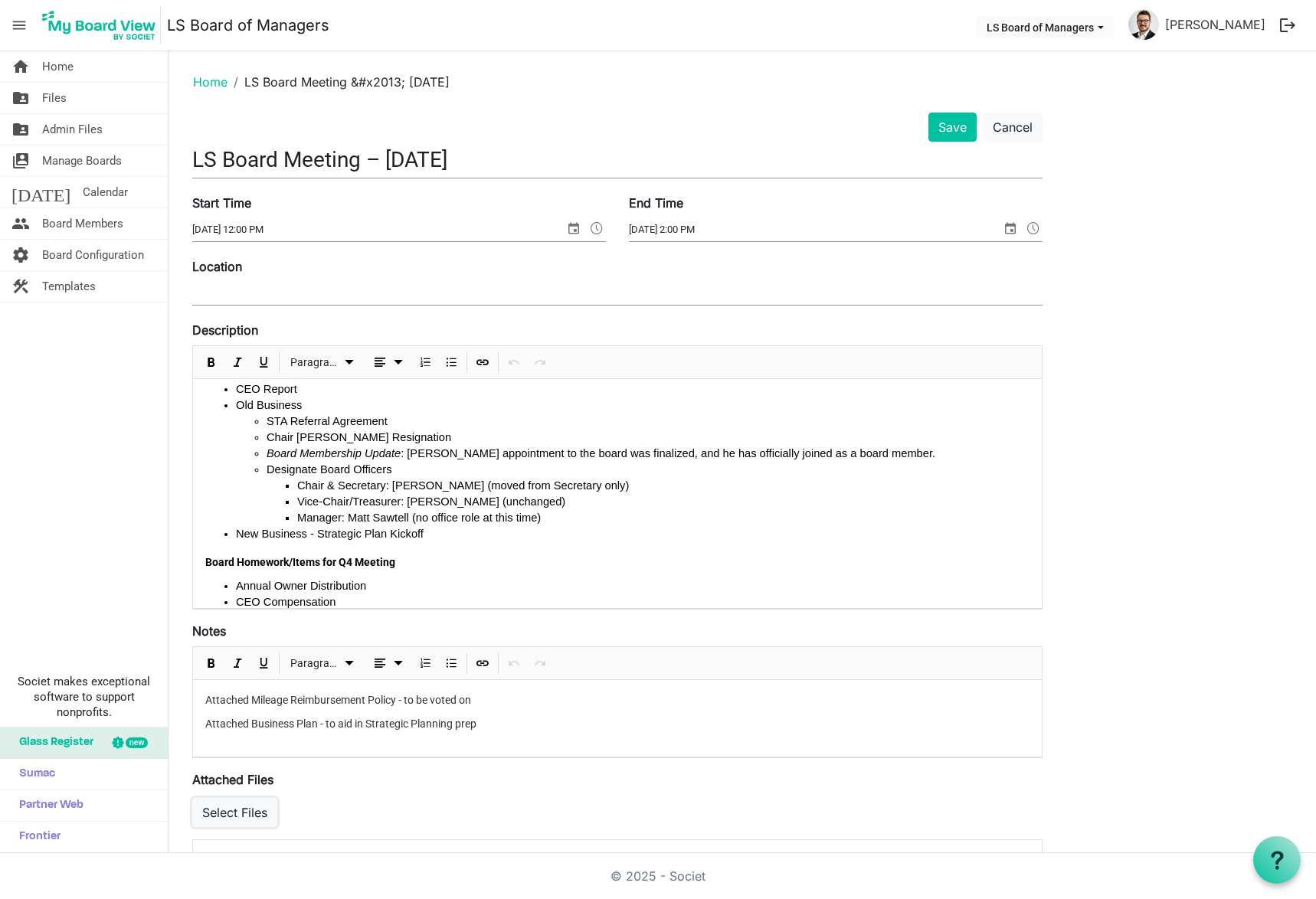
scroll to position [0, 0]
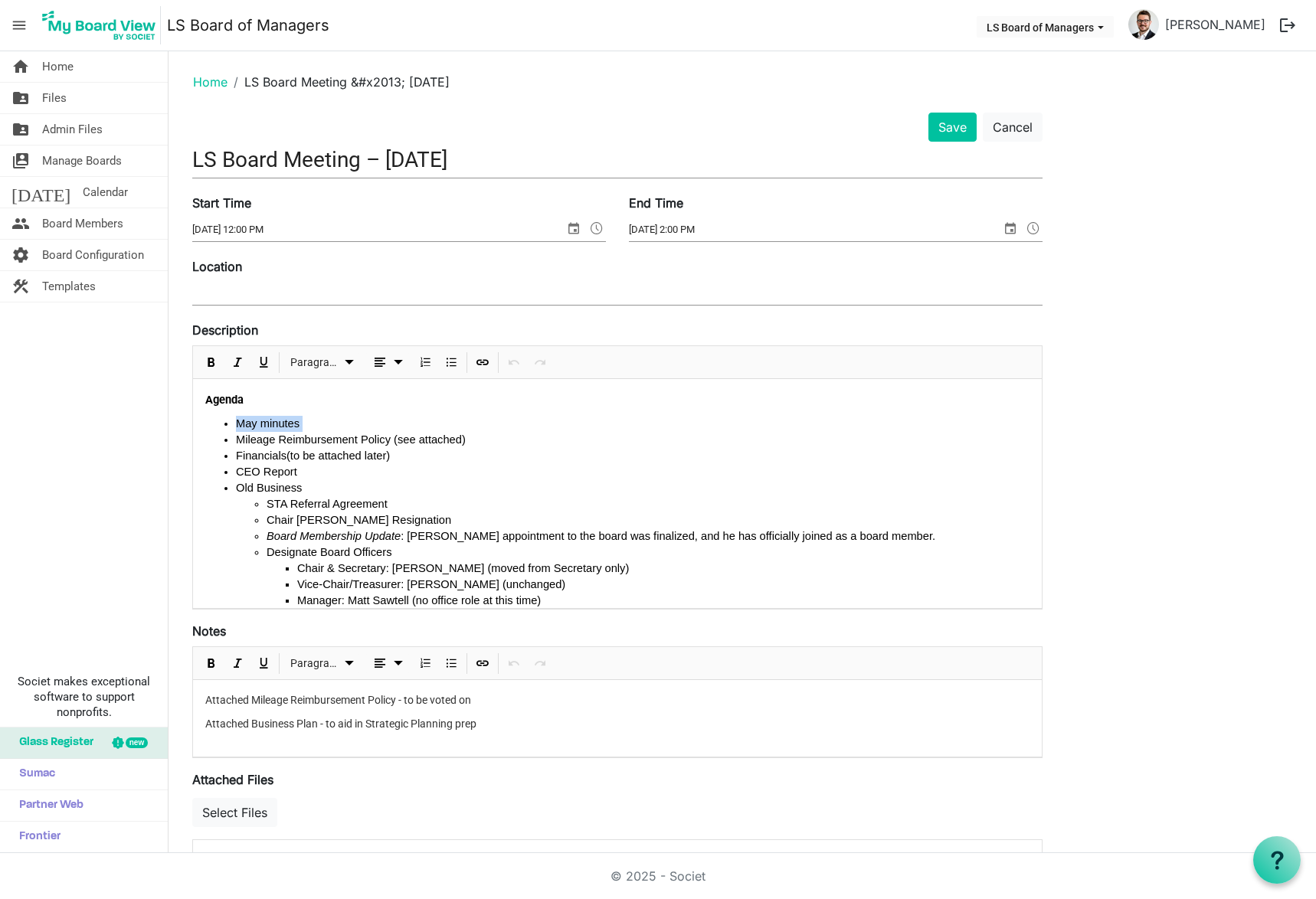
drag, startPoint x: 301, startPoint y: 424, endPoint x: 232, endPoint y: 425, distance: 69.0
click at [232, 425] on ul "May minutes Mileage Reimbursement Policy (see attached) Financials (to be attac…" at bounding box center [618, 521] width 824 height 209
click at [237, 425] on span "Approve May Minutes" at bounding box center [290, 425] width 109 height 12
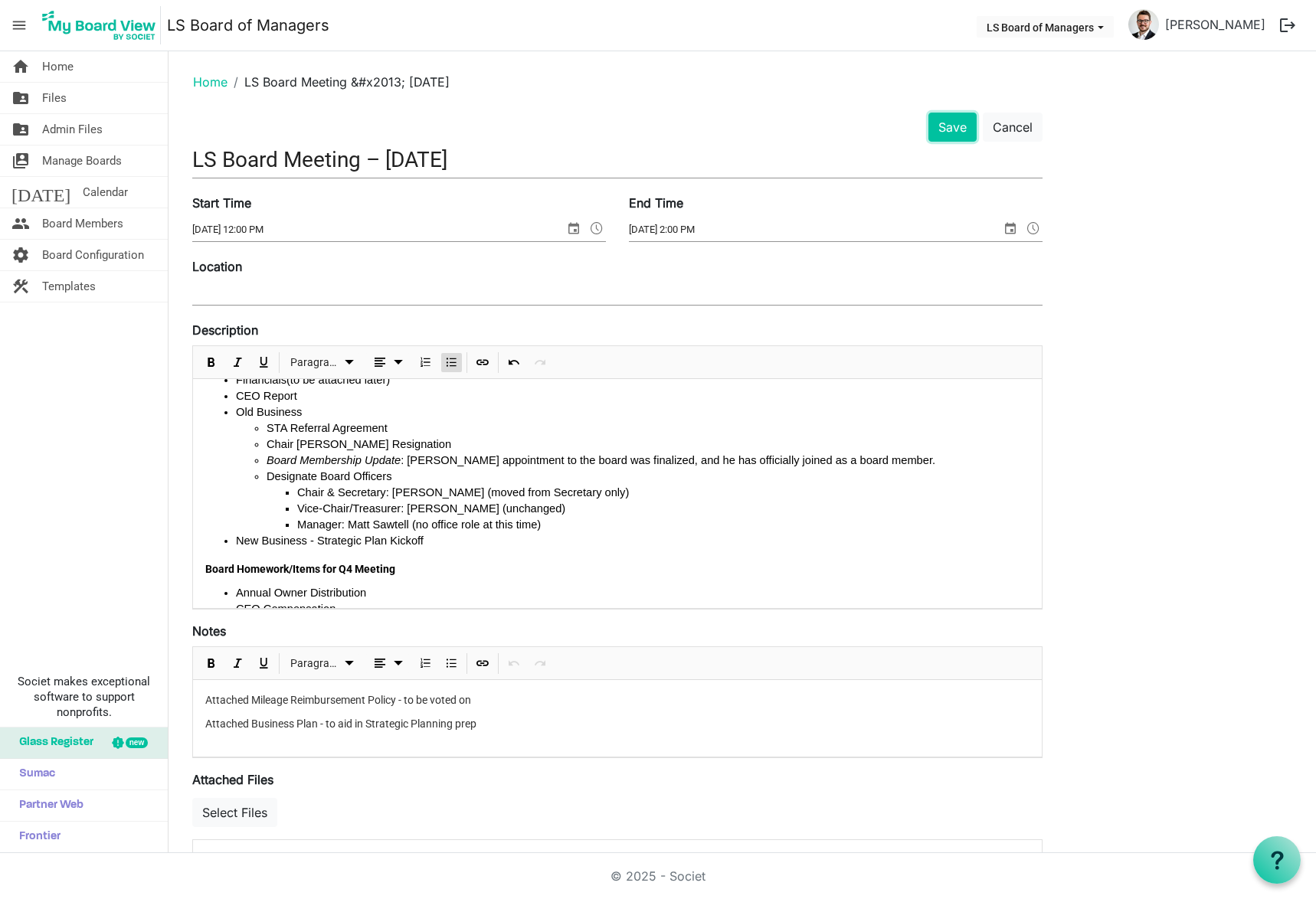
click at [949, 119] on button "Save" at bounding box center [953, 127] width 48 height 29
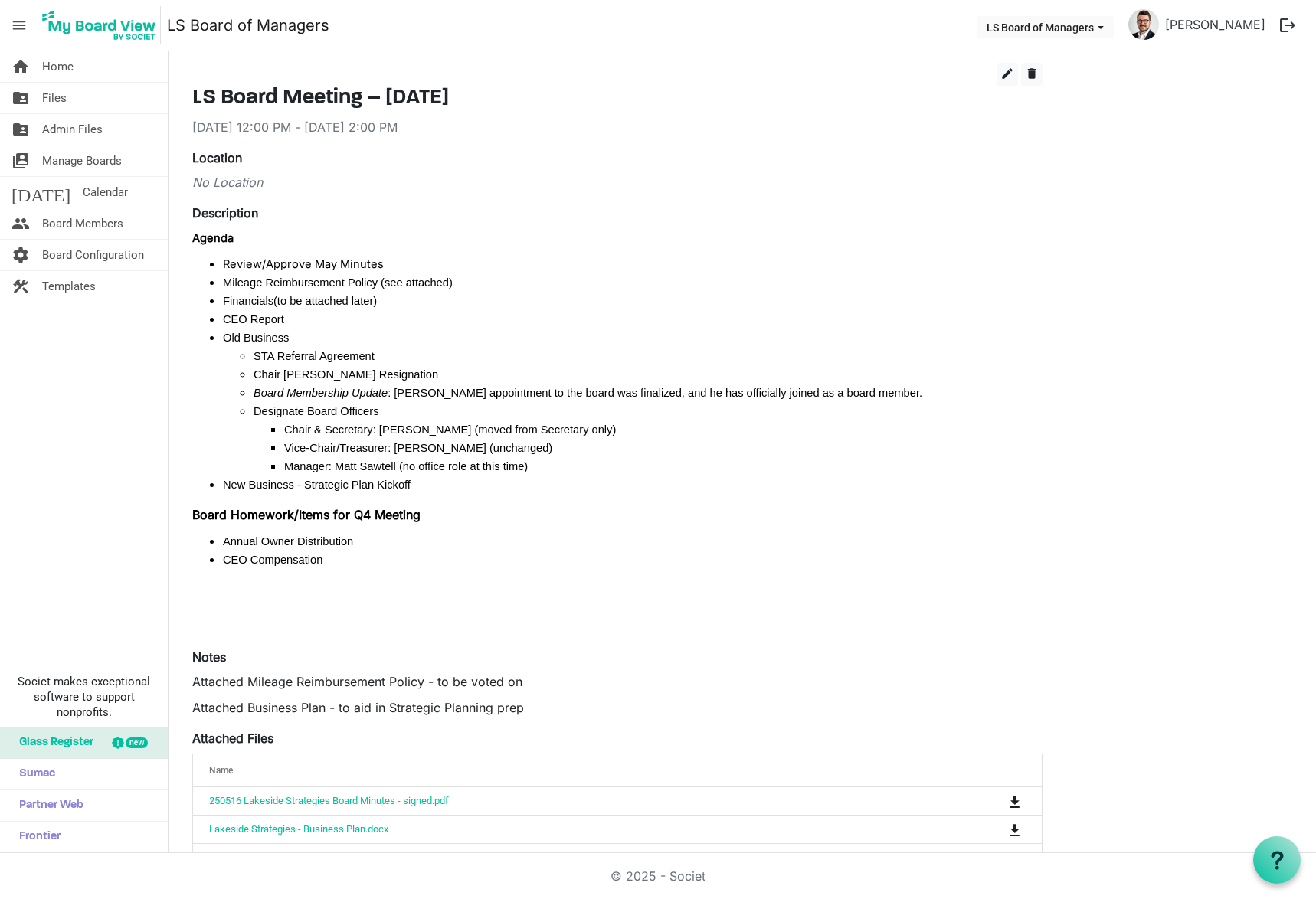
scroll to position [77, 0]
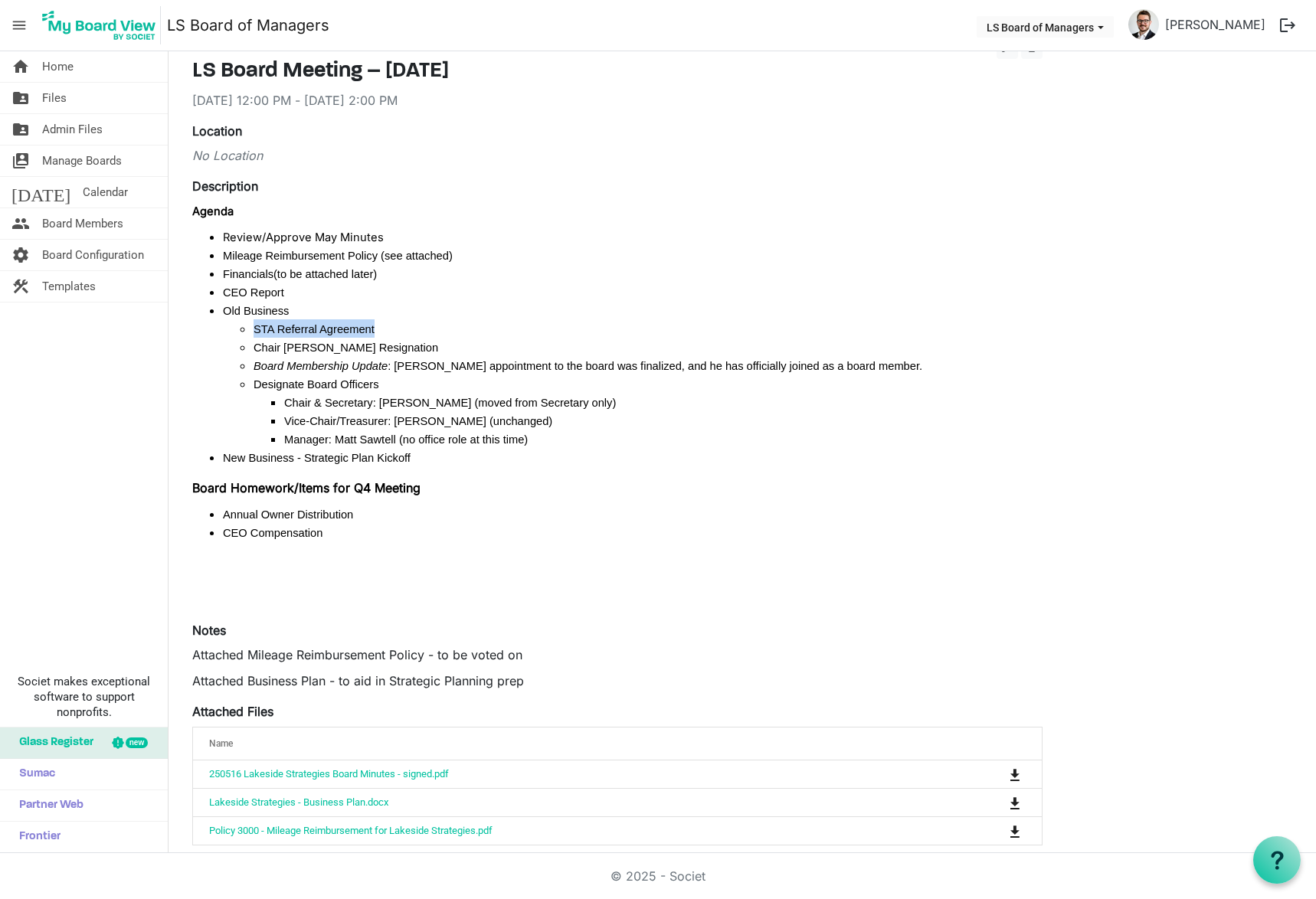
drag, startPoint x: 248, startPoint y: 328, endPoint x: 378, endPoint y: 326, distance: 130.0
click at [378, 326] on ul "STA Referral Agreement Chair Barr Resignation ﻿﻿ Board Membership Update : Matt…" at bounding box center [632, 384] width 819 height 129
drag, startPoint x: 253, startPoint y: 366, endPoint x: 348, endPoint y: 358, distance: 95.3
click at [338, 362] on ul "STA Referral Agreement Chair Barr Resignation ﻿﻿ Board Membership Update : Matt…" at bounding box center [632, 384] width 819 height 129
click at [283, 373] on li "﻿﻿ Board Membership Update : Matt Sawtell’s appointment to the board was finali…" at bounding box center [648, 365] width 790 height 18
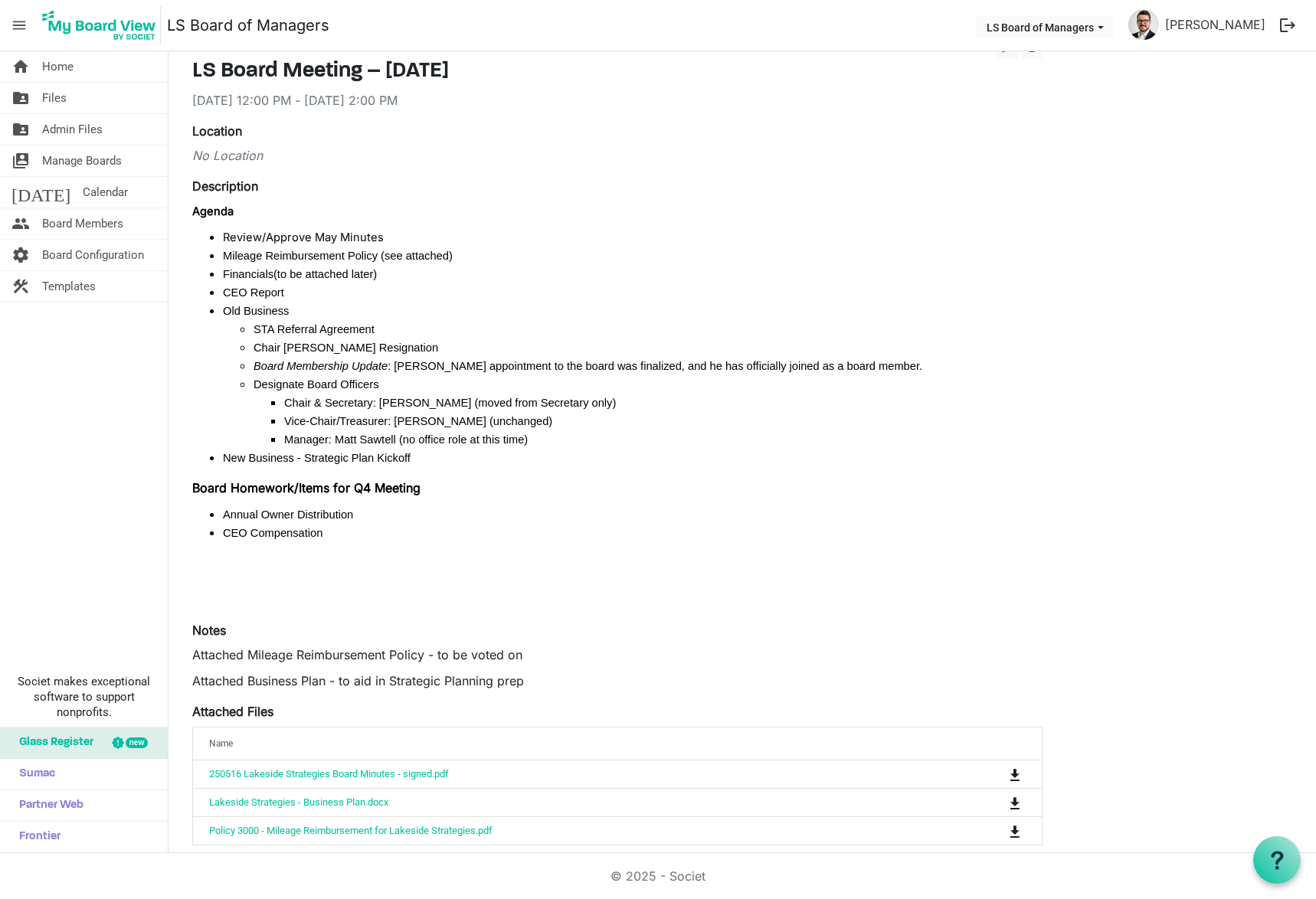
click at [304, 342] on span "Chair [PERSON_NAME] Resignation" at bounding box center [346, 348] width 184 height 12
drag, startPoint x: 313, startPoint y: 328, endPoint x: 305, endPoint y: 351, distance: 24.4
click at [305, 351] on span "Chair [PERSON_NAME] Resignation" at bounding box center [346, 348] width 184 height 12
click at [305, 363] on span "Board Membership Update" at bounding box center [321, 366] width 134 height 12
click at [303, 384] on span "Designate Board Officers" at bounding box center [316, 384] width 125 height 12
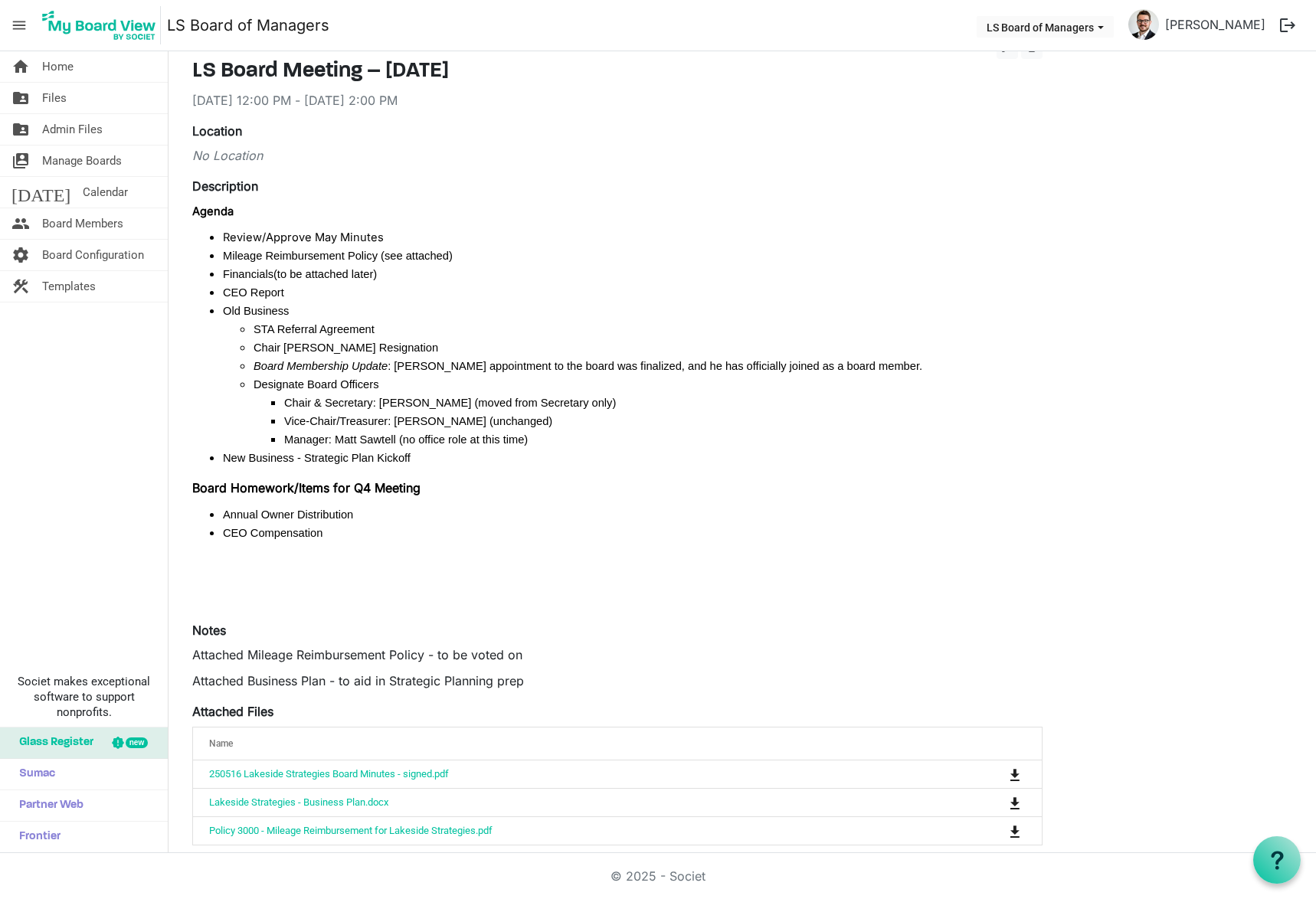
click at [305, 407] on span "Chair & Secretary: [PERSON_NAME] (moved from Secretary only)" at bounding box center [450, 402] width 331 height 12
drag, startPoint x: 419, startPoint y: 403, endPoint x: 426, endPoint y: 445, distance: 42.6
click at [426, 445] on ul "Chair & Secretary: Angela Finn (moved from Secretary only) Vice-Chair/Treasurer…" at bounding box center [648, 420] width 790 height 55
click at [426, 454] on li "New Business - Strategic Plan Kickoff" at bounding box center [632, 457] width 819 height 18
drag, startPoint x: 297, startPoint y: 321, endPoint x: 266, endPoint y: 343, distance: 38.0
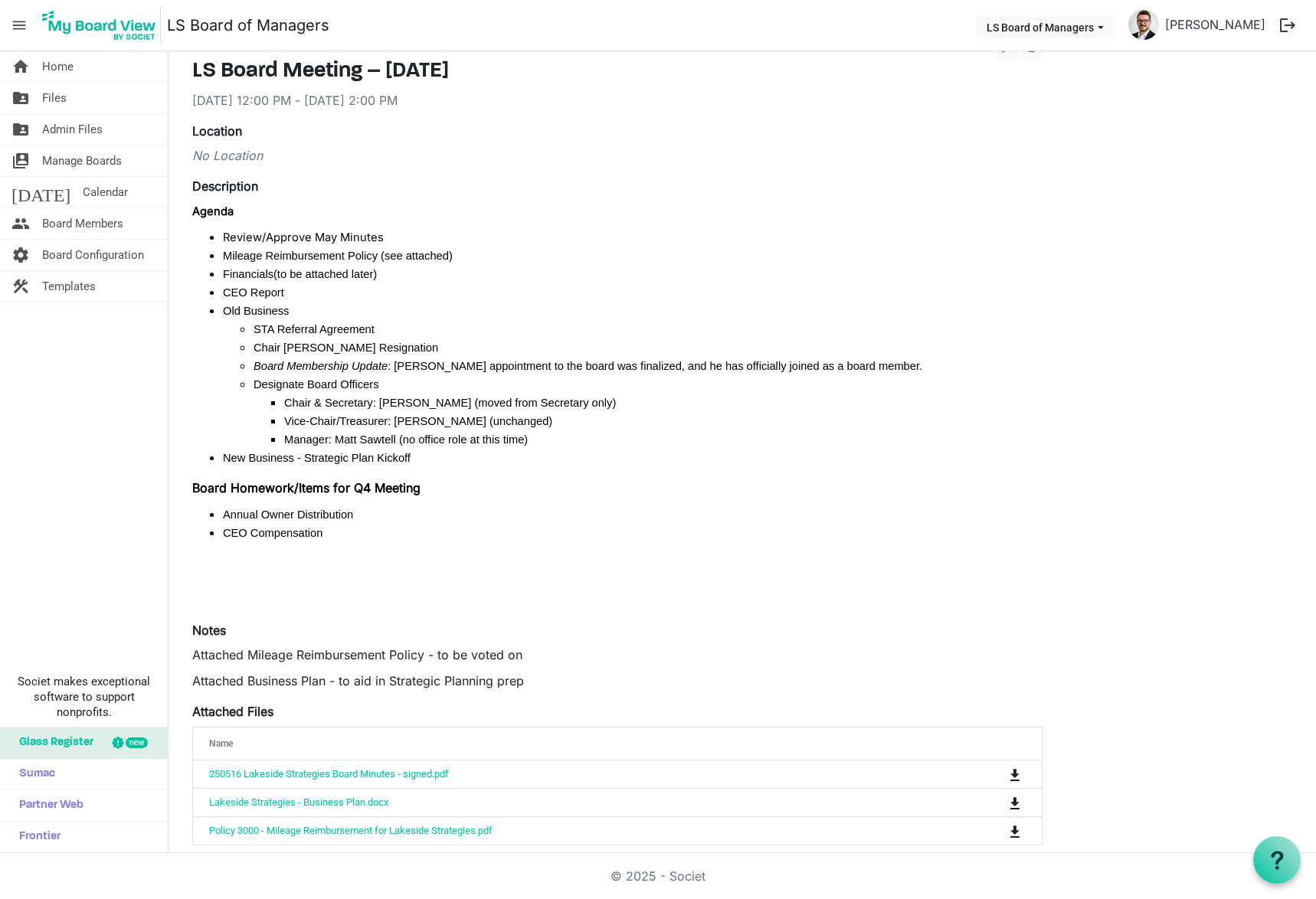
click at [266, 343] on span "Chair [PERSON_NAME] Resignation" at bounding box center [346, 348] width 184 height 12
drag, startPoint x: 307, startPoint y: 345, endPoint x: 289, endPoint y: 358, distance: 22.2
click at [286, 351] on span "Chair [PERSON_NAME] Resignation" at bounding box center [346, 348] width 184 height 12
click at [299, 372] on span "Board Membership Update" at bounding box center [321, 366] width 134 height 12
click at [299, 395] on li "Chair & Secretary: [PERSON_NAME] (moved from Secretary only)" at bounding box center [664, 401] width 759 height 18
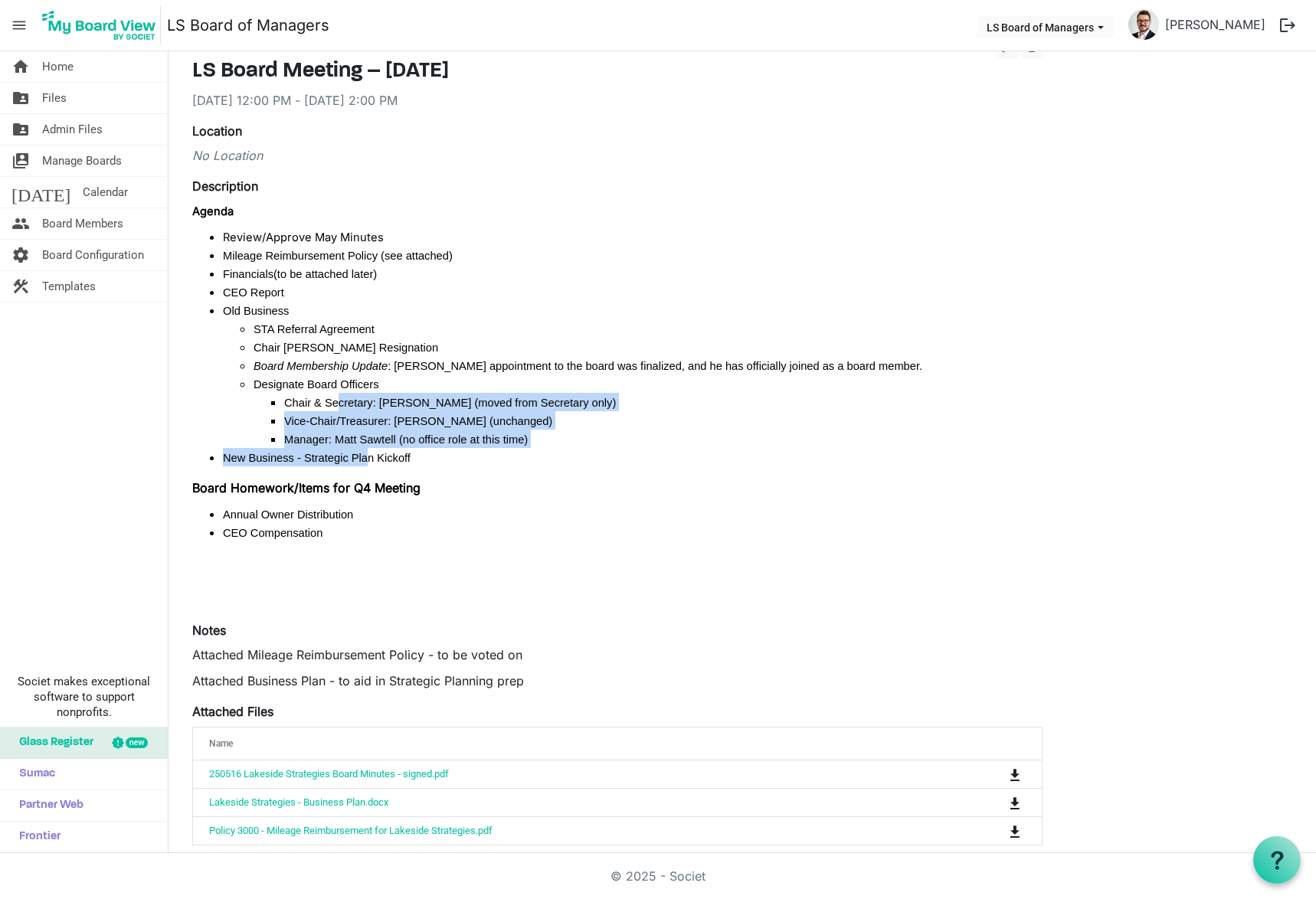
drag, startPoint x: 333, startPoint y: 409, endPoint x: 351, endPoint y: 449, distance: 43.9
click at [351, 449] on ul "Review/Approve May Minutes Mileage Reimbursement Policy (see attached) Financia…" at bounding box center [617, 347] width 850 height 239
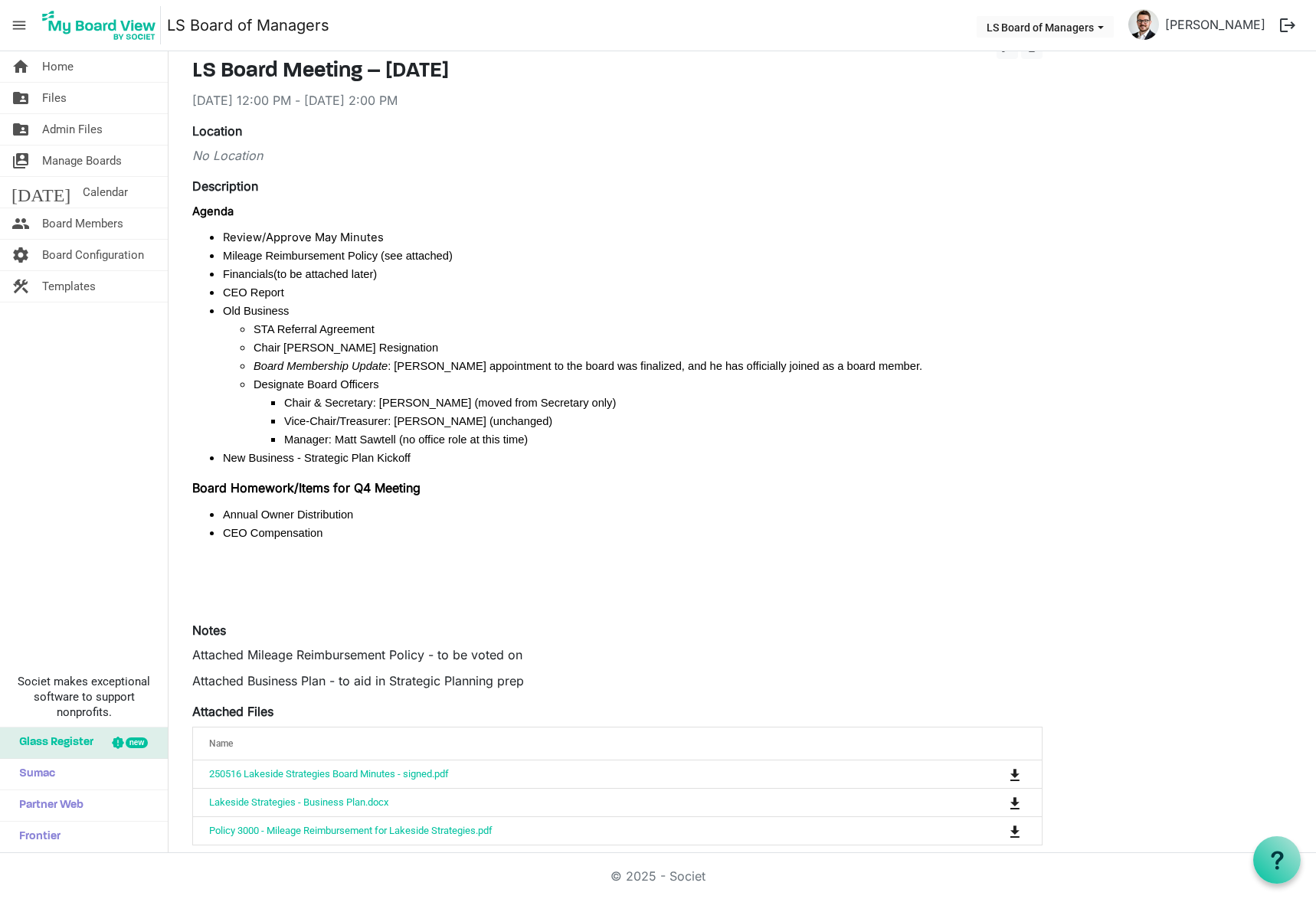
click at [410, 460] on li "New Business - Strategic Plan Kickoff" at bounding box center [632, 457] width 819 height 18
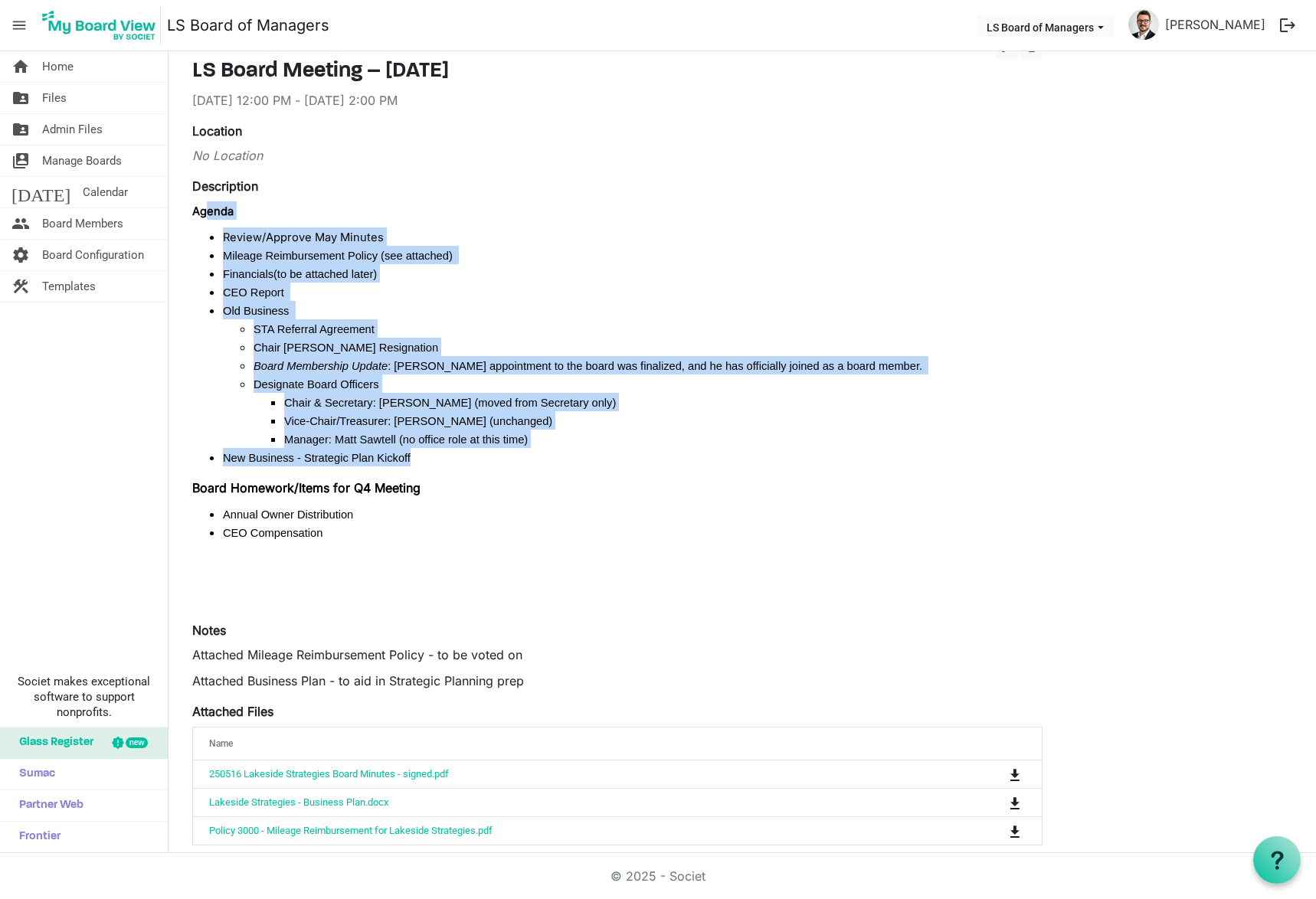
drag, startPoint x: 410, startPoint y: 460, endPoint x: 207, endPoint y: 209, distance: 322.8
click at [207, 209] on div "Agenda Review/Approve May Minutes Mileage Reimbursement Policy (see attached) F…" at bounding box center [617, 405] width 850 height 407
click at [426, 380] on li "Designate Board Officers Chair & Secretary: Angela Finn (moved from Secretary o…" at bounding box center [648, 411] width 790 height 74
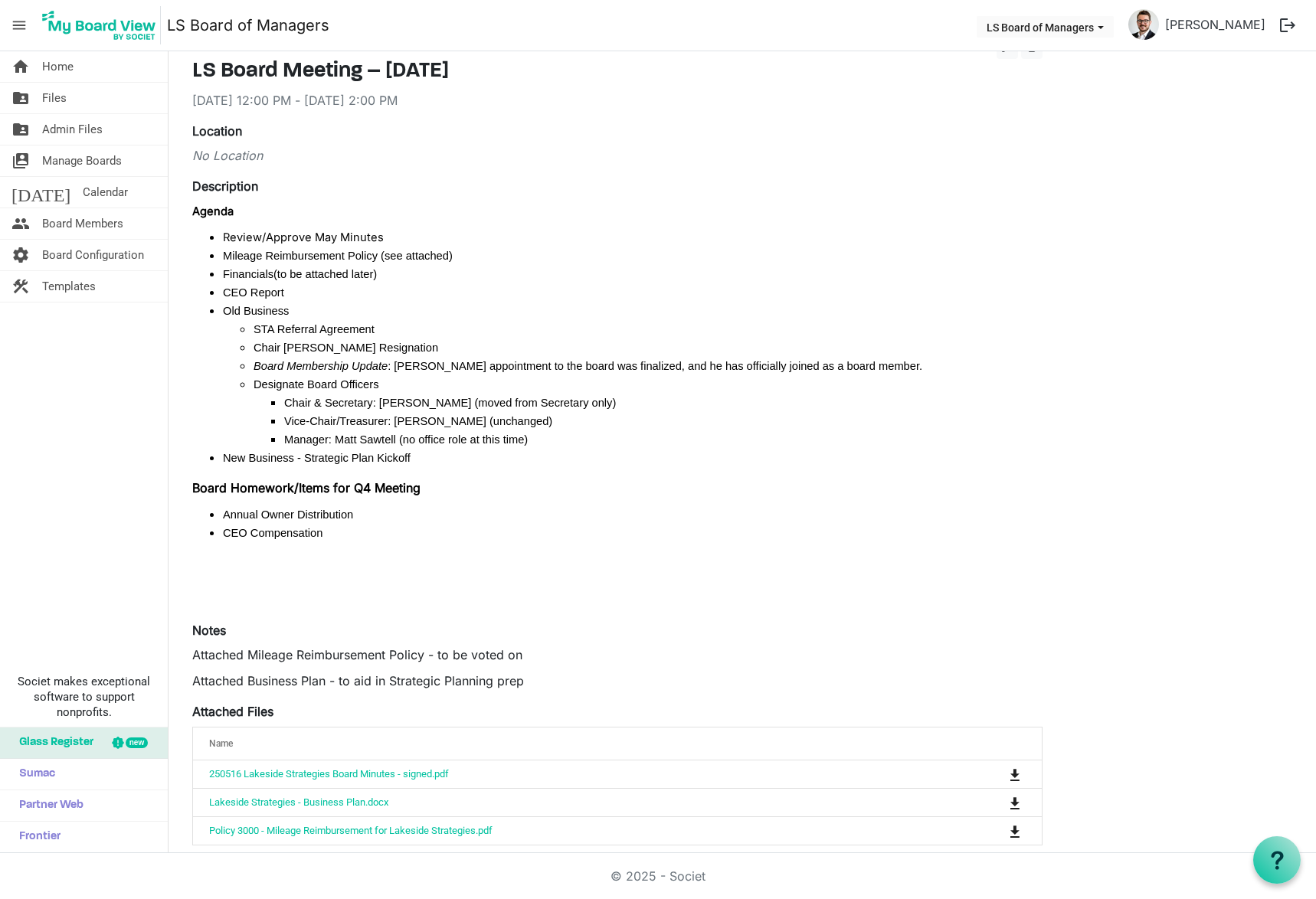
drag, startPoint x: 426, startPoint y: 380, endPoint x: 287, endPoint y: 354, distance: 141.4
drag, startPoint x: 287, startPoint y: 354, endPoint x: 256, endPoint y: 283, distance: 77.5
click at [256, 283] on li "CEO Report" at bounding box center [632, 291] width 819 height 18
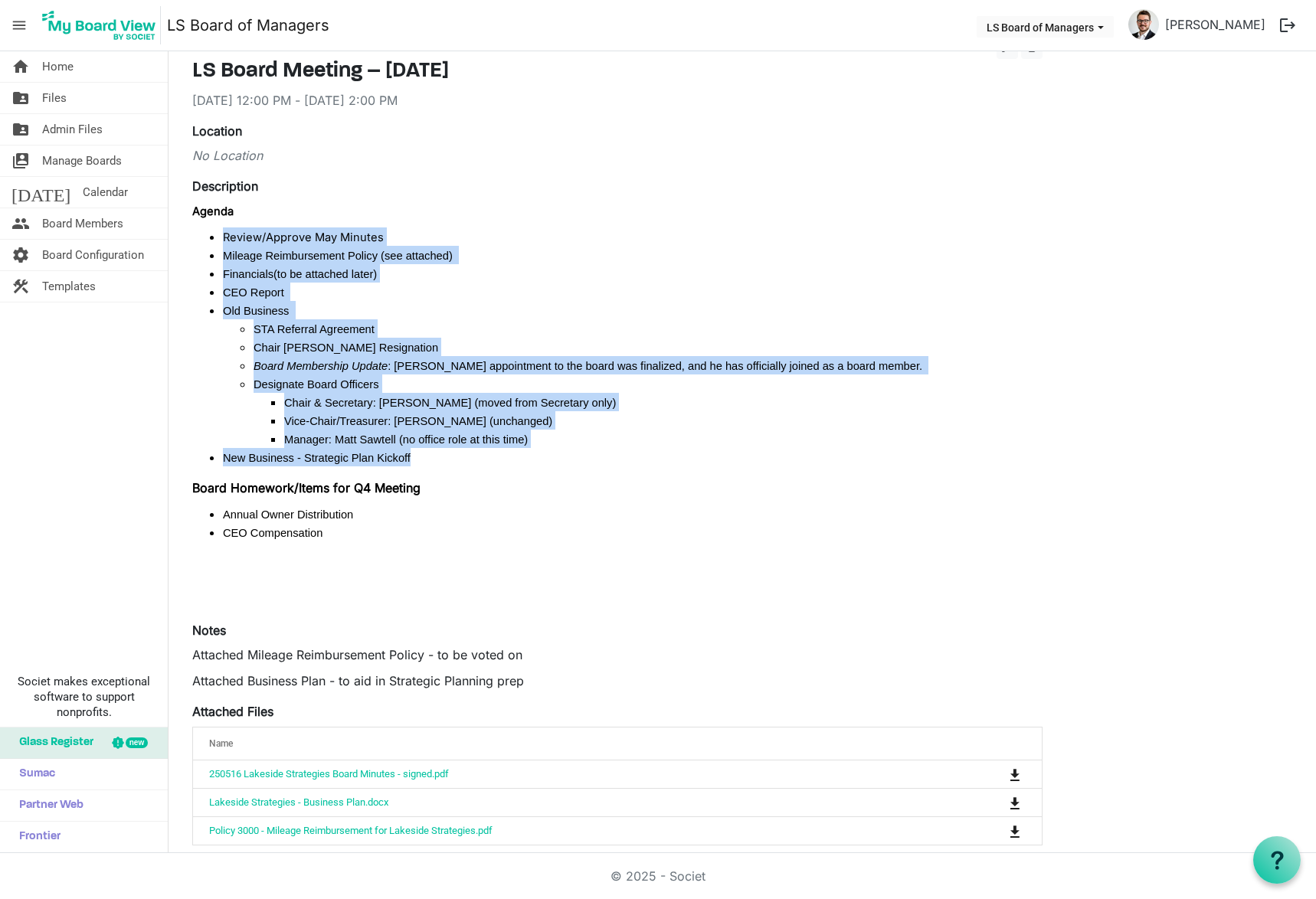
drag, startPoint x: 226, startPoint y: 234, endPoint x: 524, endPoint y: 455, distance: 371.0
click at [524, 455] on ul "Review/Approve May Minutes Mileage Reimbursement Policy (see attached) Financia…" at bounding box center [617, 347] width 850 height 239
click at [524, 455] on li "New Business - Strategic Plan Kickoff" at bounding box center [632, 457] width 819 height 18
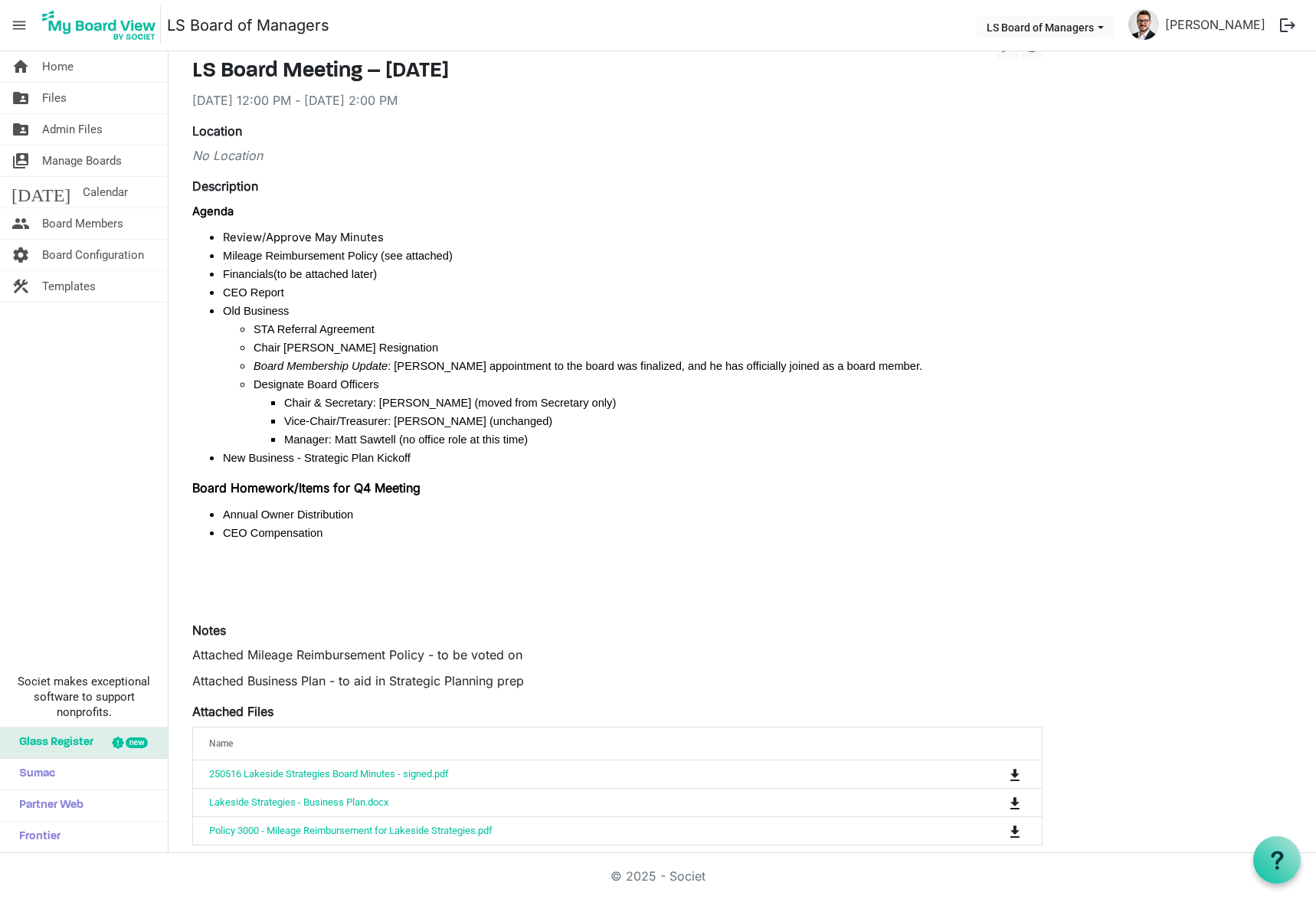
drag, startPoint x: 246, startPoint y: 270, endPoint x: 295, endPoint y: 246, distance: 54.6
click at [295, 246] on li "Mileage Reimbursement Policy (see attached)" at bounding box center [632, 255] width 819 height 18
drag, startPoint x: 326, startPoint y: 255, endPoint x: 308, endPoint y: 251, distance: 18.4
click at [308, 251] on span "Mileage Reimbursement Policy (see attached)" at bounding box center [337, 255] width 230 height 12
drag, startPoint x: 253, startPoint y: 301, endPoint x: 259, endPoint y: 310, distance: 10.8
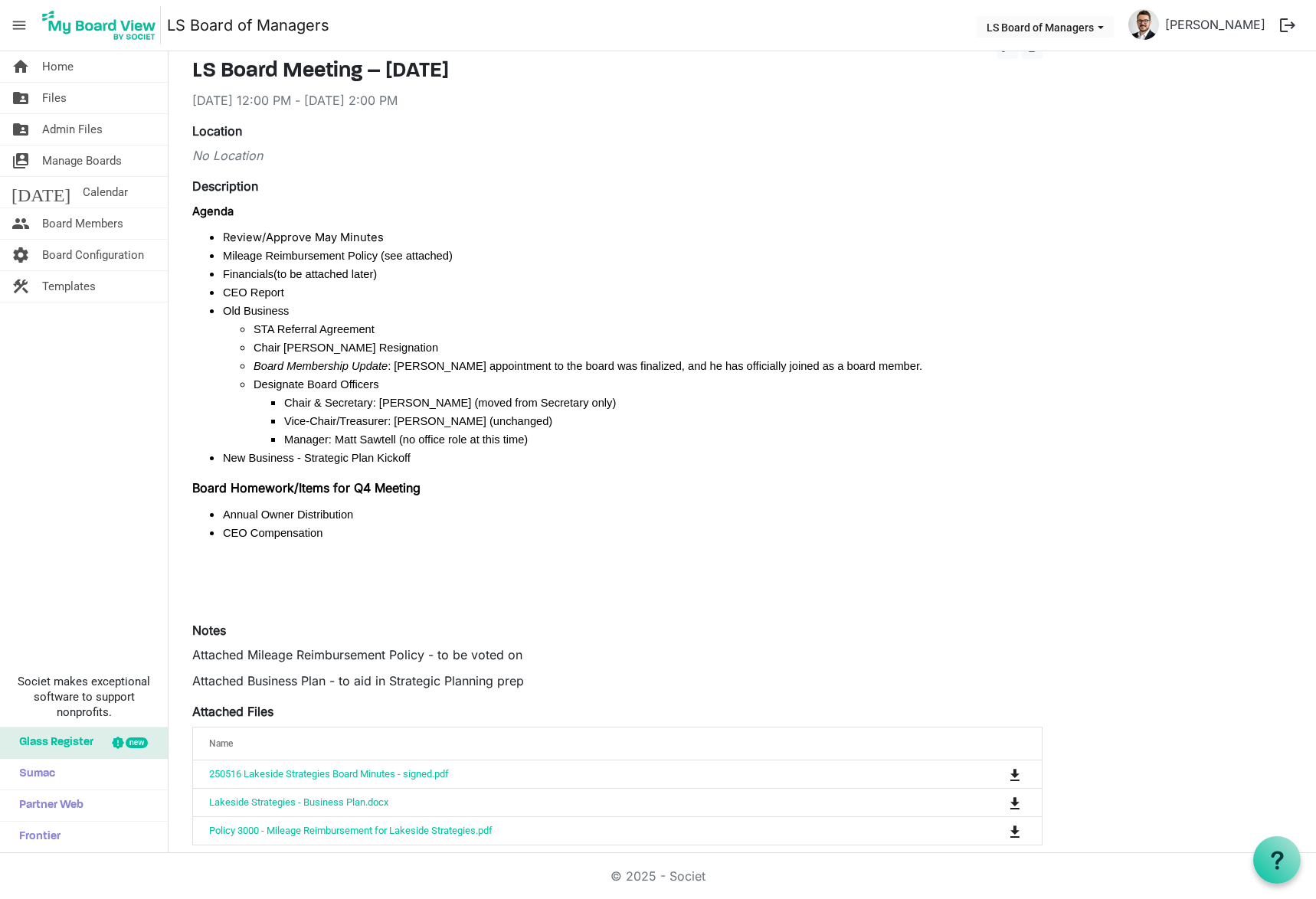
click at [229, 286] on span "CEO Report" at bounding box center [254, 292] width 61 height 12
drag, startPoint x: 290, startPoint y: 337, endPoint x: 256, endPoint y: 335, distance: 34.1
click at [256, 335] on span "STA Referral Agreement" at bounding box center [314, 329] width 121 height 12
drag, startPoint x: 407, startPoint y: 393, endPoint x: 382, endPoint y: 419, distance: 36.1
click at [377, 410] on li "Chair & Secretary: [PERSON_NAME] (moved from Secretary only)" at bounding box center [664, 401] width 759 height 18
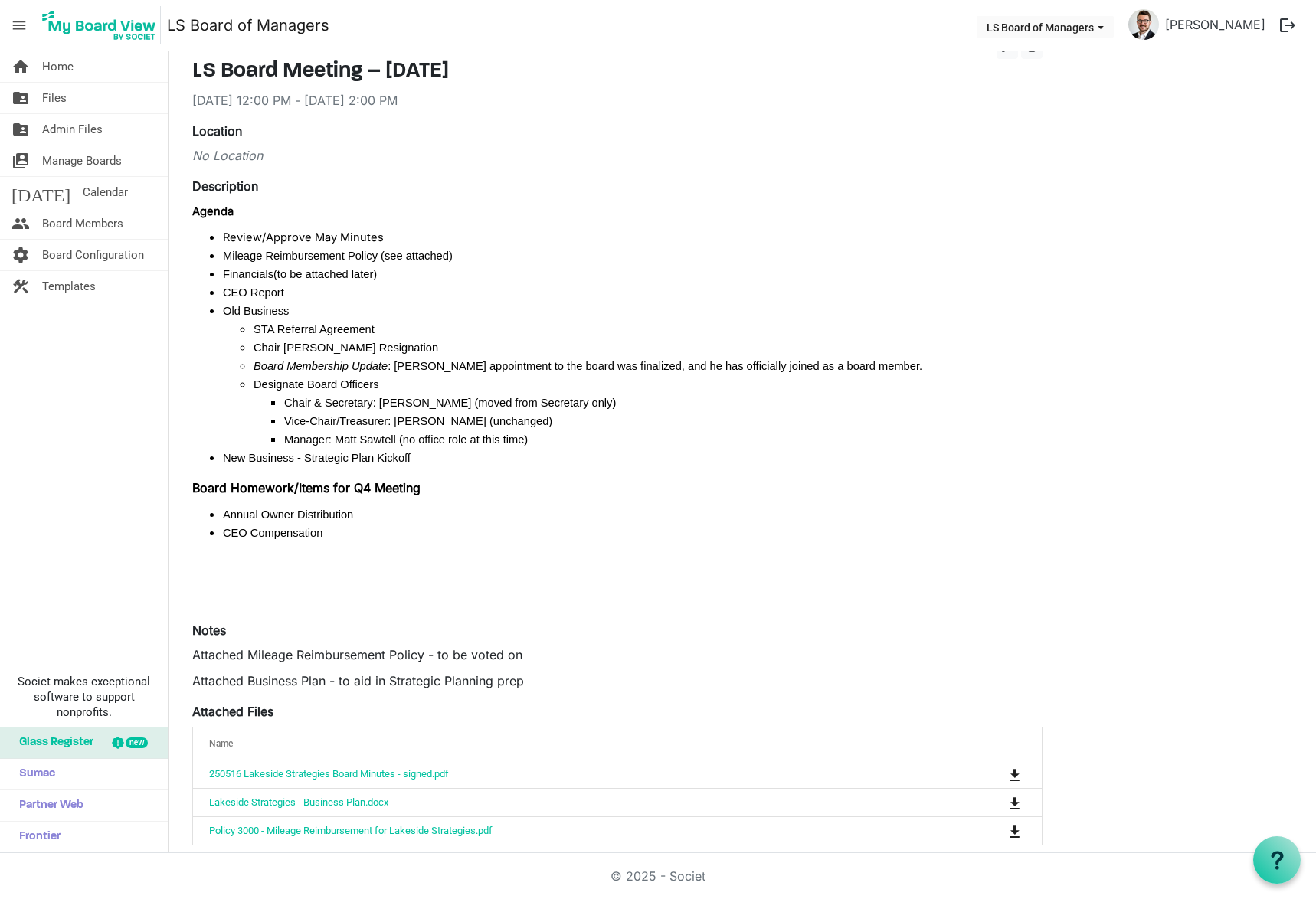
click at [406, 440] on span "Manager: [PERSON_NAME] (no office role at this time)﻿﻿" at bounding box center [406, 439] width 244 height 12
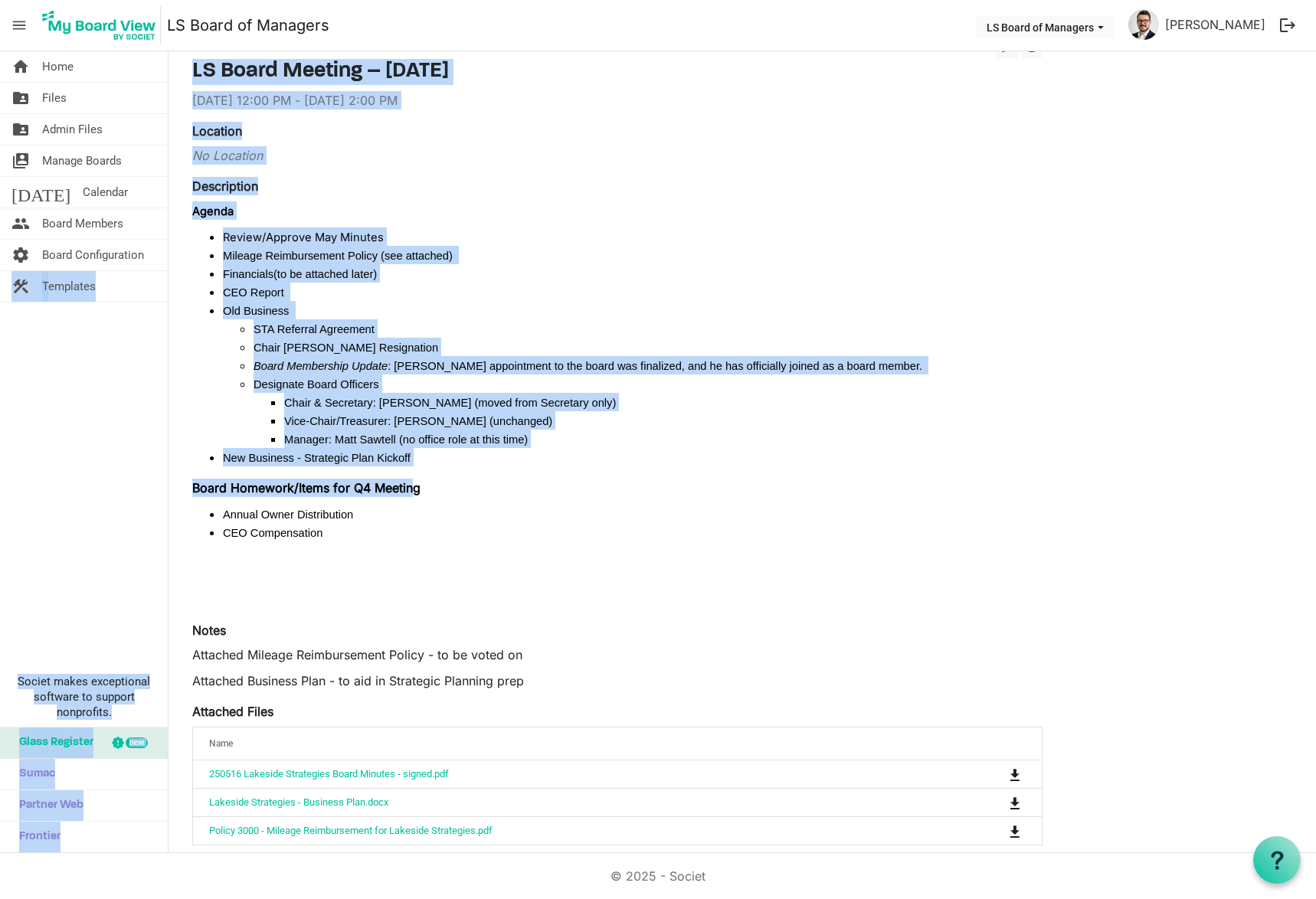
drag, startPoint x: 415, startPoint y: 468, endPoint x: 159, endPoint y: 249, distance: 336.9
click at [159, 249] on div "home Home folder_shared Files folder_shared Admin Files switch_account Manage B…" at bounding box center [658, 451] width 1316 height 802
click at [471, 328] on li "STA Referral Agreement" at bounding box center [648, 328] width 790 height 18
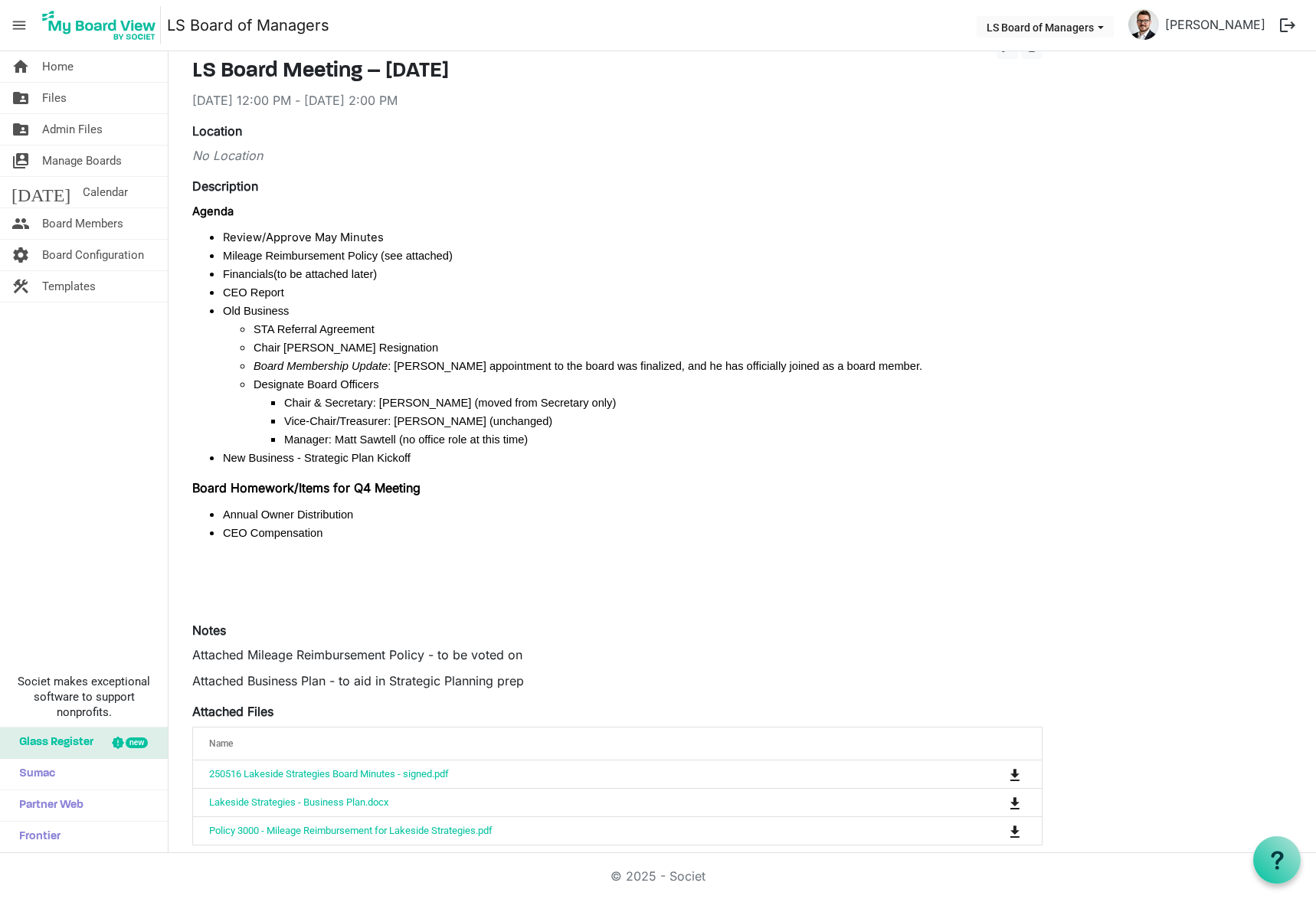
drag, startPoint x: 428, startPoint y: 458, endPoint x: 386, endPoint y: 459, distance: 42.0
click at [386, 459] on span "New Business - Strategic Plan Kickoff" at bounding box center [316, 458] width 187 height 12
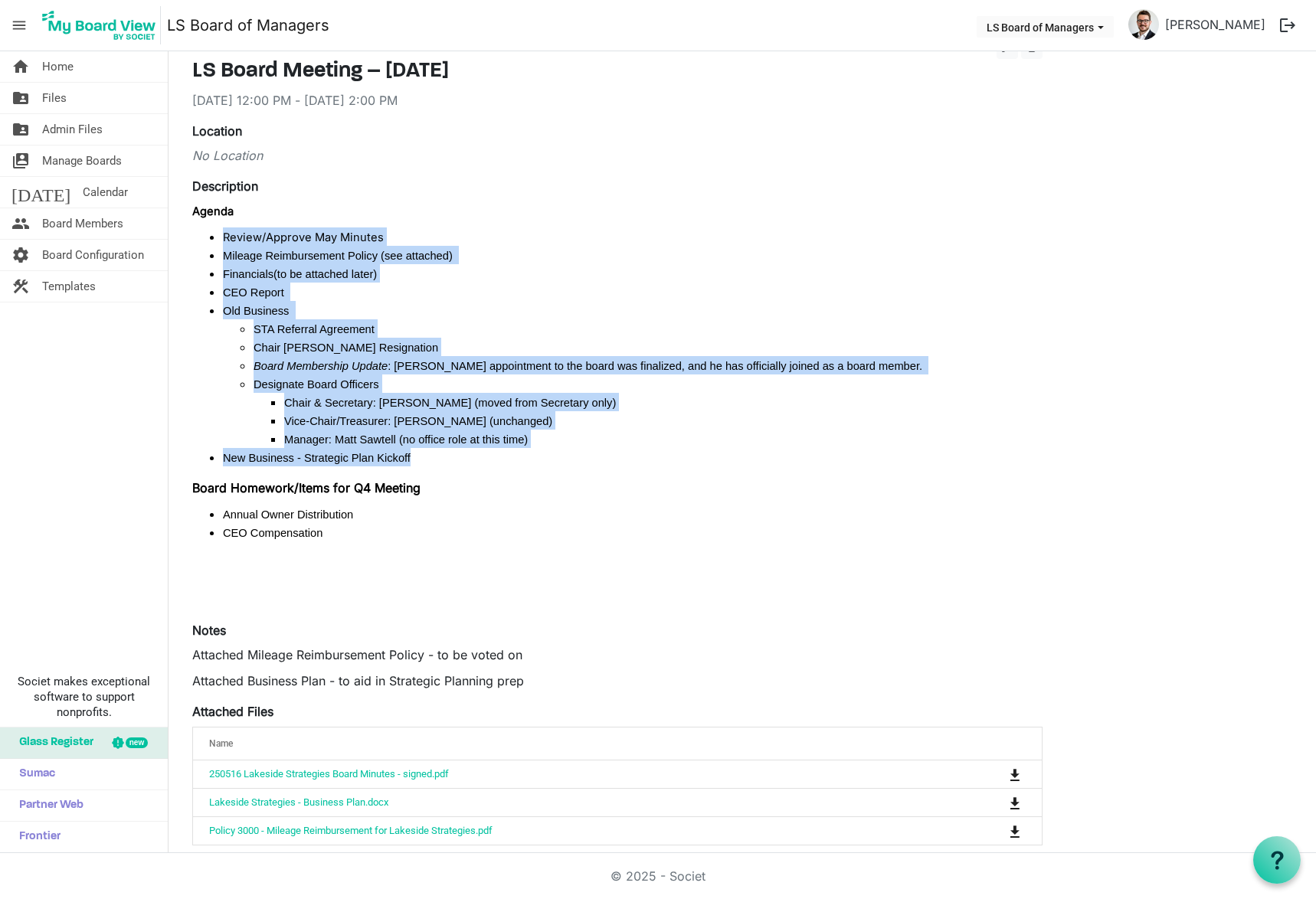
drag, startPoint x: 394, startPoint y: 459, endPoint x: 188, endPoint y: 232, distance: 306.5
click at [188, 232] on div "edit delete LS Board Meeting – September 17, 2025 9/17/2025 12:00 PM - 9/17/202…" at bounding box center [617, 553] width 873 height 1035
drag, startPoint x: 525, startPoint y: 381, endPoint x: 556, endPoint y: 356, distance: 39.8
click at [556, 356] on li "﻿﻿ Board Membership Update : Matt Sawtell’s appointment to the board was finali…" at bounding box center [648, 365] width 790 height 18
drag, startPoint x: 581, startPoint y: 366, endPoint x: 570, endPoint y: 361, distance: 12.1
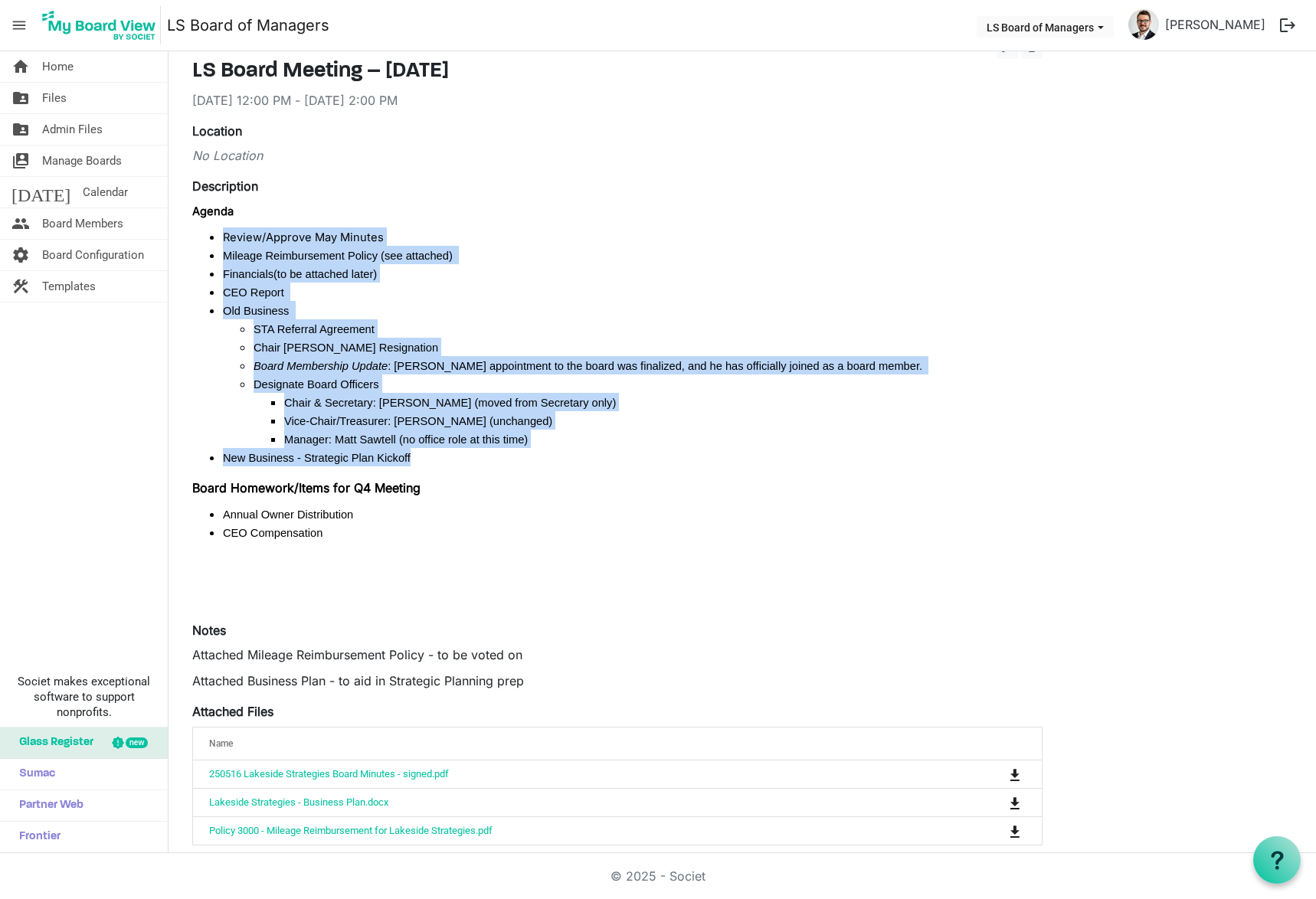
click at [570, 361] on span ": [PERSON_NAME] appointment to the board was finalized, and he has officially j…" at bounding box center [655, 366] width 535 height 12
drag, startPoint x: 361, startPoint y: 423, endPoint x: 187, endPoint y: 243, distance: 250.4
click at [187, 243] on div "edit delete LS Board Meeting – September 17, 2025 9/17/2025 12:00 PM - 9/17/202…" at bounding box center [617, 553] width 873 height 1035
click at [519, 328] on li "STA Referral Agreement" at bounding box center [648, 328] width 790 height 18
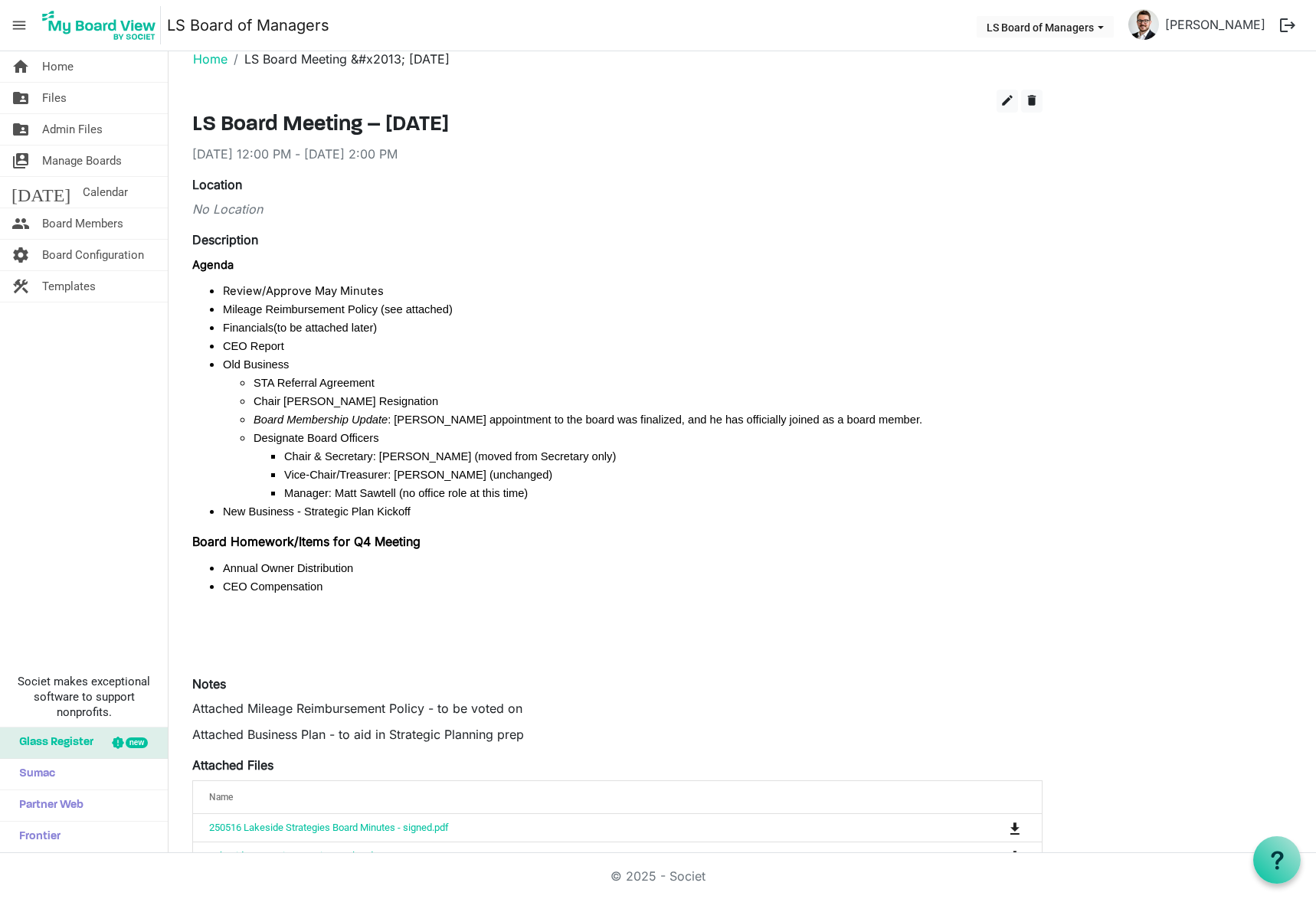
scroll to position [0, 0]
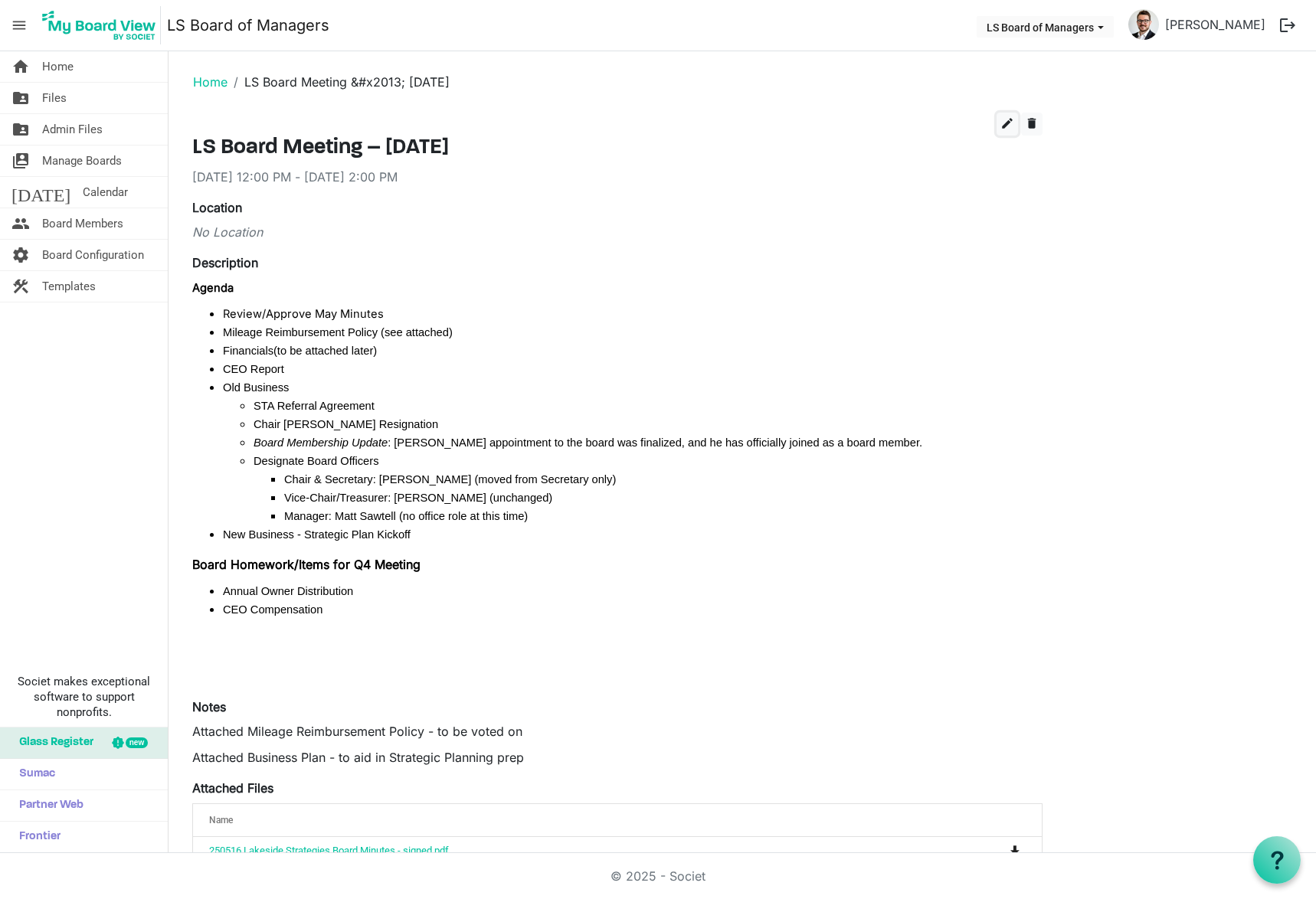
click at [1002, 119] on span "edit" at bounding box center [1008, 123] width 13 height 13
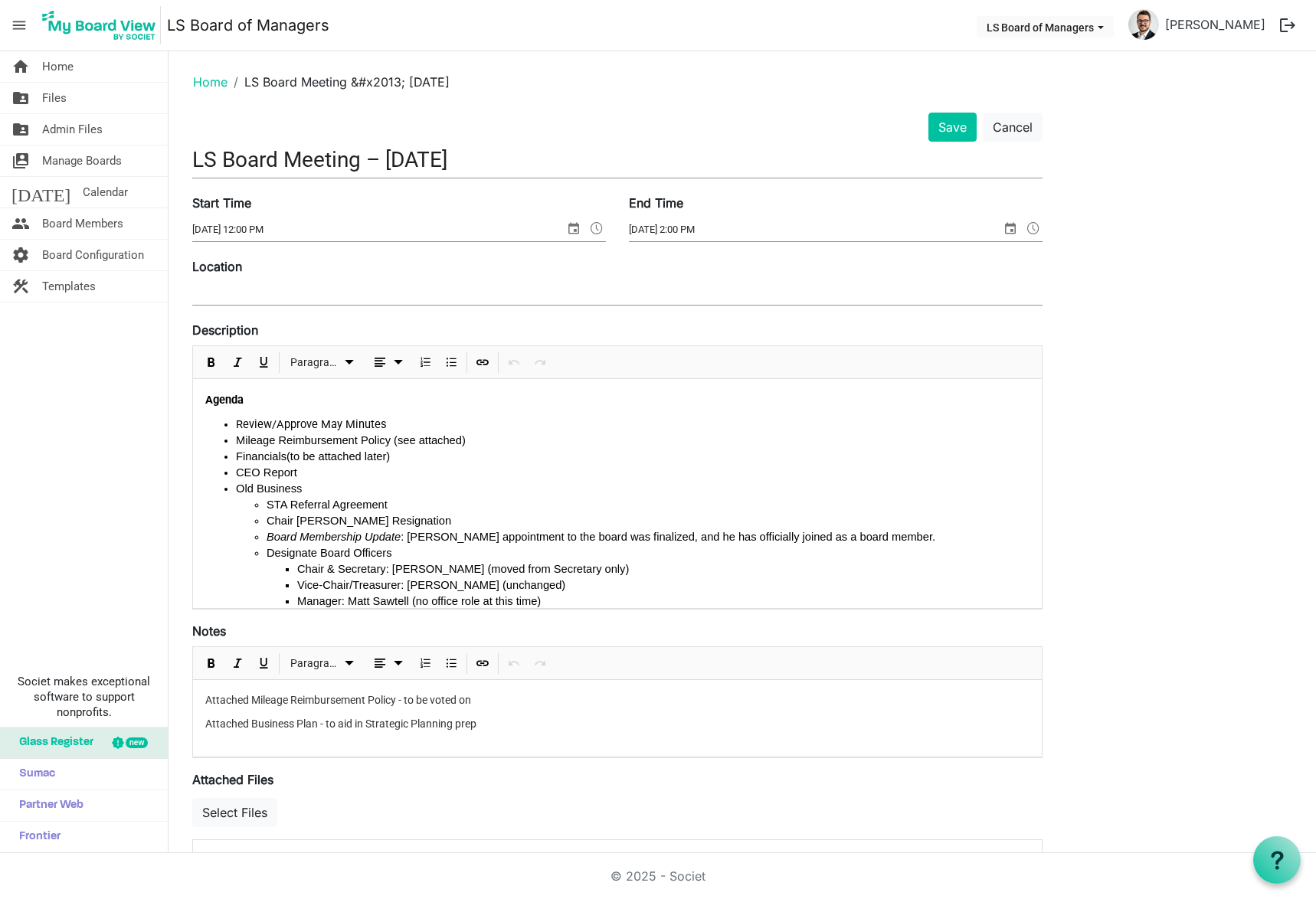
click at [347, 439] on span "Mileage Reimbursement Policy (see attached)" at bounding box center [351, 440] width 230 height 12
click at [361, 417] on li "Review/Approve May Minutes" at bounding box center [633, 425] width 793 height 17
drag, startPoint x: 391, startPoint y: 423, endPoint x: 236, endPoint y: 423, distance: 155.0
click at [236, 423] on li "Review/Approve May Minutes" at bounding box center [633, 425] width 793 height 17
click at [335, 359] on span "Paragraph" at bounding box center [315, 363] width 50 height 19
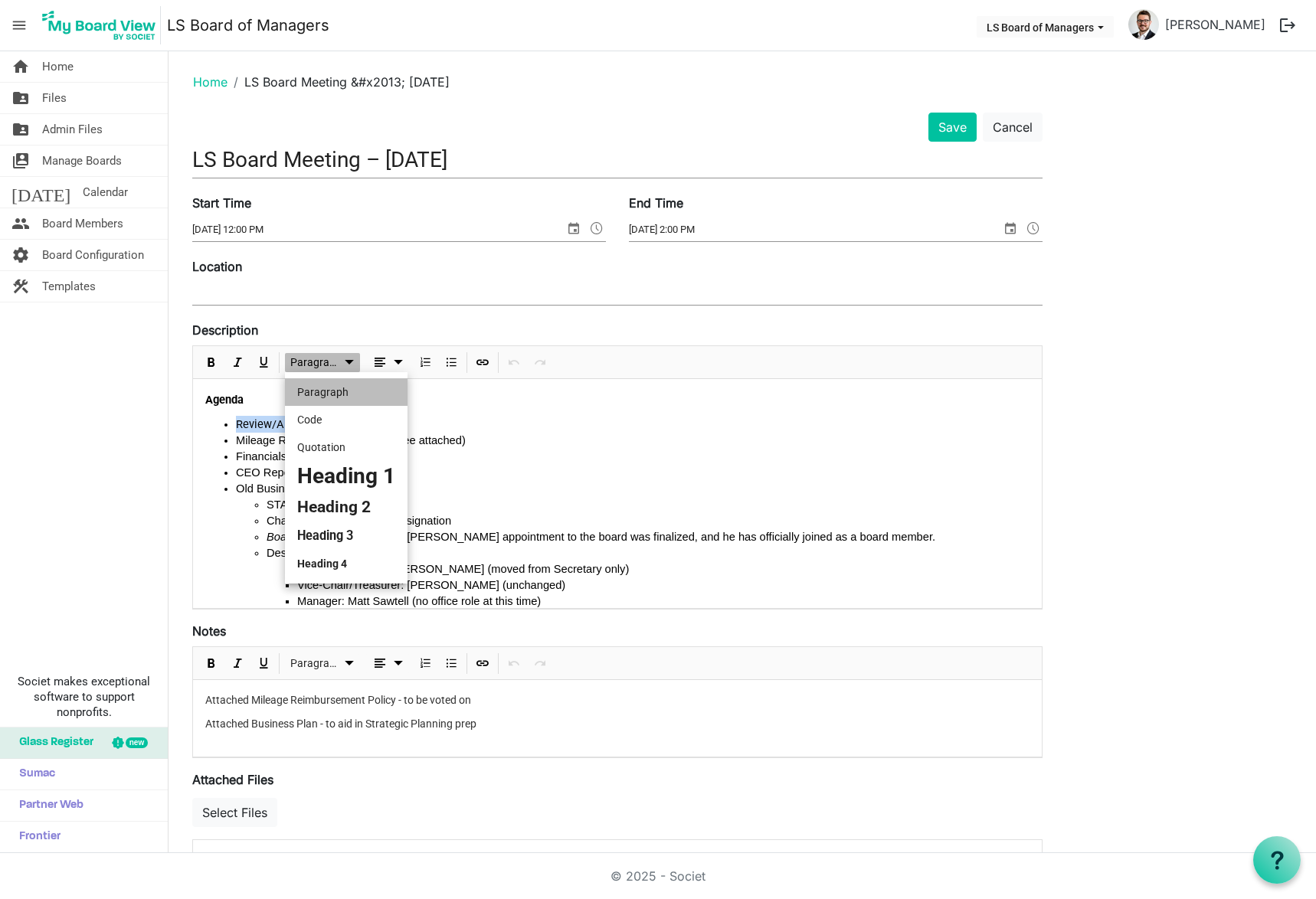
click at [341, 558] on li "Heading 4" at bounding box center [347, 564] width 123 height 28
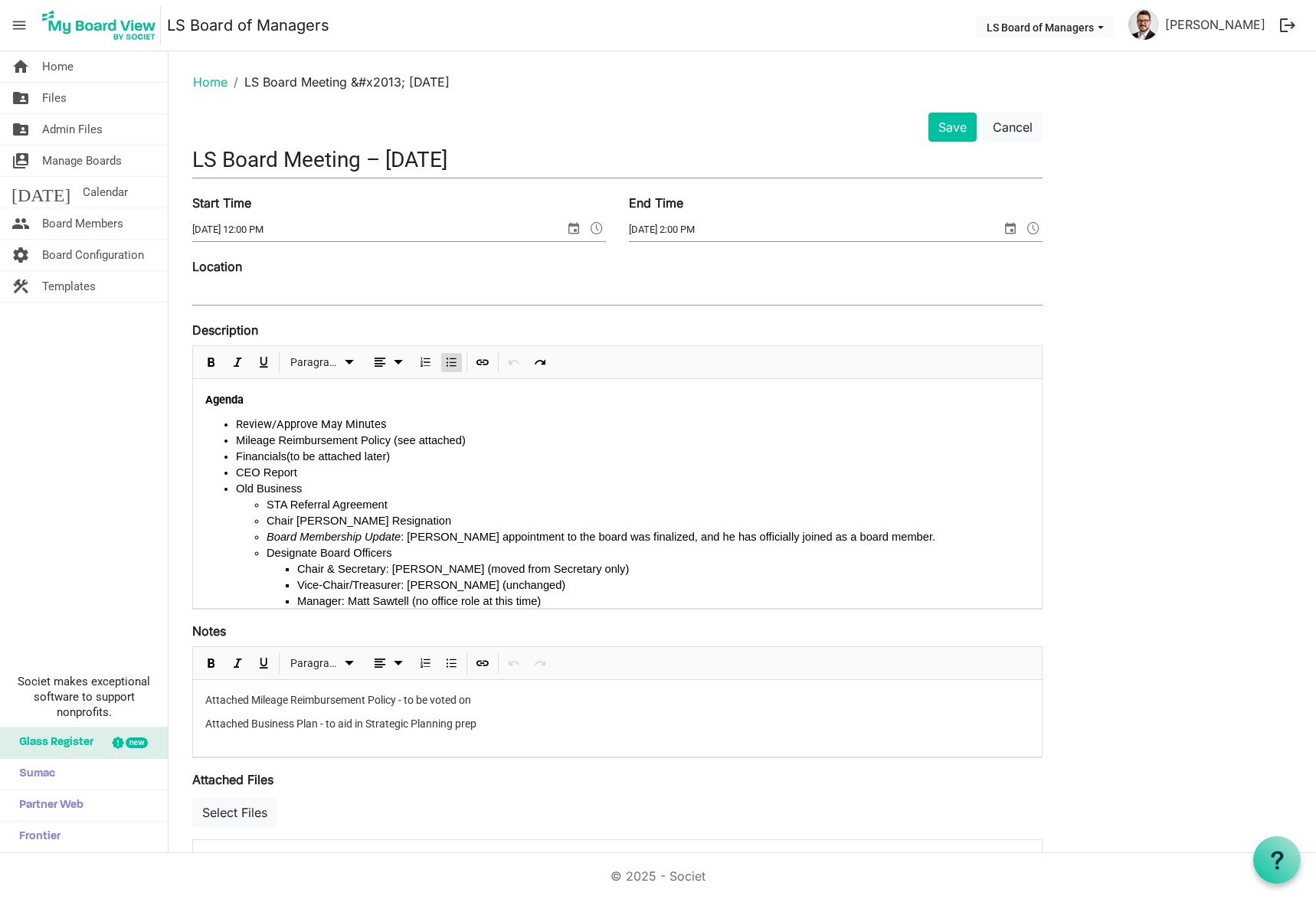
click at [236, 445] on span "Mileage Reimbursement Policy (see attached)" at bounding box center [351, 440] width 230 height 12
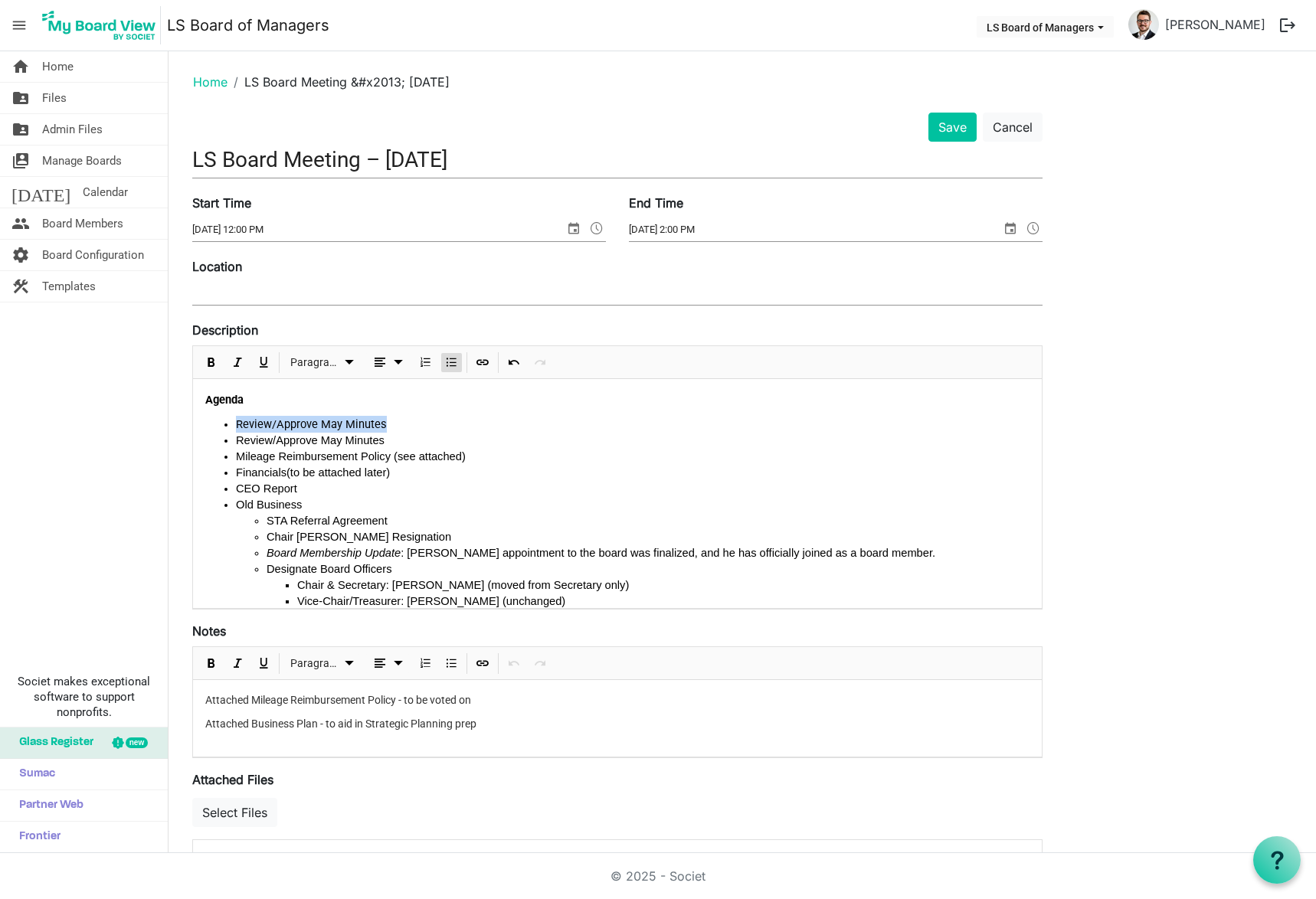
drag, startPoint x: 389, startPoint y: 424, endPoint x: 237, endPoint y: 425, distance: 152.0
click at [237, 425] on li "Review/Approve May Minutes" at bounding box center [633, 425] width 793 height 17
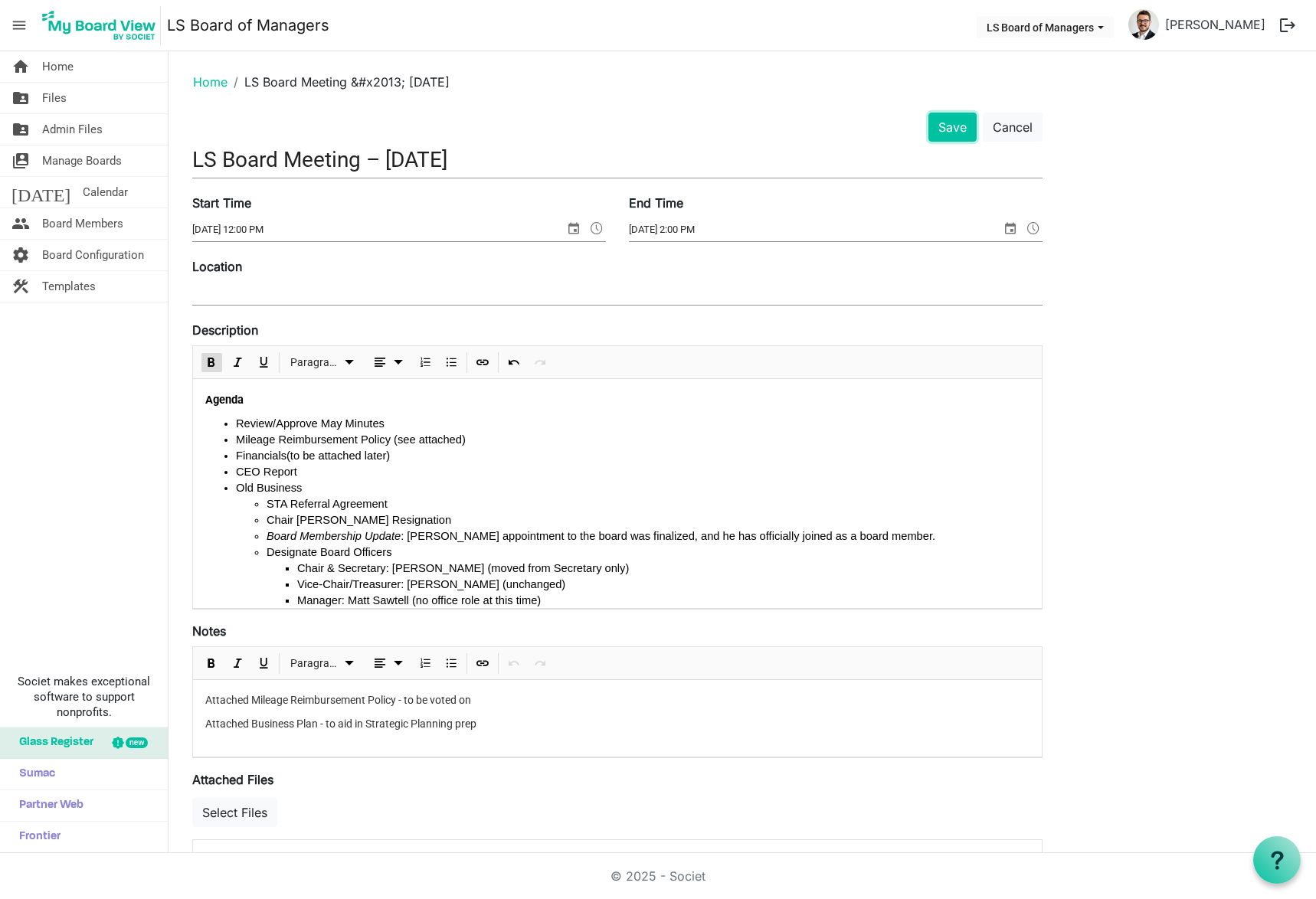
click at [963, 131] on button "Save" at bounding box center [953, 127] width 48 height 29
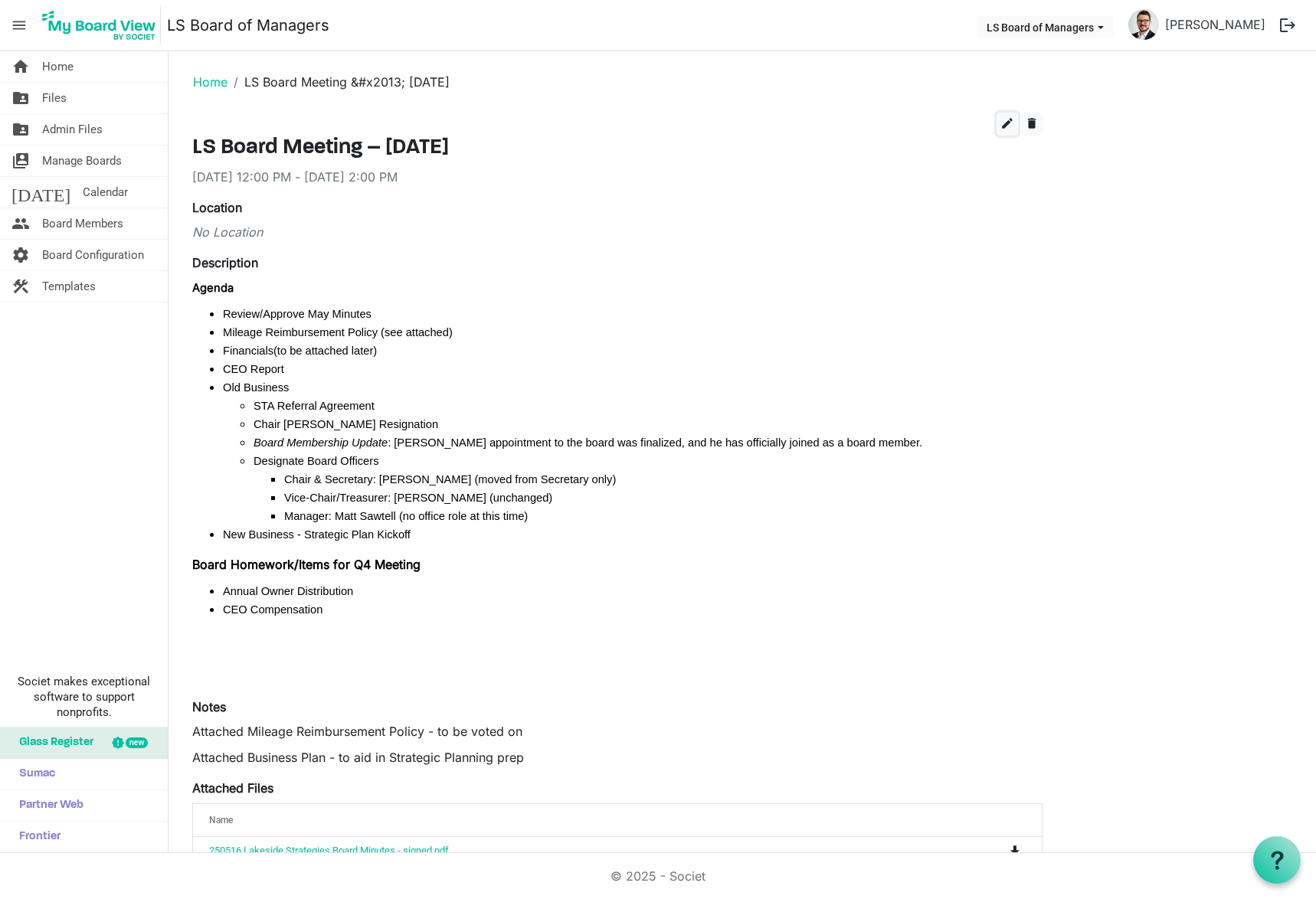
click at [1010, 123] on span "edit" at bounding box center [1008, 123] width 13 height 13
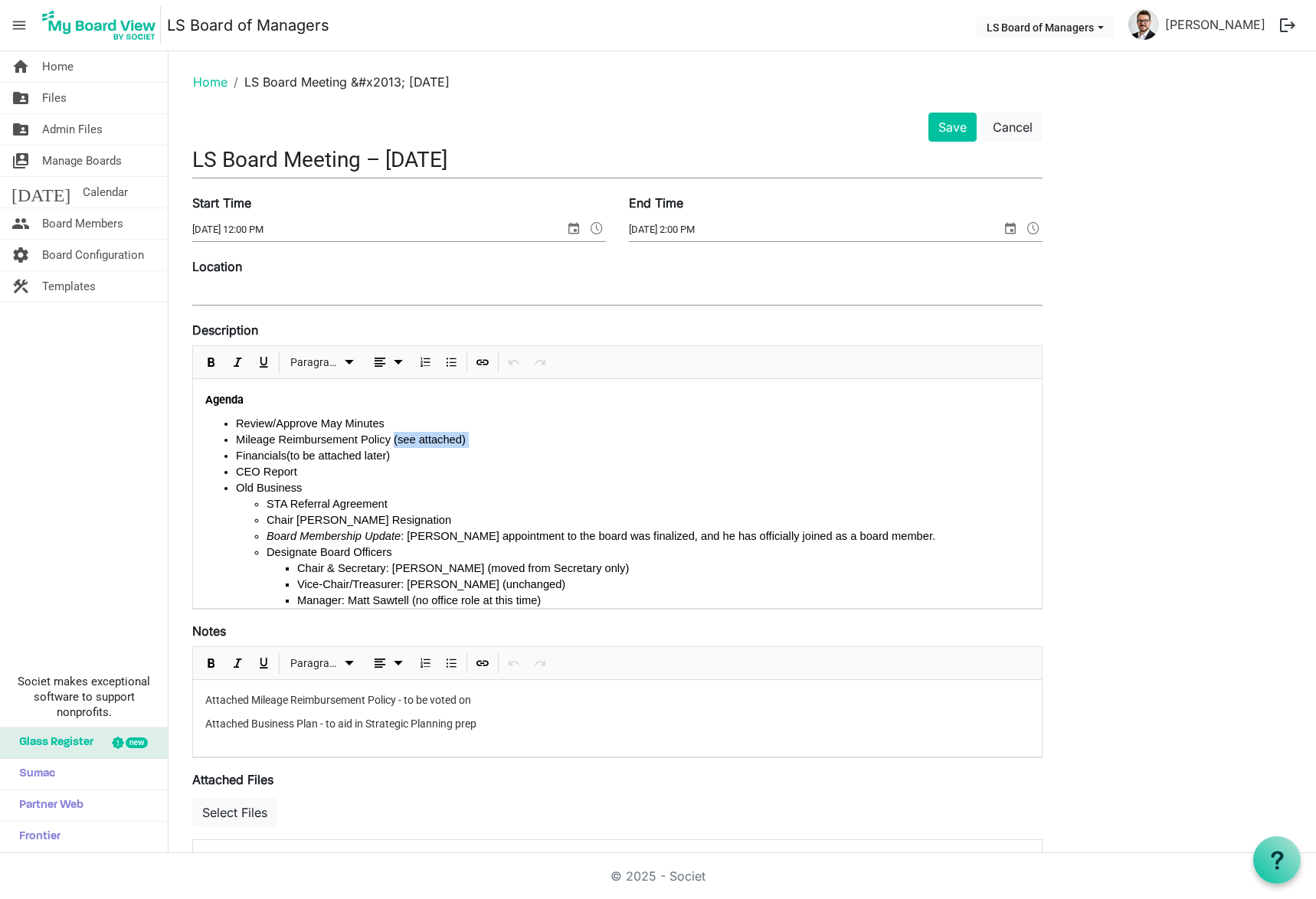
drag, startPoint x: 452, startPoint y: 440, endPoint x: 380, endPoint y: 441, distance: 72.0
click at [380, 441] on li "Mileage Reimbursement Policy (see attached)" at bounding box center [633, 440] width 793 height 16
drag, startPoint x: 384, startPoint y: 457, endPoint x: 301, endPoint y: 458, distance: 83.0
click at [301, 458] on li "Financials (to be attached later)" at bounding box center [633, 456] width 793 height 16
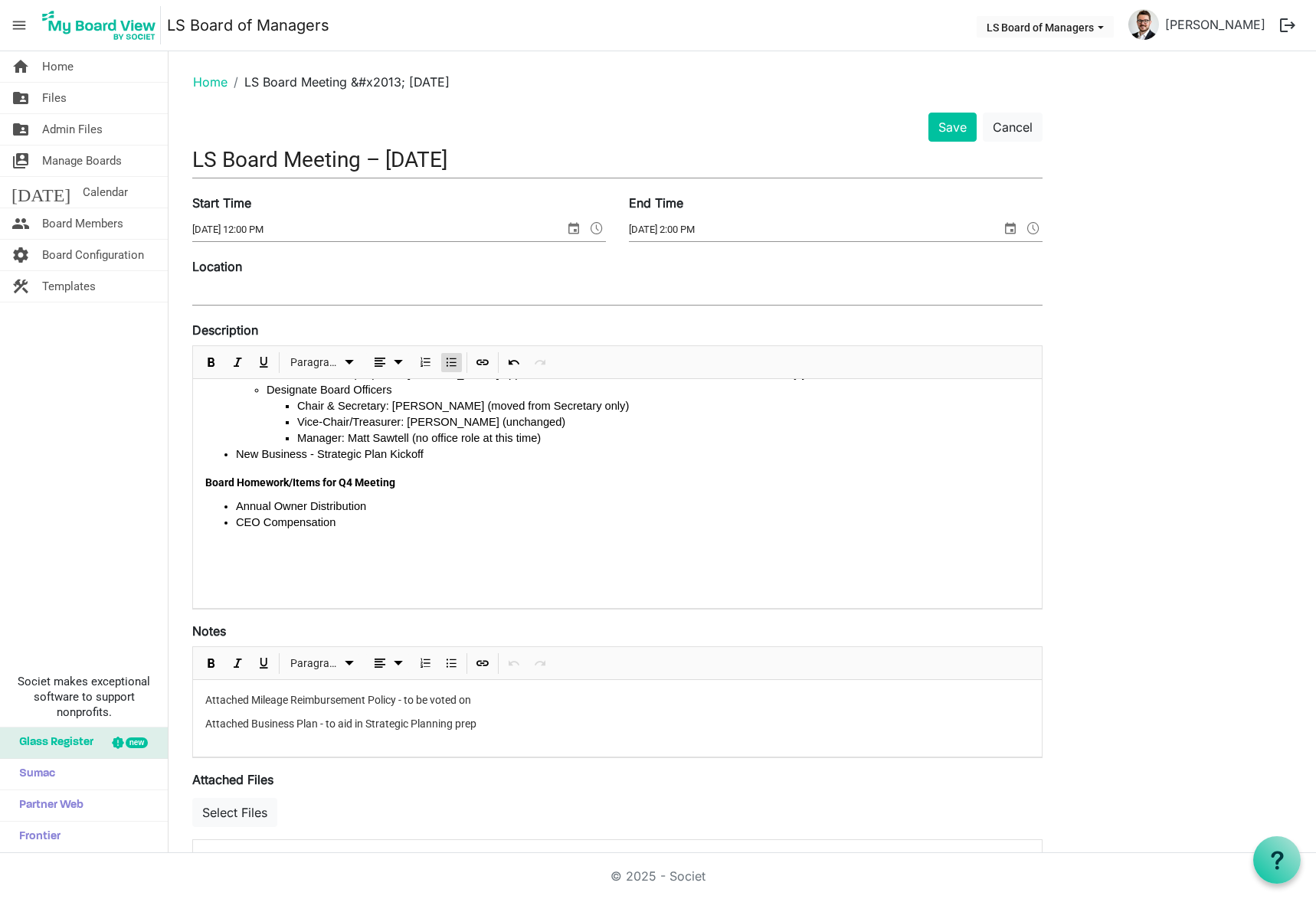
scroll to position [164, 0]
click at [489, 721] on p "Attached Business Plan - to aid in Strategic Planning prep" at bounding box center [618, 724] width 824 height 16
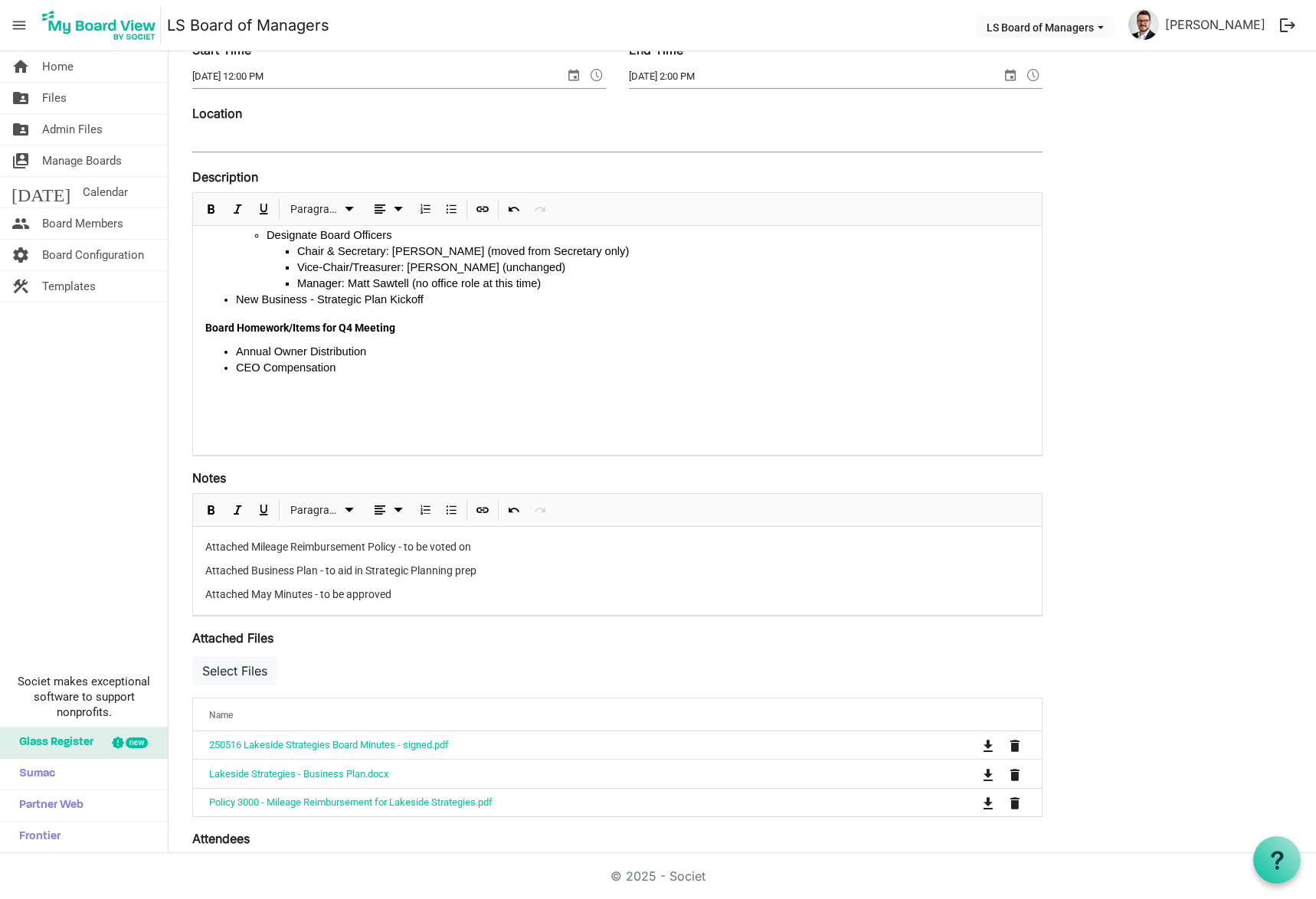
scroll to position [0, 0]
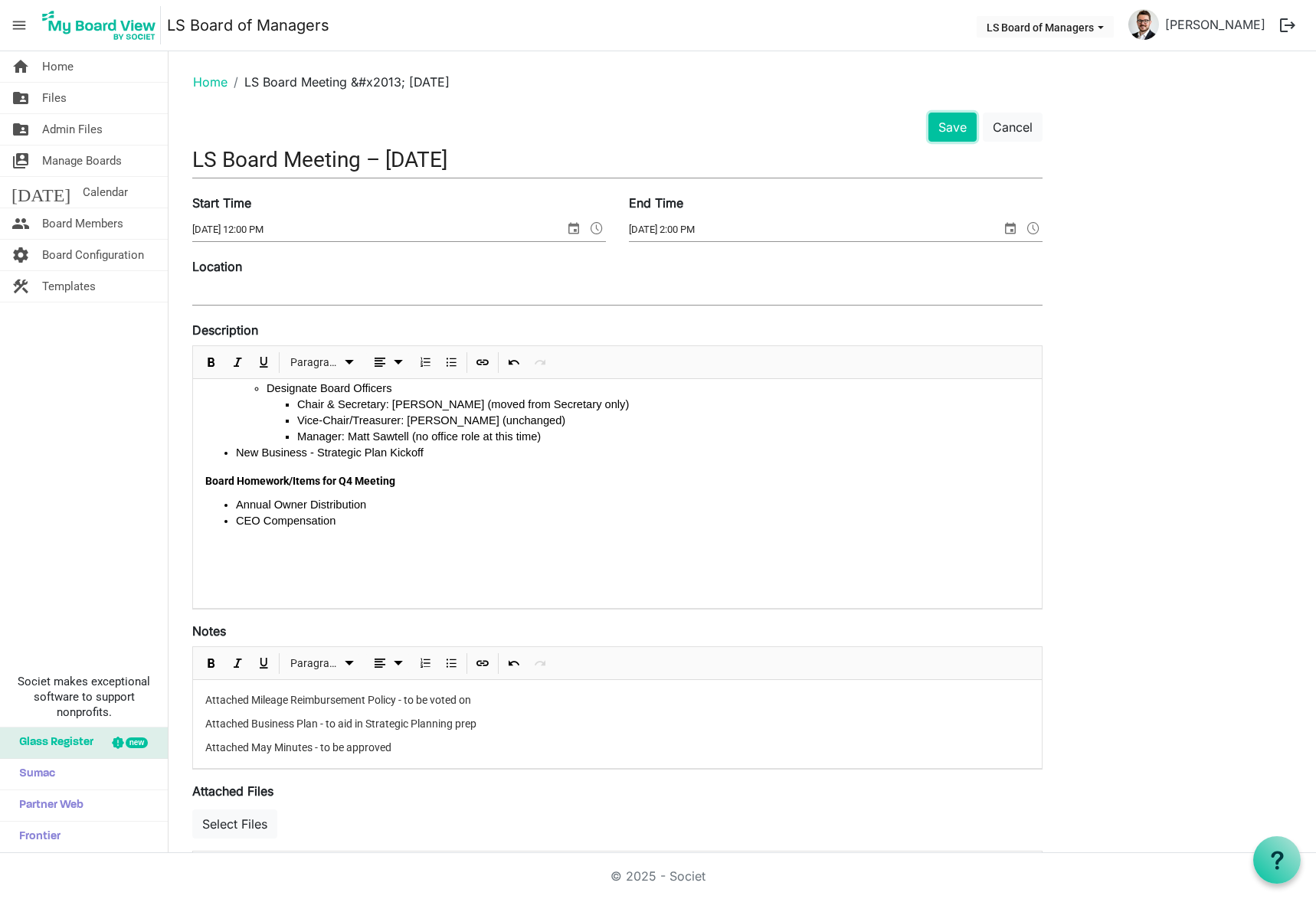
click at [957, 133] on button "Save" at bounding box center [953, 127] width 48 height 29
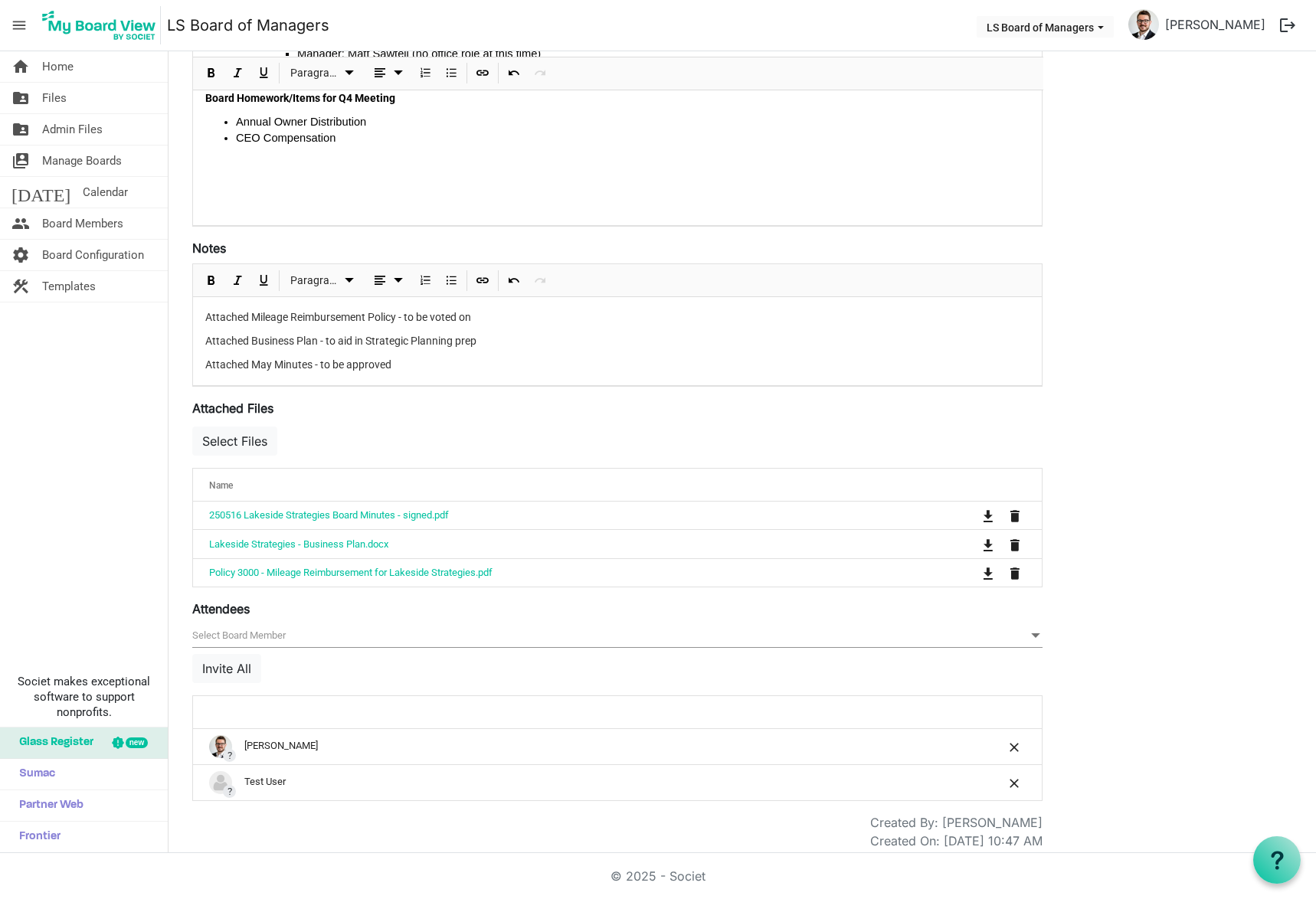
scroll to position [392, 0]
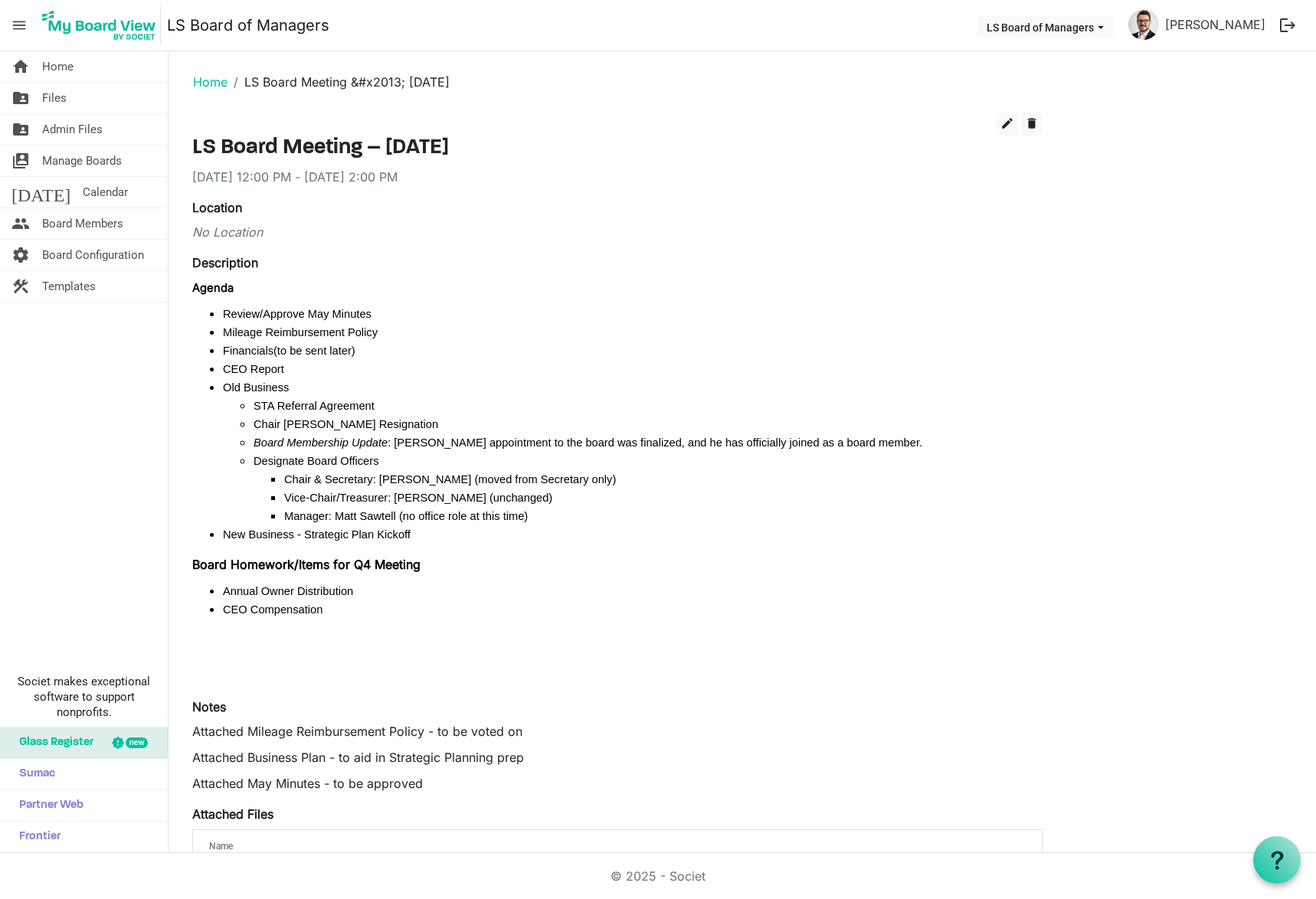
click at [210, 82] on link "Home" at bounding box center [210, 82] width 35 height 15
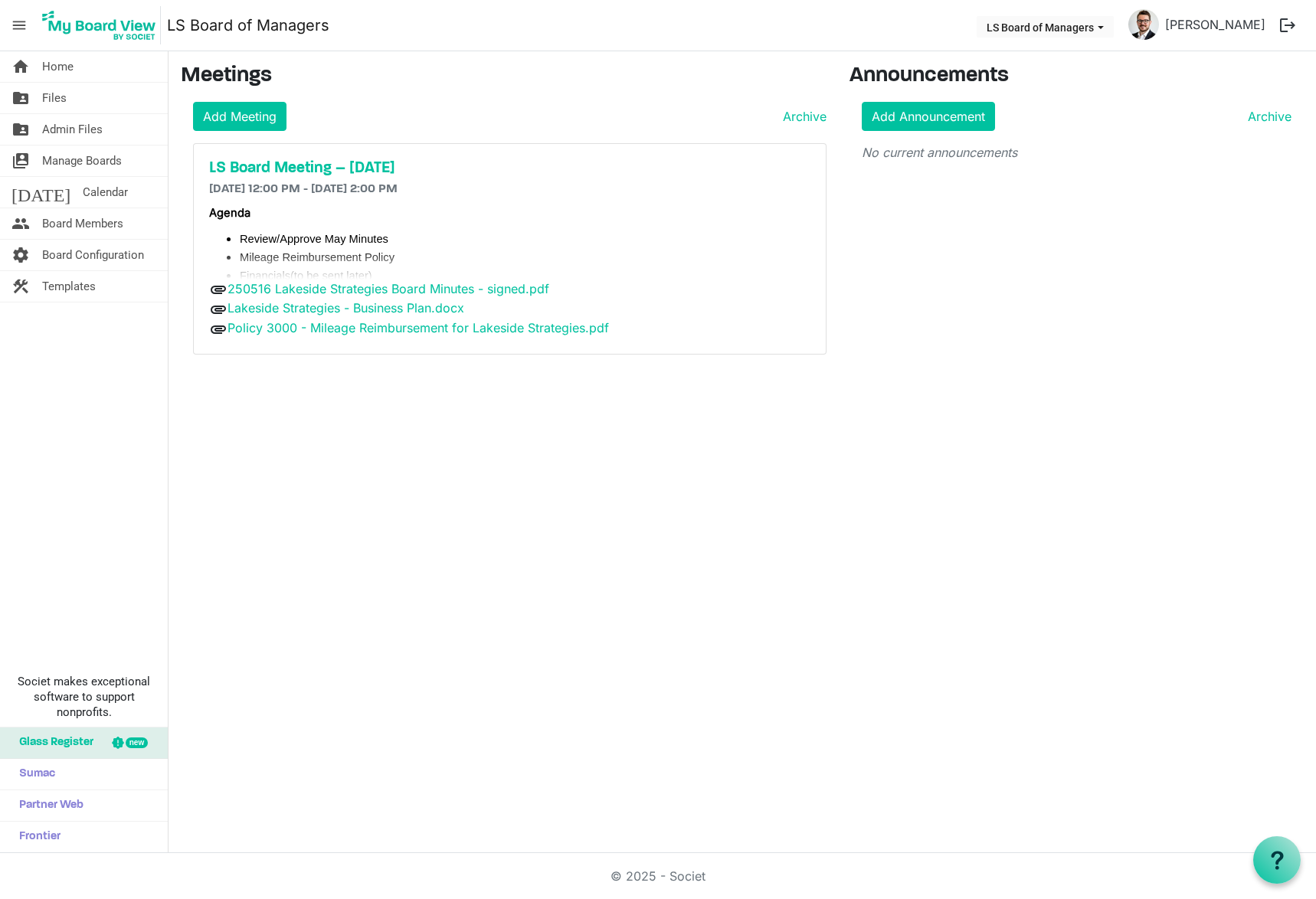
click at [85, 92] on link "folder_shared Files" at bounding box center [84, 98] width 168 height 31
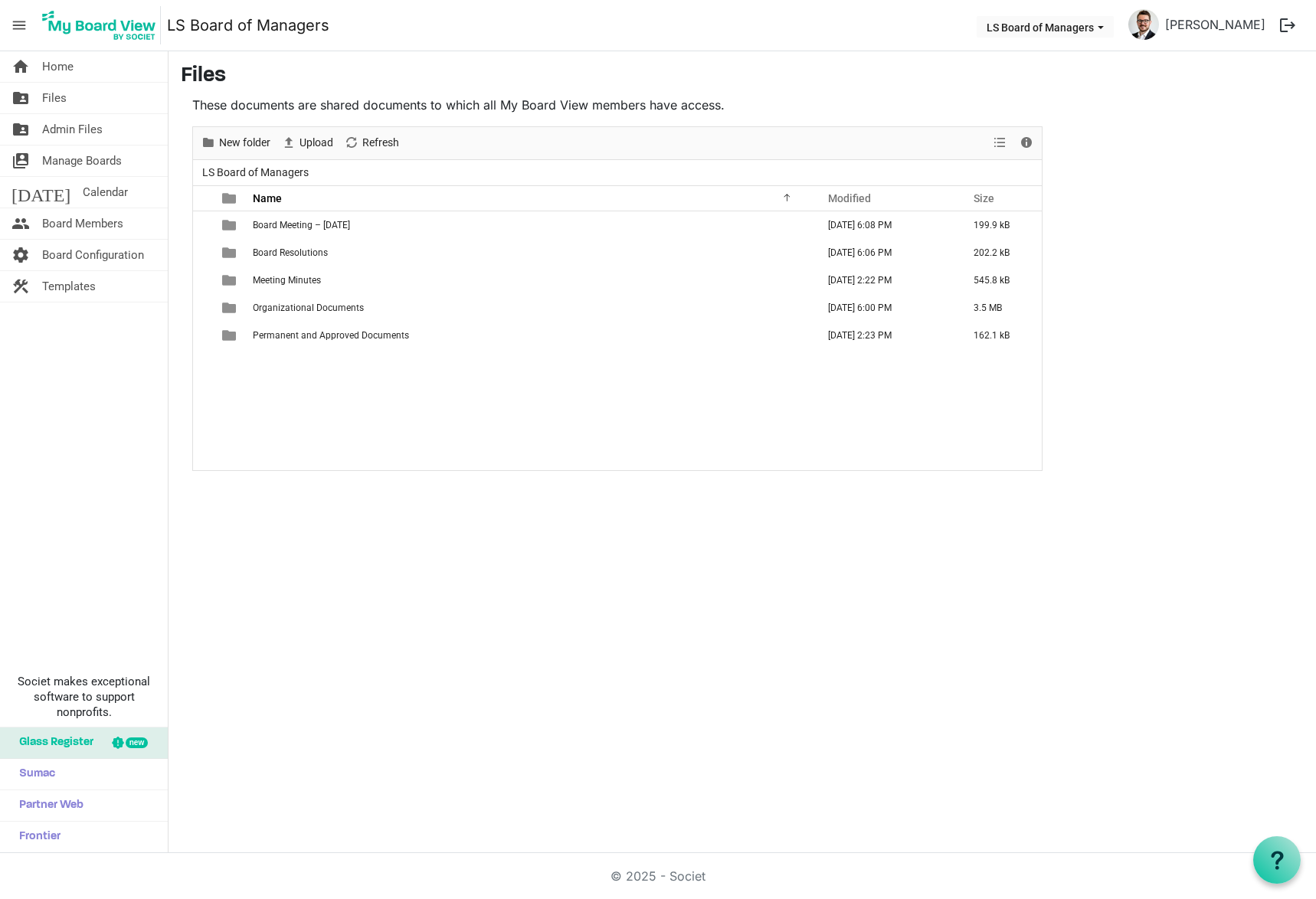
click at [328, 313] on td "Organizational Documents" at bounding box center [529, 307] width 564 height 28
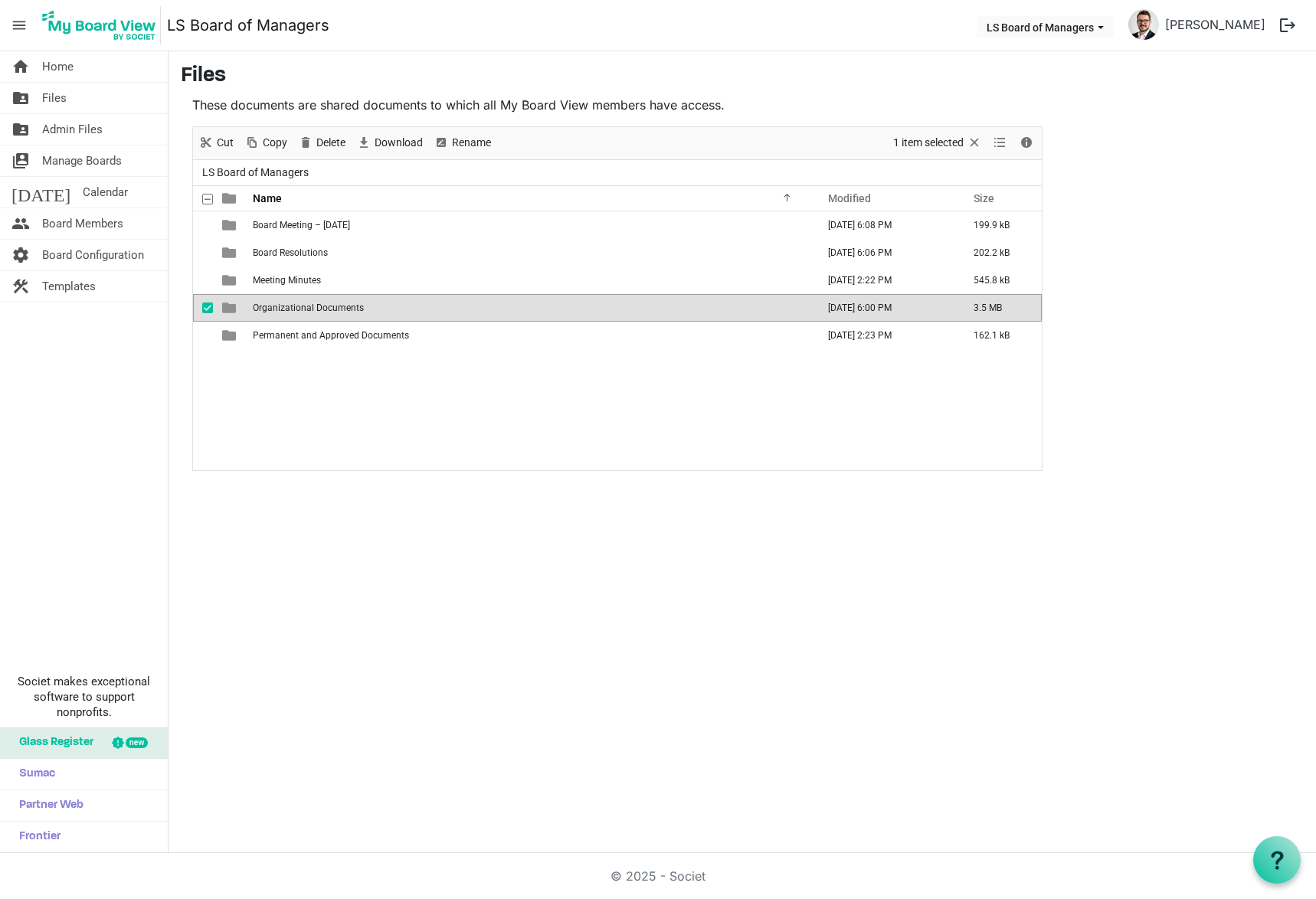
click at [316, 310] on span "Organizational Documents" at bounding box center [308, 307] width 111 height 11
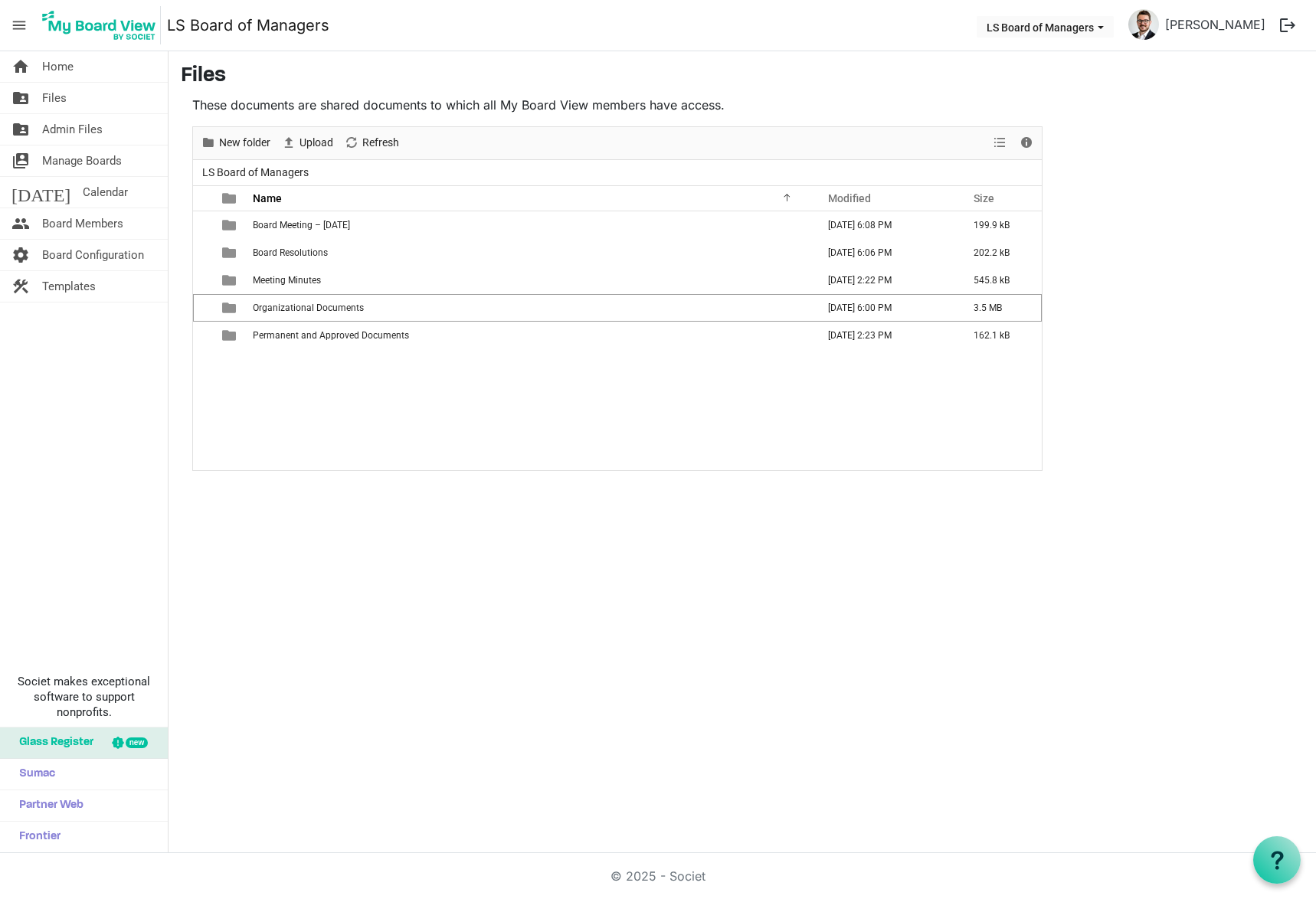
click at [316, 310] on span "Organizational Documents" at bounding box center [308, 307] width 111 height 11
click at [292, 142] on span "Upload" at bounding box center [288, 143] width 18 height 19
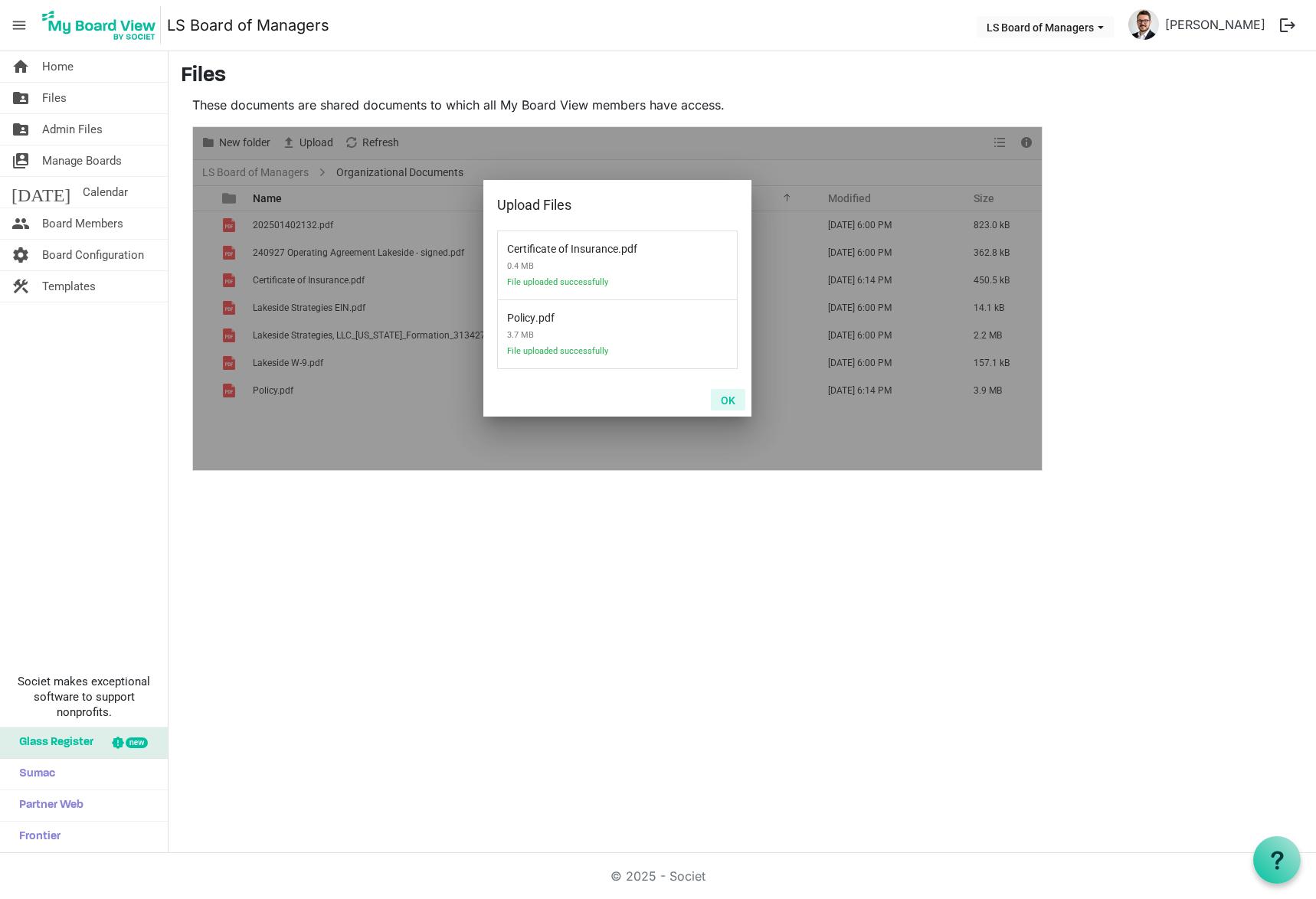
click at [730, 401] on button "OK" at bounding box center [728, 400] width 35 height 21
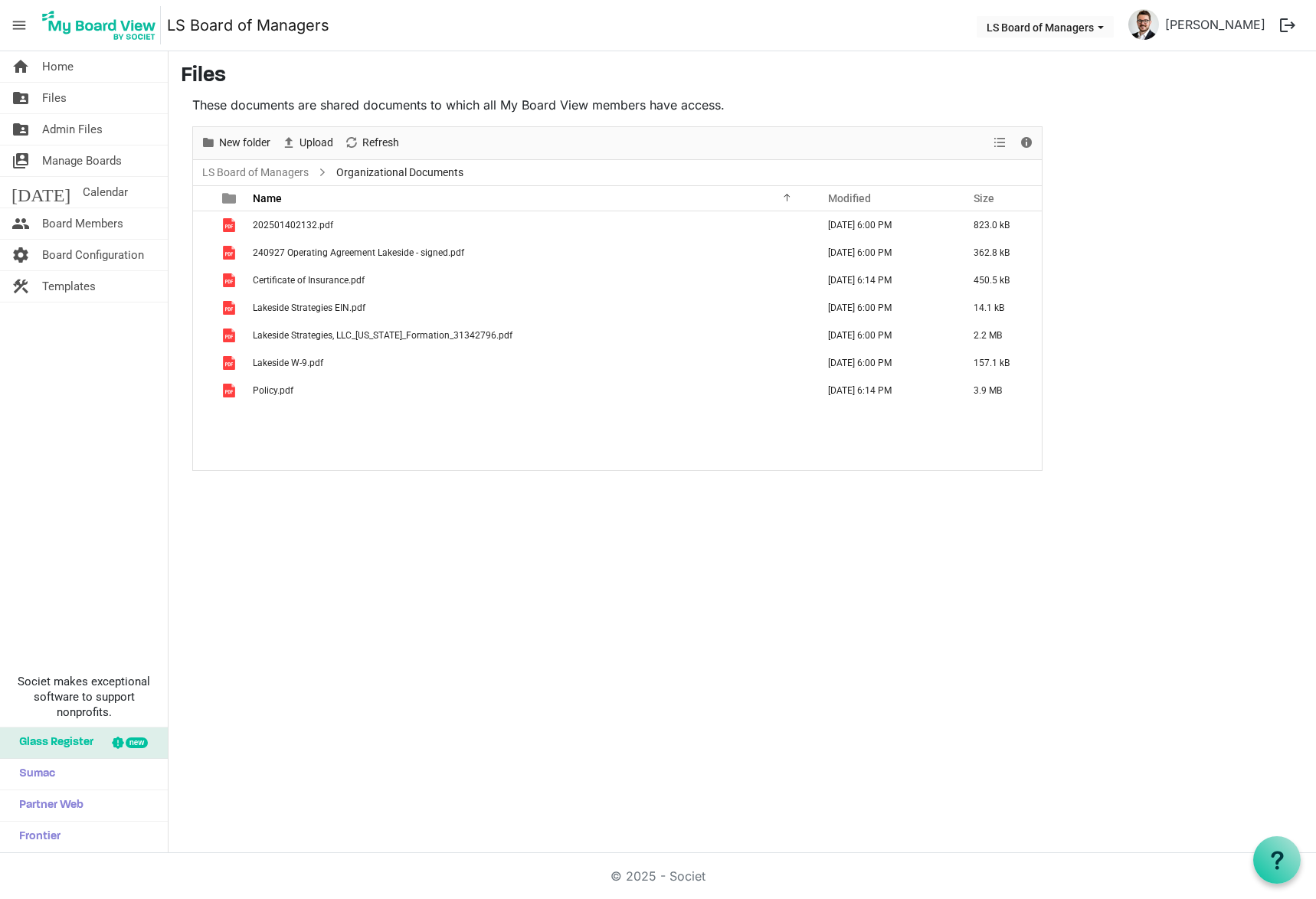
click at [272, 456] on div "202501402132.pdf September 10, 2025 6:00 PM 823.0 kB 240927 Operating Agreement…" at bounding box center [618, 341] width 849 height 259
click at [282, 395] on span "Policy.pdf" at bounding box center [273, 390] width 40 height 11
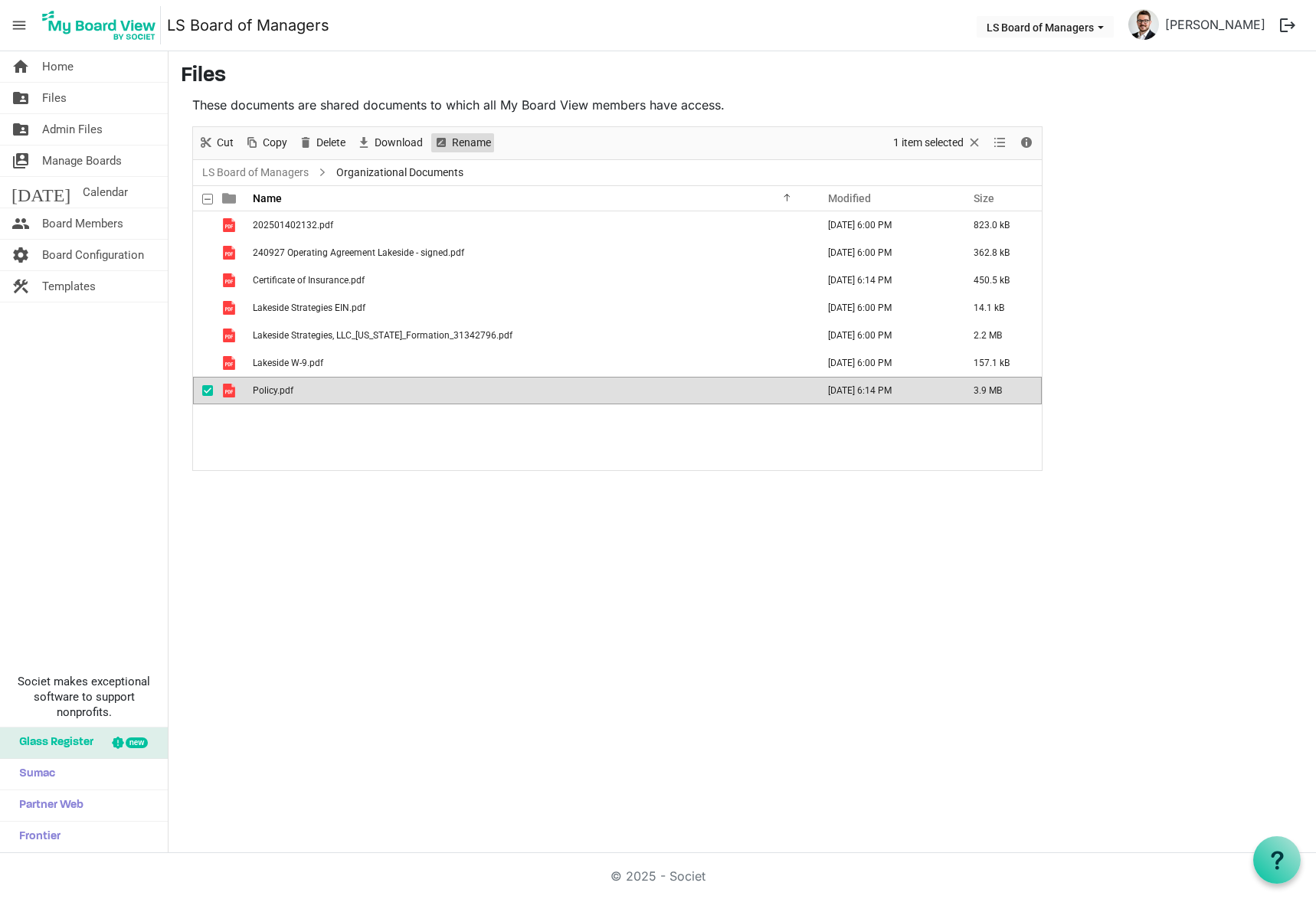
click at [477, 138] on span "Rename" at bounding box center [472, 143] width 42 height 19
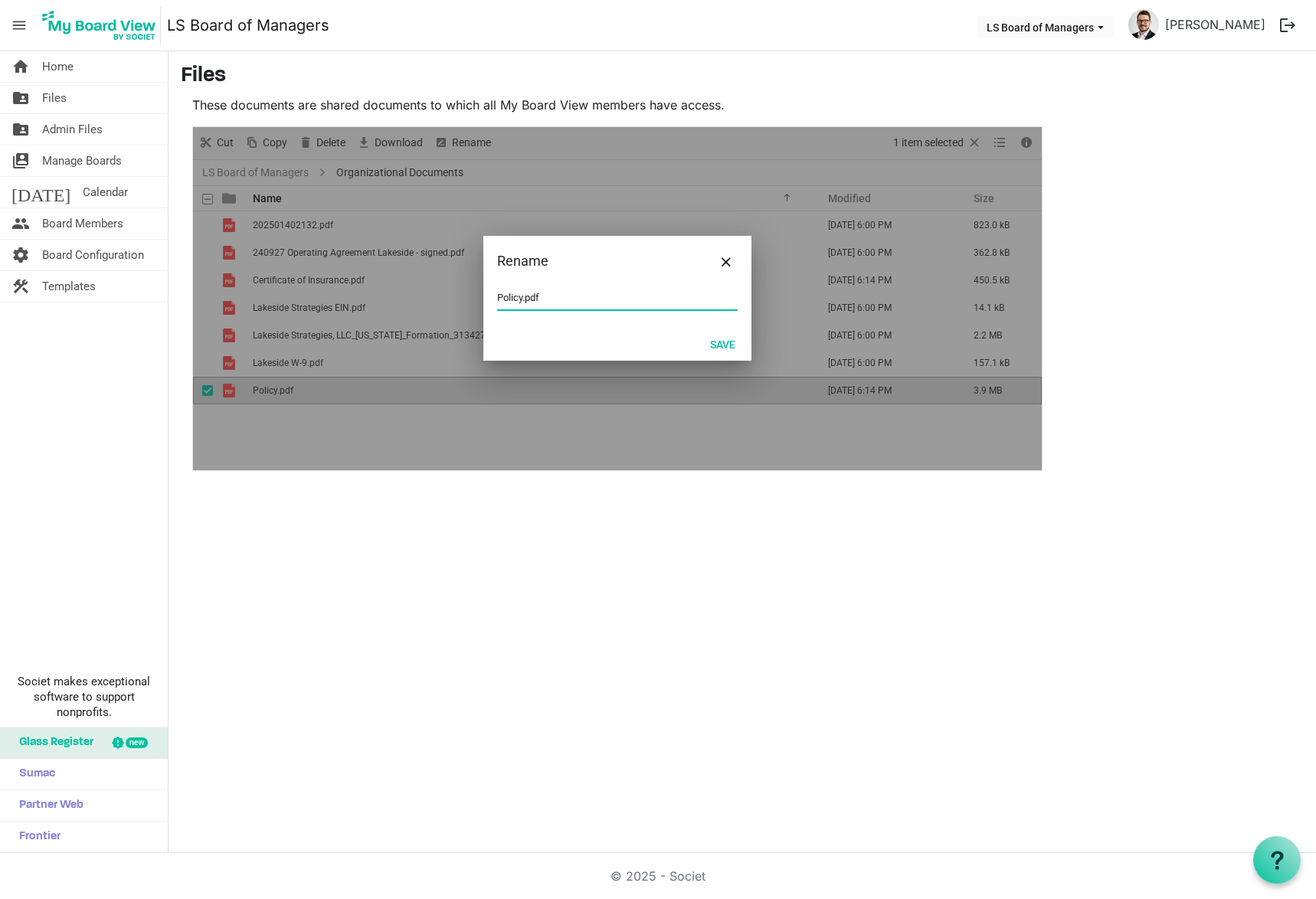
click at [499, 297] on input "Policy.pdf" at bounding box center [618, 298] width 240 height 23
type input "Insurance Policy.pdf"
click at [719, 339] on button "Save" at bounding box center [722, 344] width 45 height 21
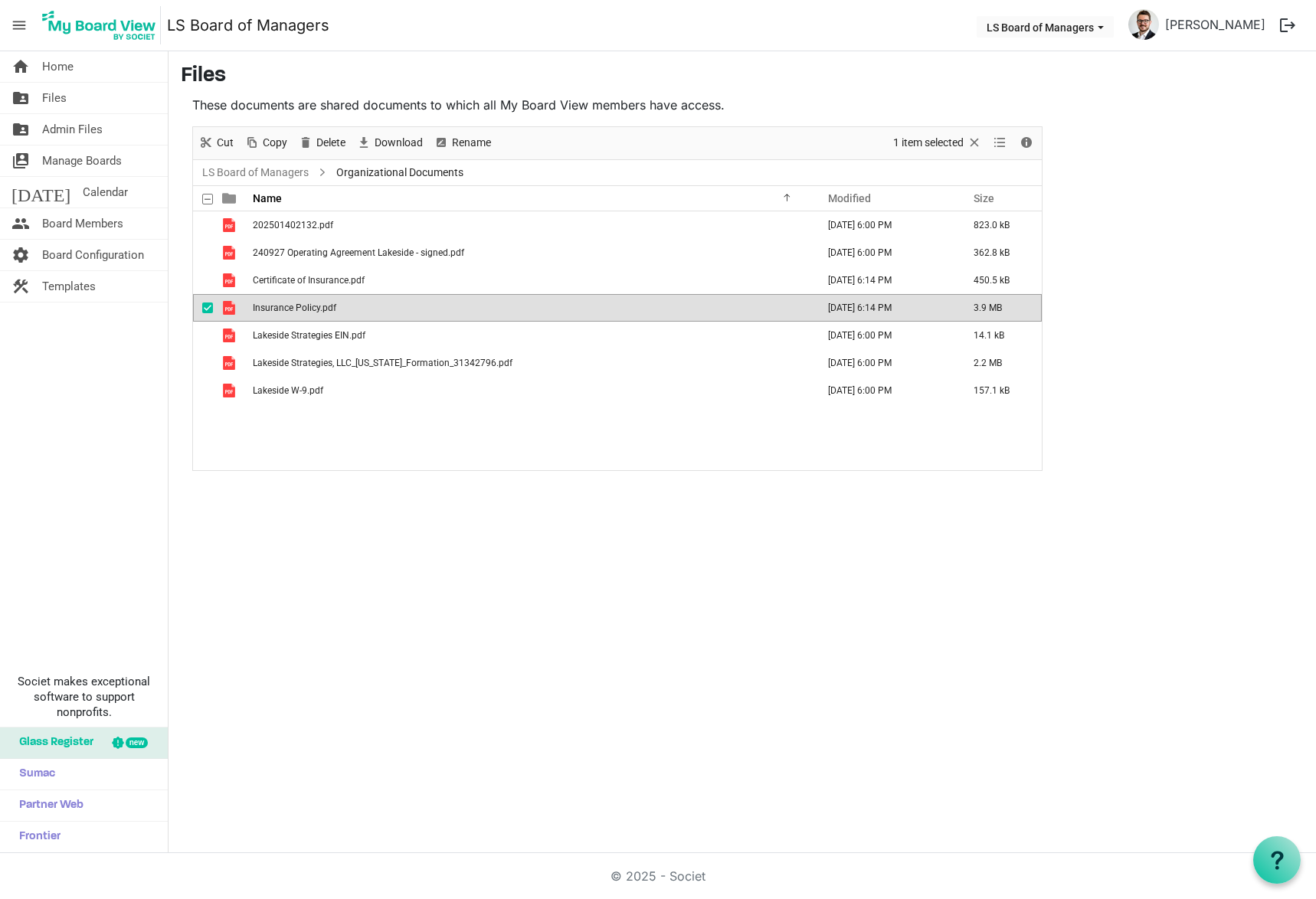
click at [207, 313] on span "checkbox" at bounding box center [207, 307] width 11 height 11
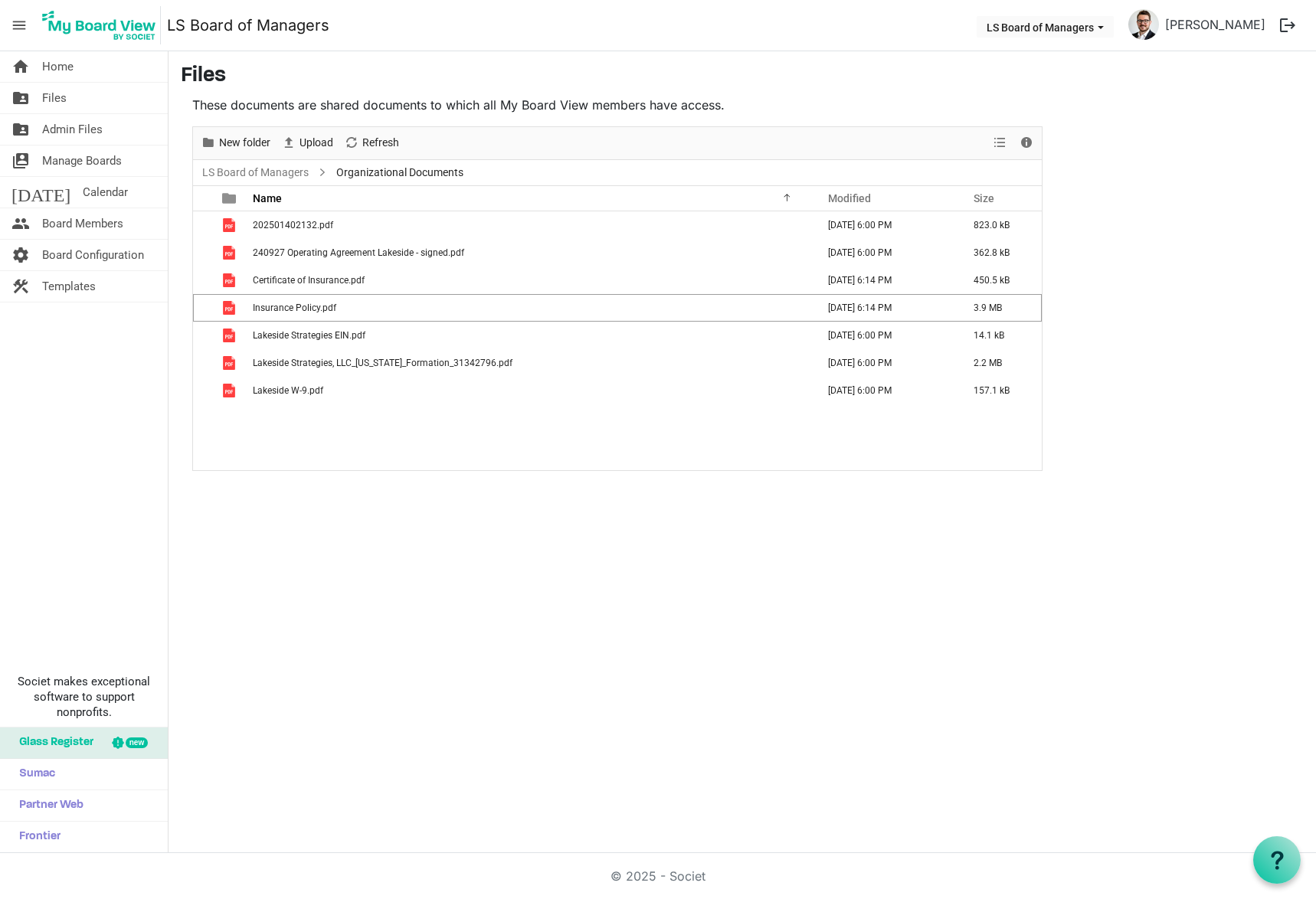
click at [541, 31] on nav "menu LS Board of Managers LS Board of Managers Kyle Young logout" at bounding box center [658, 25] width 1316 height 51
drag, startPoint x: 260, startPoint y: 172, endPoint x: 932, endPoint y: 679, distance: 841.8
click at [917, 673] on div "home Home folder_shared Files folder_shared Admin Files switch_account Manage B…" at bounding box center [658, 451] width 1316 height 802
click at [938, 679] on div "home Home folder_shared Files folder_shared Admin Files switch_account Manage B…" at bounding box center [658, 451] width 1316 height 802
click at [521, 574] on div "home Home folder_shared Files folder_shared Admin Files switch_account Manage B…" at bounding box center [658, 451] width 1316 height 802
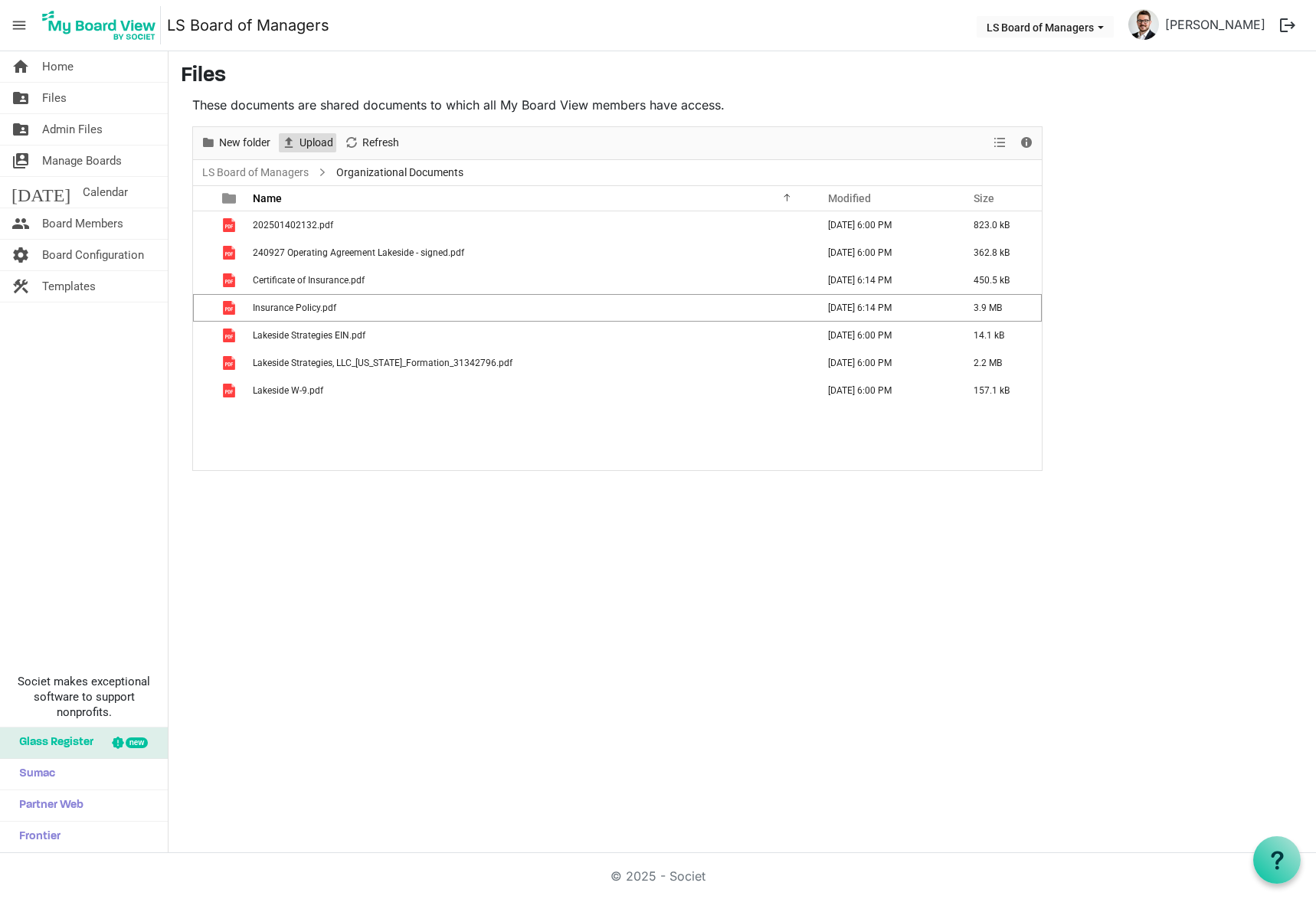
click at [312, 143] on span "Upload" at bounding box center [316, 143] width 37 height 19
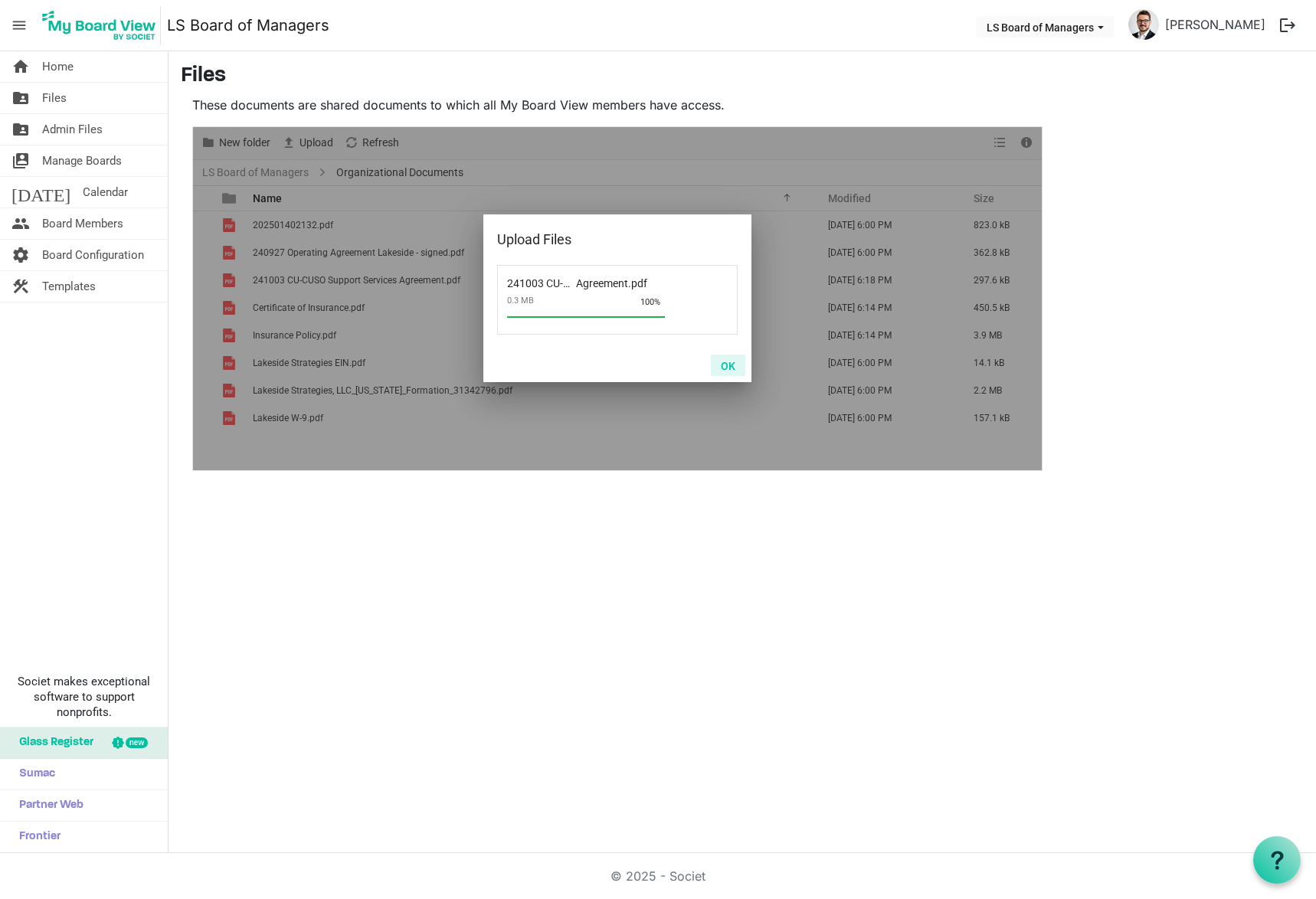
click at [722, 367] on button "OK" at bounding box center [728, 365] width 35 height 21
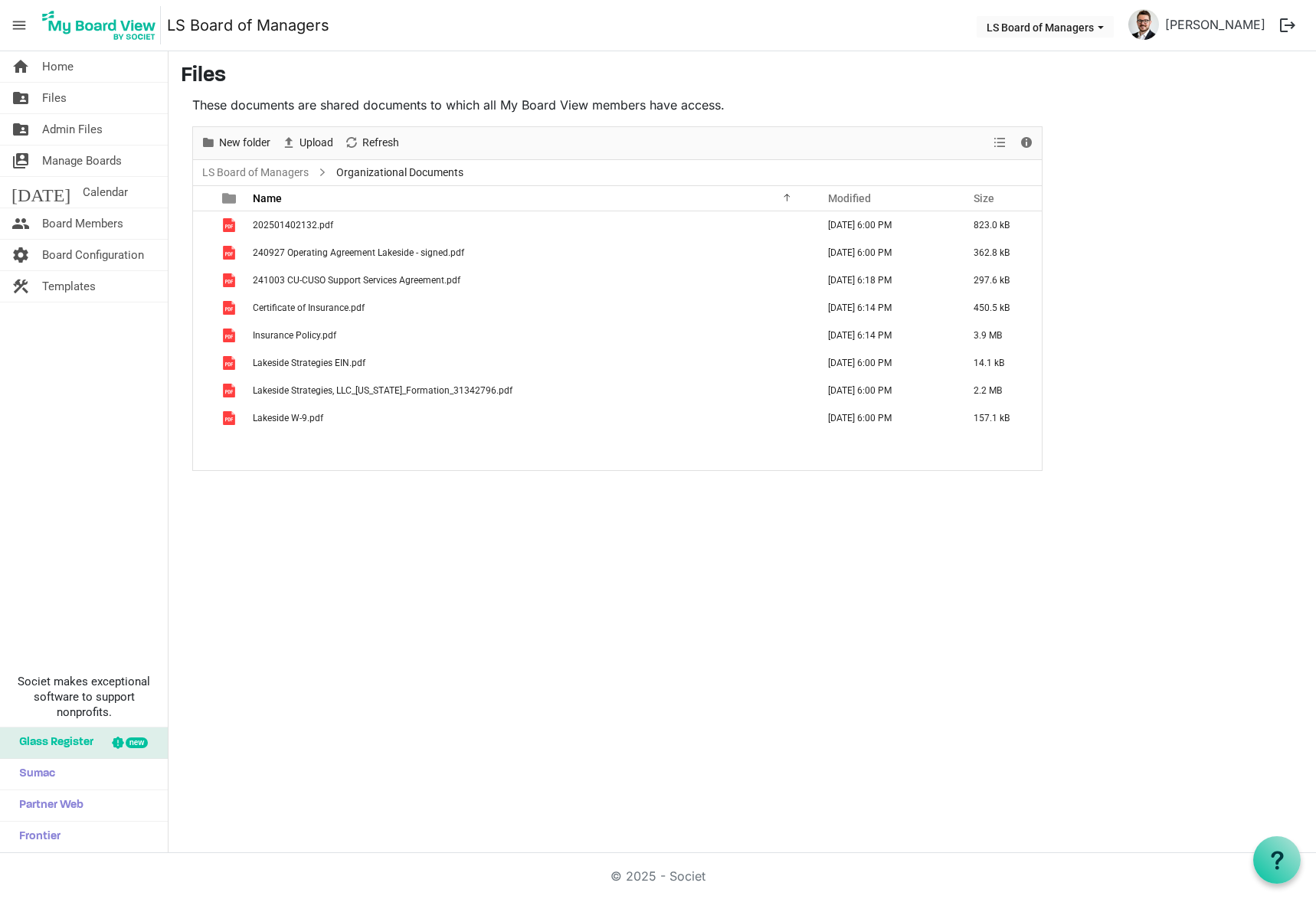
click at [628, 466] on div "202501402132.pdf September 10, 2025 6:00 PM 823.0 kB 240927 Operating Agreement…" at bounding box center [618, 341] width 849 height 259
click at [330, 445] on div "202501402132.pdf September 10, 2025 6:00 PM 823.0 kB 240927 Operating Agreement…" at bounding box center [618, 341] width 849 height 259
click at [256, 171] on link "LS Board of Managers" at bounding box center [255, 173] width 112 height 19
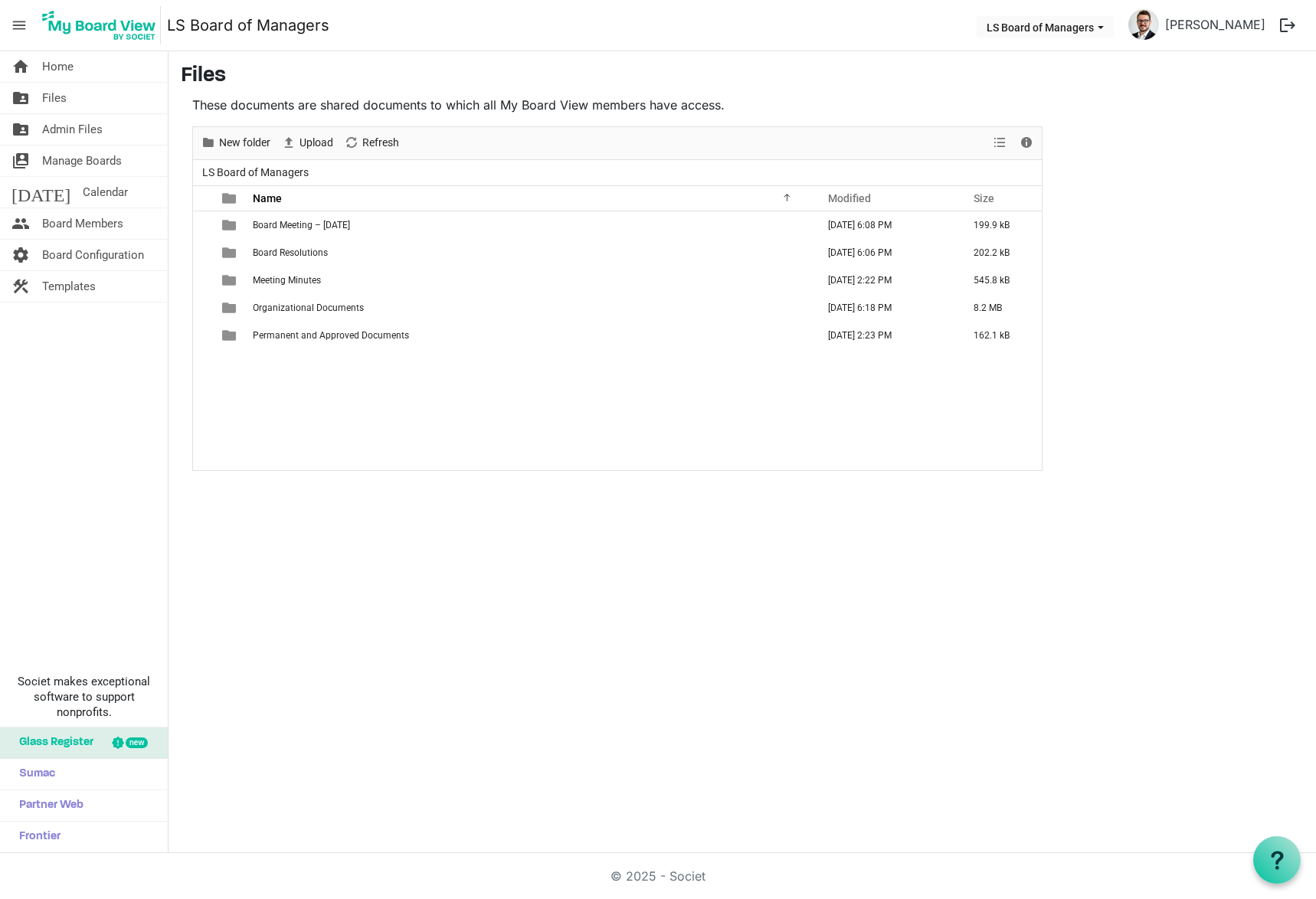
click at [95, 74] on link "home Home" at bounding box center [84, 66] width 168 height 31
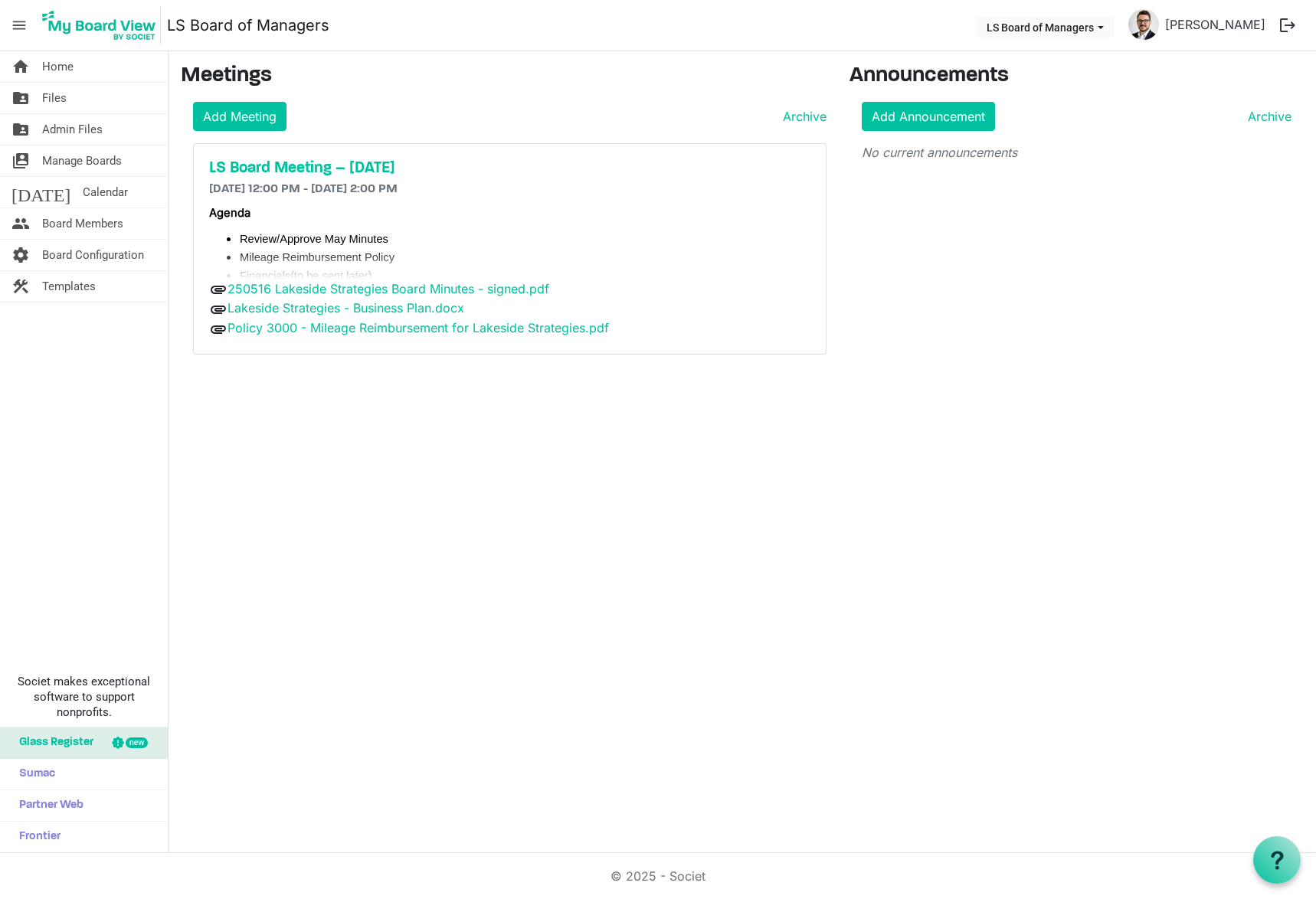
click at [351, 167] on h5 "LS Board Meeting – [DATE]" at bounding box center [510, 168] width 601 height 18
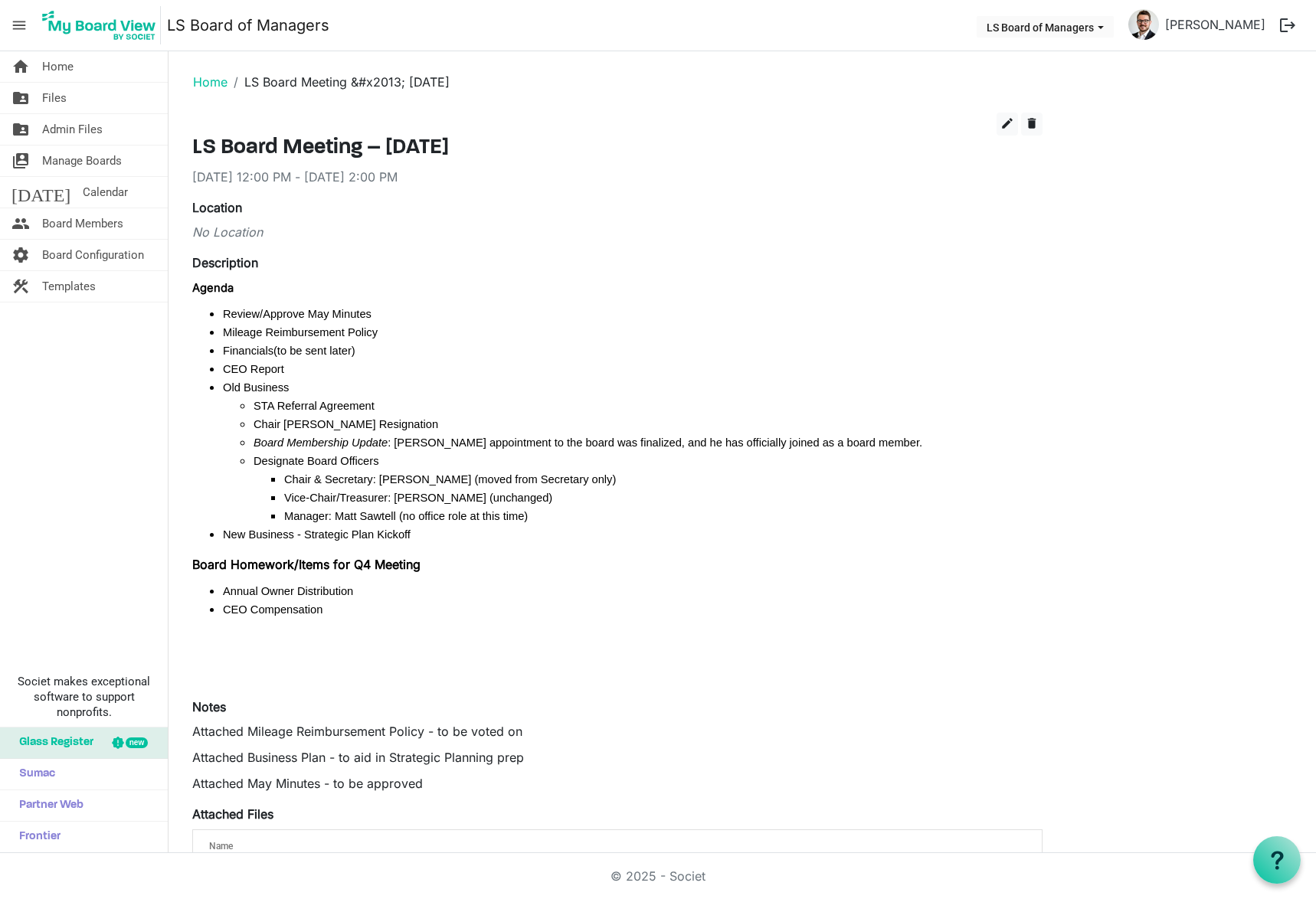
click at [78, 69] on link "home Home" at bounding box center [84, 66] width 168 height 31
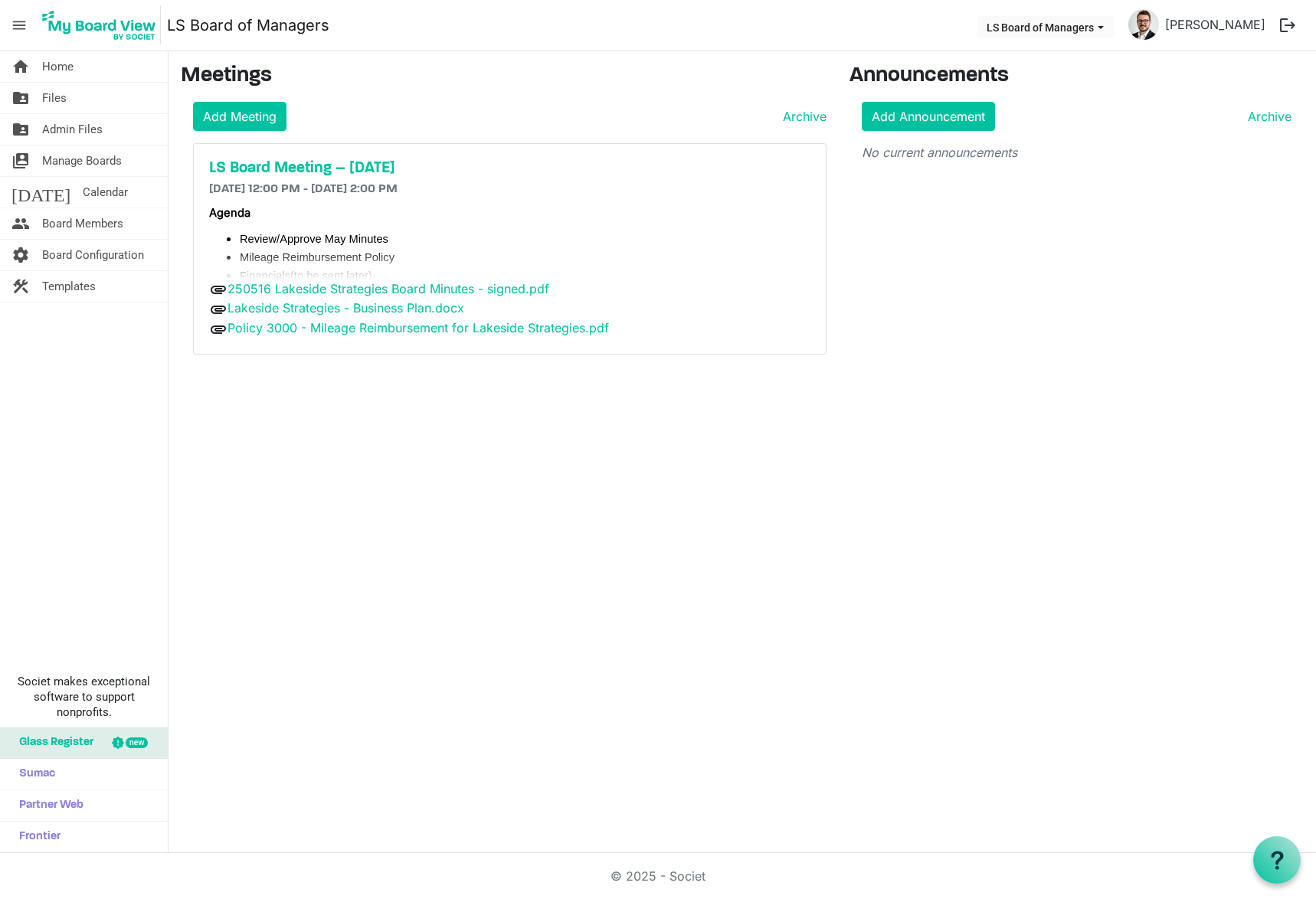
click at [80, 164] on span "Manage Boards" at bounding box center [82, 161] width 80 height 31
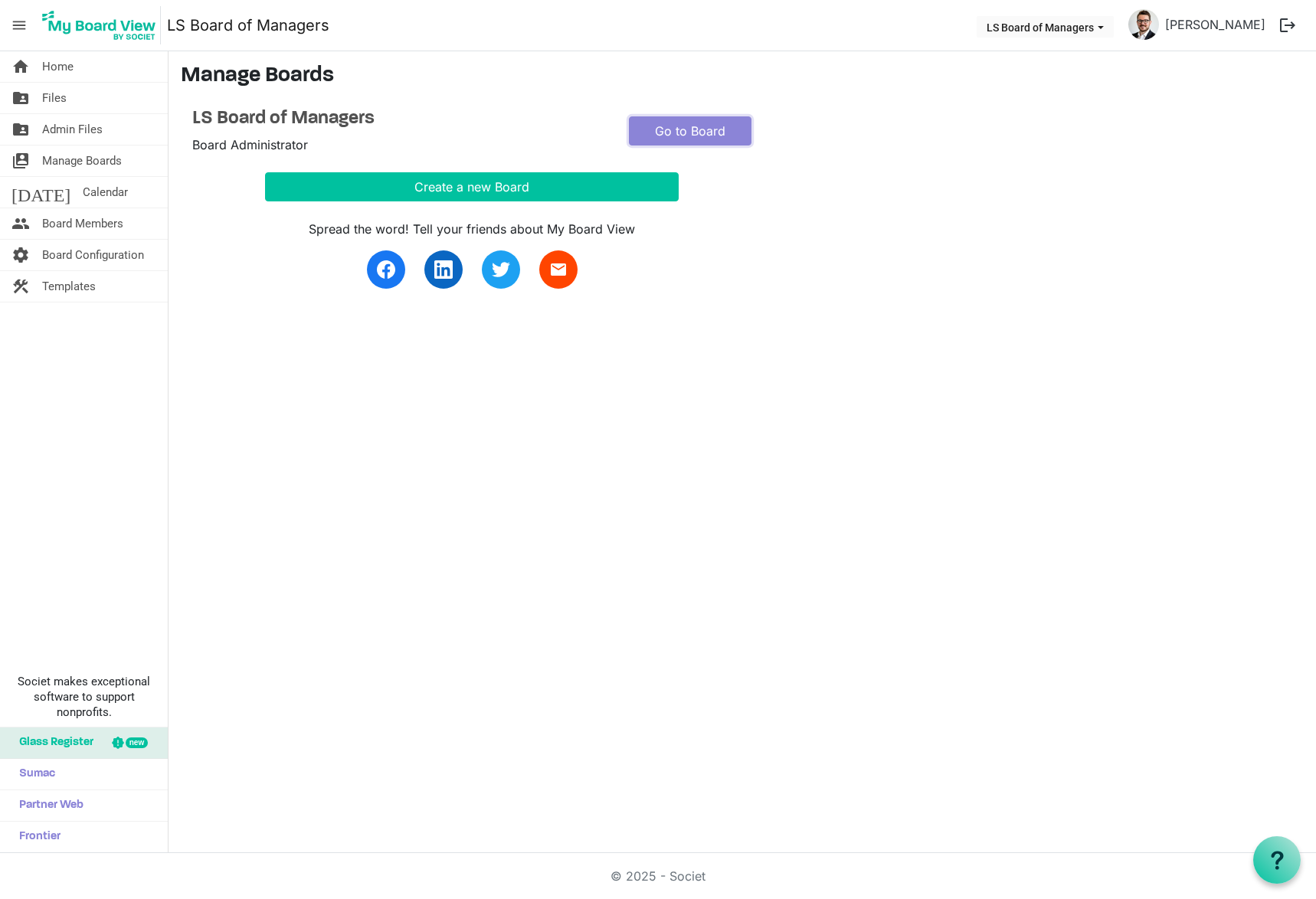
click at [709, 127] on link "Go to Board" at bounding box center [691, 131] width 123 height 29
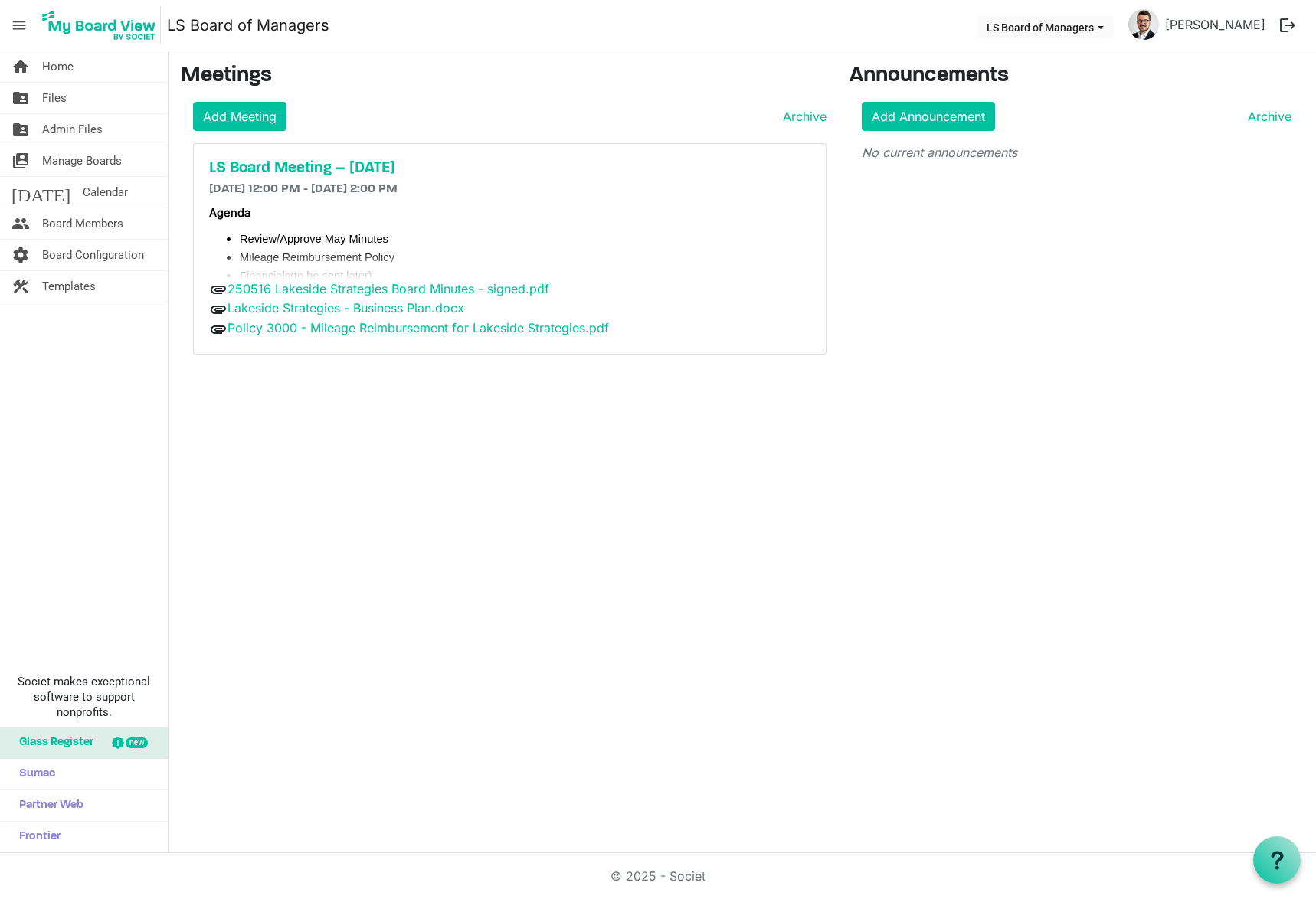
click at [104, 230] on span "Board Members" at bounding box center [83, 224] width 82 height 31
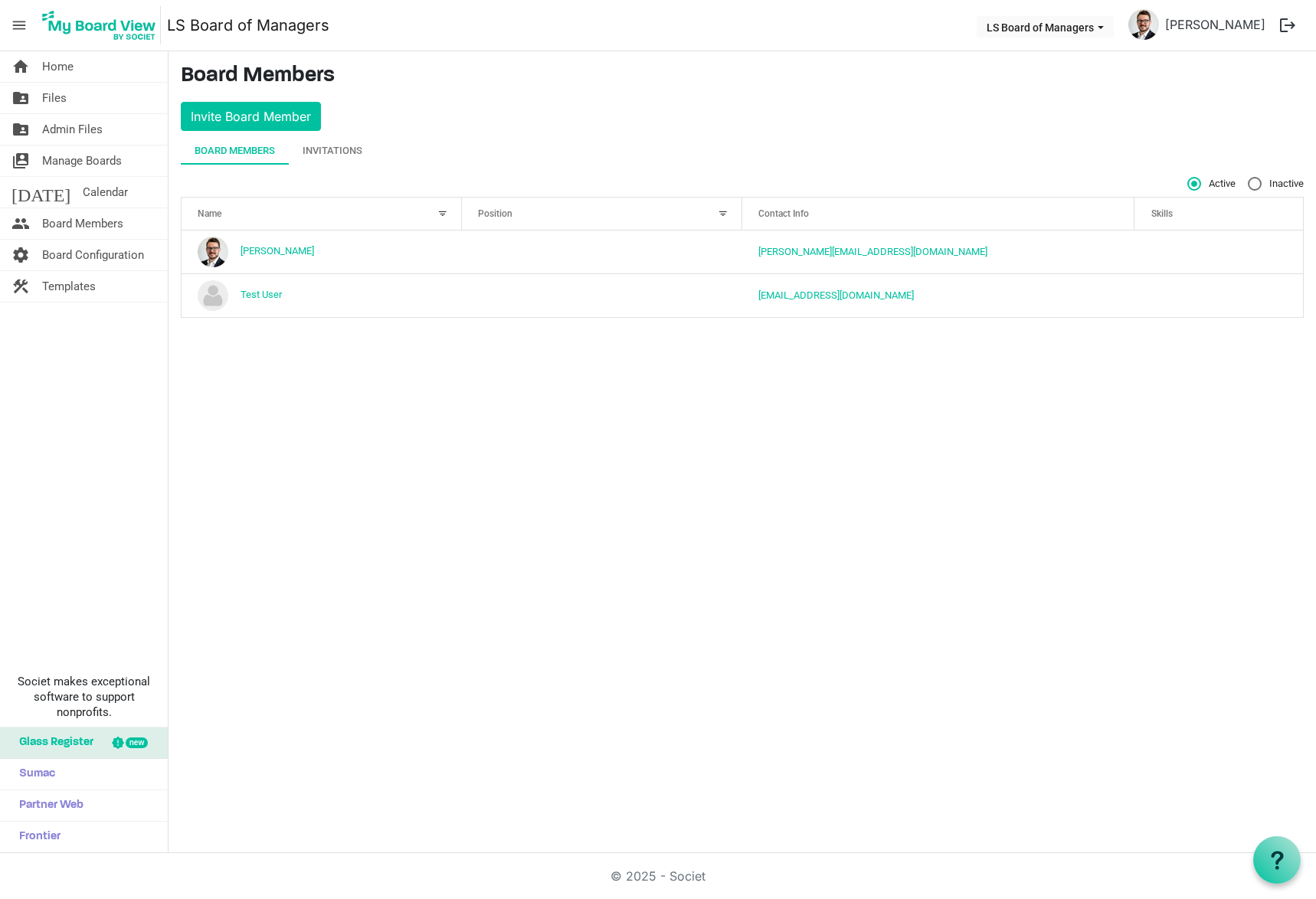
click at [548, 291] on td "column header Position" at bounding box center [602, 295] width 280 height 43
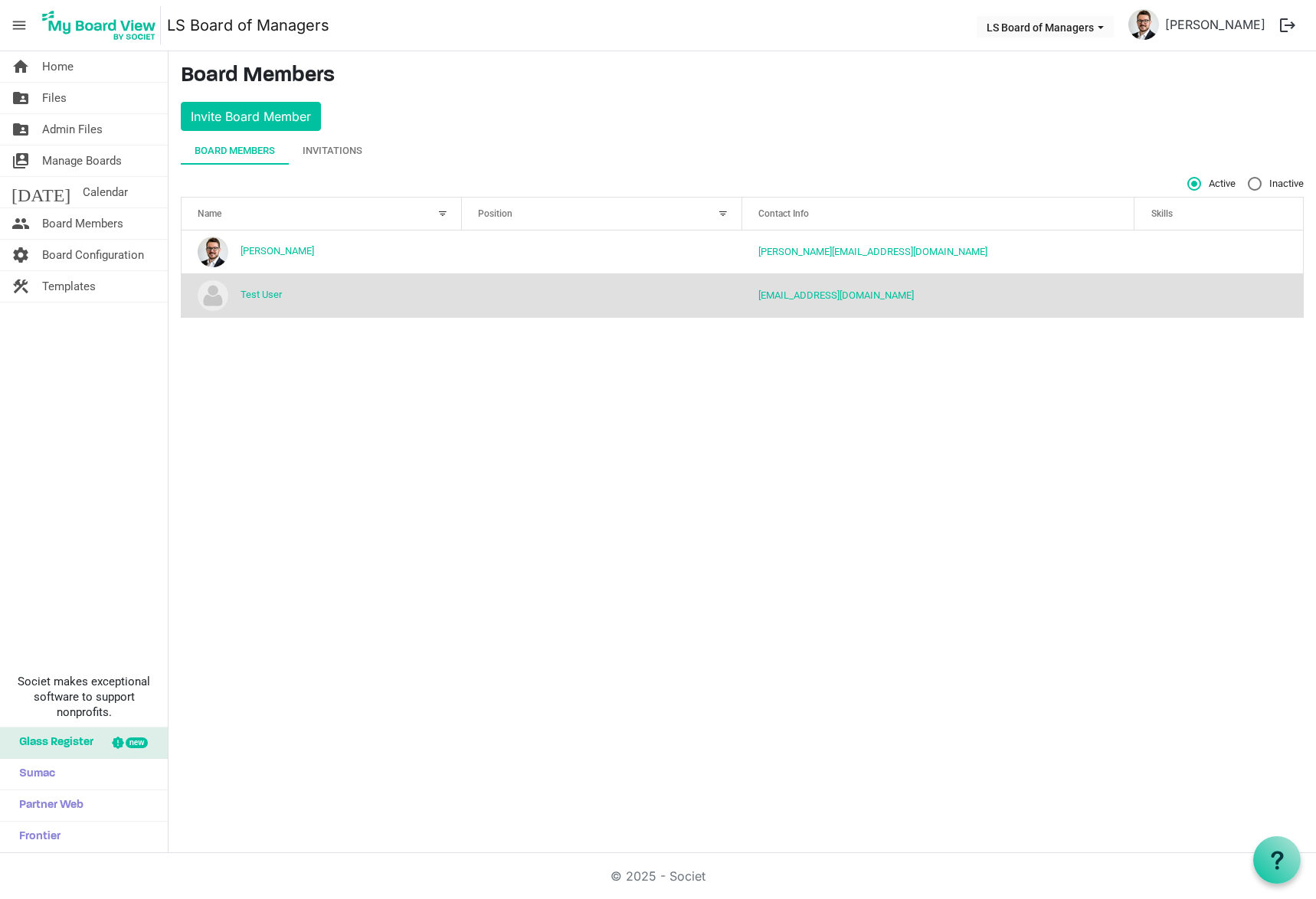
click at [658, 271] on td "column header Position" at bounding box center [602, 252] width 280 height 43
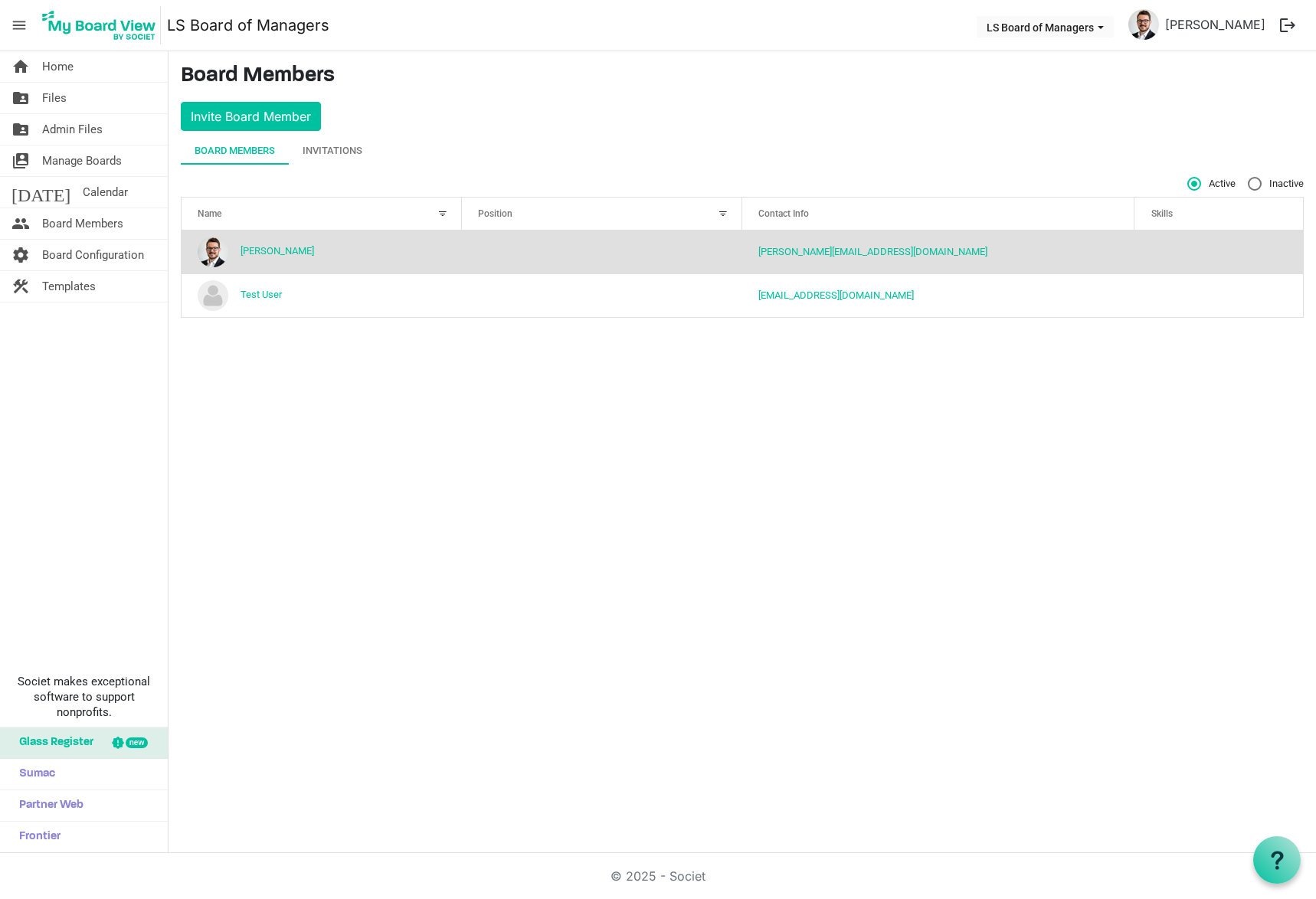
click at [658, 271] on td "column header Position" at bounding box center [602, 252] width 280 height 43
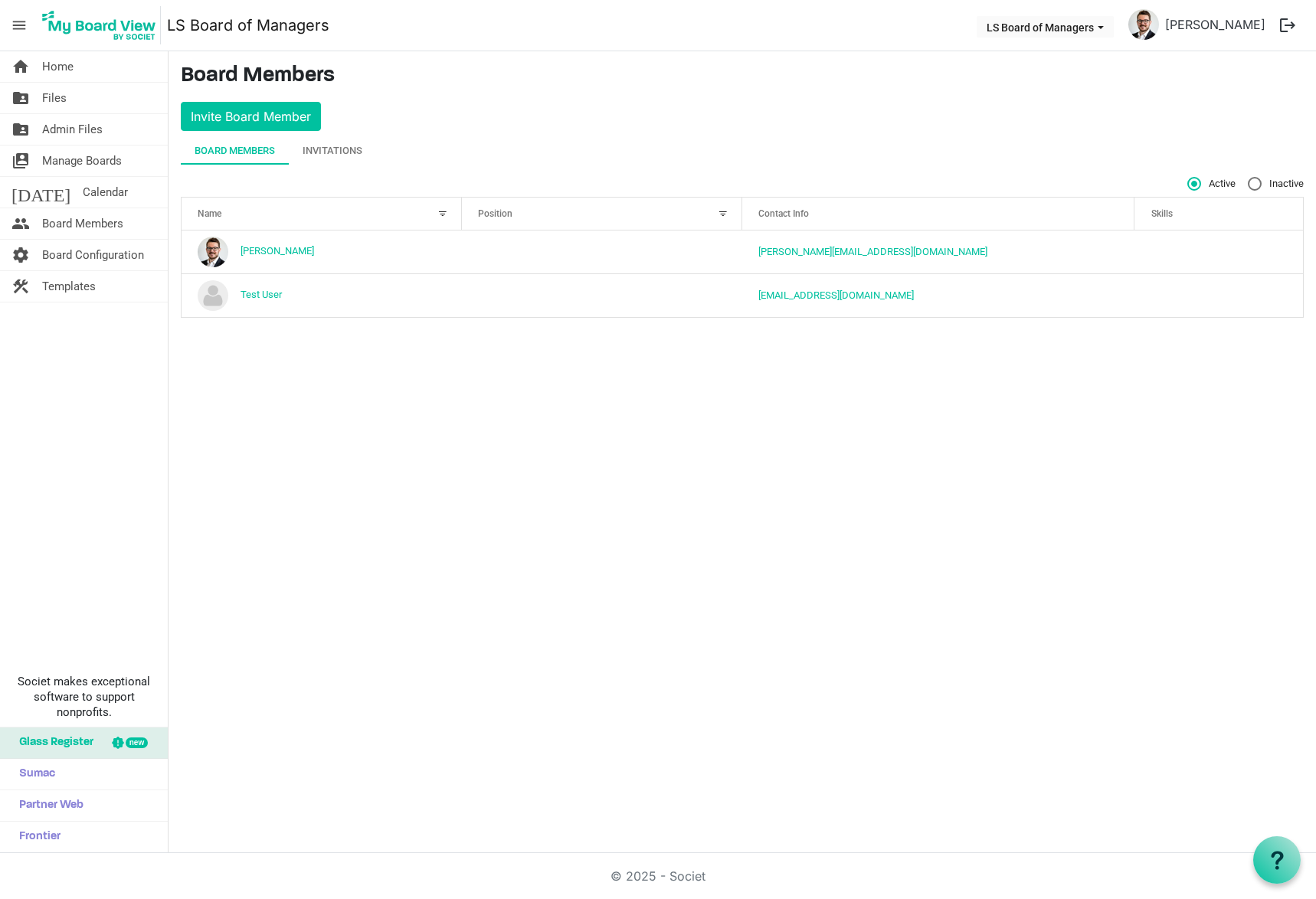
click at [252, 297] on link "Test User" at bounding box center [260, 295] width 41 height 12
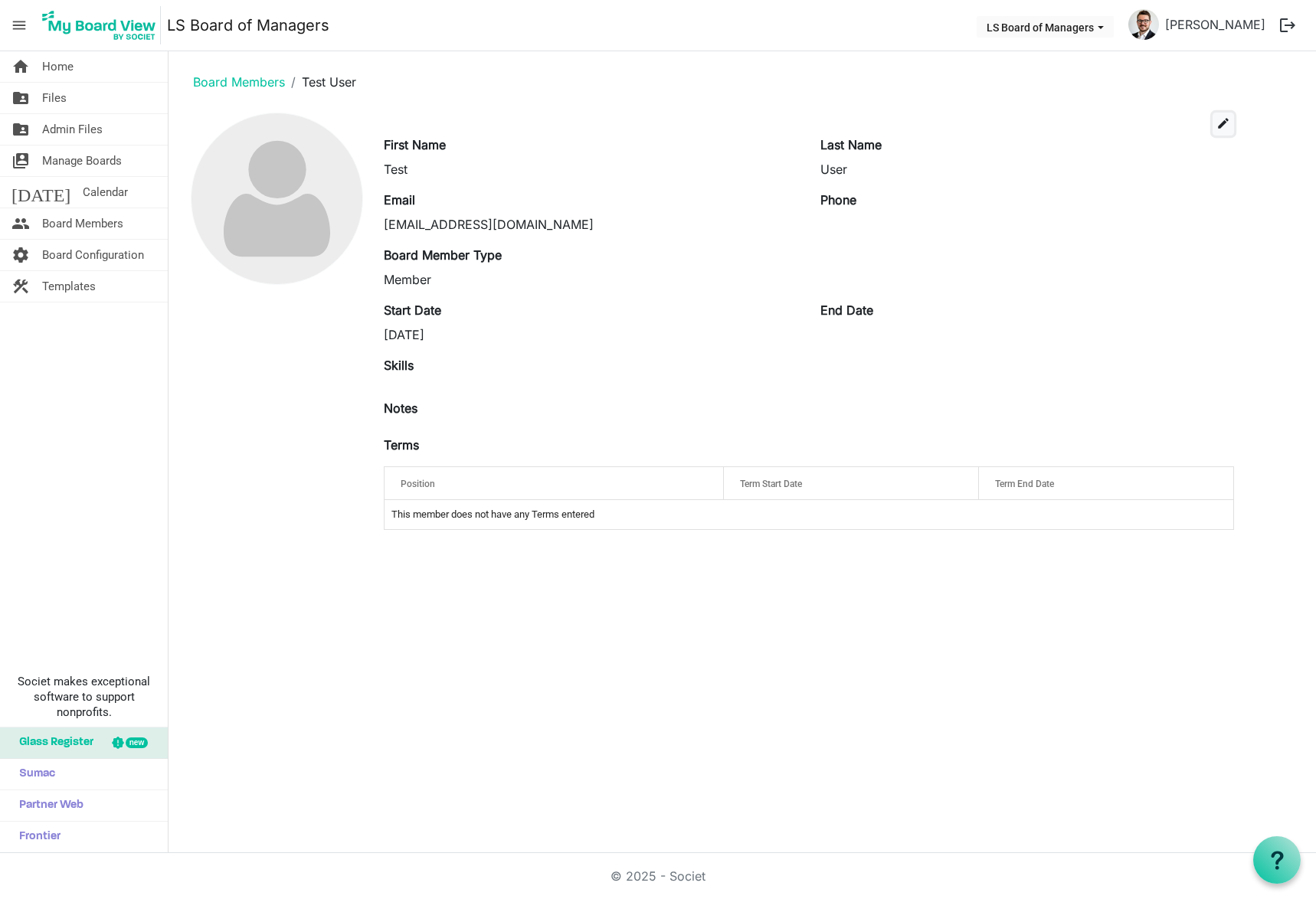
click at [1217, 119] on span "edit" at bounding box center [1224, 123] width 13 height 13
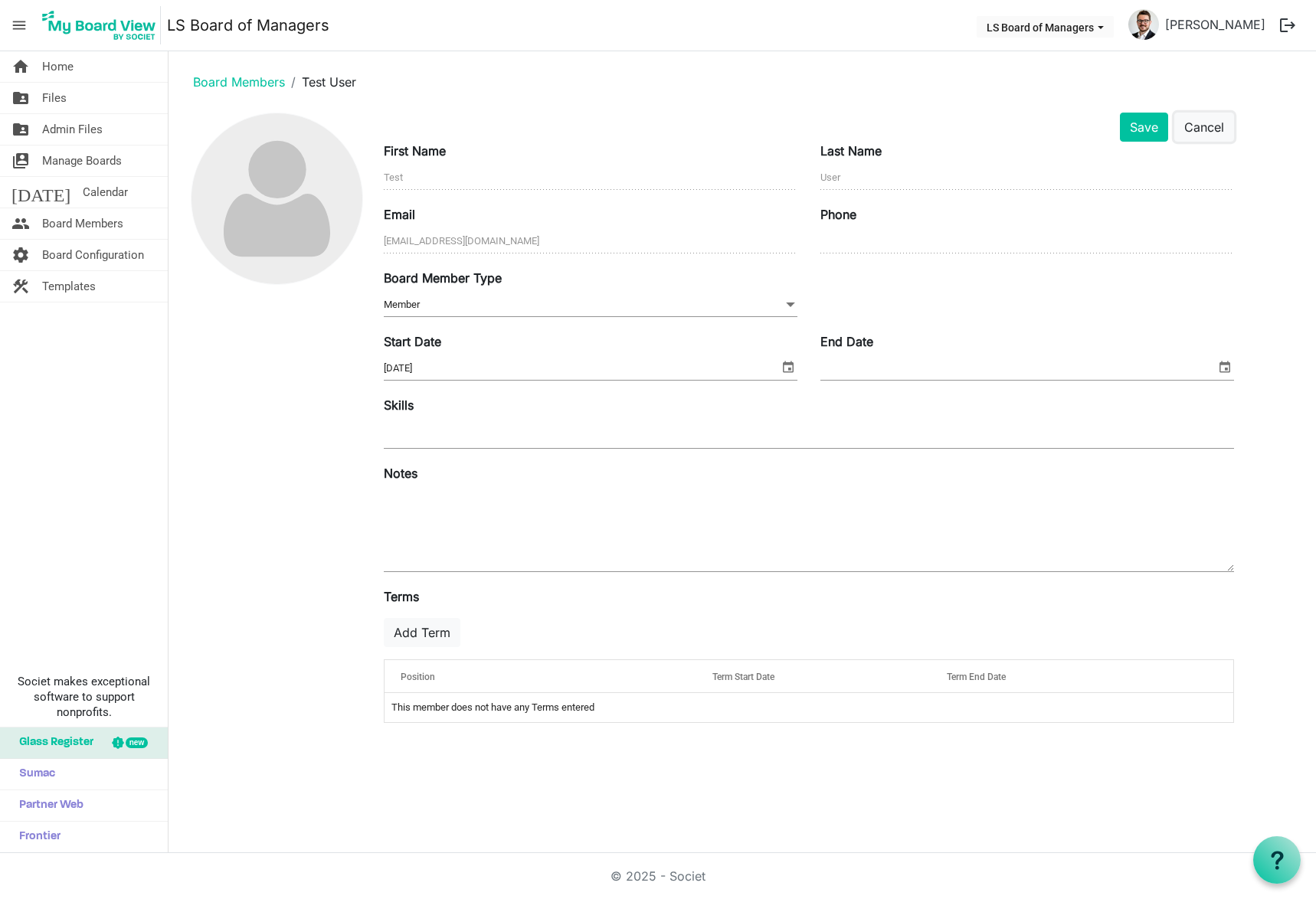
click at [1216, 126] on button "Cancel" at bounding box center [1205, 127] width 60 height 29
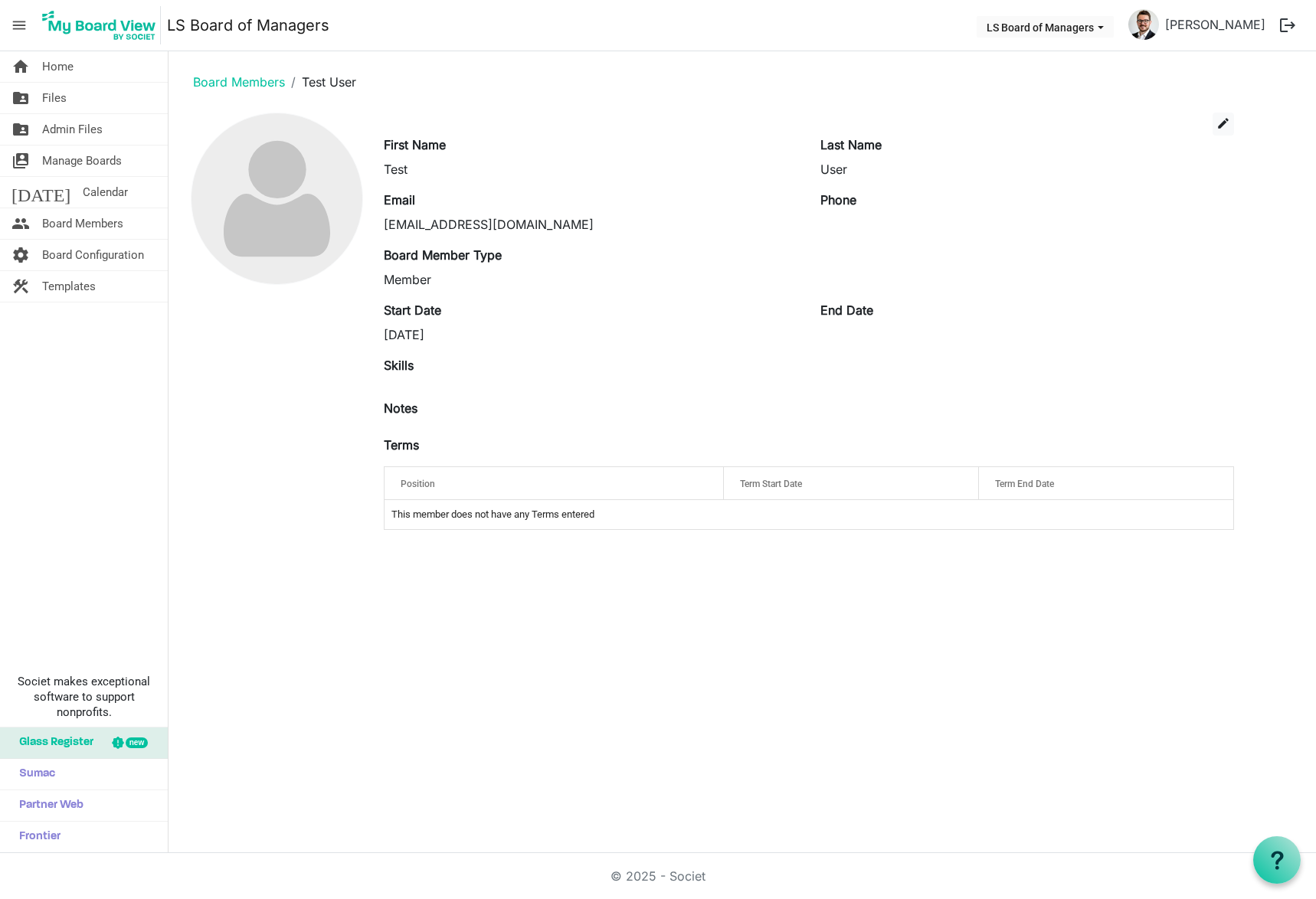
click at [269, 85] on link "Board Members" at bounding box center [239, 82] width 92 height 15
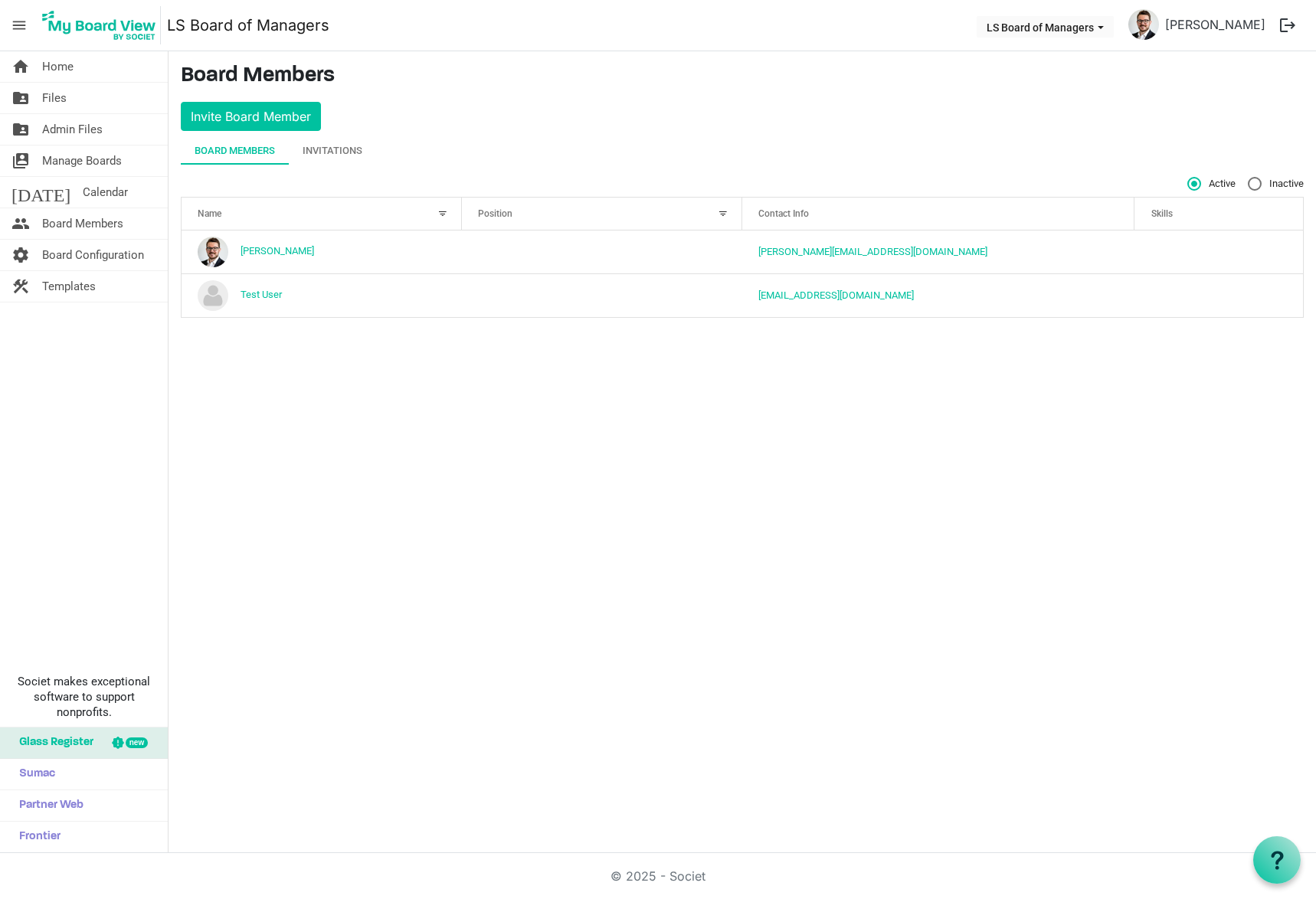
click at [194, 296] on td "Test User" at bounding box center [322, 295] width 280 height 43
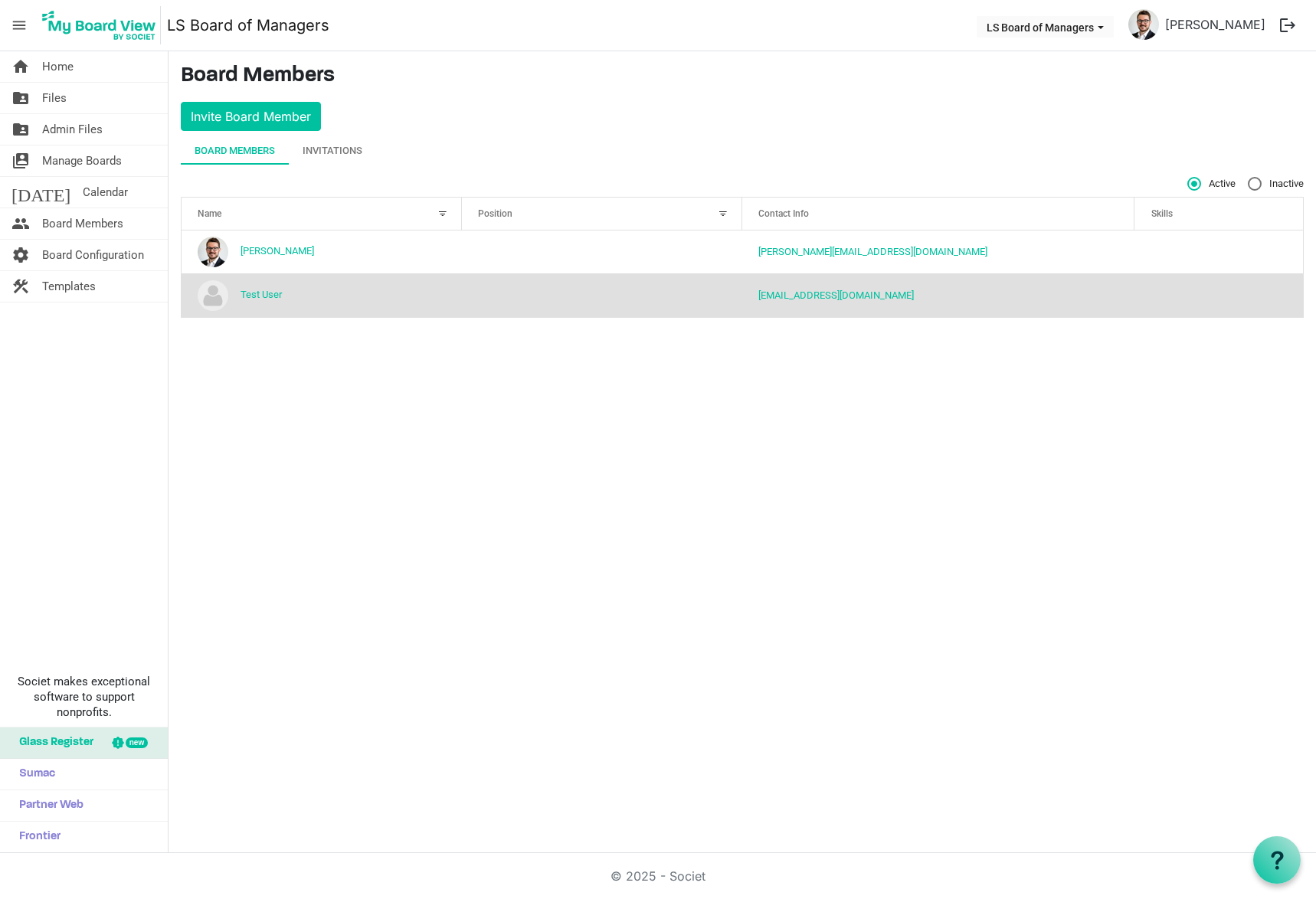
click at [598, 199] on th "Position" at bounding box center [602, 214] width 280 height 33
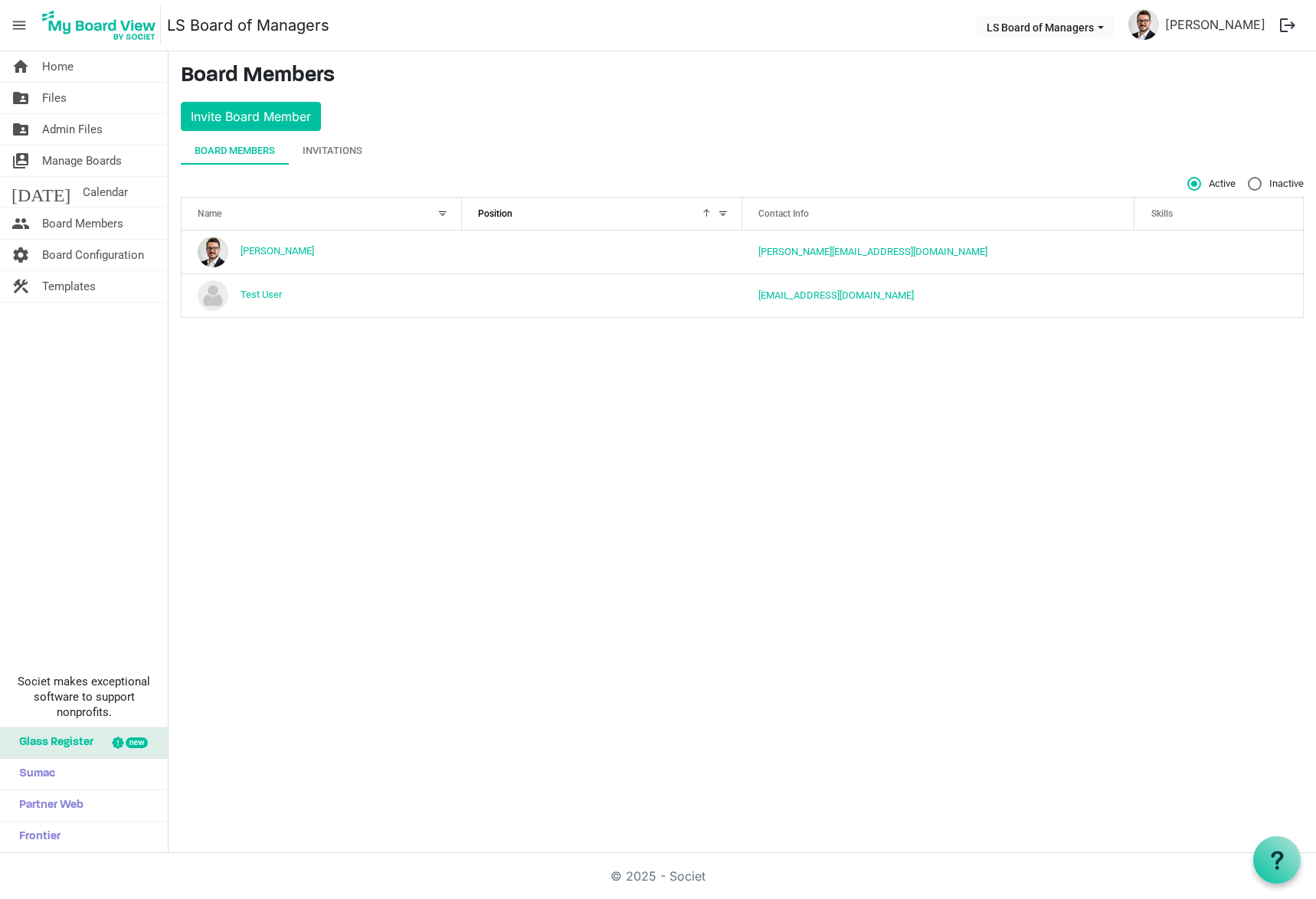
click at [598, 209] on div "Position" at bounding box center [594, 213] width 242 height 22
click at [93, 73] on link "home Home" at bounding box center [84, 66] width 168 height 31
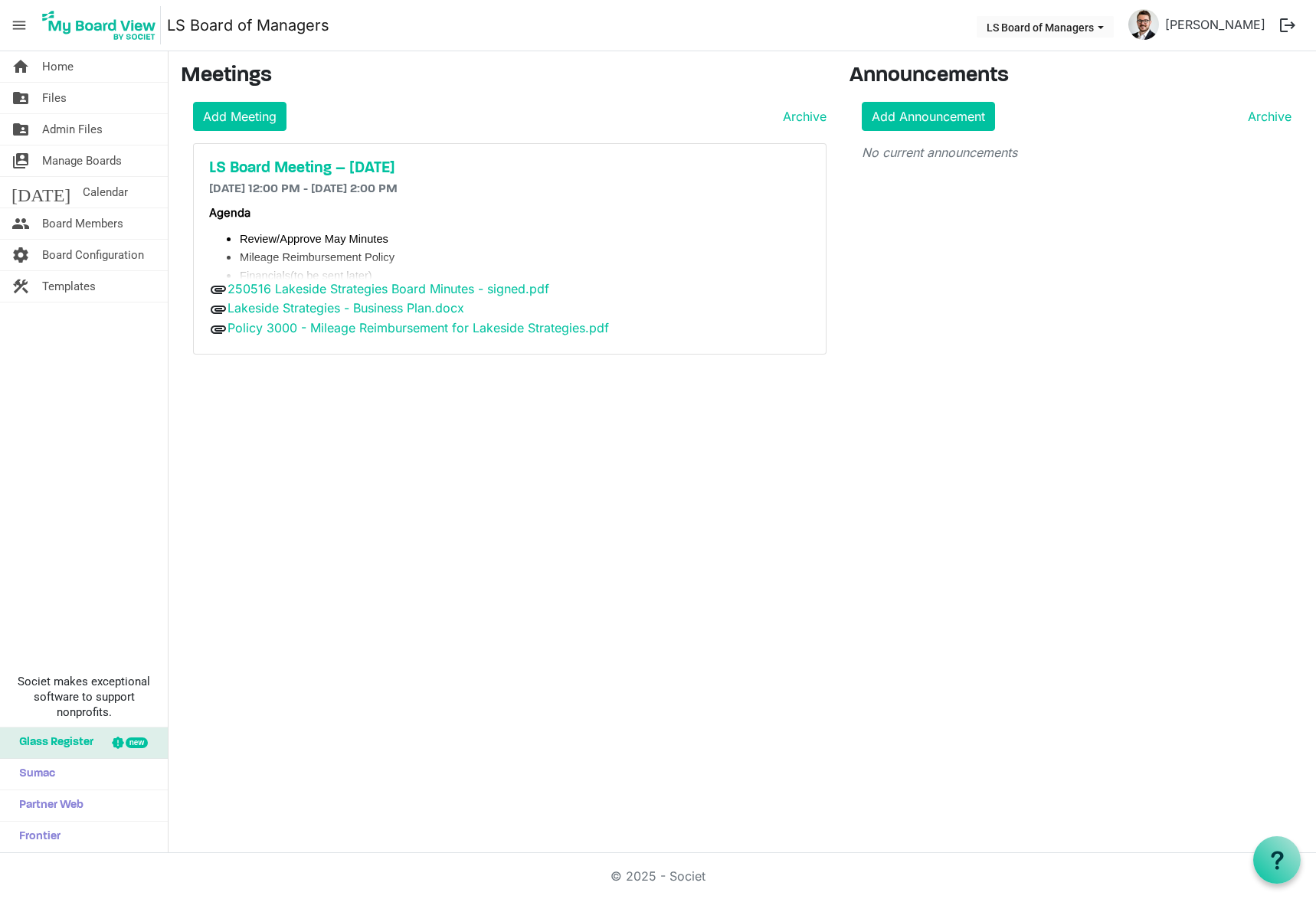
click at [286, 167] on h5 "LS Board Meeting – September 17, 2025" at bounding box center [510, 168] width 601 height 18
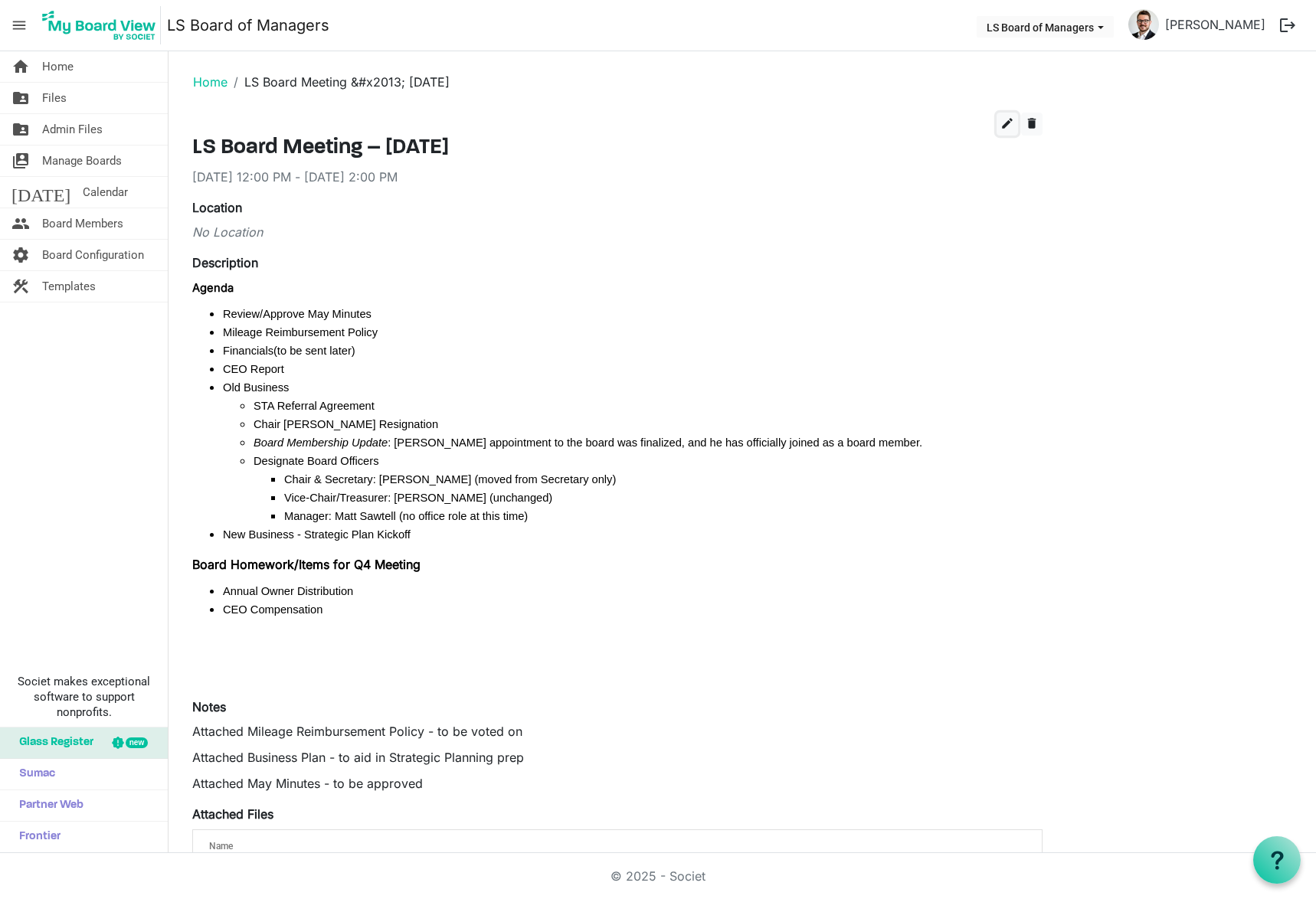
click at [1010, 117] on span "edit" at bounding box center [1008, 123] width 13 height 13
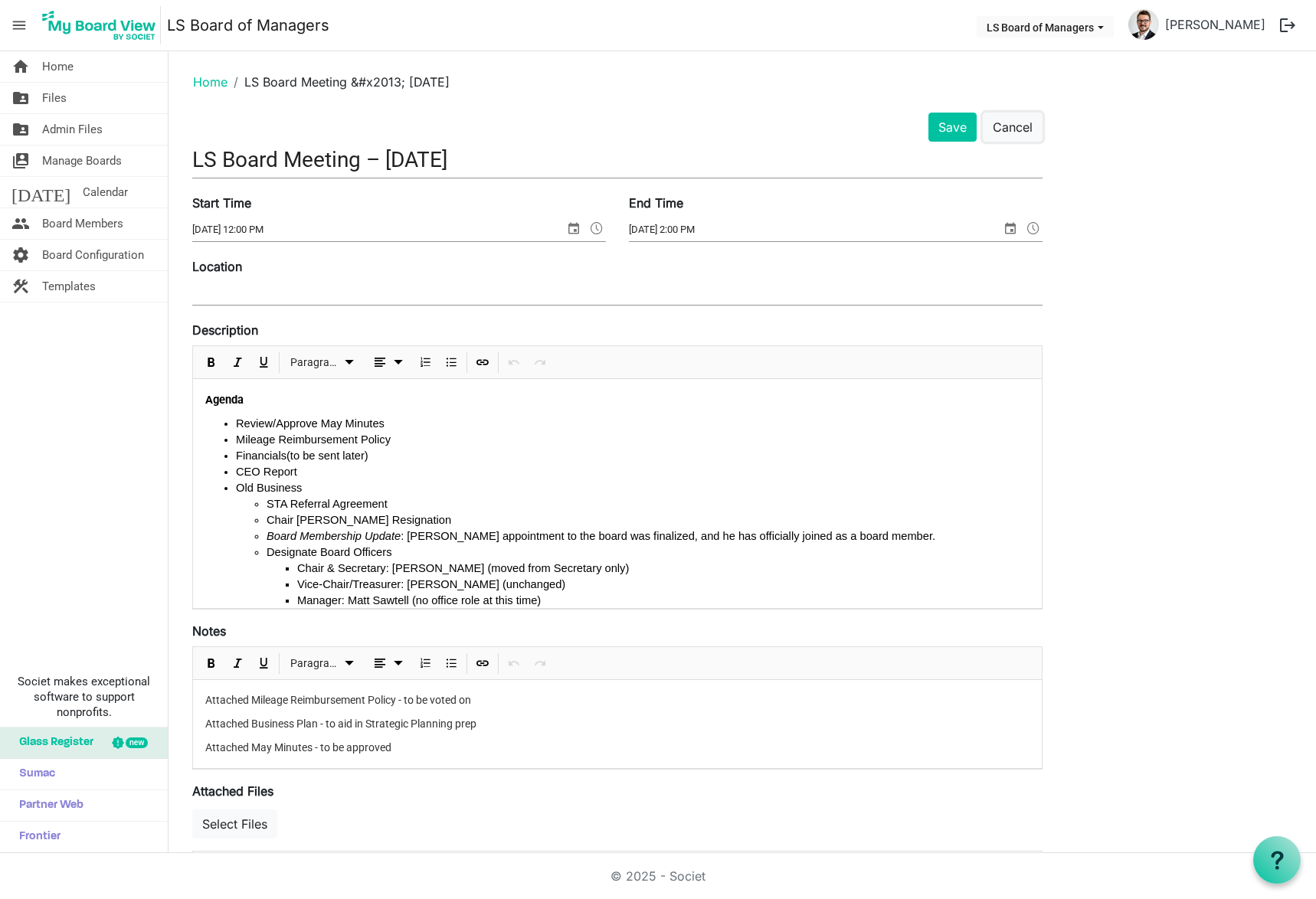
click at [1029, 116] on button "Cancel" at bounding box center [1012, 127] width 60 height 29
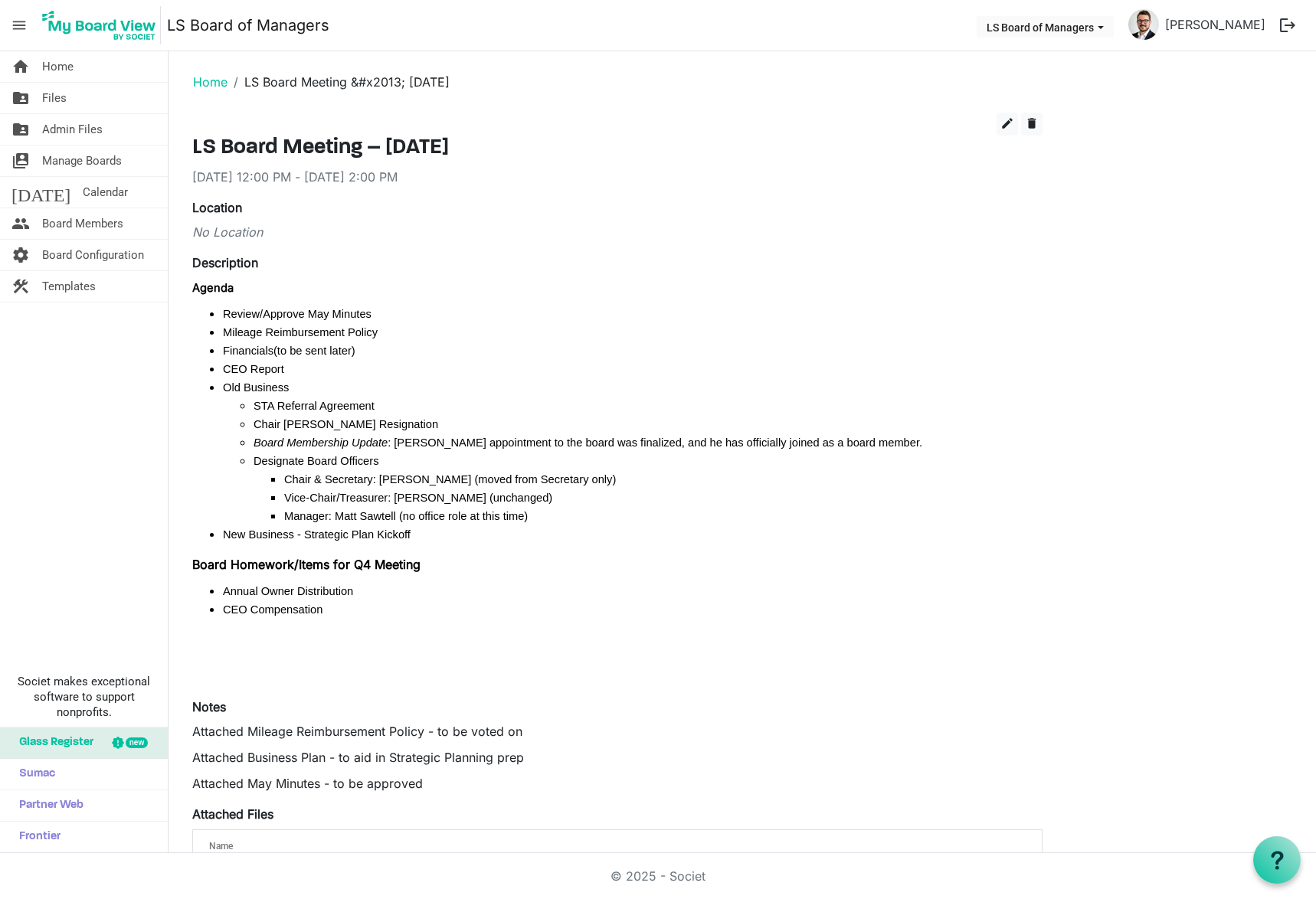
click at [79, 227] on span "Board Members" at bounding box center [83, 224] width 82 height 31
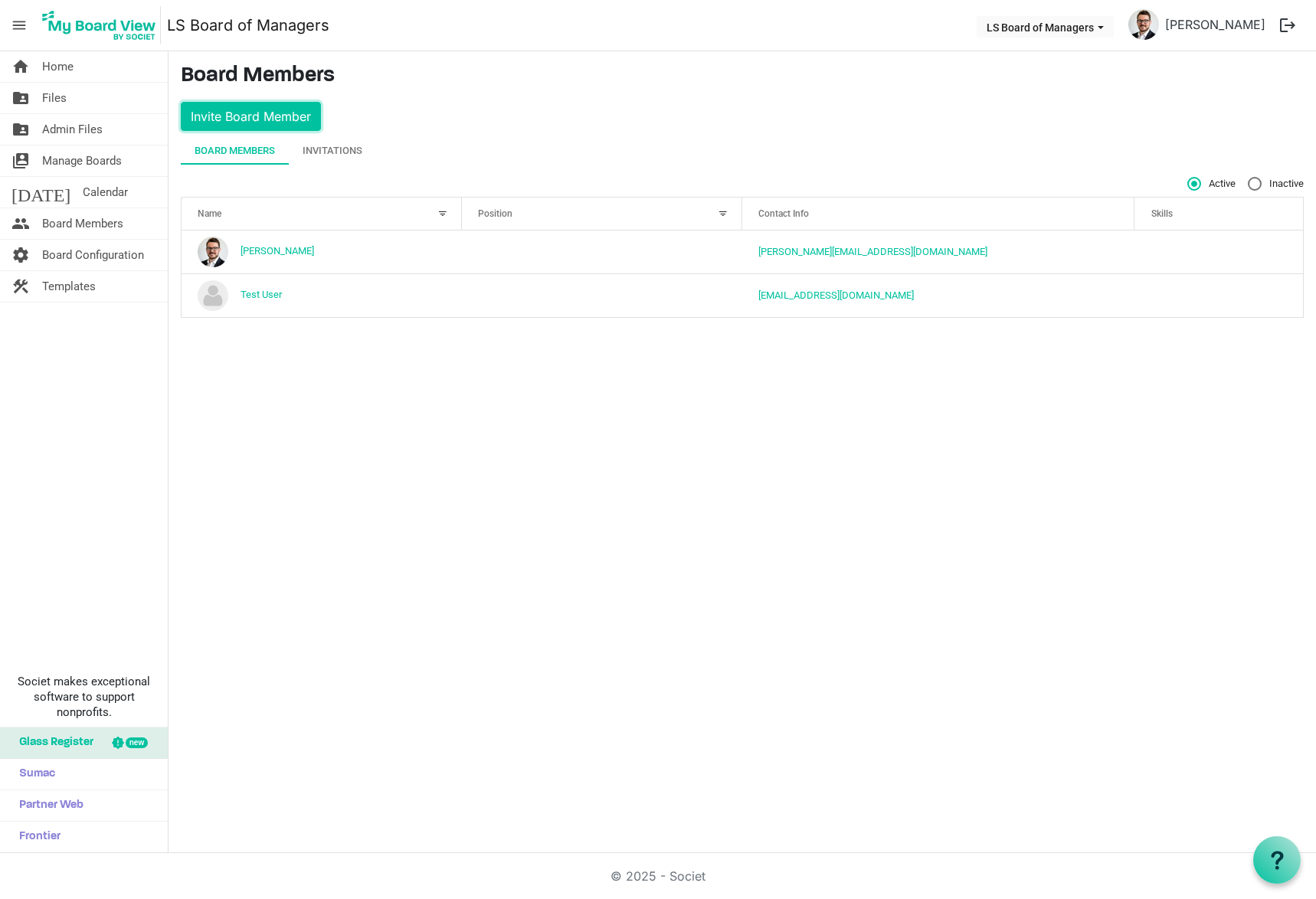
click at [284, 120] on button "Invite Board Member" at bounding box center [251, 116] width 140 height 29
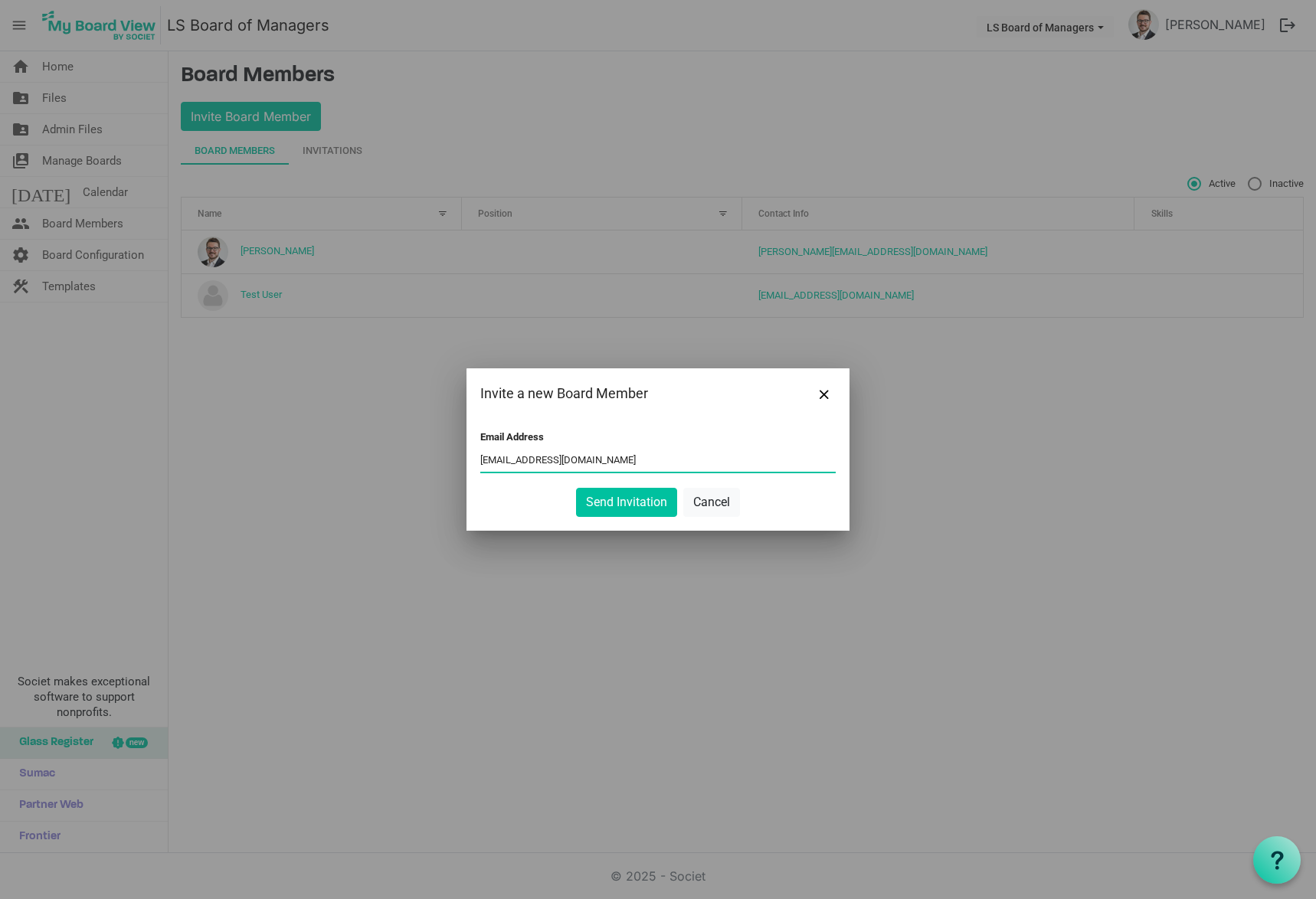
type input "[EMAIL_ADDRESS][DOMAIN_NAME]"
click at [826, 392] on span "Close" at bounding box center [824, 395] width 10 height 10
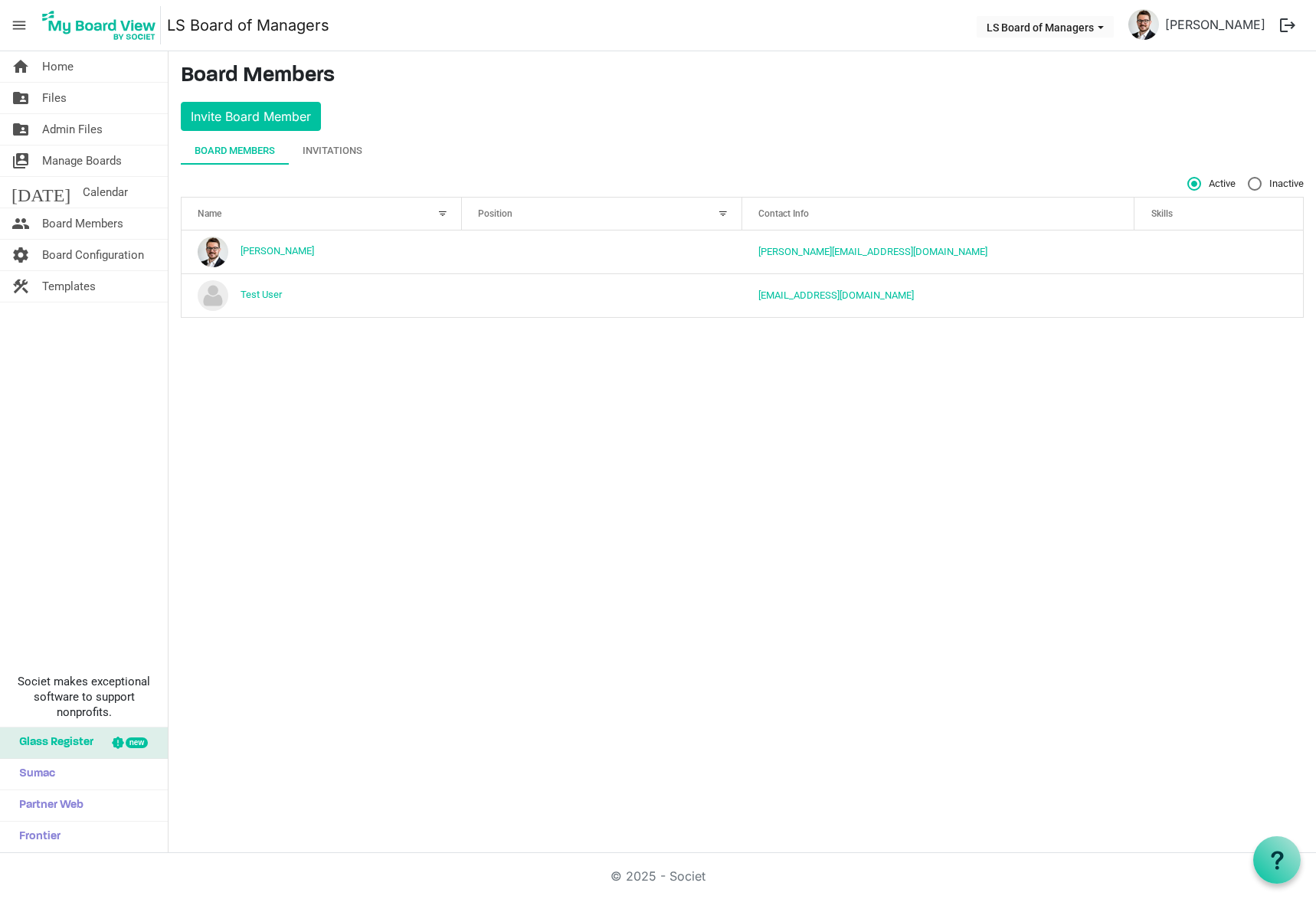
click at [74, 72] on link "home Home" at bounding box center [84, 66] width 168 height 31
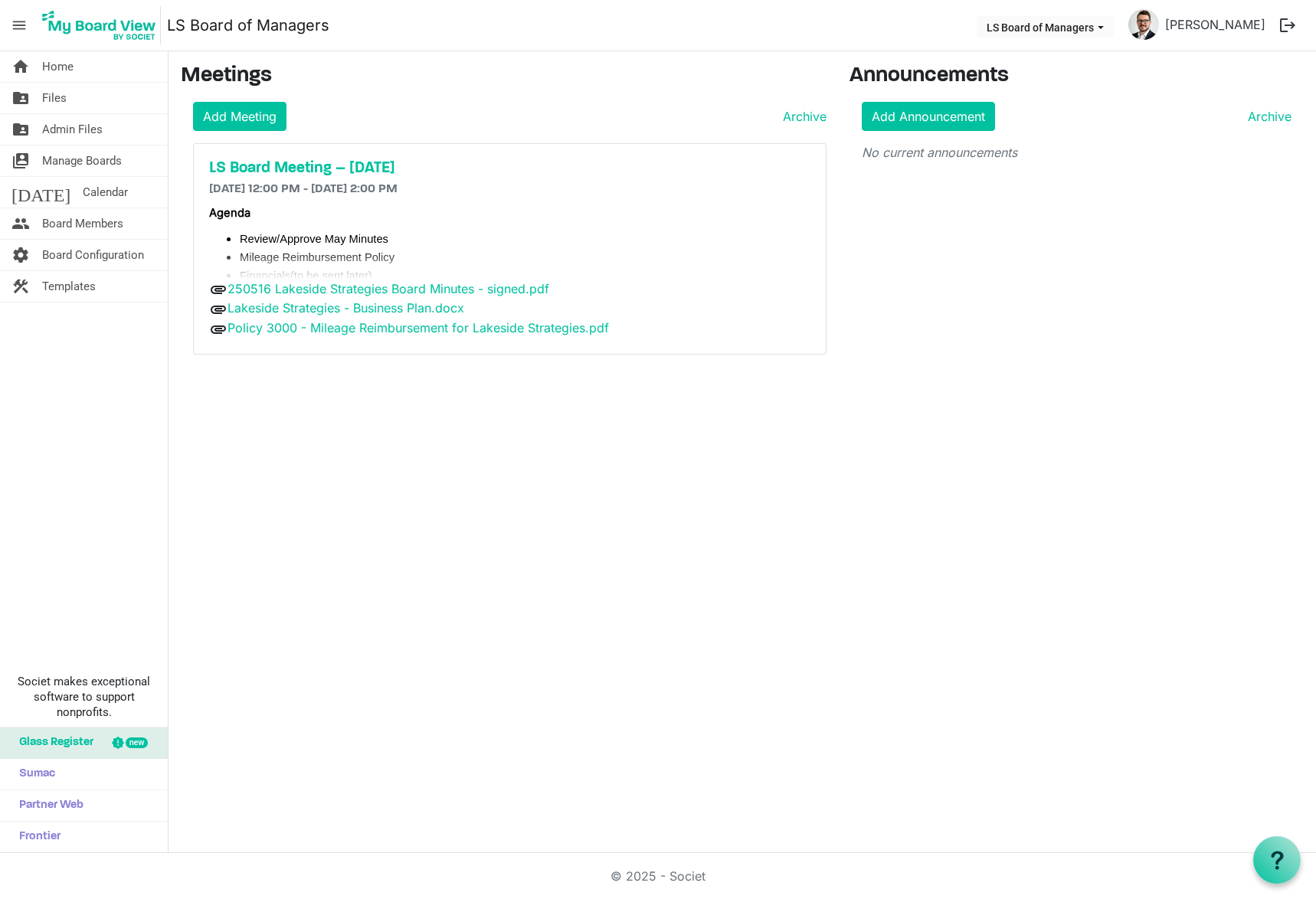
drag, startPoint x: 369, startPoint y: 472, endPoint x: 343, endPoint y: 276, distance: 197.7
click at [369, 472] on div "home Home folder_shared Files folder_shared Admin Files switch_account Manage B…" at bounding box center [658, 451] width 1316 height 802
click at [913, 119] on link "Add Announcement" at bounding box center [928, 116] width 134 height 29
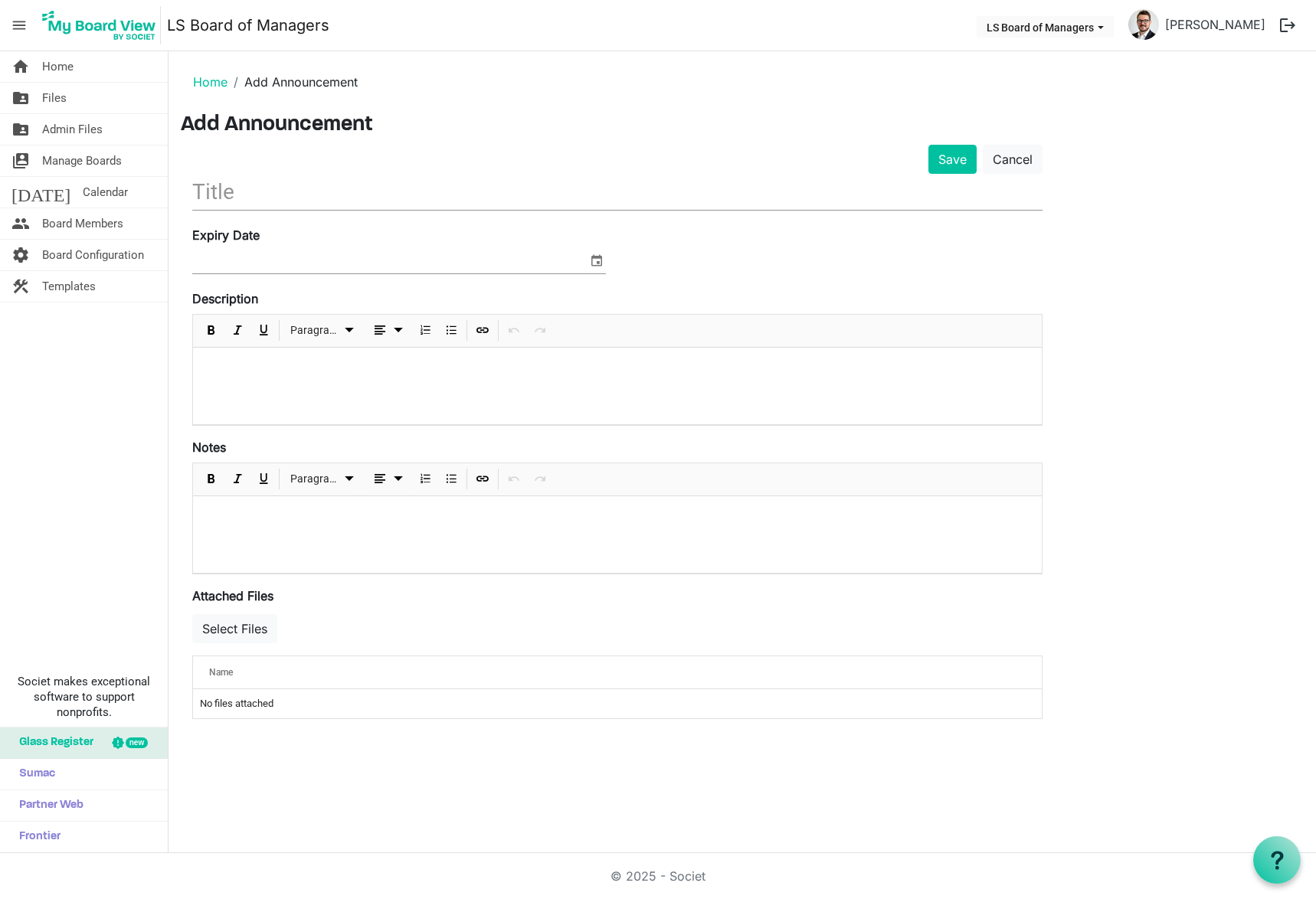
click at [203, 73] on li "Home" at bounding box center [210, 82] width 35 height 18
click at [202, 81] on link "Home" at bounding box center [210, 82] width 35 height 15
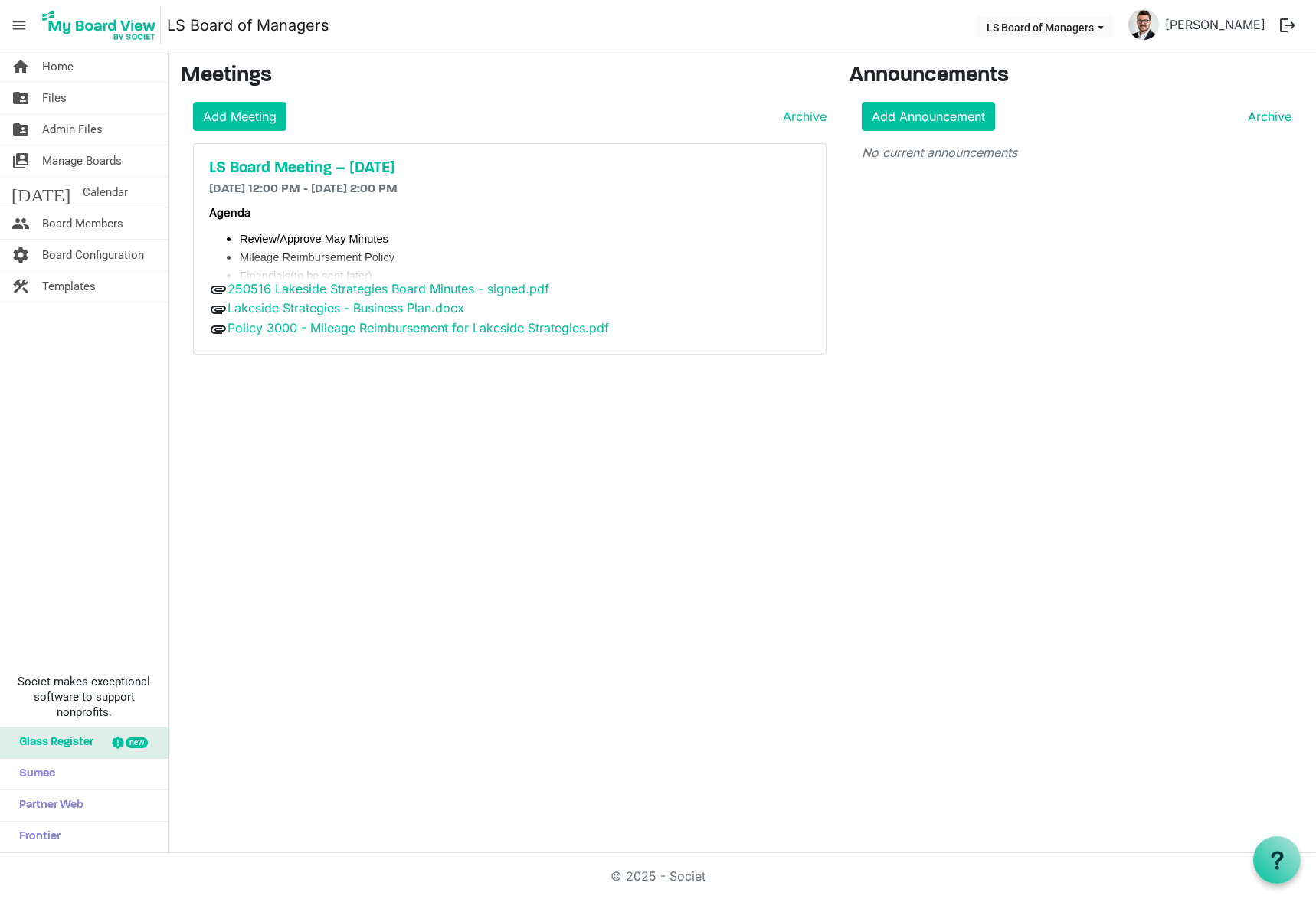
click at [338, 160] on h5 "LS Board Meeting – [DATE]" at bounding box center [510, 168] width 601 height 18
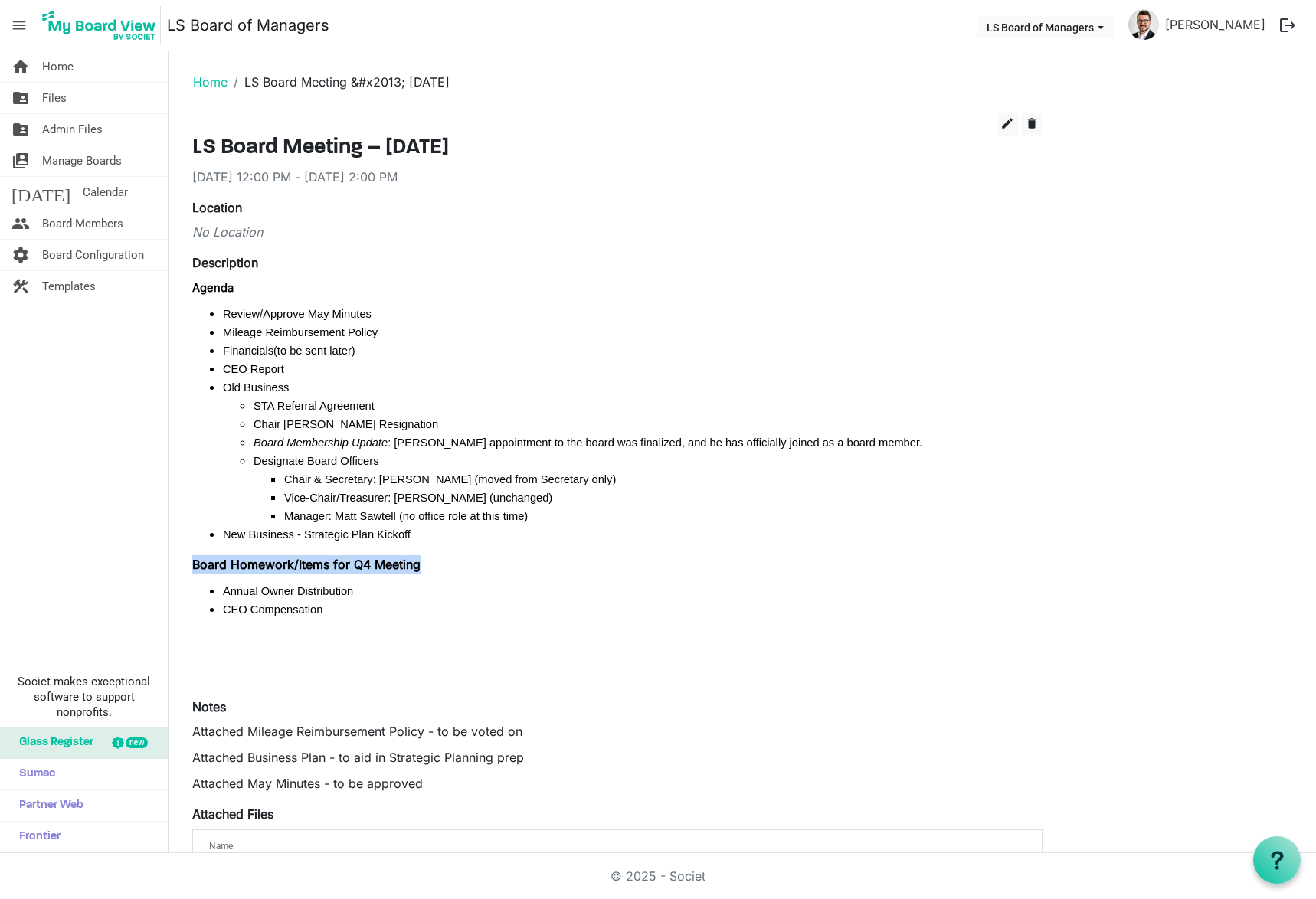
drag, startPoint x: 189, startPoint y: 570, endPoint x: 448, endPoint y: 571, distance: 259.0
click at [448, 571] on div "edit delete LS Board Meeting – [DATE] [DATE] 12:00 PM - [DATE] 2:00 PM Location…" at bounding box center [617, 643] width 873 height 1061
click at [448, 571] on p "Board Homework/Items for Q4 Meeting" at bounding box center [617, 564] width 850 height 18
